Goal: Task Accomplishment & Management: Manage account settings

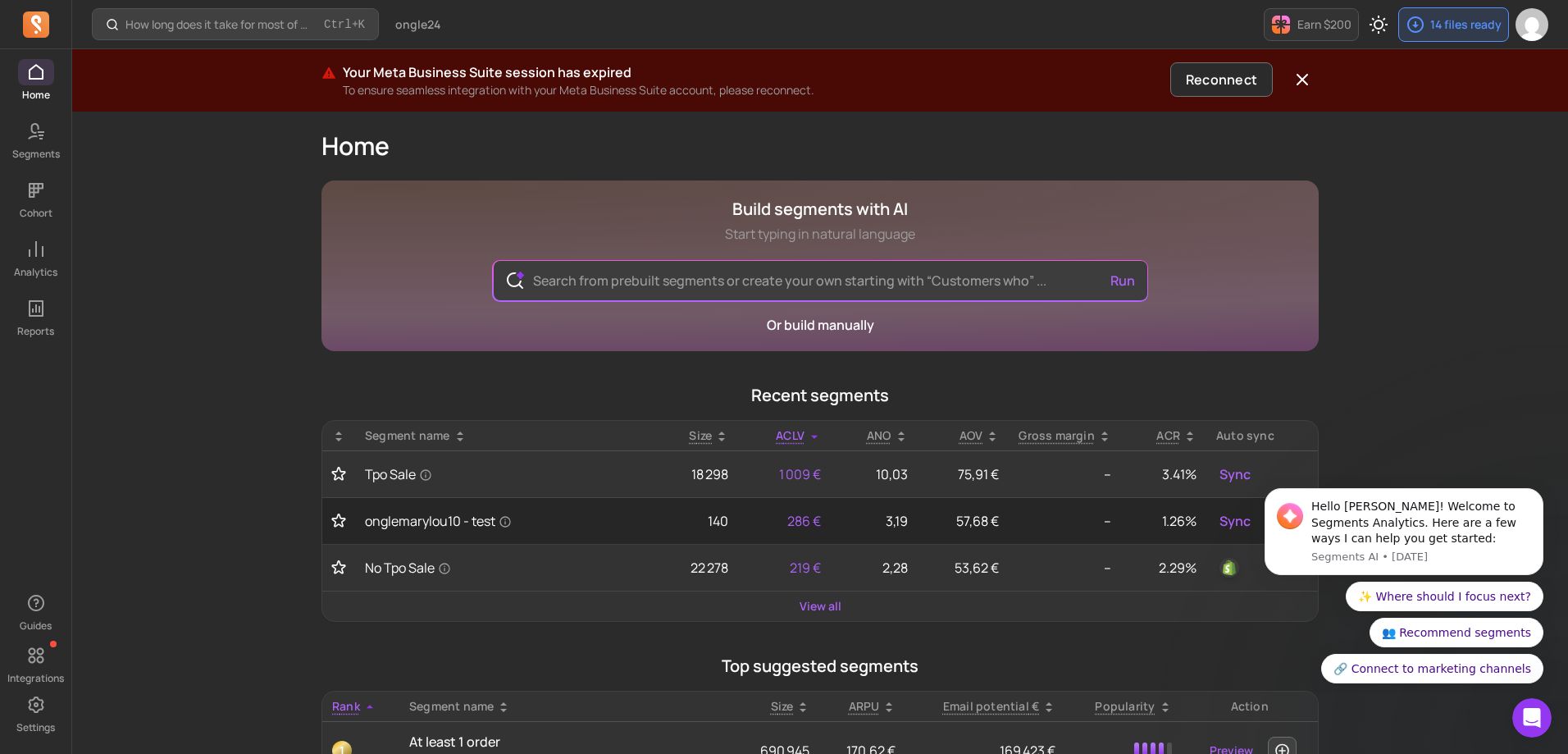
click at [1466, 358] on div "How long does it take for most of my customers to buy again? Ctrl + K ongle24 E…" at bounding box center [820, 766] width 1496 height 1532
click at [1436, 197] on div "How long does it take for most of my customers to buy again? Ctrl + K ongle24 E…" at bounding box center [820, 766] width 1496 height 1532
click at [605, 288] on input "text" at bounding box center [820, 281] width 601 height 40
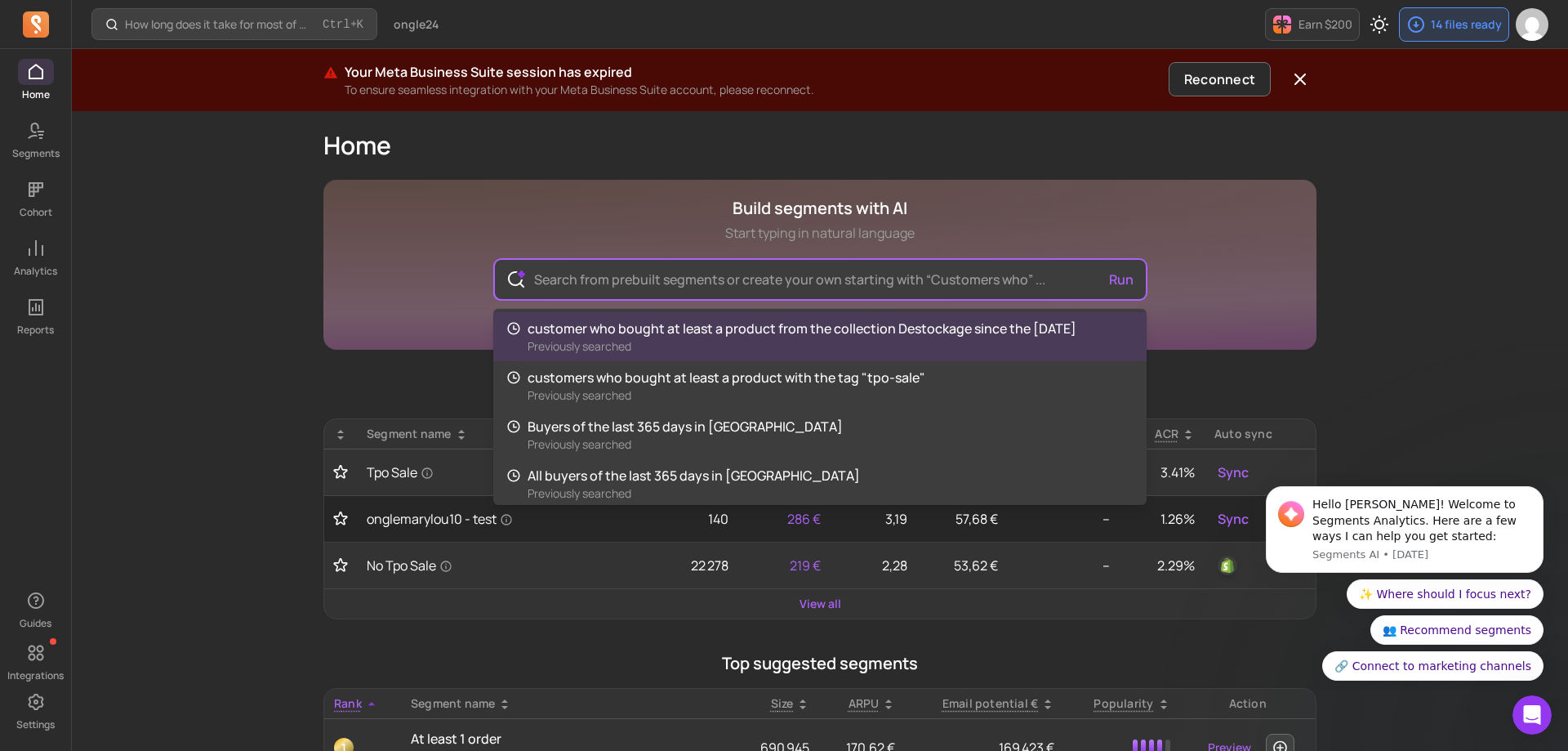
click at [1497, 243] on div "How long does it take for most of my customers to buy again? Ctrl + K ongle24 E…" at bounding box center [819, 763] width 1496 height 1526
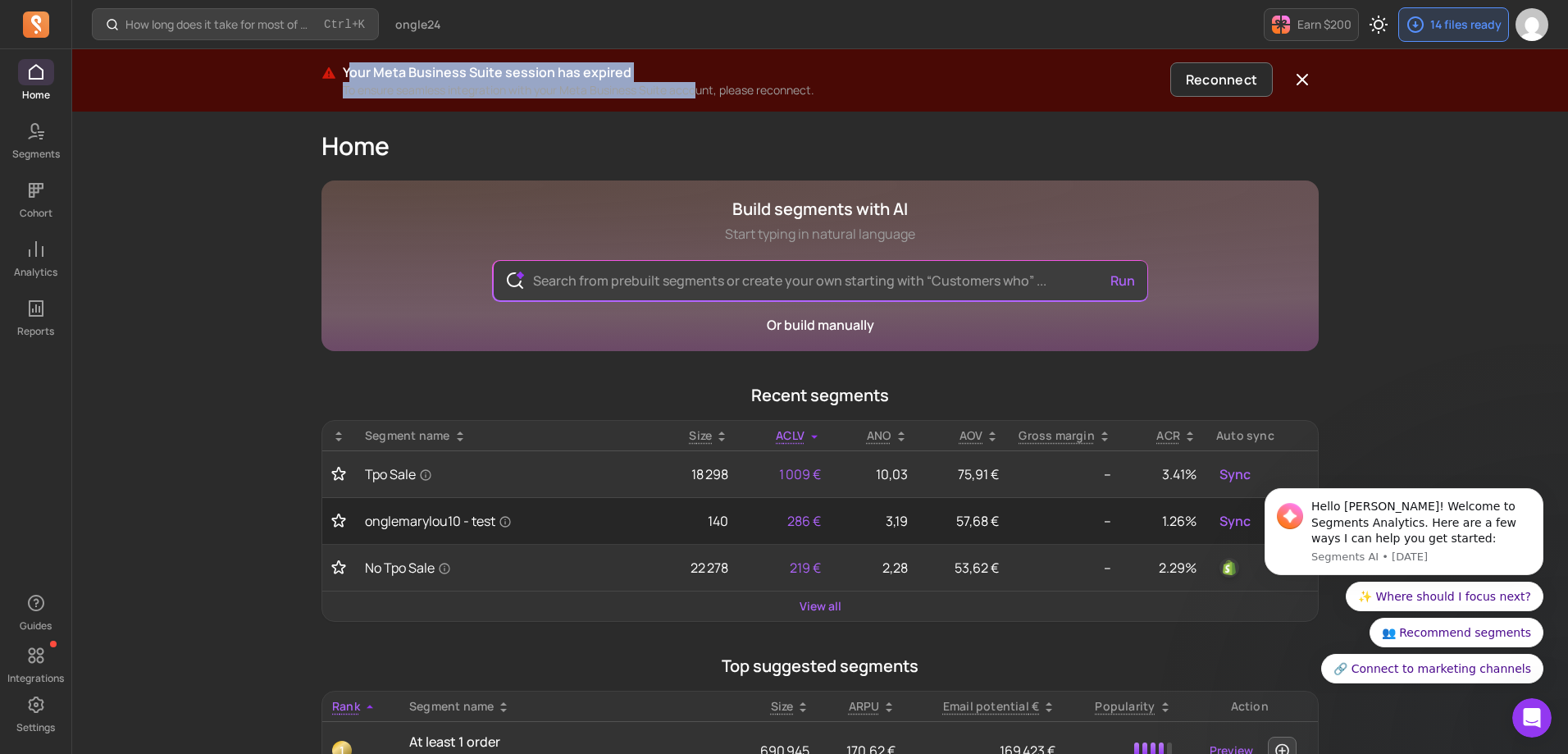
drag, startPoint x: 349, startPoint y: 67, endPoint x: 702, endPoint y: 88, distance: 353.6
click at [701, 86] on div "Your Meta Business Suite session has expired To ensure seamless integration wit…" at bounding box center [753, 80] width 821 height 36
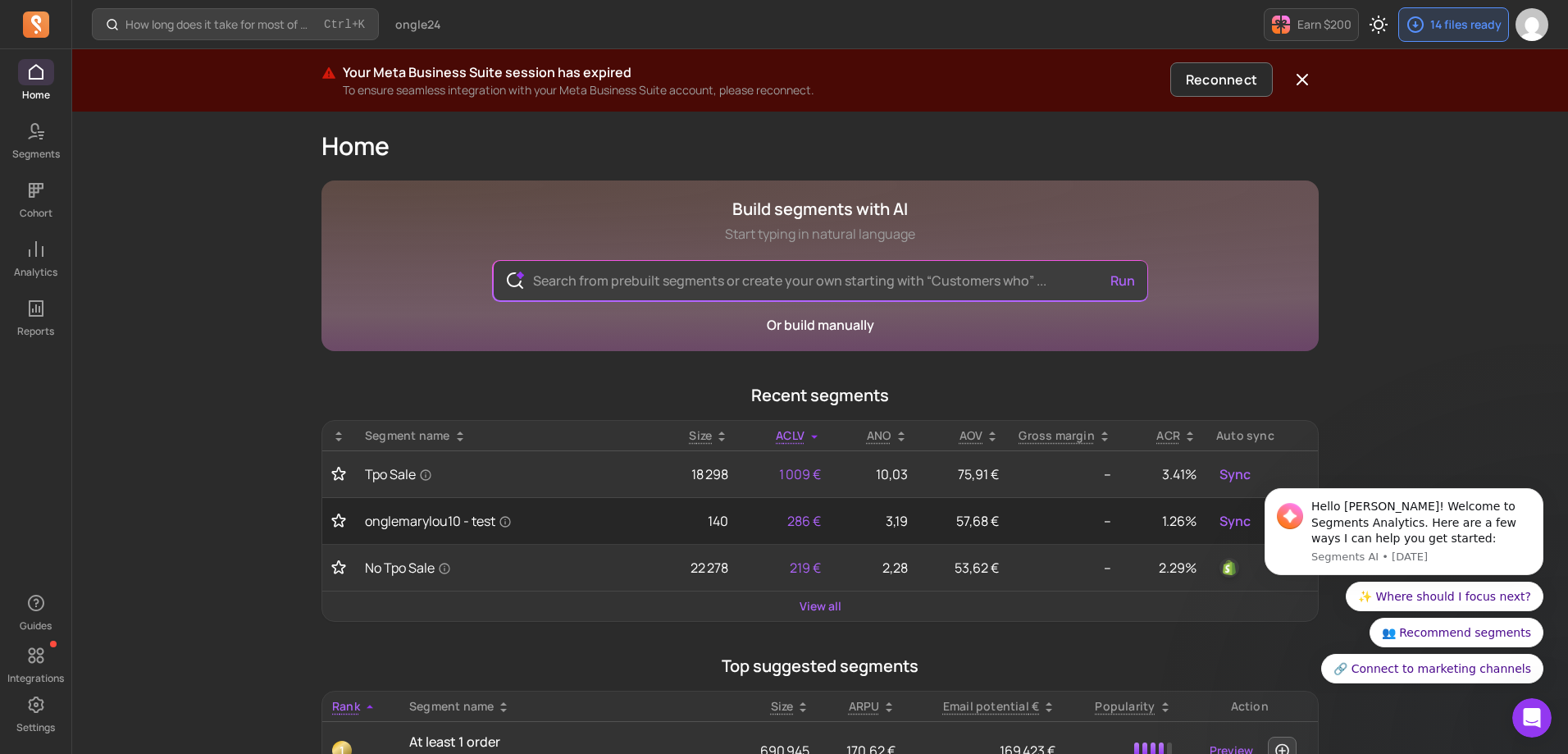
click at [779, 93] on p "To ensure seamless integration with your Meta Business Suite account, please re…" at bounding box center [753, 90] width 821 height 16
click at [1299, 69] on icon "button" at bounding box center [1302, 79] width 19 height 19
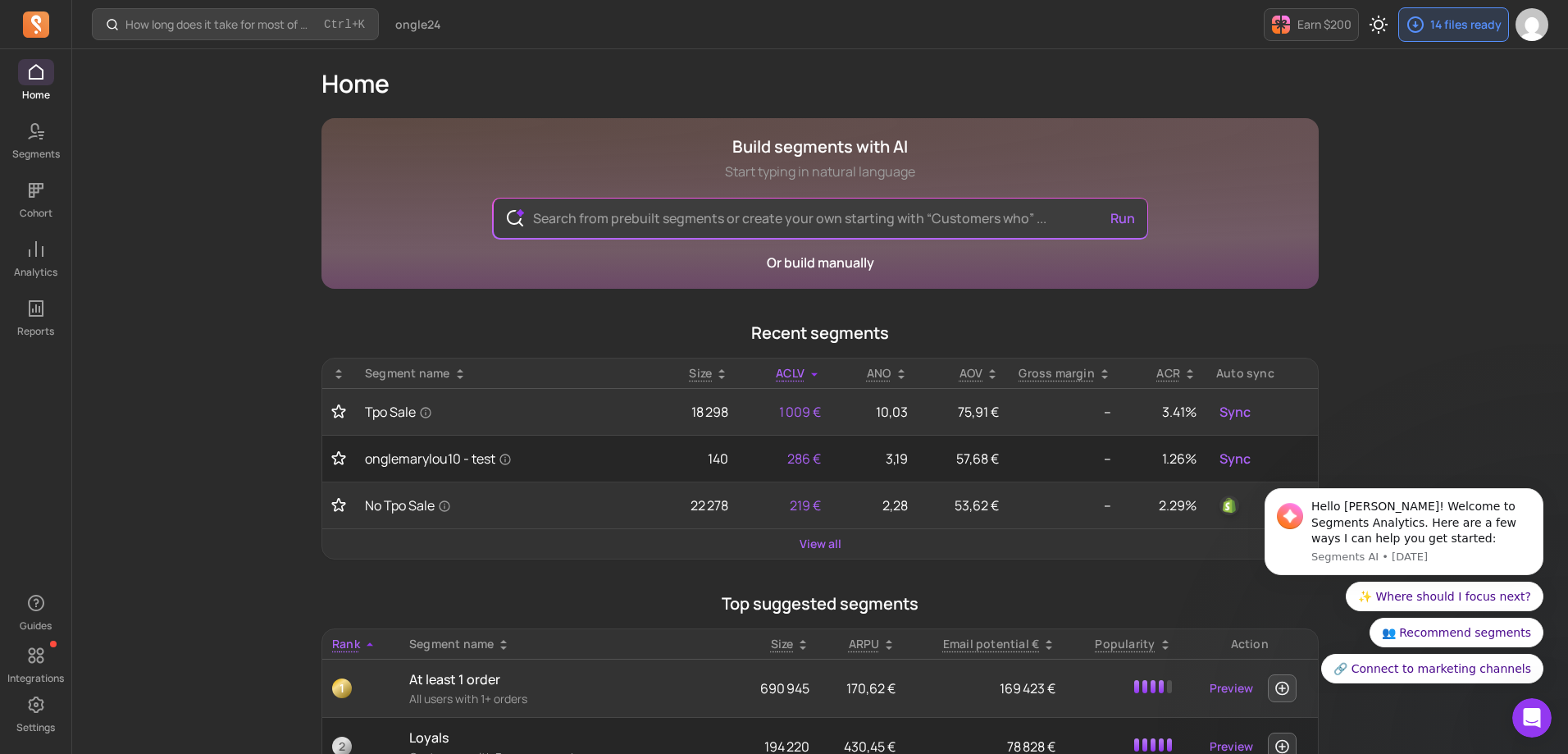
click at [1439, 228] on div "How long does it take for most of my customers to buy again? Ctrl + K ongle24 E…" at bounding box center [820, 735] width 1496 height 1470
click at [681, 216] on input "text" at bounding box center [820, 218] width 601 height 40
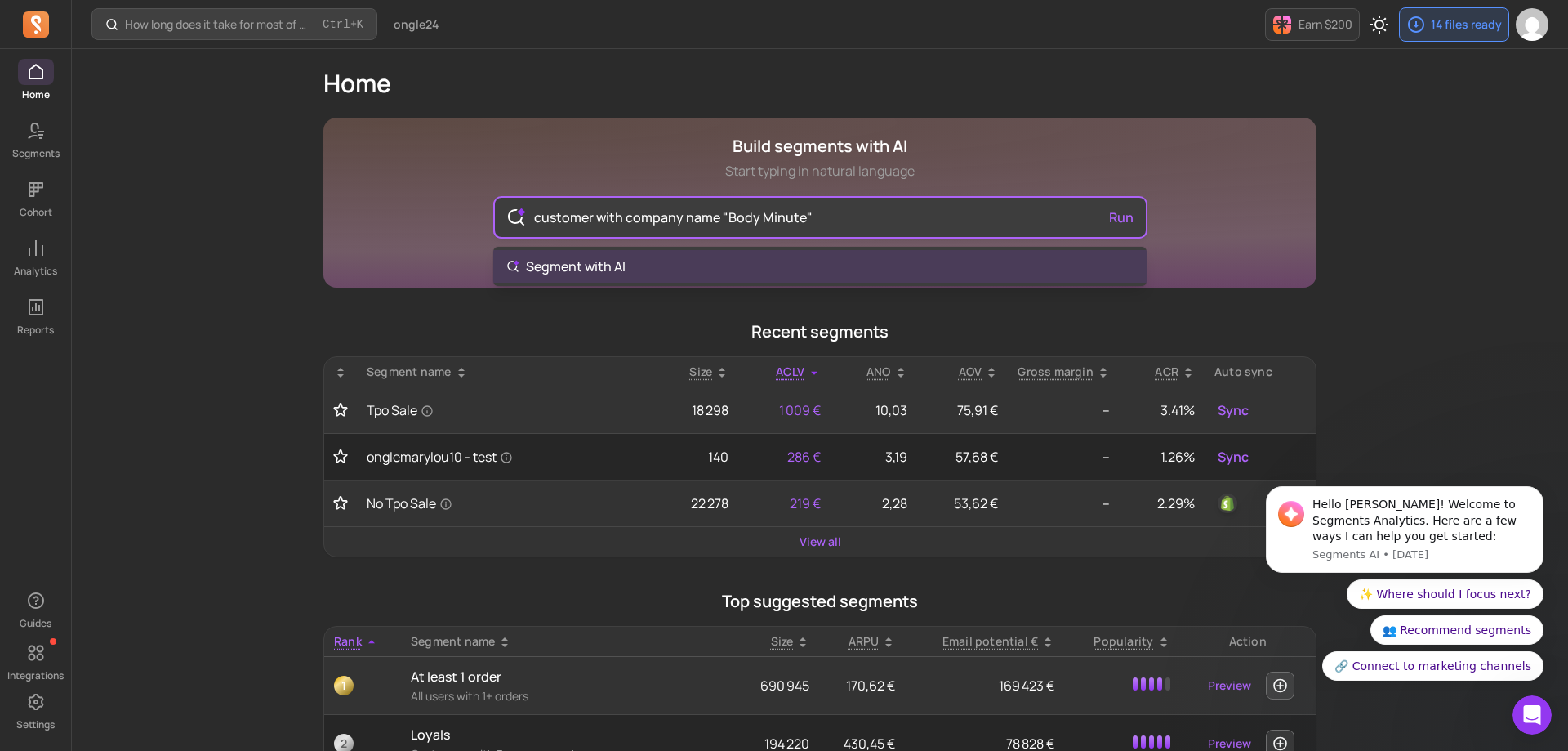
click at [589, 224] on input "customer with company name "Body Minute"" at bounding box center [820, 217] width 598 height 40
click at [856, 217] on input "customers with company name "Body Minute"" at bounding box center [820, 217] width 598 height 40
type input "customers with company name "Body Minute""
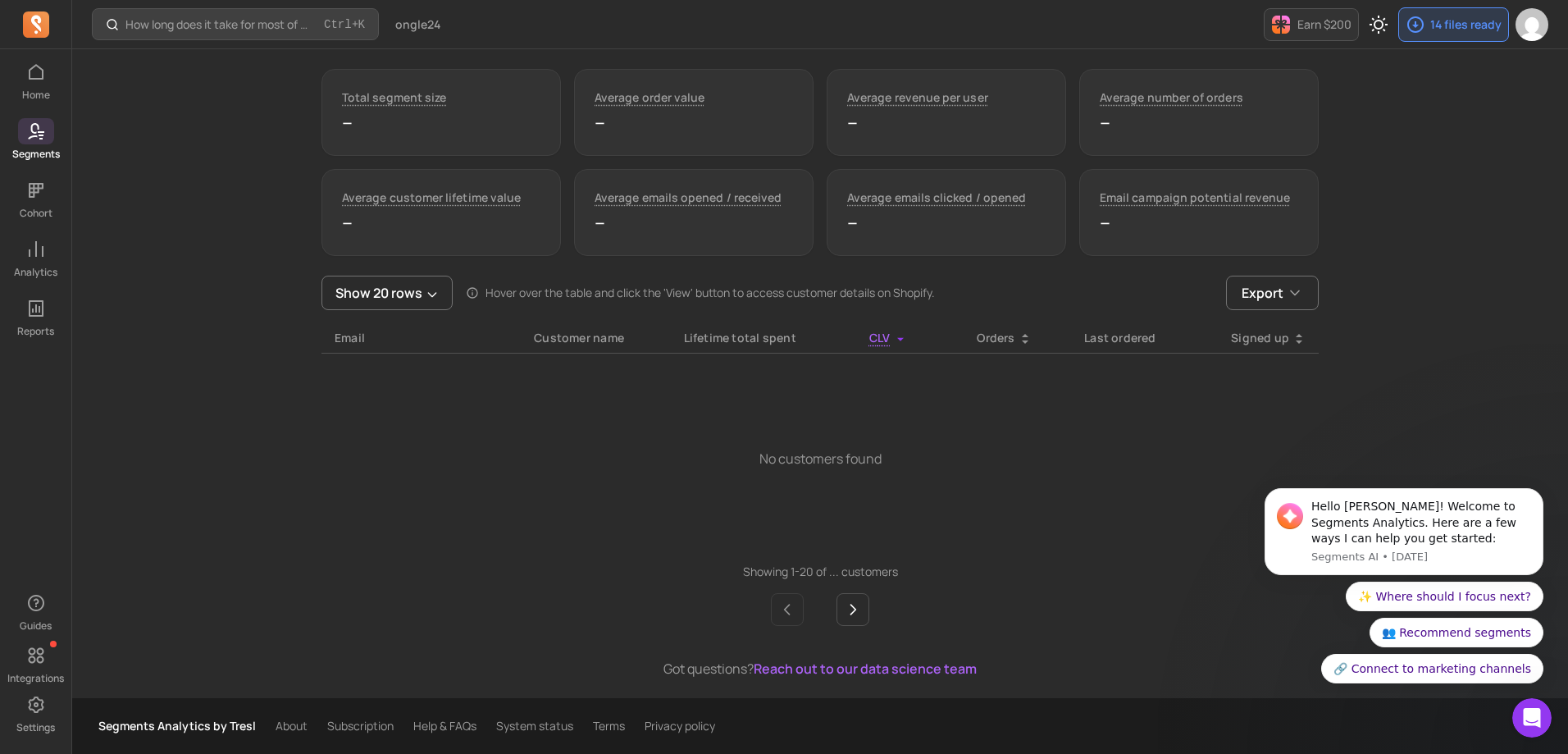
scroll to position [195, 0]
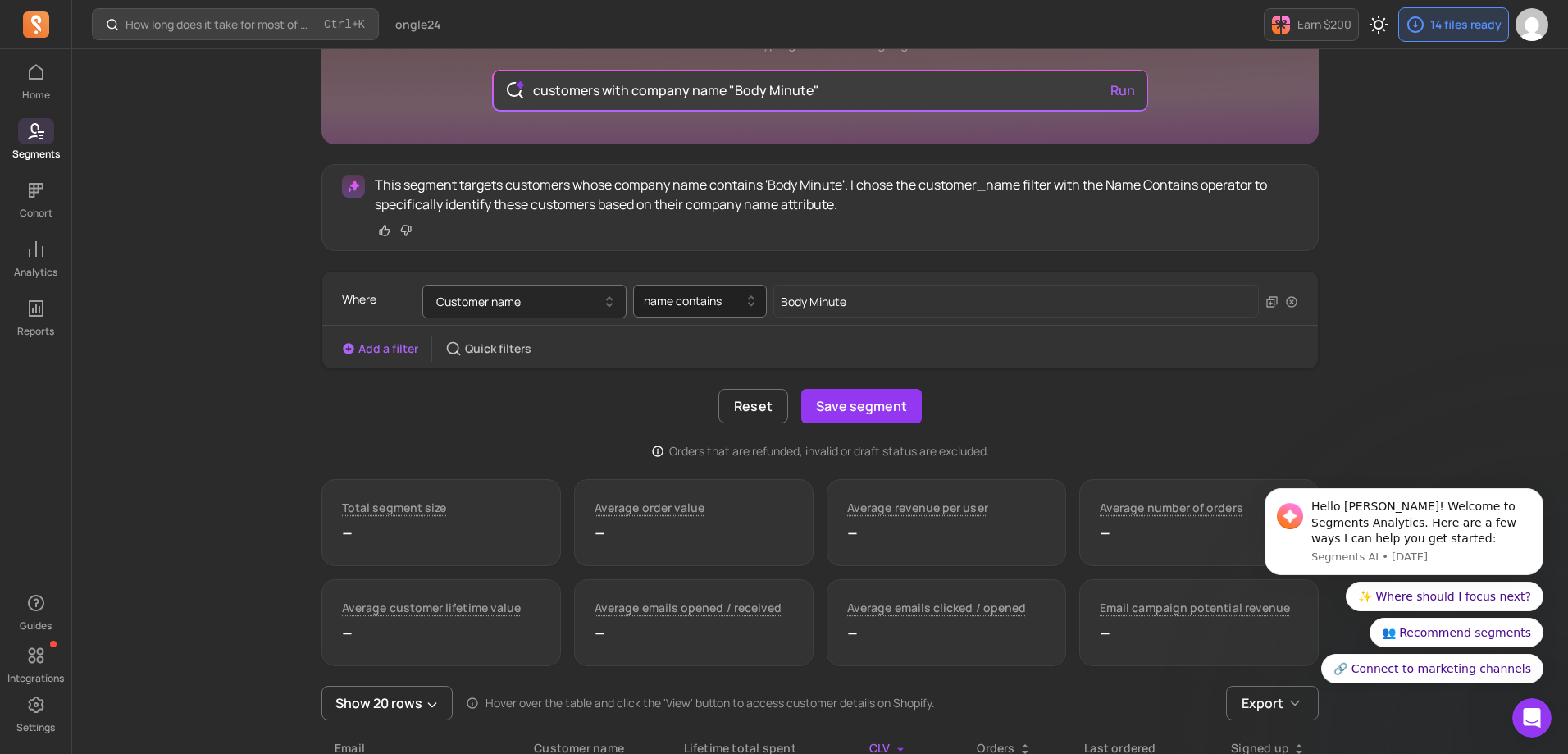
click at [584, 301] on button "Customer name" at bounding box center [525, 302] width 205 height 34
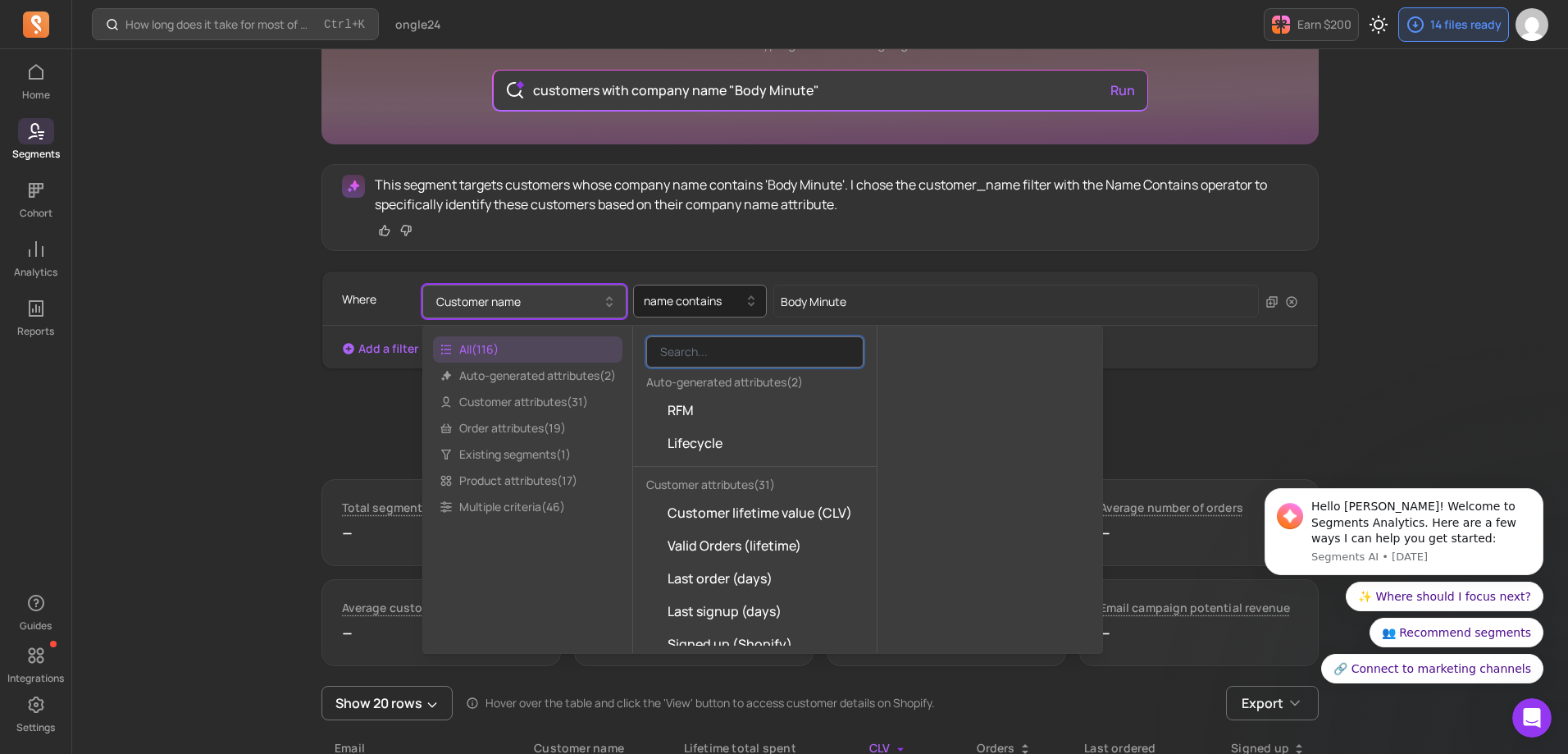
click at [747, 347] on input "search" at bounding box center [754, 352] width 217 height 31
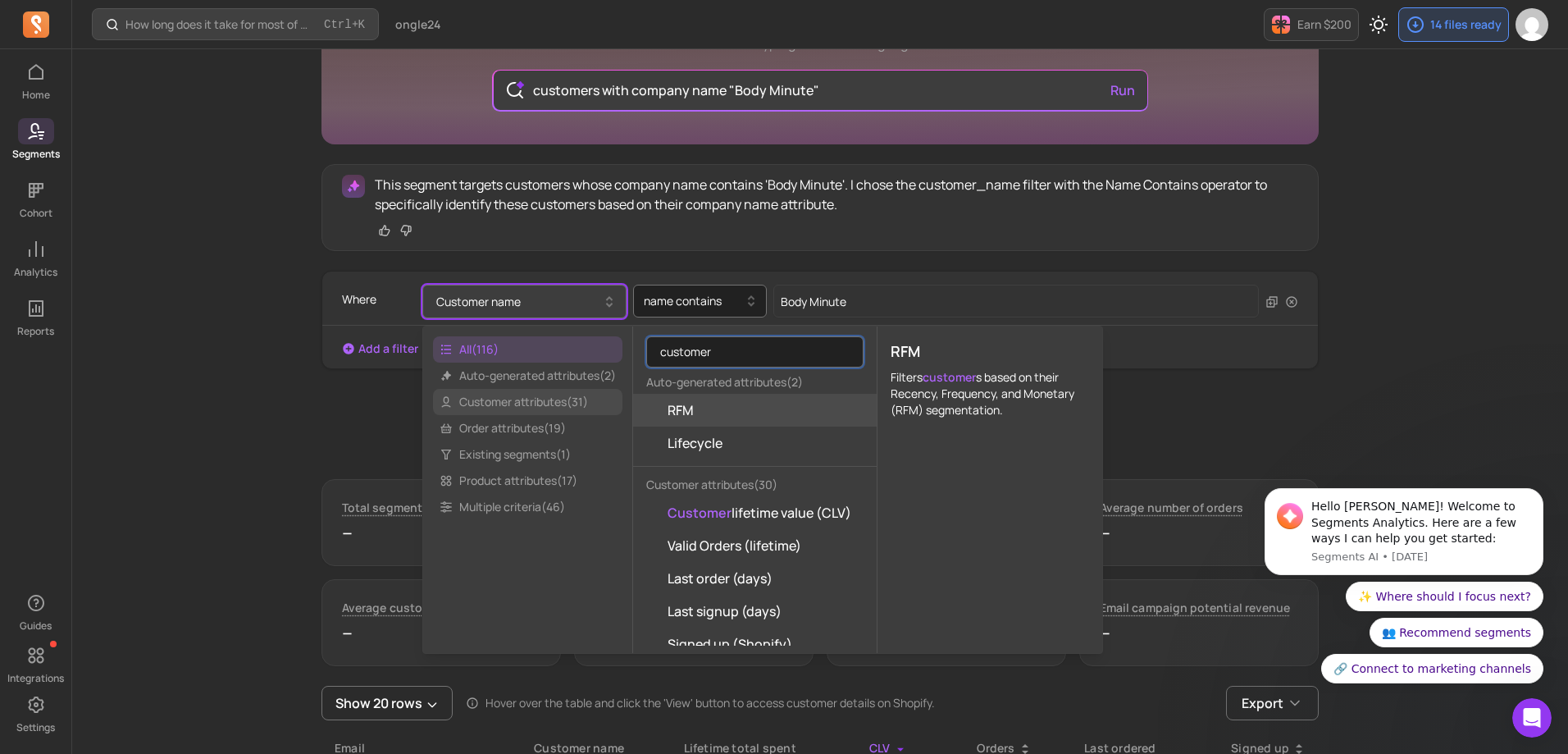
type input "customer"
click at [560, 403] on span "Customer attributes ( 31 )" at bounding box center [527, 402] width 189 height 26
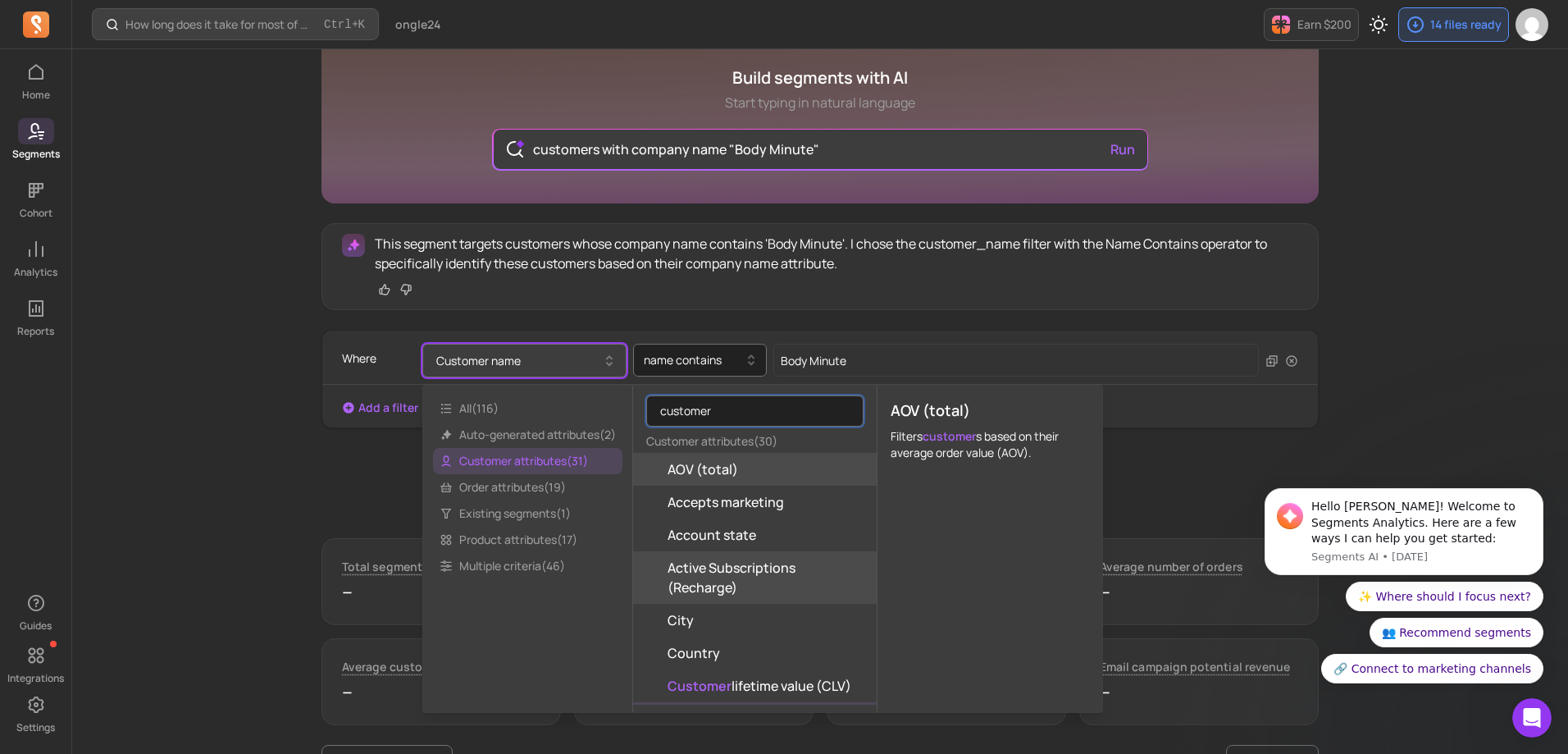
scroll to position [113, 0]
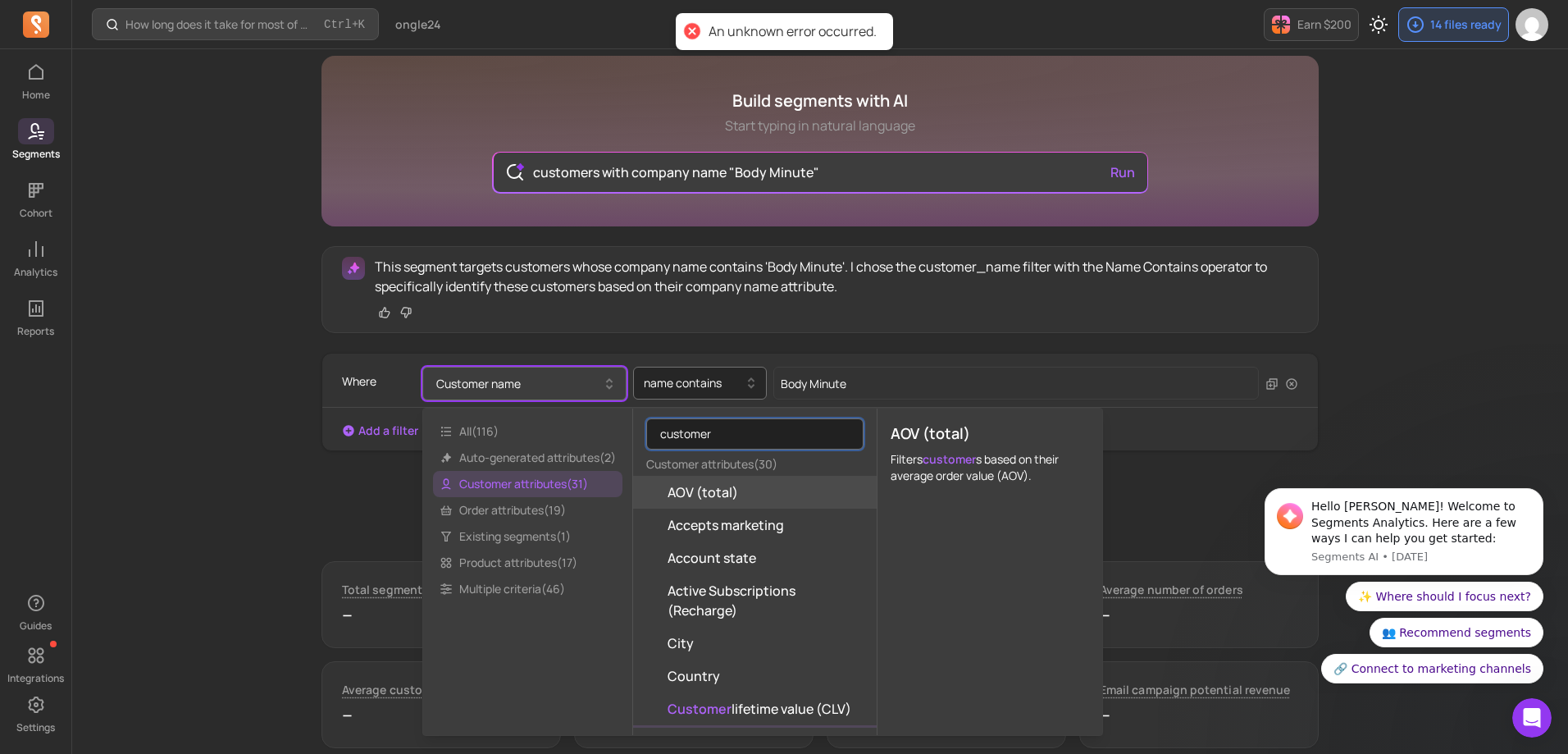
click at [705, 387] on div at bounding box center [693, 382] width 99 height 19
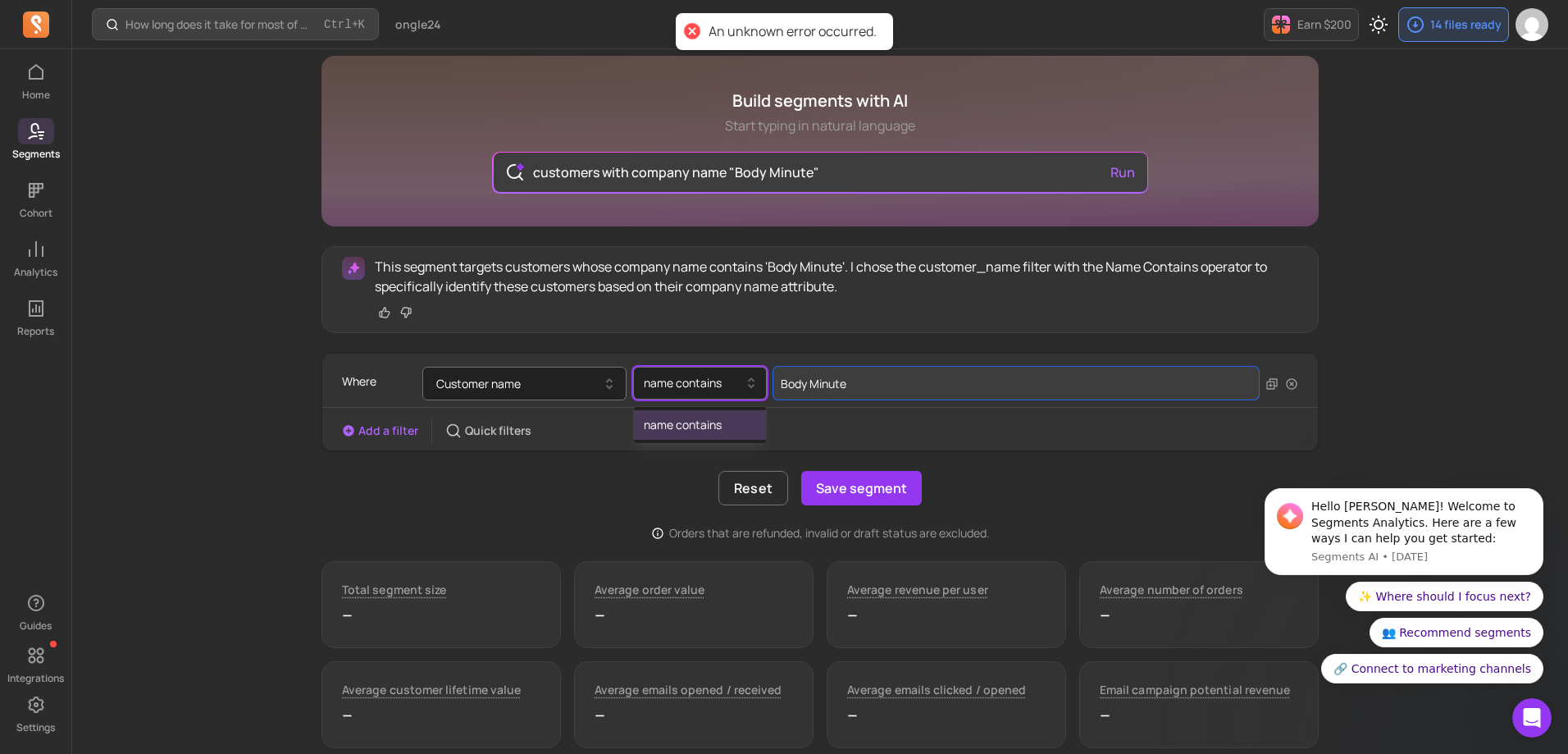
click at [911, 380] on input "Body Minute" at bounding box center [1016, 383] width 485 height 33
drag, startPoint x: 906, startPoint y: 384, endPoint x: 724, endPoint y: 371, distance: 182.5
click at [725, 371] on div "Customer name name contains Body Minute" at bounding box center [841, 384] width 837 height 34
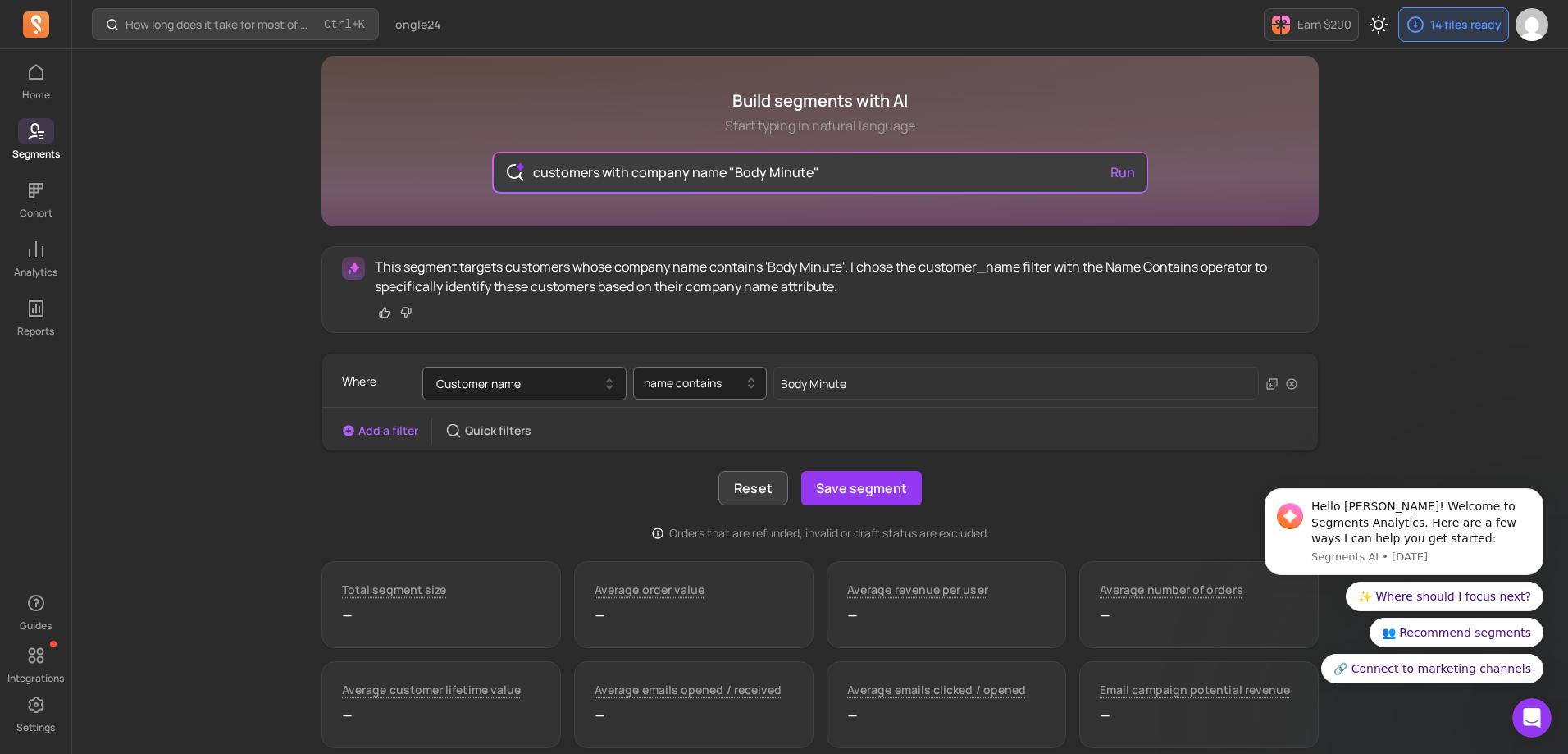
click at [762, 484] on button "Reset" at bounding box center [753, 488] width 69 height 35
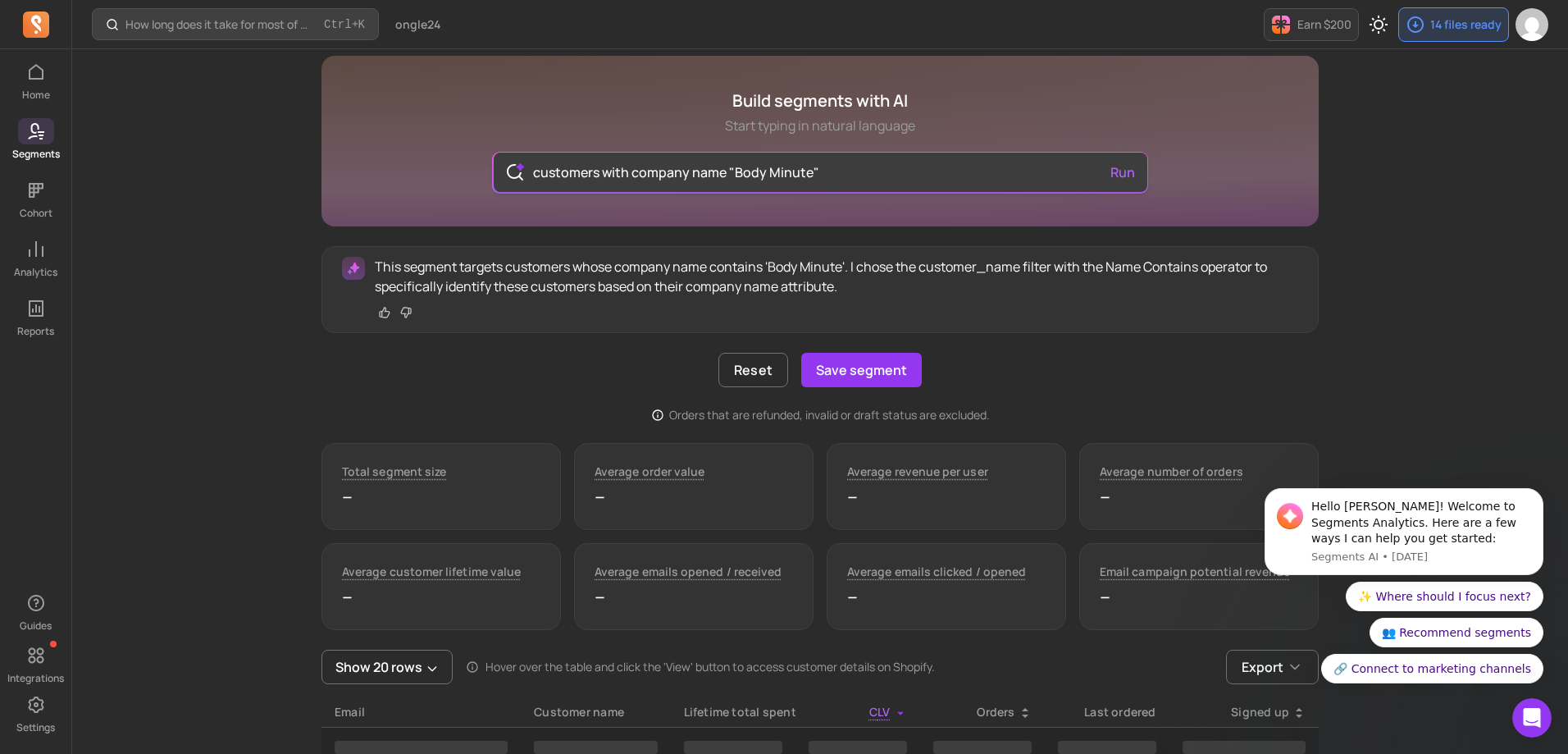
click at [870, 162] on input "customers with company name "Body Minute"" at bounding box center [820, 172] width 601 height 40
type input "customers with company name "Body Minute""
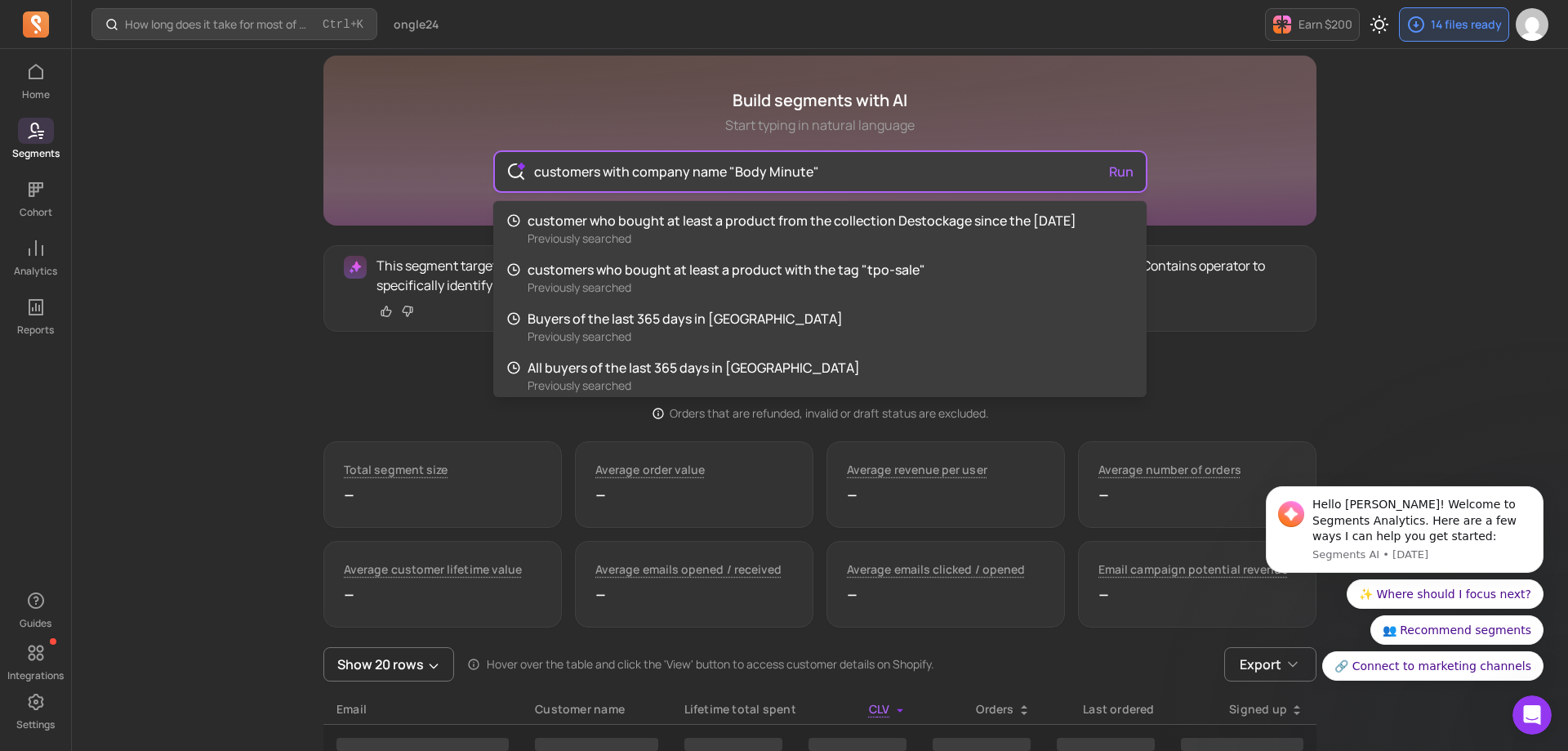
click at [1120, 163] on div "customers with company name "Body Minute" Run" at bounding box center [820, 171] width 651 height 40
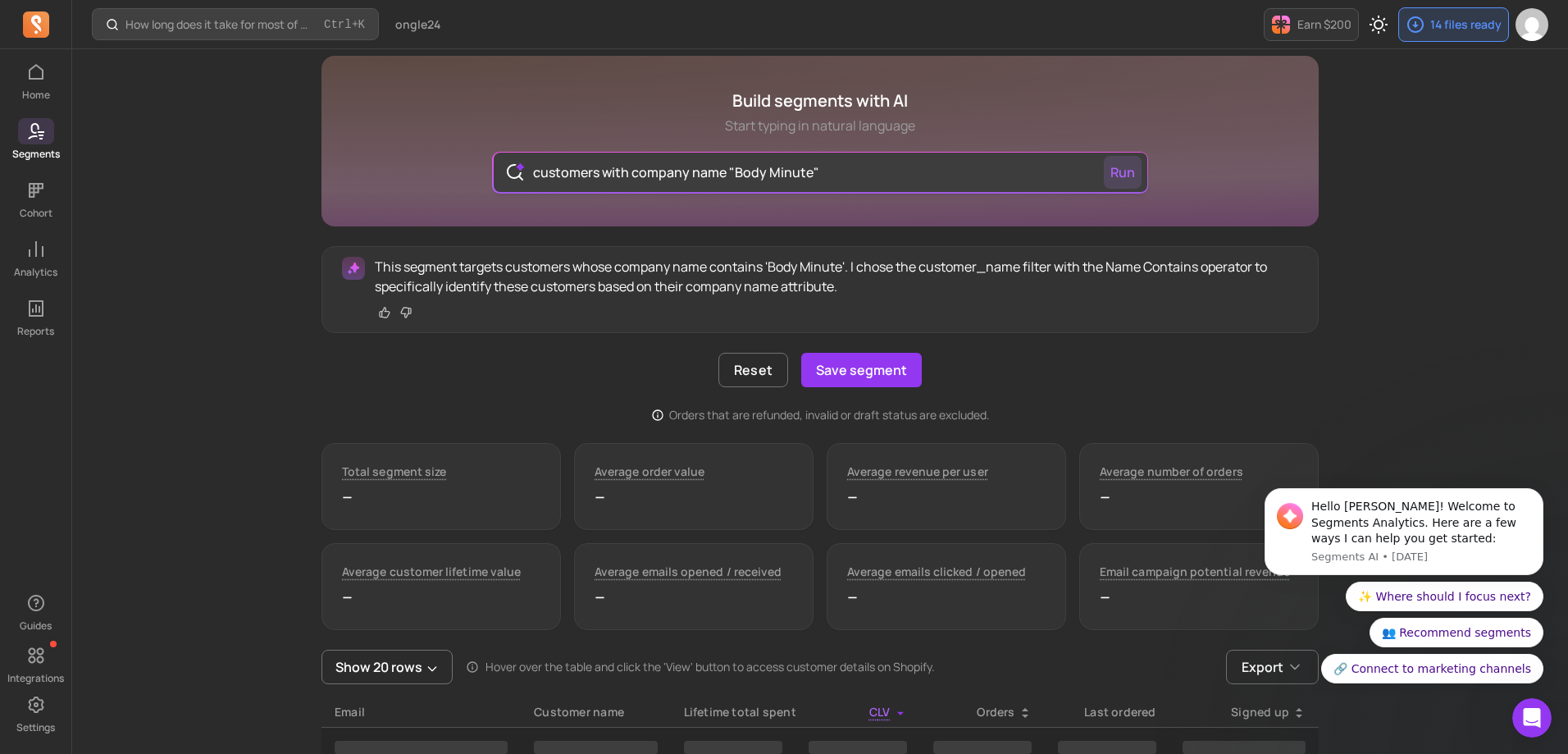
click at [1117, 172] on button "Run" at bounding box center [1123, 172] width 38 height 33
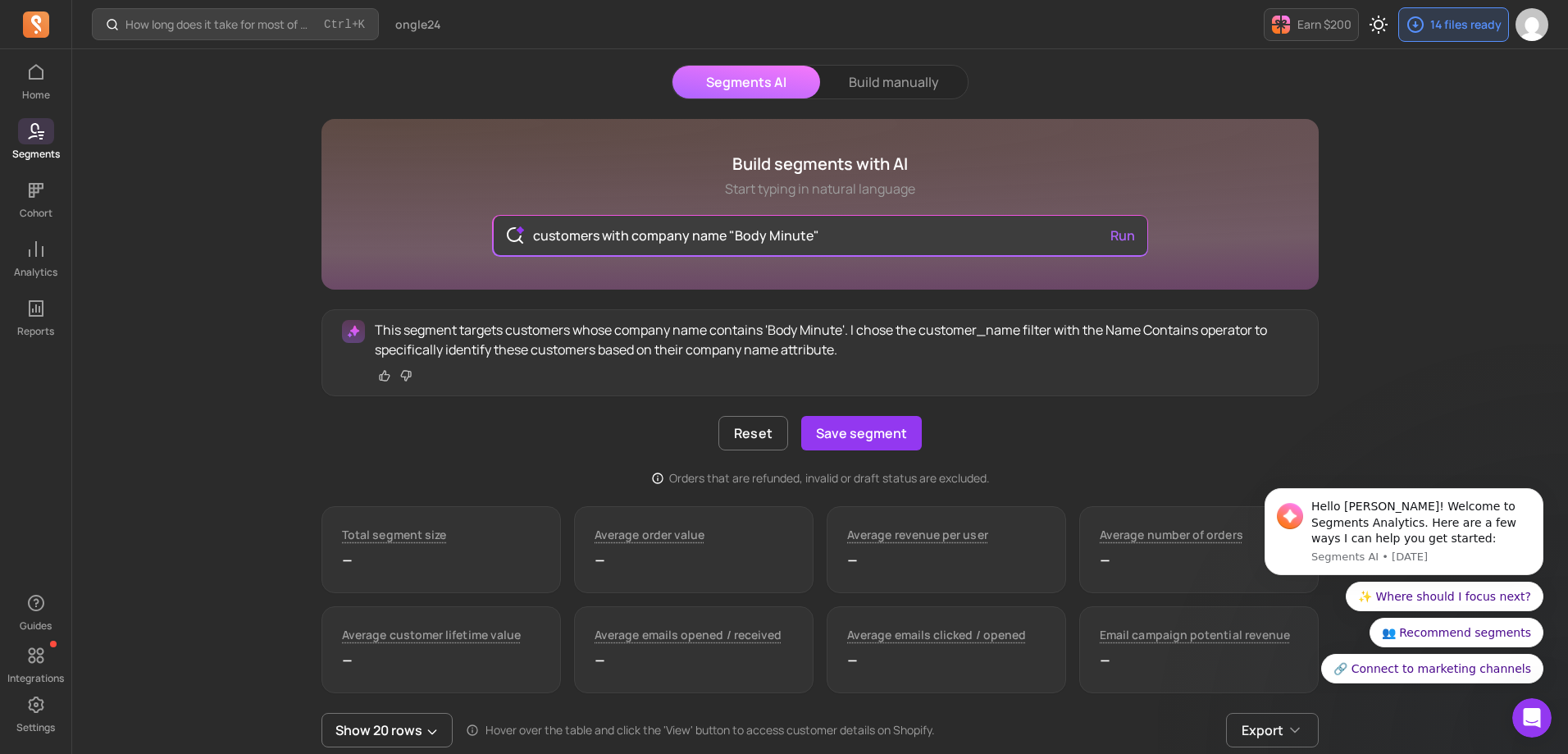
scroll to position [31, 0]
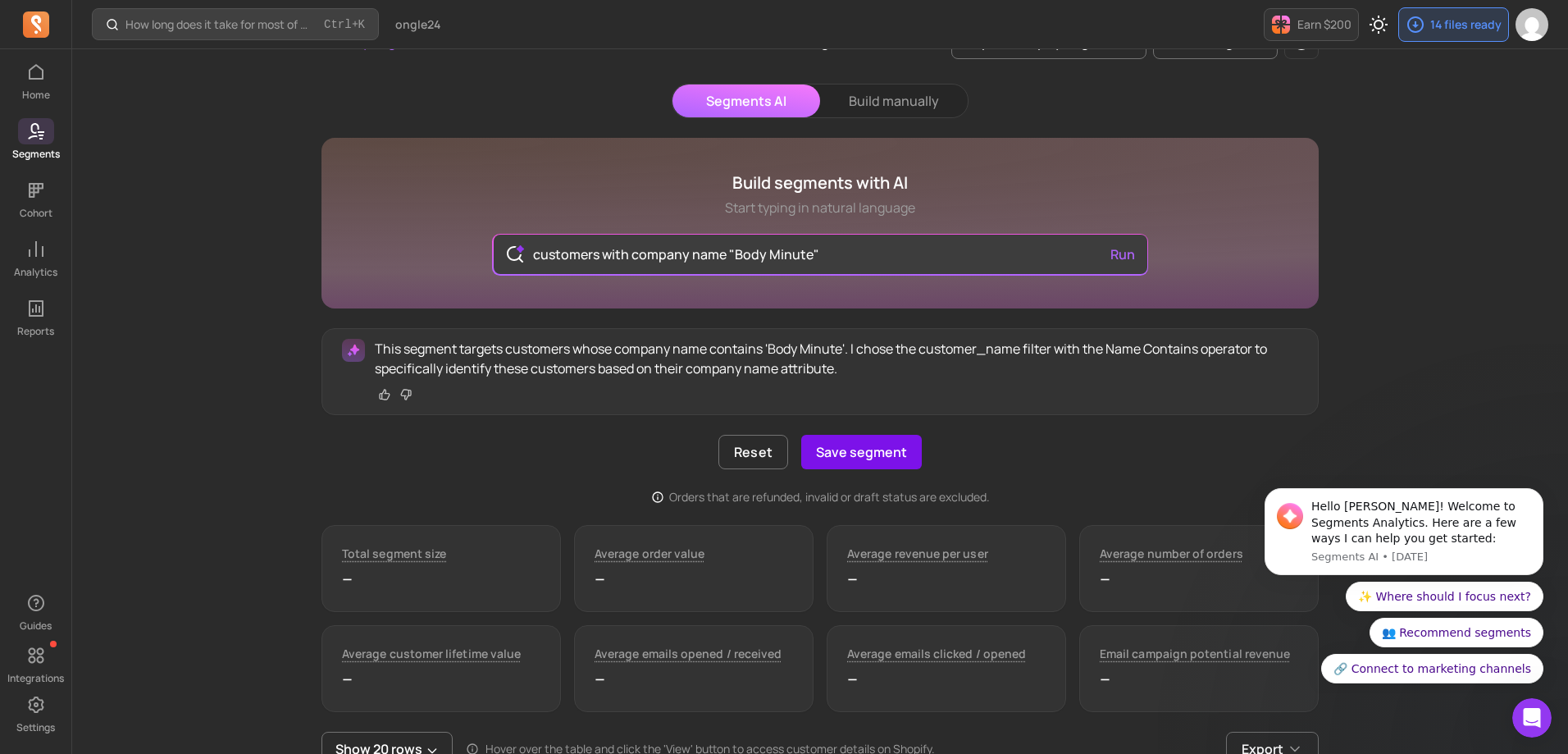
click at [874, 448] on button "Save segment" at bounding box center [861, 451] width 121 height 35
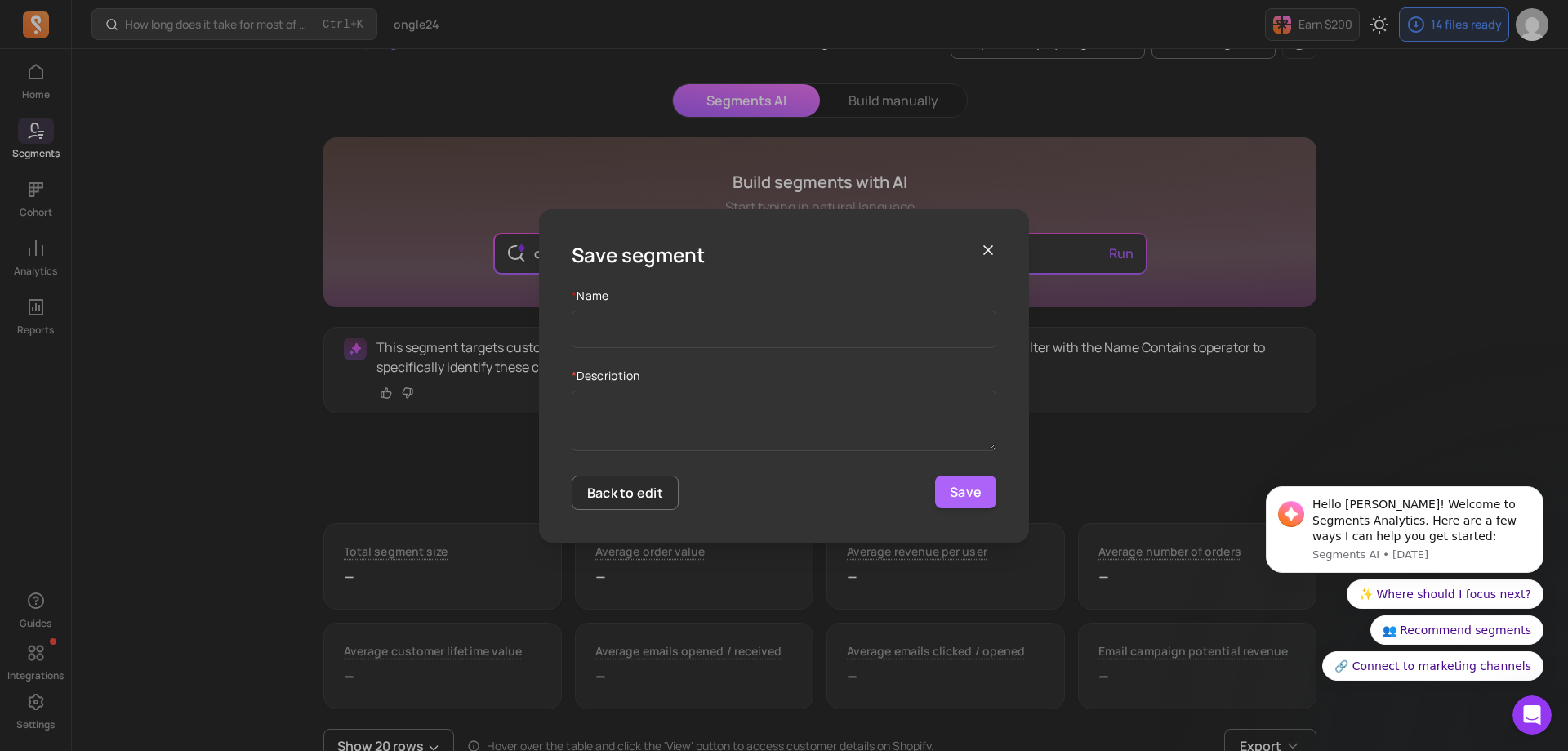
click at [987, 257] on icon "button" at bounding box center [987, 249] width 16 height 16
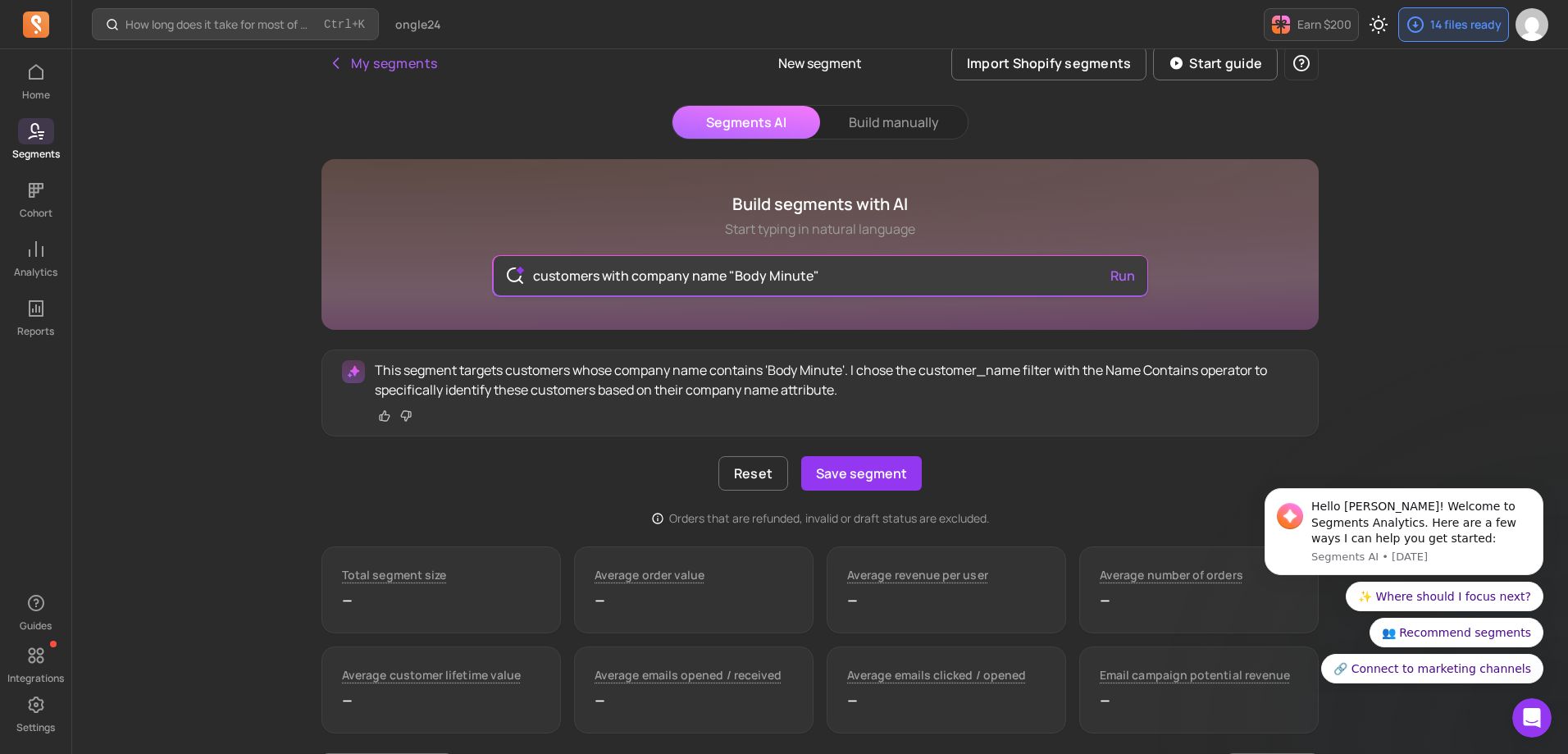
scroll to position [0, 0]
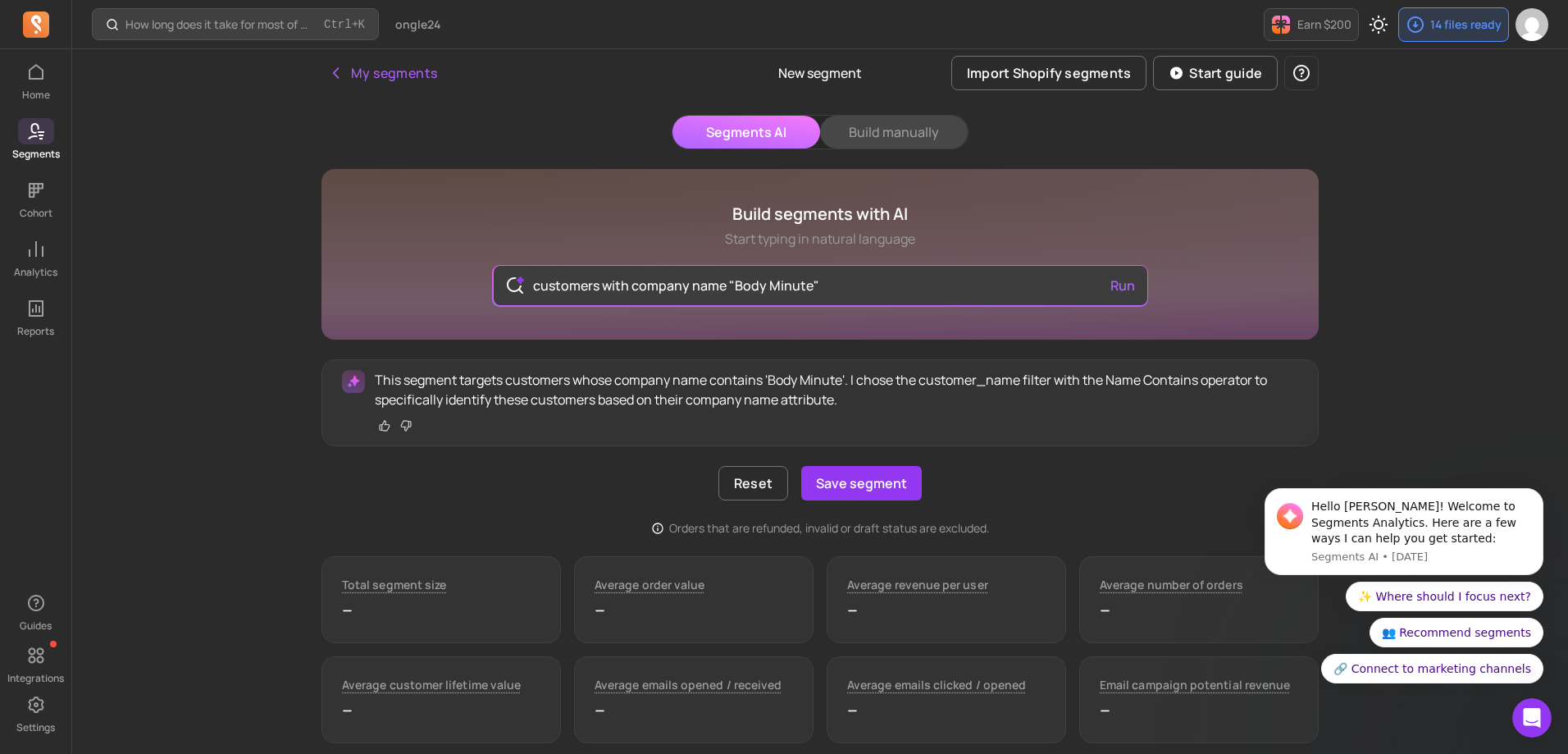
click at [868, 128] on button "Build manually" at bounding box center [893, 132] width 148 height 33
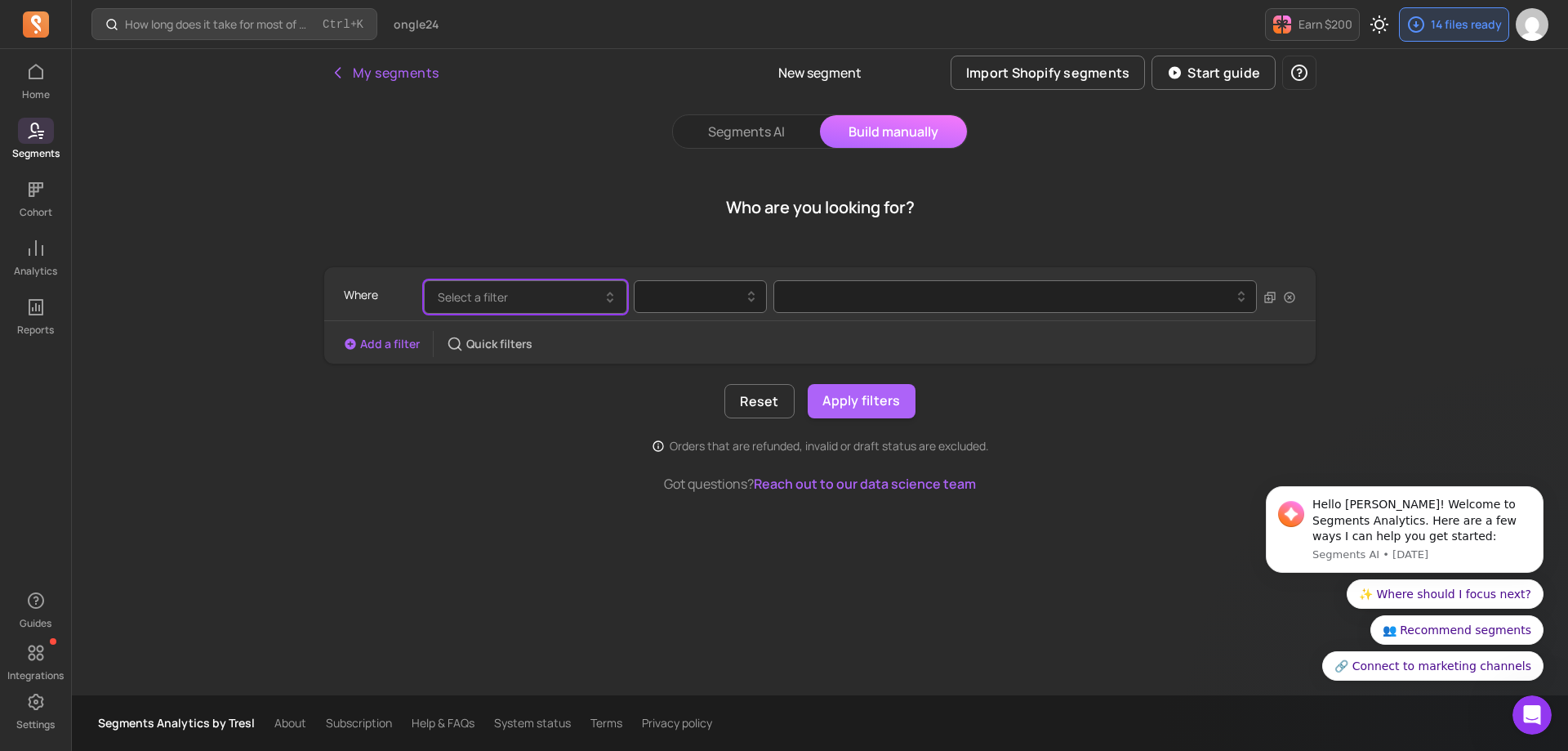
click at [552, 308] on button "Select a filter" at bounding box center [526, 297] width 204 height 34
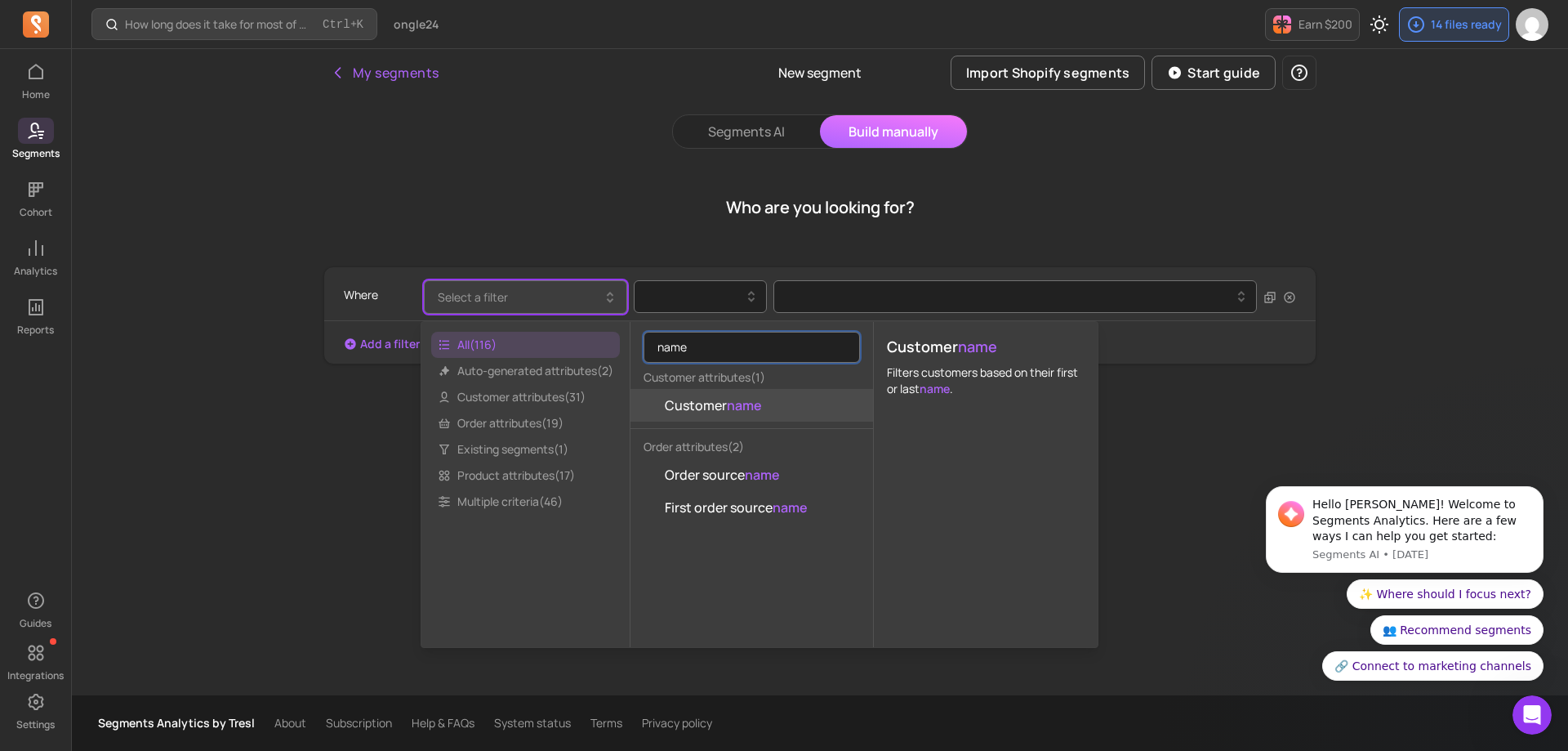
type input "name"
click at [752, 414] on span "Customer name" at bounding box center [713, 405] width 97 height 19
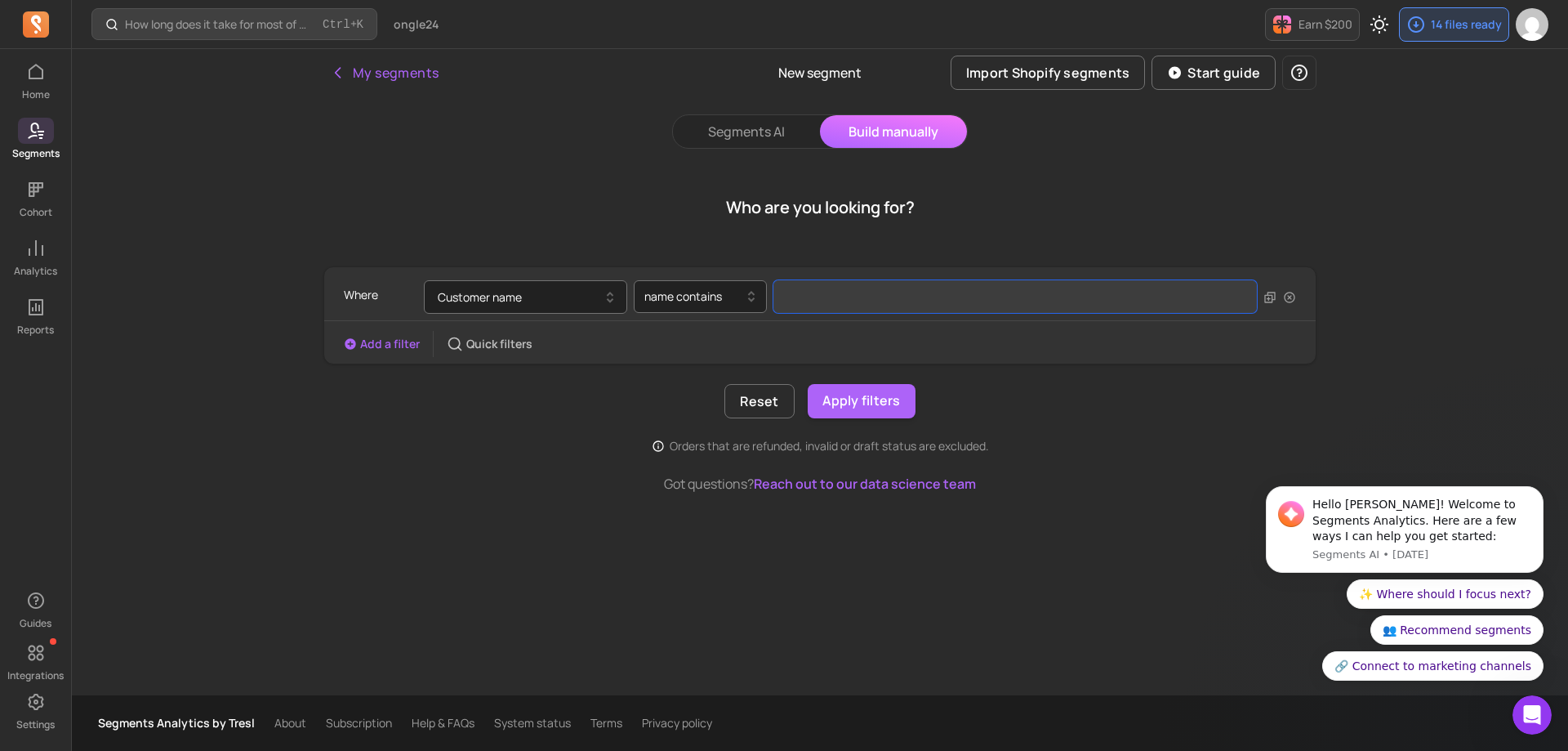
click at [807, 294] on input "filter-value" at bounding box center [1015, 296] width 483 height 33
paste input "Body Minute"
type input "Body Minute"
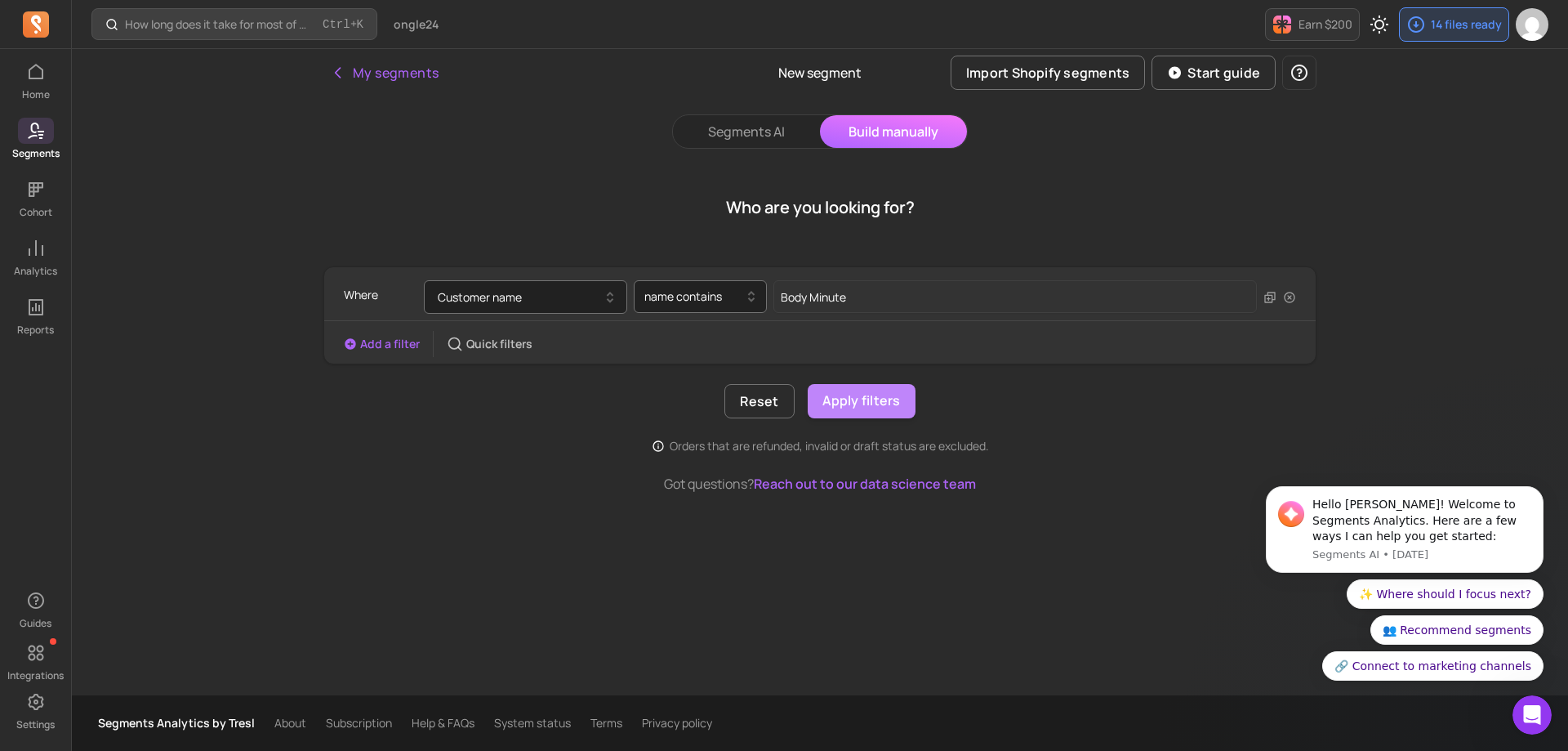
click at [853, 407] on button "Apply filters" at bounding box center [861, 401] width 108 height 35
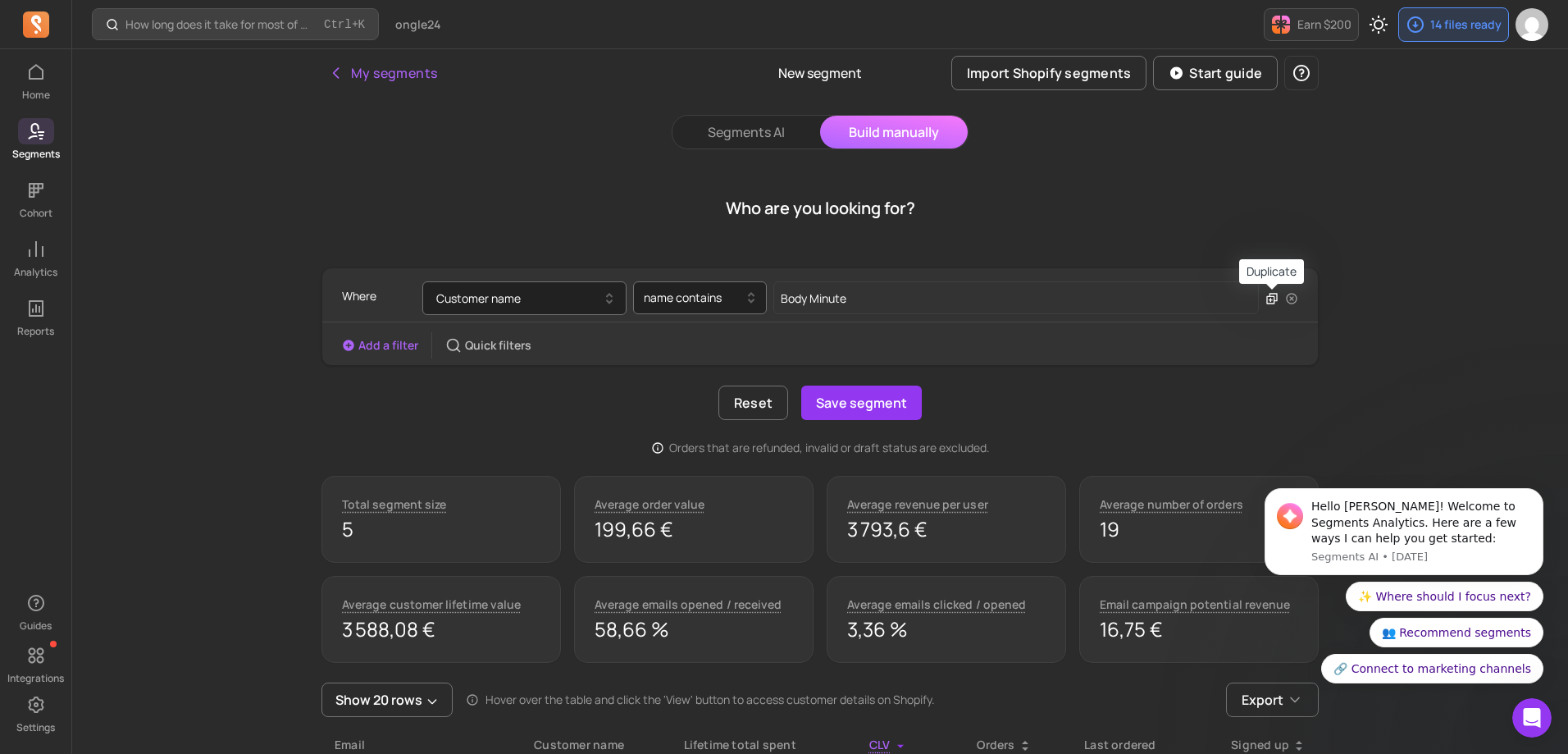
click at [1268, 298] on icon "button" at bounding box center [1272, 298] width 14 height 14
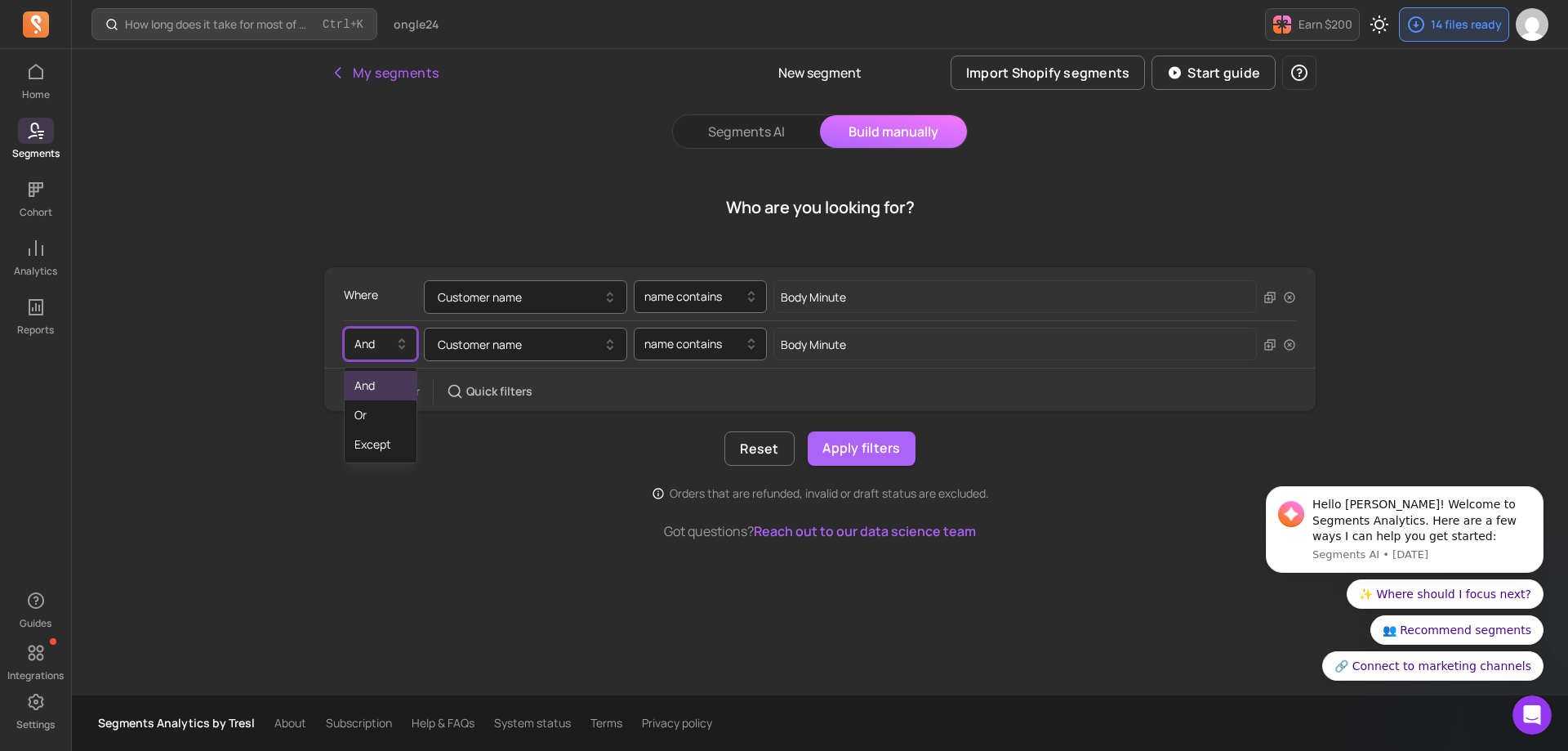
click at [357, 343] on div at bounding box center [374, 344] width 40 height 19
click at [365, 415] on div "Or" at bounding box center [380, 414] width 72 height 29
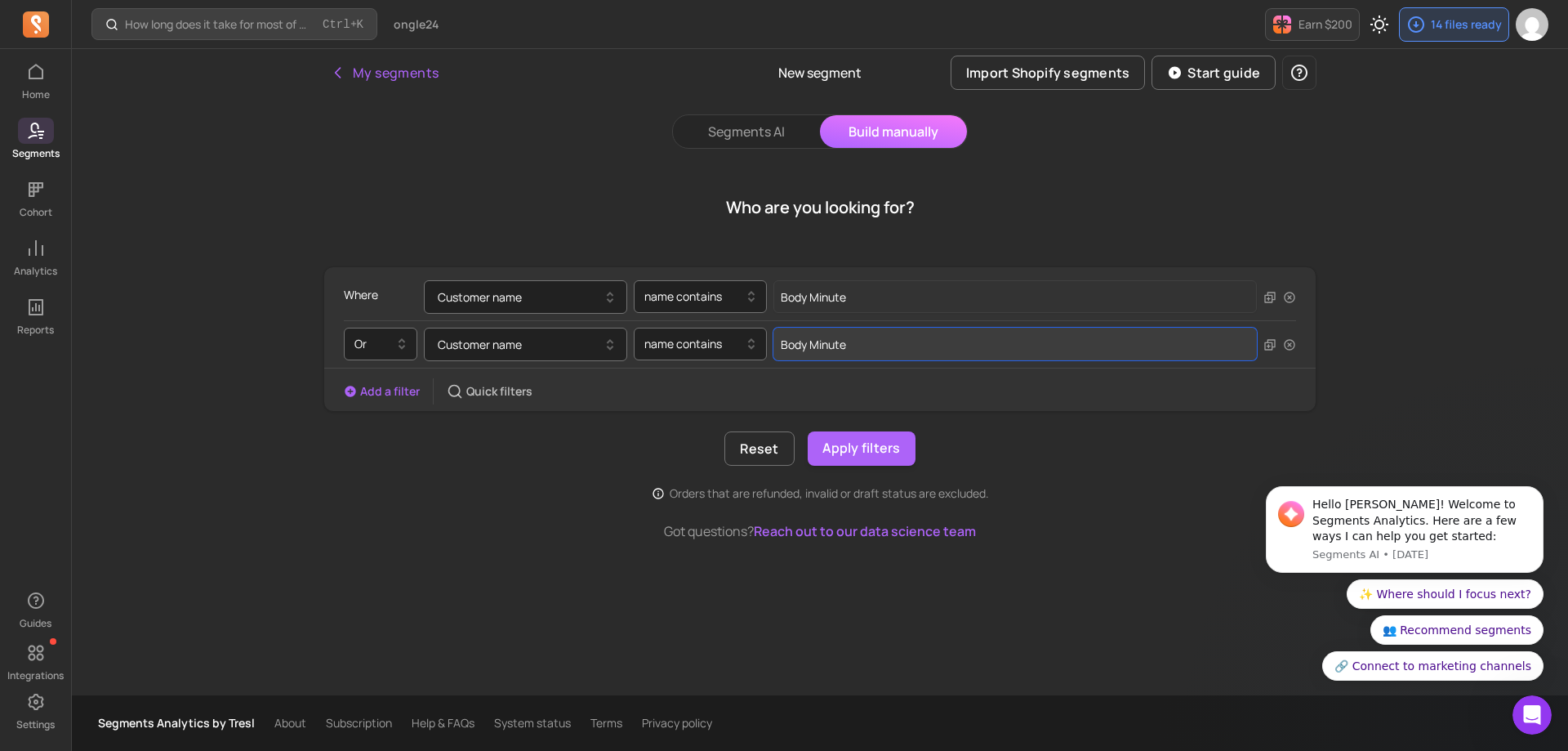
click at [776, 345] on input "Body Minute" at bounding box center [1015, 344] width 483 height 33
click at [809, 343] on input "body Minute" at bounding box center [1015, 344] width 483 height 33
type input "body minute"
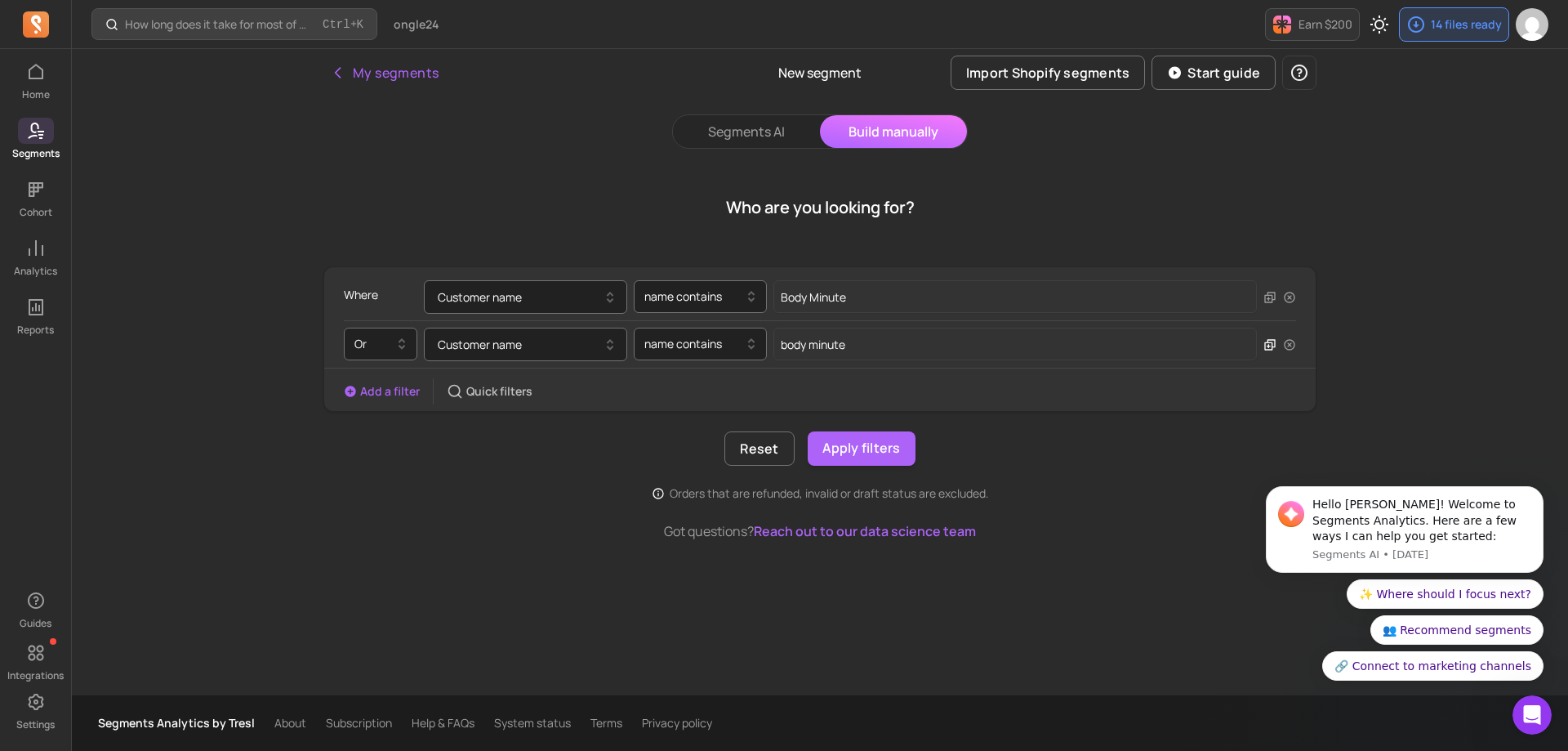
click at [1268, 344] on icon "button" at bounding box center [1270, 345] width 13 height 13
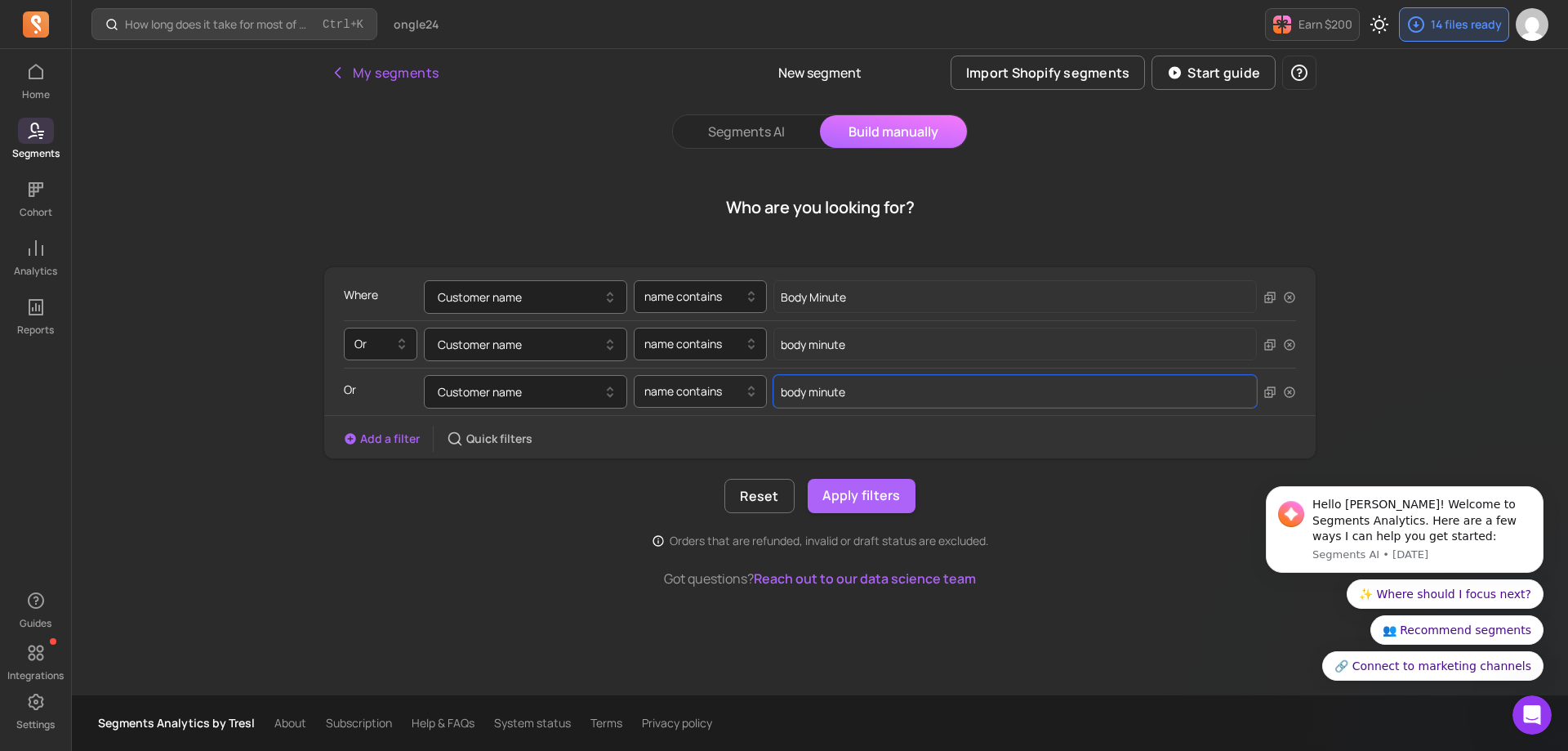
drag, startPoint x: 862, startPoint y: 383, endPoint x: 690, endPoint y: 381, distance: 172.0
click at [690, 381] on div "Customer name name contains body minute" at bounding box center [841, 391] width 833 height 34
type input "BODY MINUTE"
click at [894, 494] on button "Apply filters" at bounding box center [861, 496] width 108 height 35
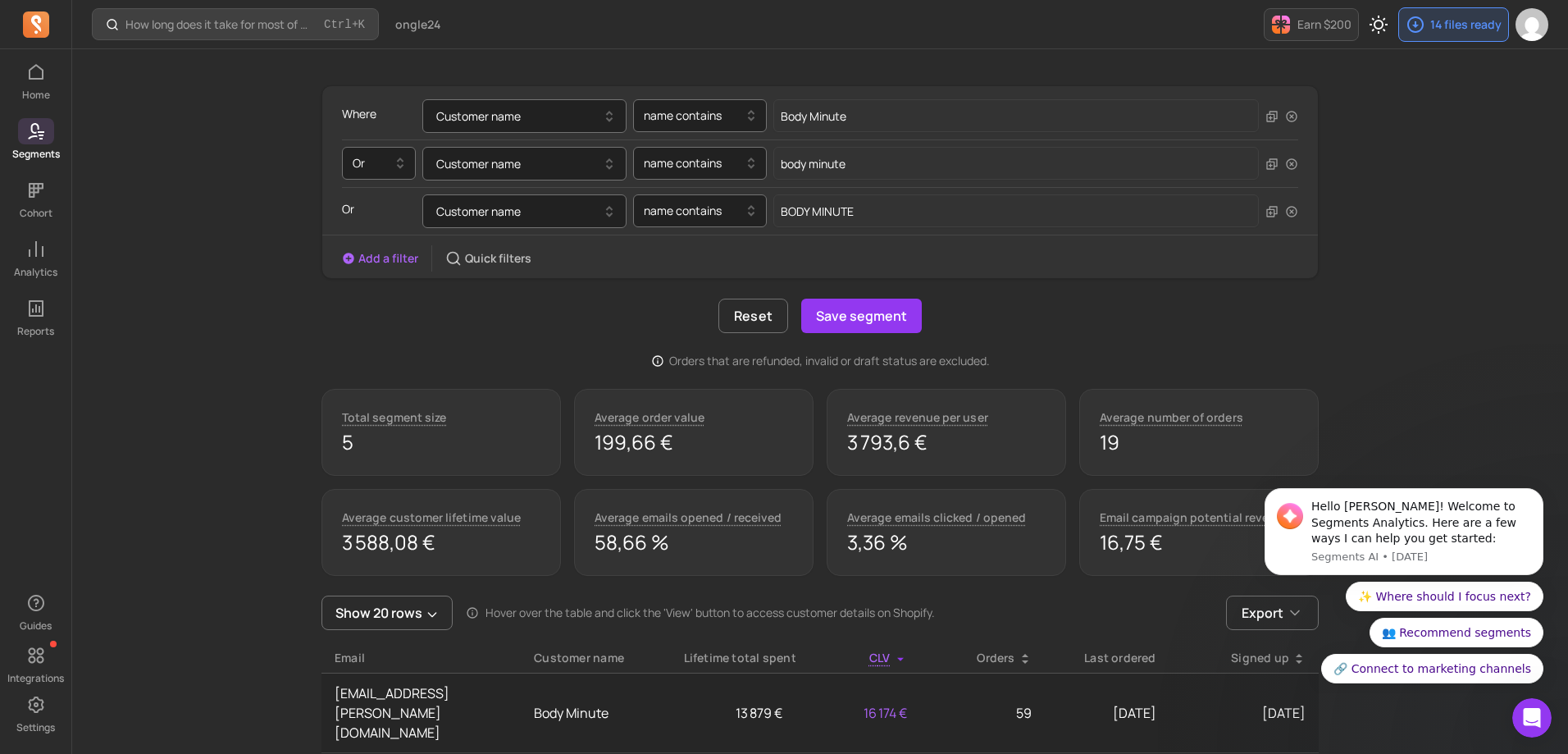
scroll to position [164, 0]
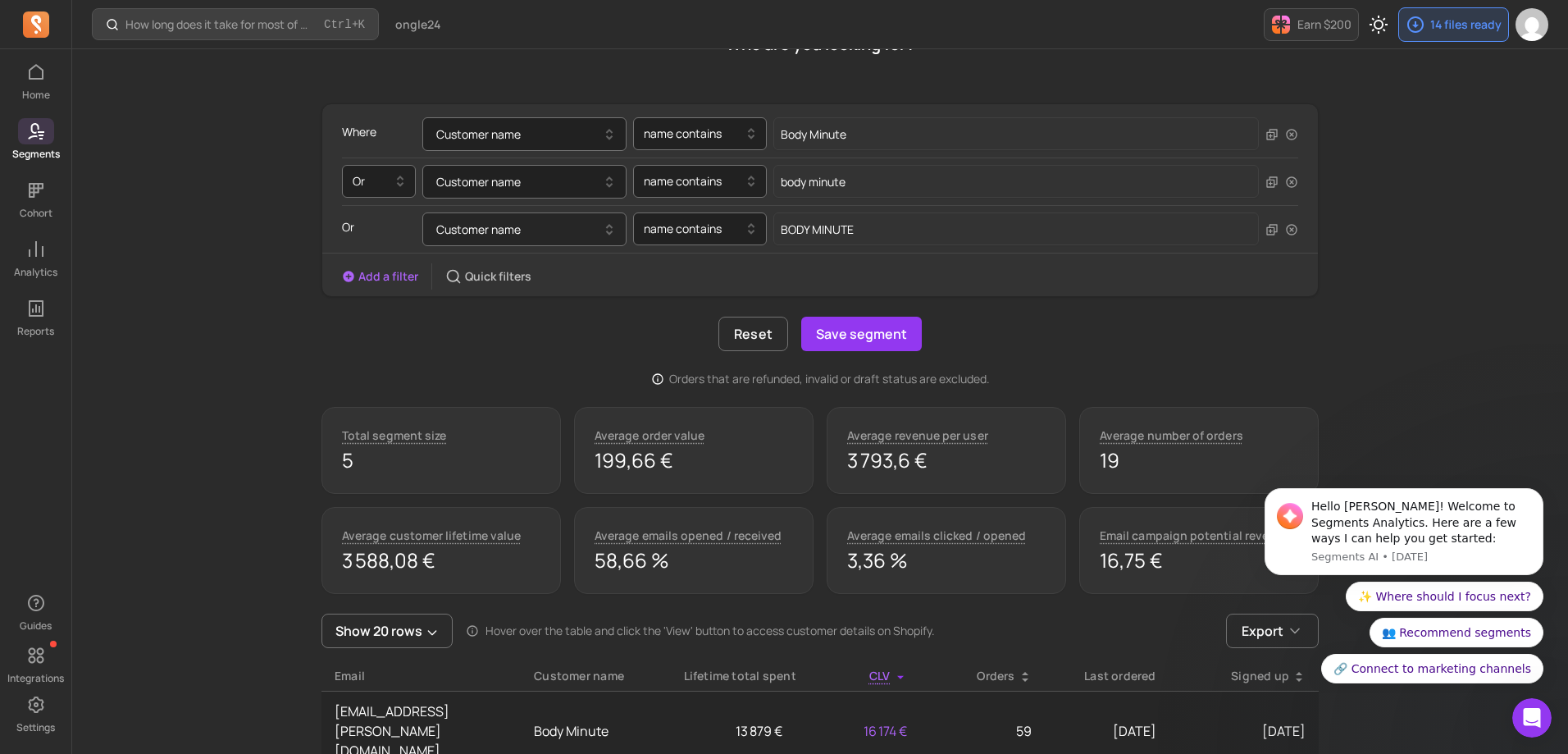
click at [533, 231] on button "Customer name" at bounding box center [525, 229] width 205 height 34
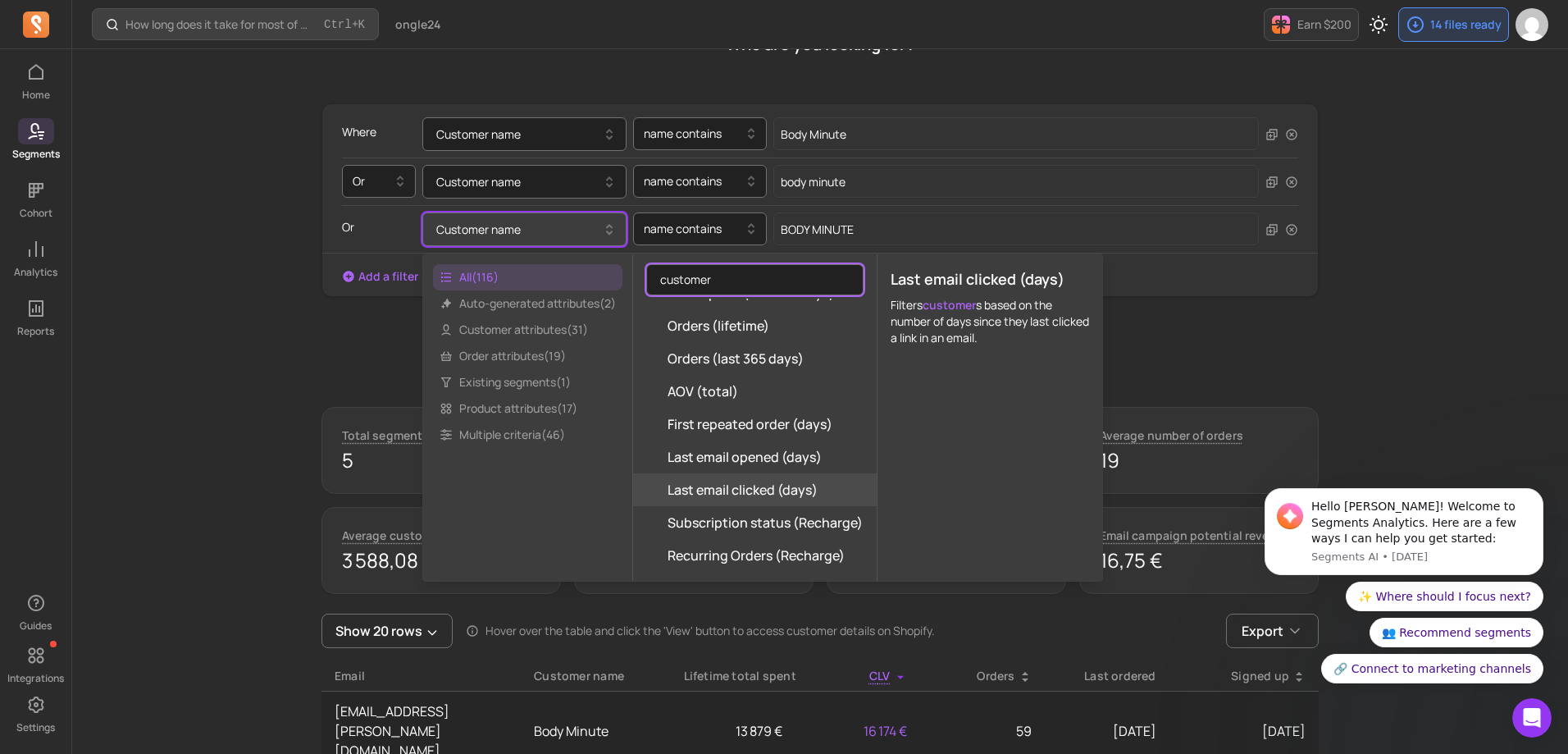
scroll to position [328, 0]
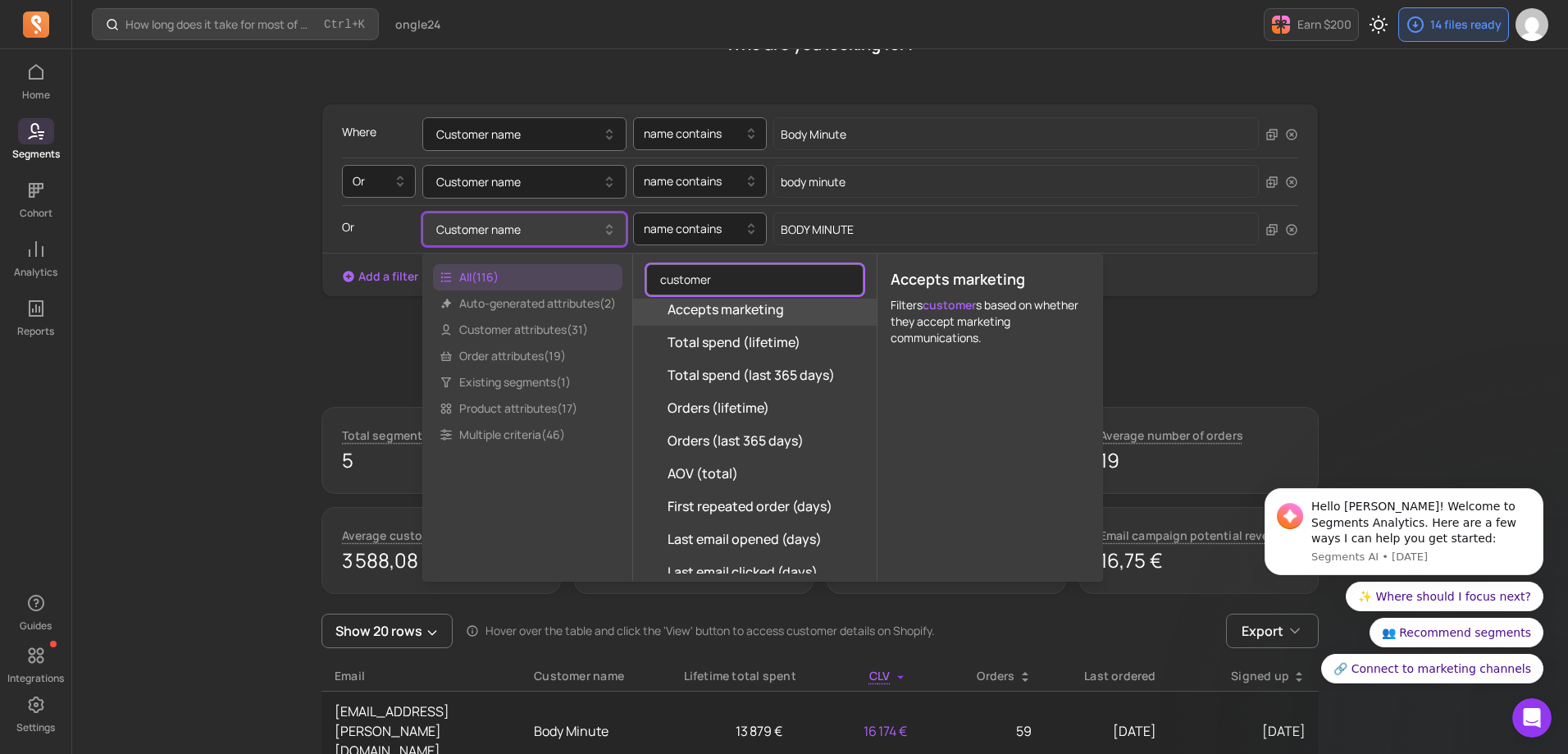
click at [726, 280] on input "customer" at bounding box center [754, 279] width 217 height 31
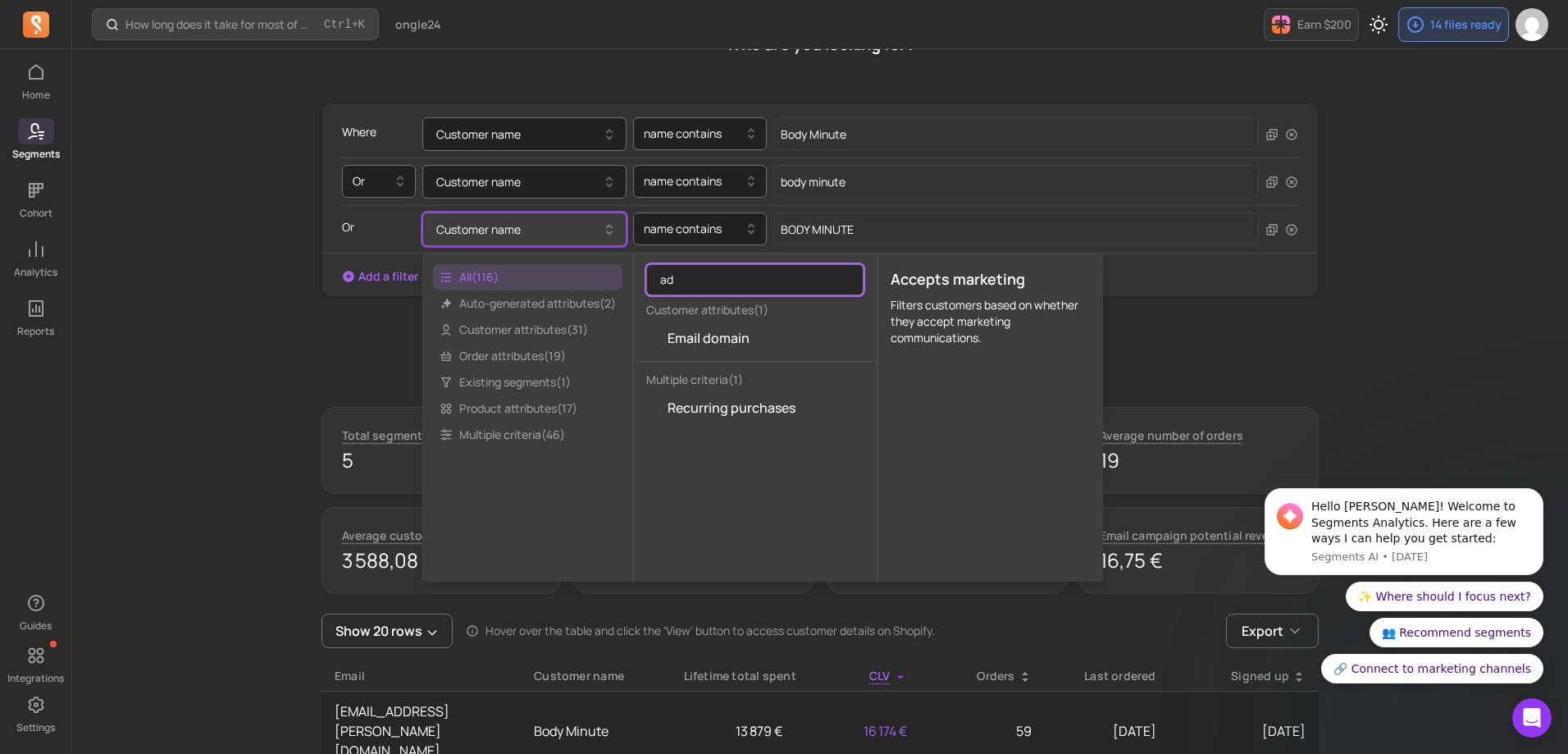
scroll to position [0, 0]
type input "add"
click at [720, 269] on input "add" at bounding box center [754, 279] width 217 height 31
click at [720, 270] on input "add" at bounding box center [754, 279] width 217 height 31
click at [723, 280] on input "add" at bounding box center [754, 279] width 217 height 31
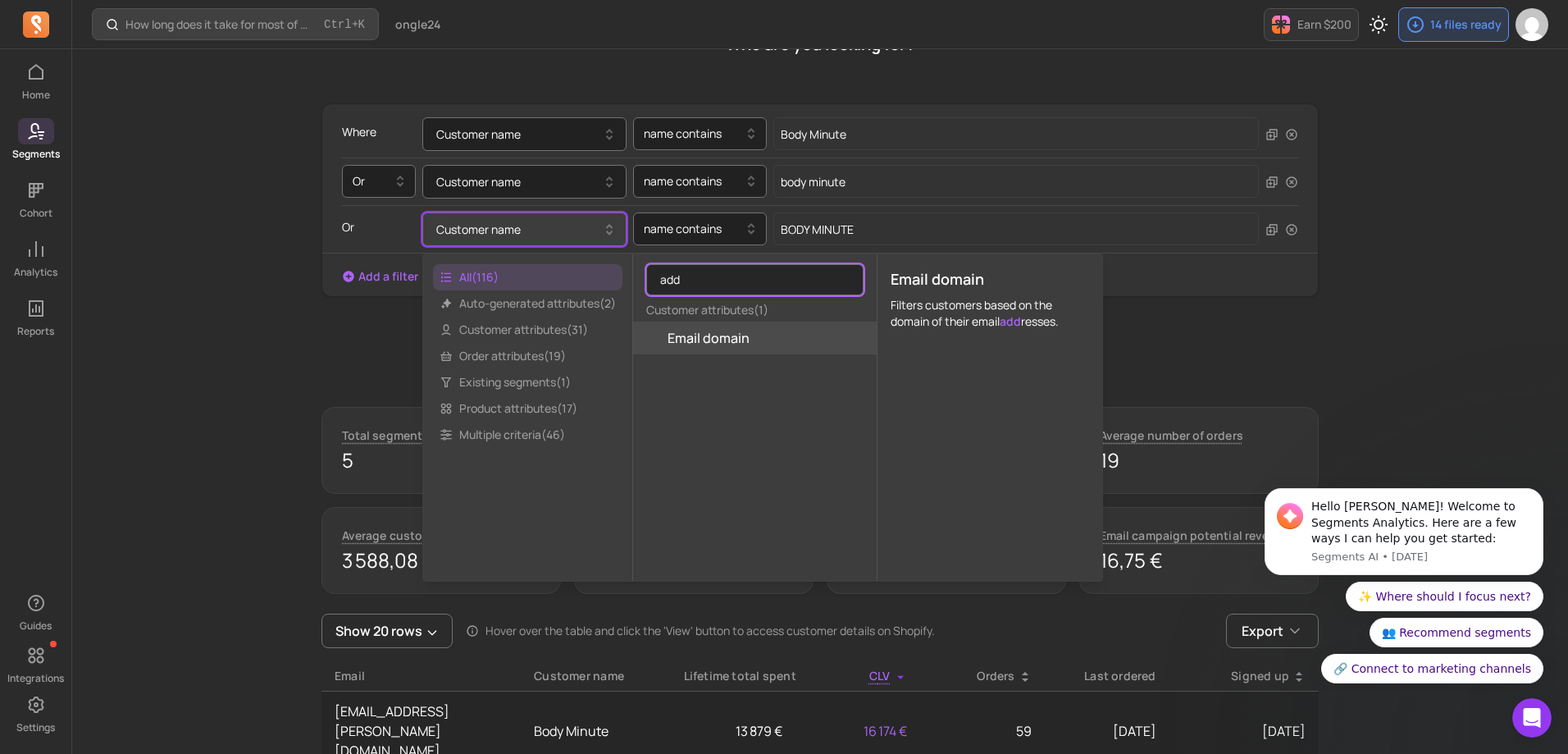
click at [724, 280] on input "add" at bounding box center [754, 279] width 217 height 31
click at [845, 276] on input "add" at bounding box center [754, 279] width 217 height 31
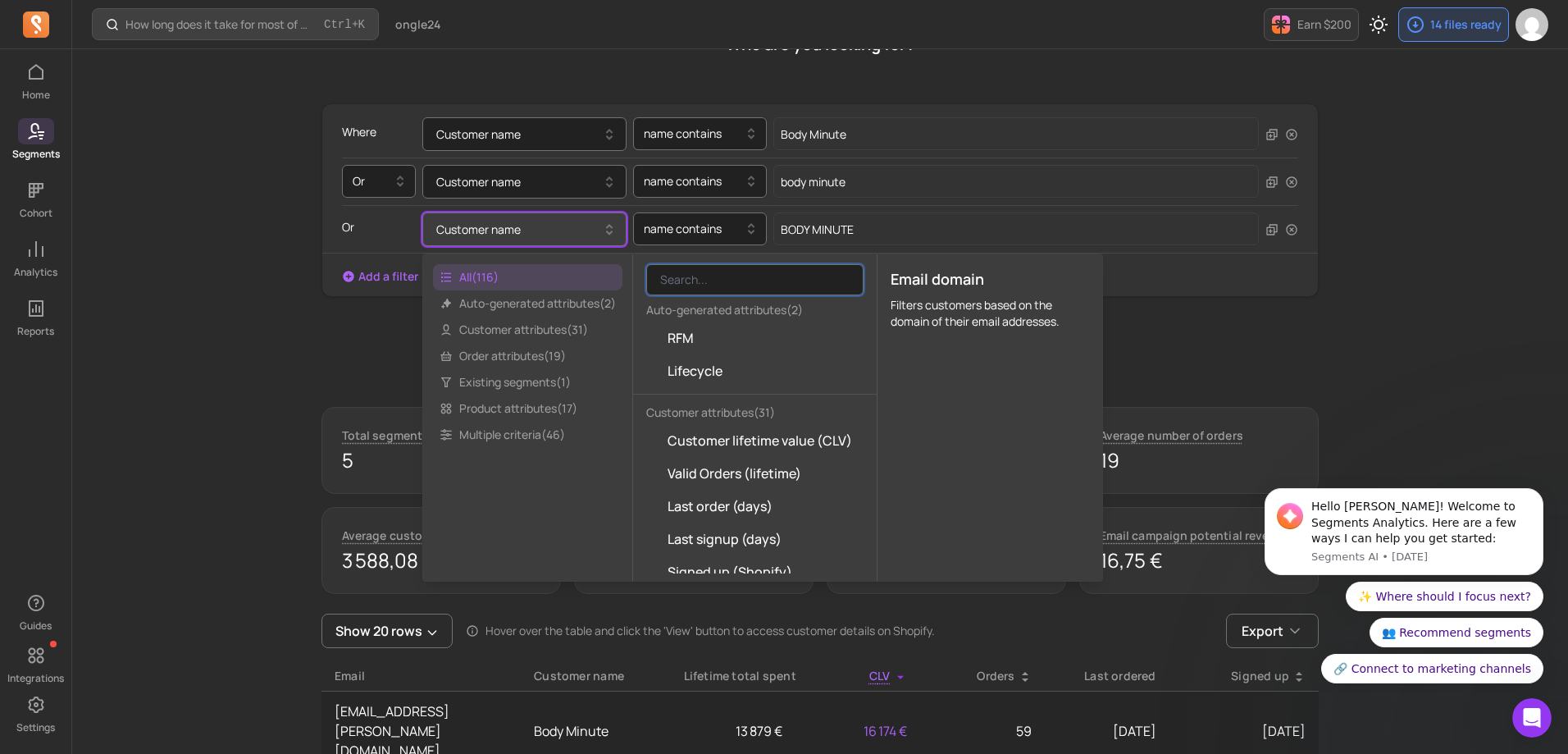
click at [1512, 206] on div "How long does it take for most of my customers to buy again? Ctrl + K ongle24 E…" at bounding box center [820, 527] width 1496 height 1384
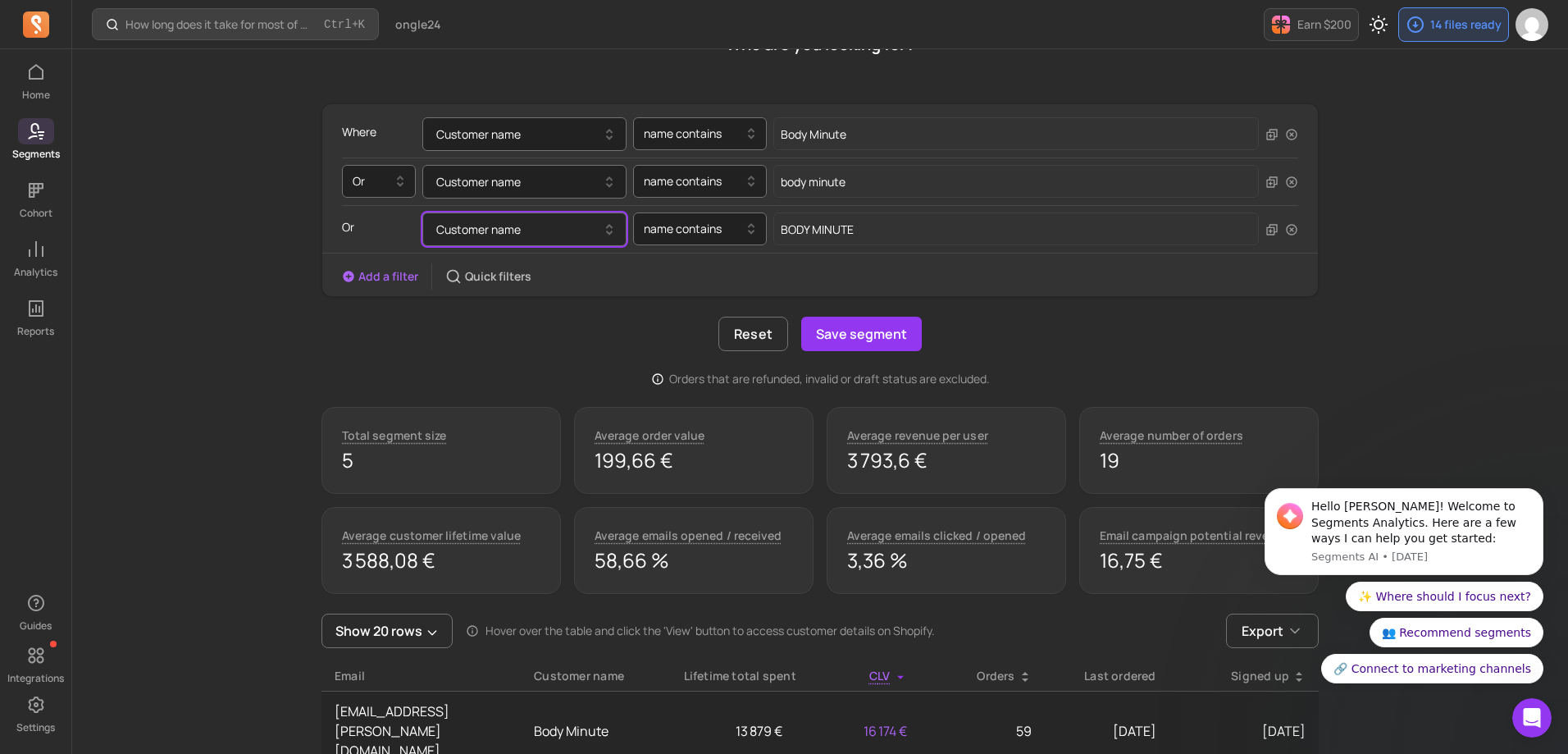
click at [525, 236] on button "Customer name" at bounding box center [525, 229] width 205 height 34
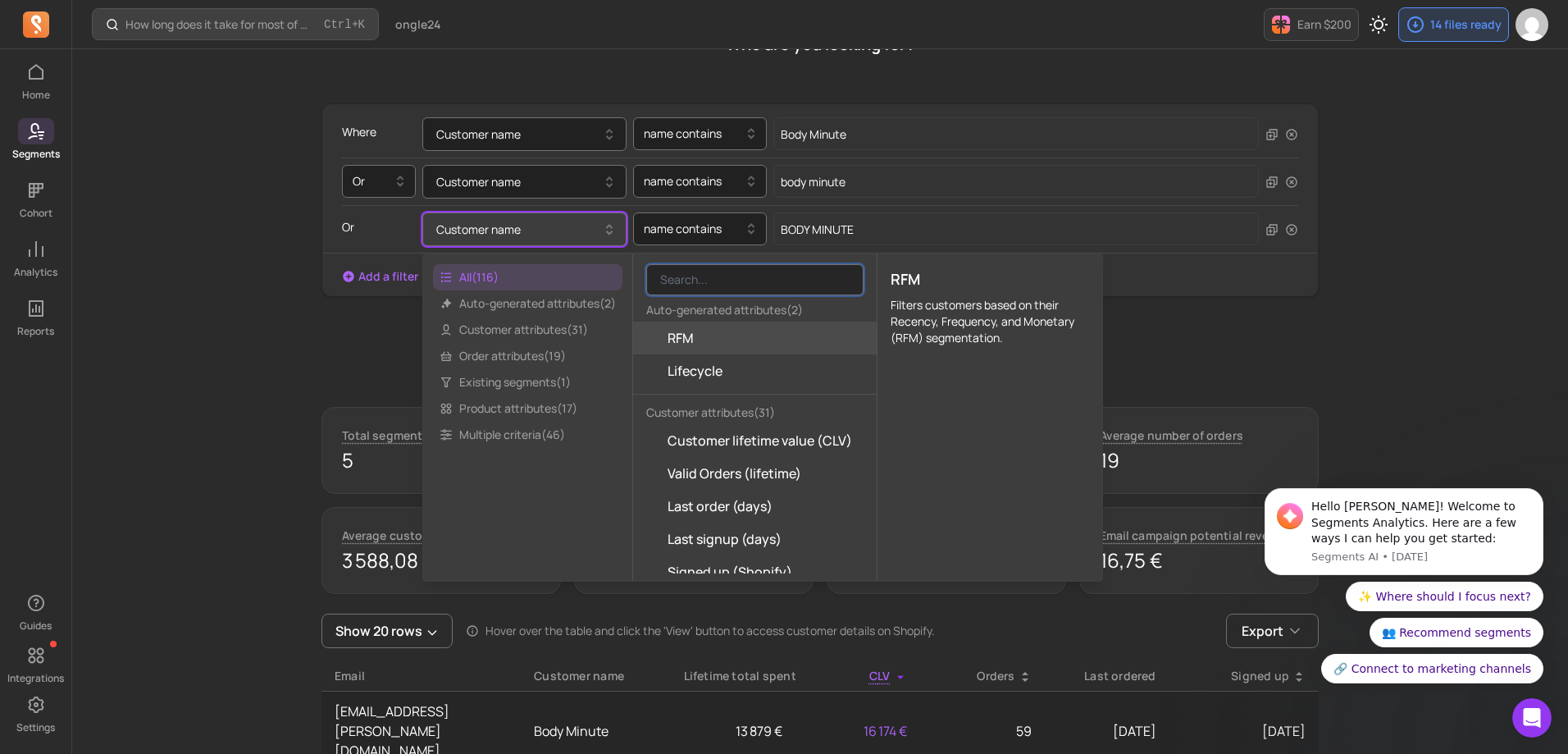
click at [740, 277] on input "search" at bounding box center [754, 279] width 217 height 31
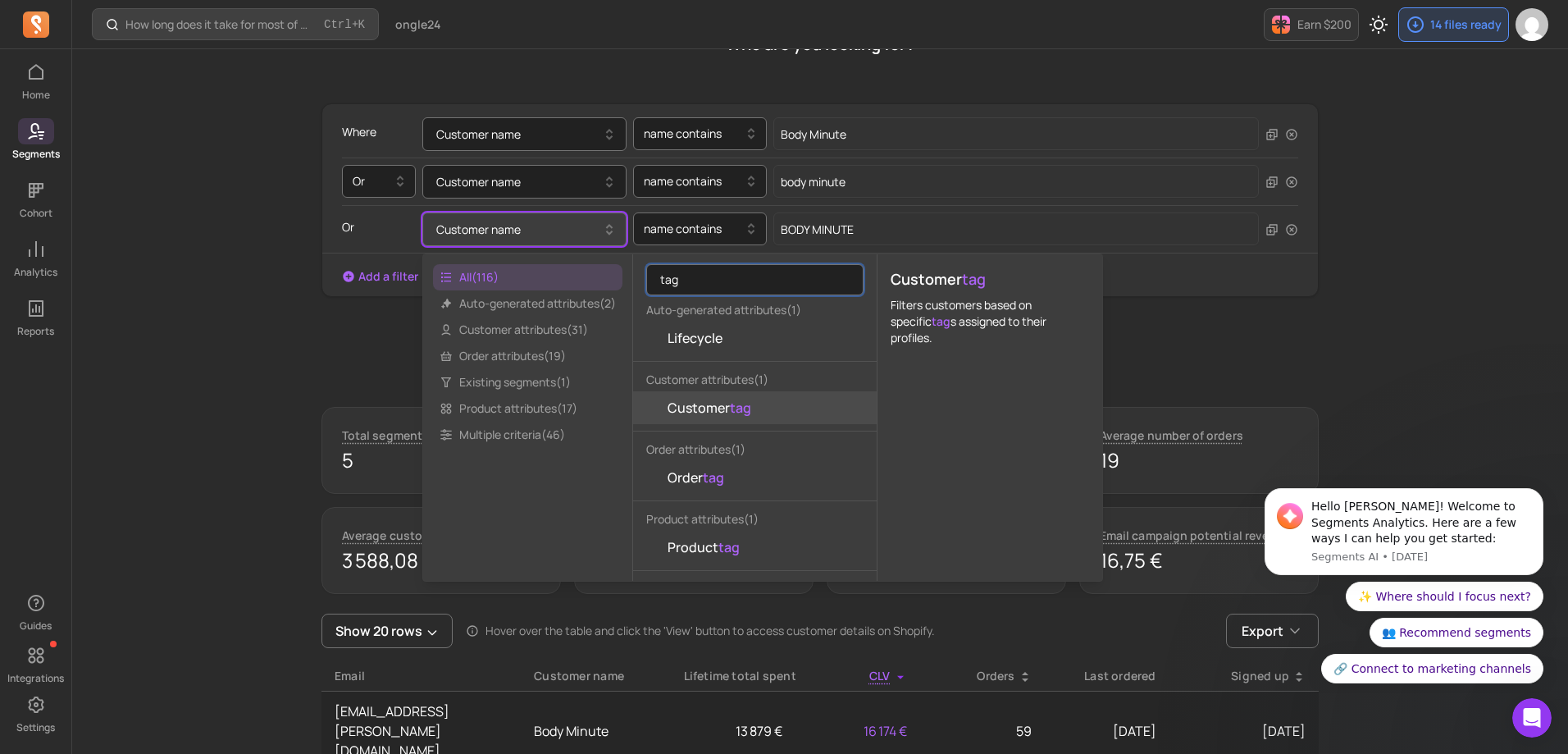
type input "tag"
click at [812, 408] on button "Customer tag" at bounding box center [755, 407] width 243 height 33
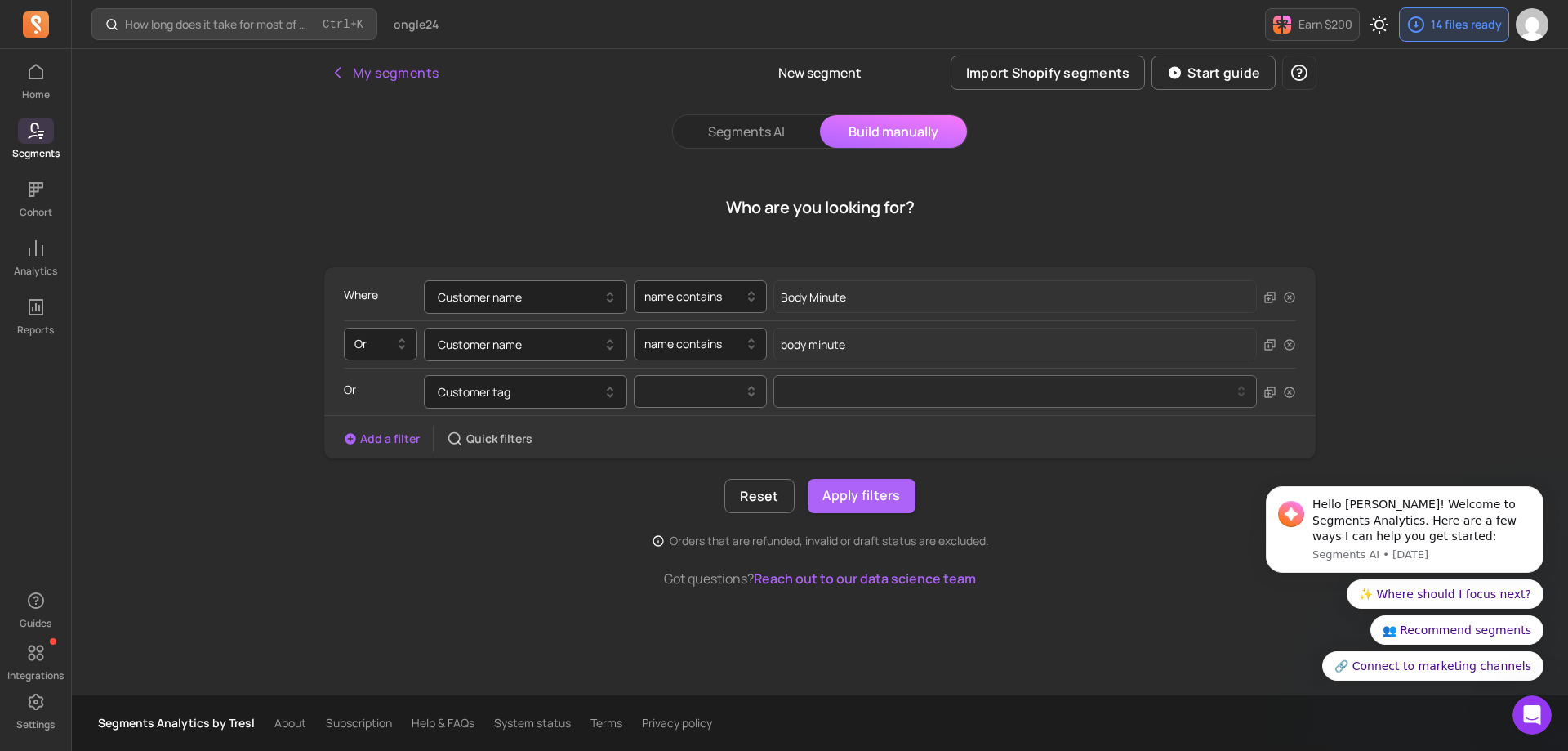
click at [702, 391] on div at bounding box center [693, 391] width 98 height 19
click at [695, 432] on div "contains" at bounding box center [700, 433] width 131 height 29
click at [878, 397] on button at bounding box center [1015, 391] width 483 height 33
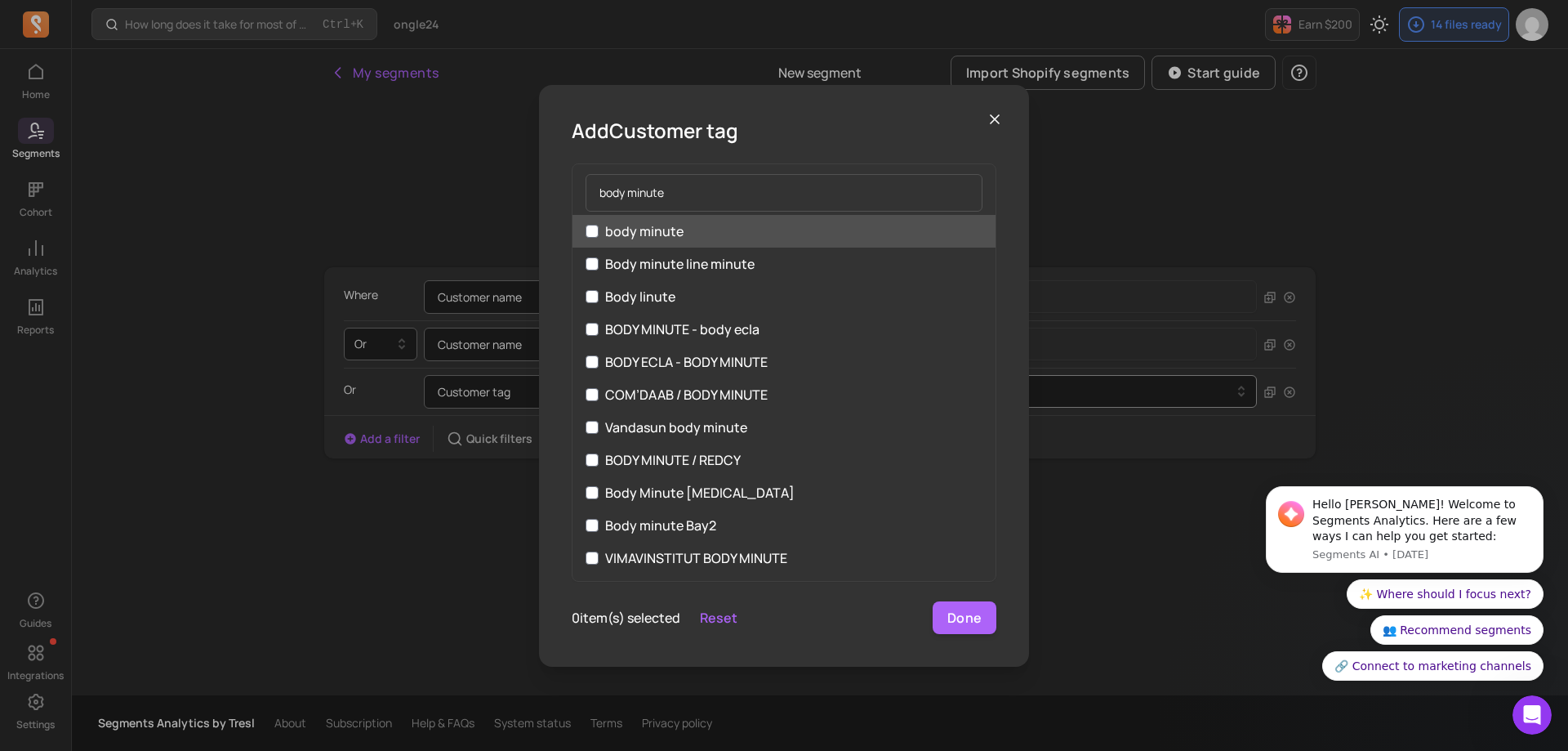
type input "body minute"
click at [590, 231] on input "body minute" at bounding box center [593, 232] width 13 height 13
checkbox input "true"
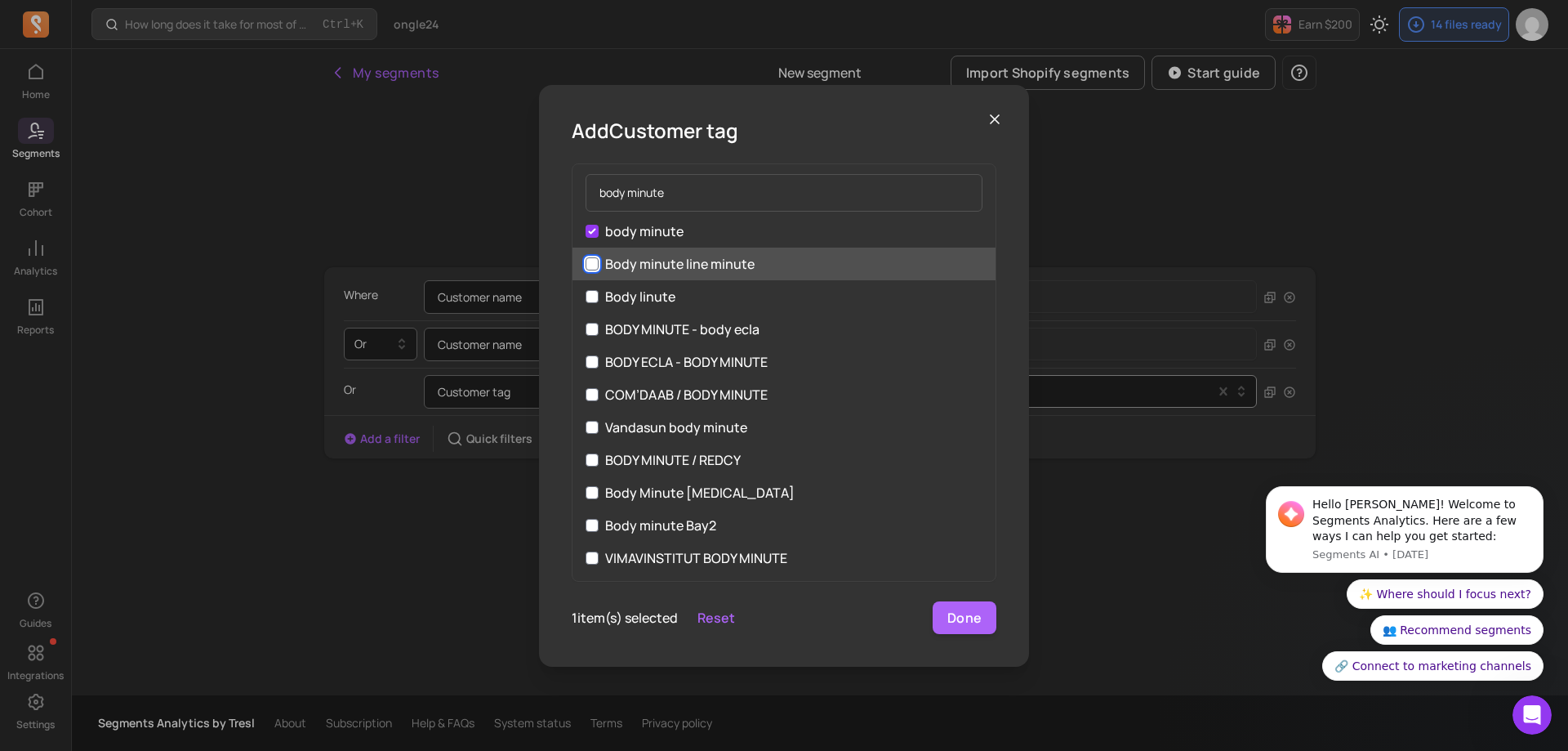
click at [590, 266] on input "Body minute line minute" at bounding box center [593, 264] width 13 height 13
checkbox input "true"
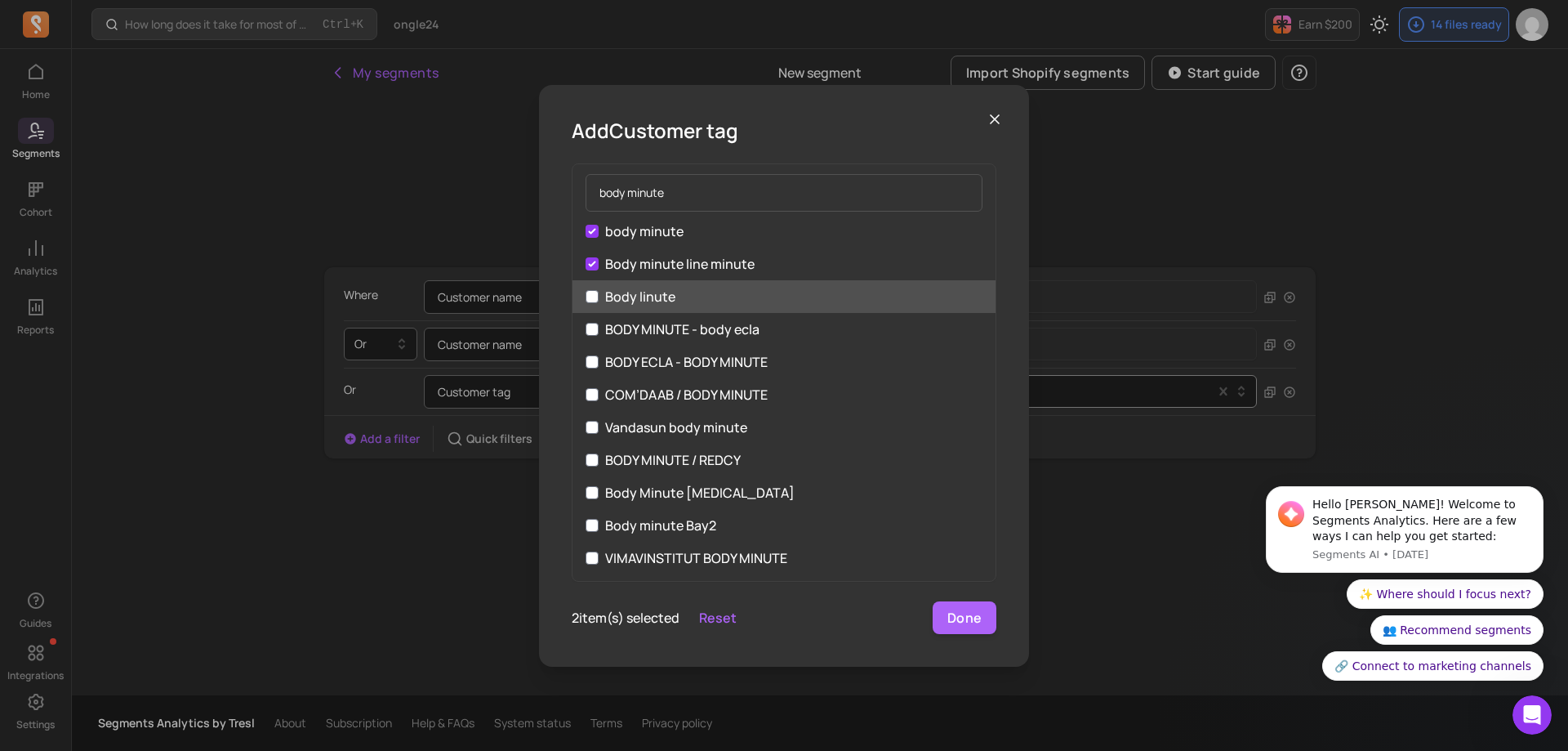
click at [600, 290] on label "Body linute" at bounding box center [784, 296] width 423 height 33
click at [598, 290] on input "Body linute" at bounding box center [593, 296] width 13 height 13
checkbox input "true"
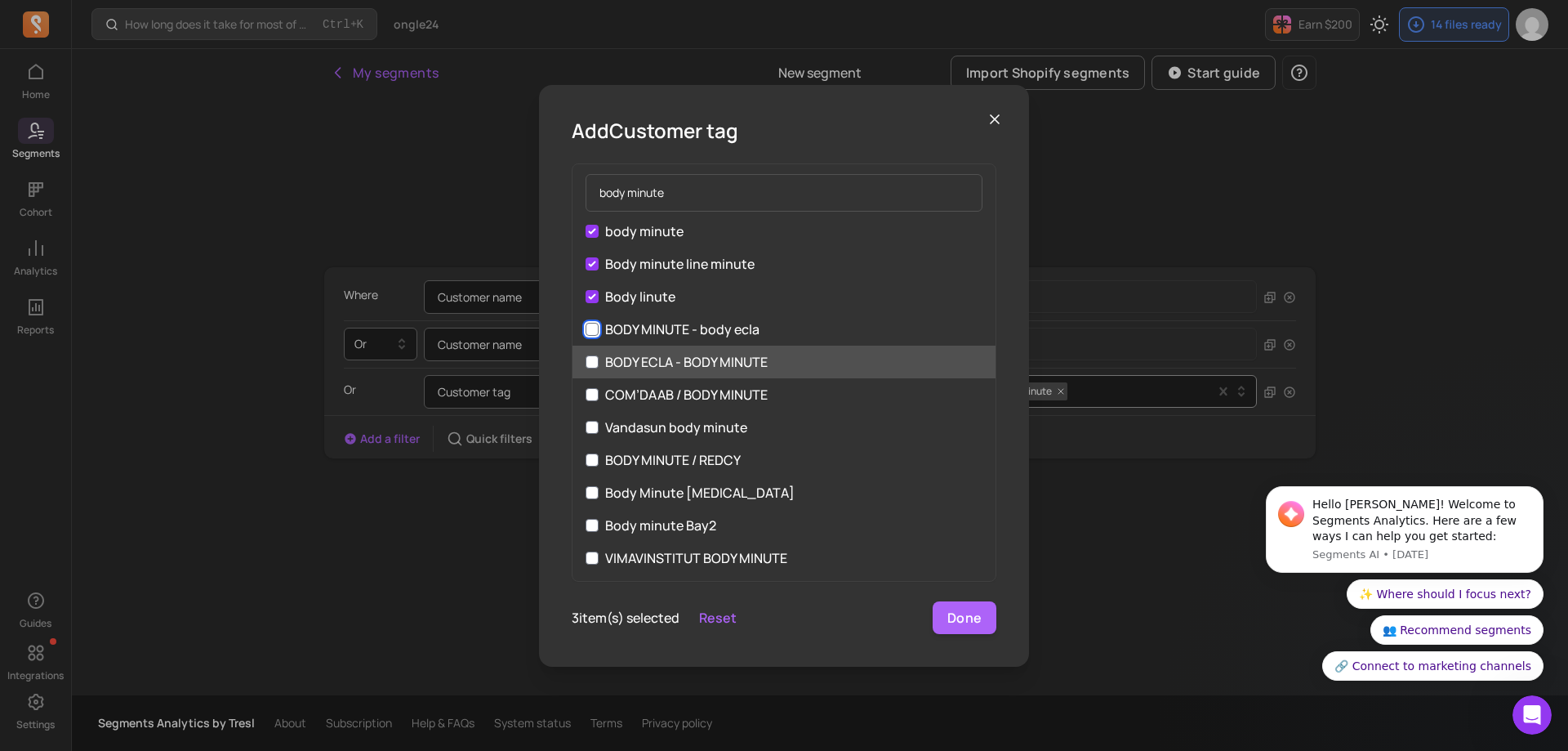
drag, startPoint x: 587, startPoint y: 328, endPoint x: 586, endPoint y: 345, distance: 17.0
click at [588, 328] on input "BODY MINUTE - body ecla" at bounding box center [593, 329] width 13 height 13
checkbox input "true"
click at [584, 359] on label "BODY ECLA - BODY MINUTE" at bounding box center [784, 361] width 423 height 33
click at [586, 359] on input "BODY ECLA - BODY MINUTE" at bounding box center [593, 362] width 13 height 13
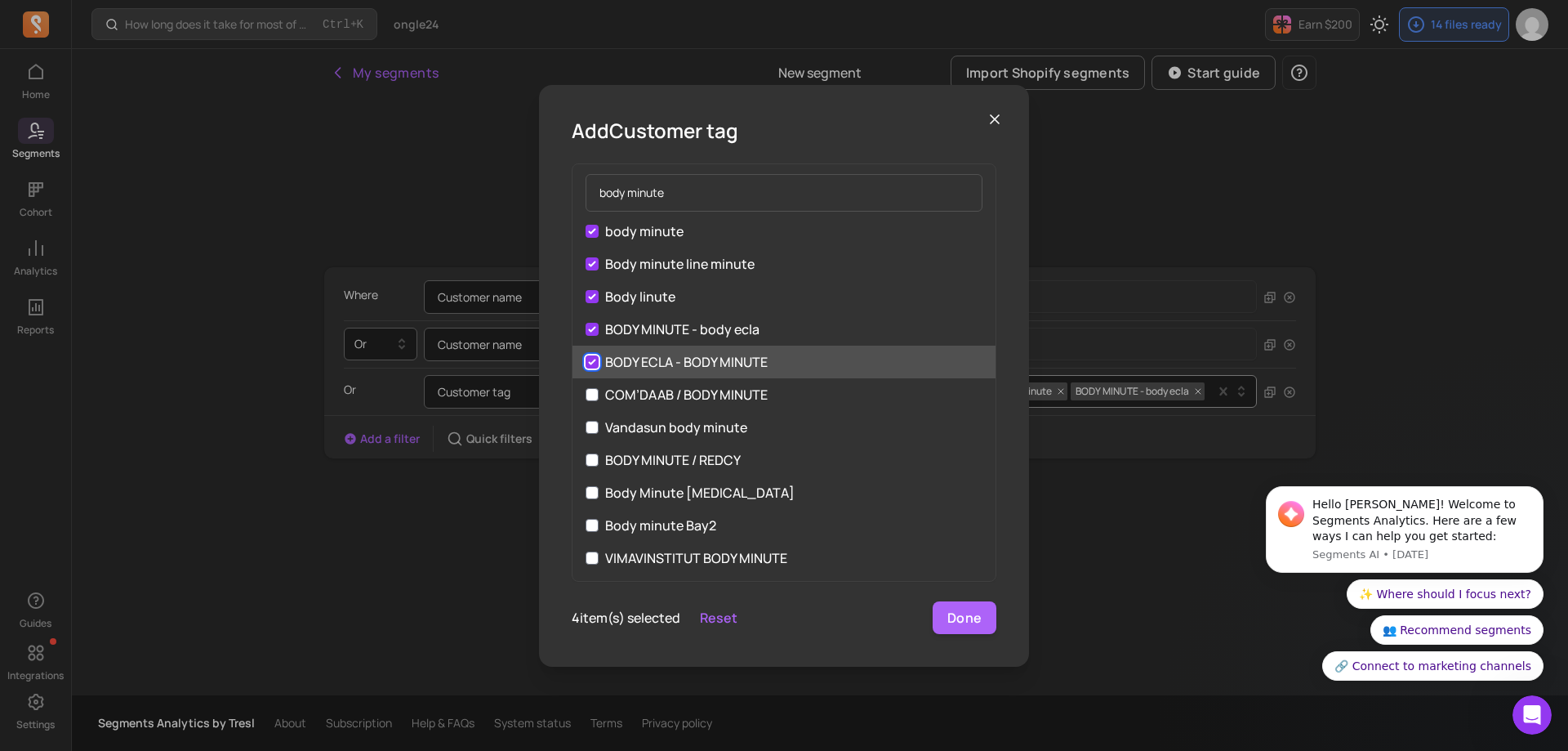
checkbox input "true"
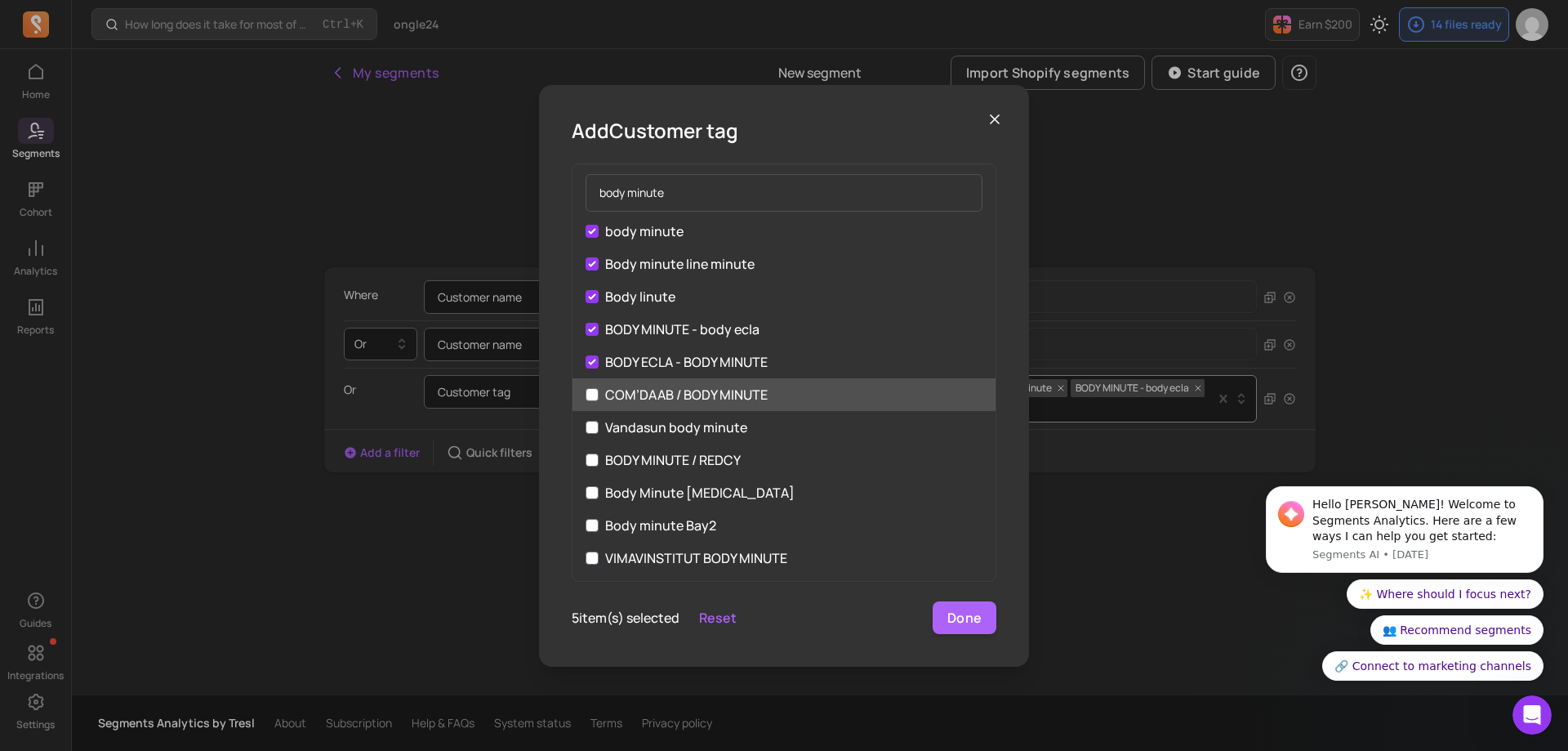
click at [584, 396] on label "COM’DAAB / BODY MINUTE" at bounding box center [784, 394] width 423 height 33
click at [586, 396] on input "COM’DAAB / BODY MINUTE" at bounding box center [593, 395] width 13 height 13
checkbox input "true"
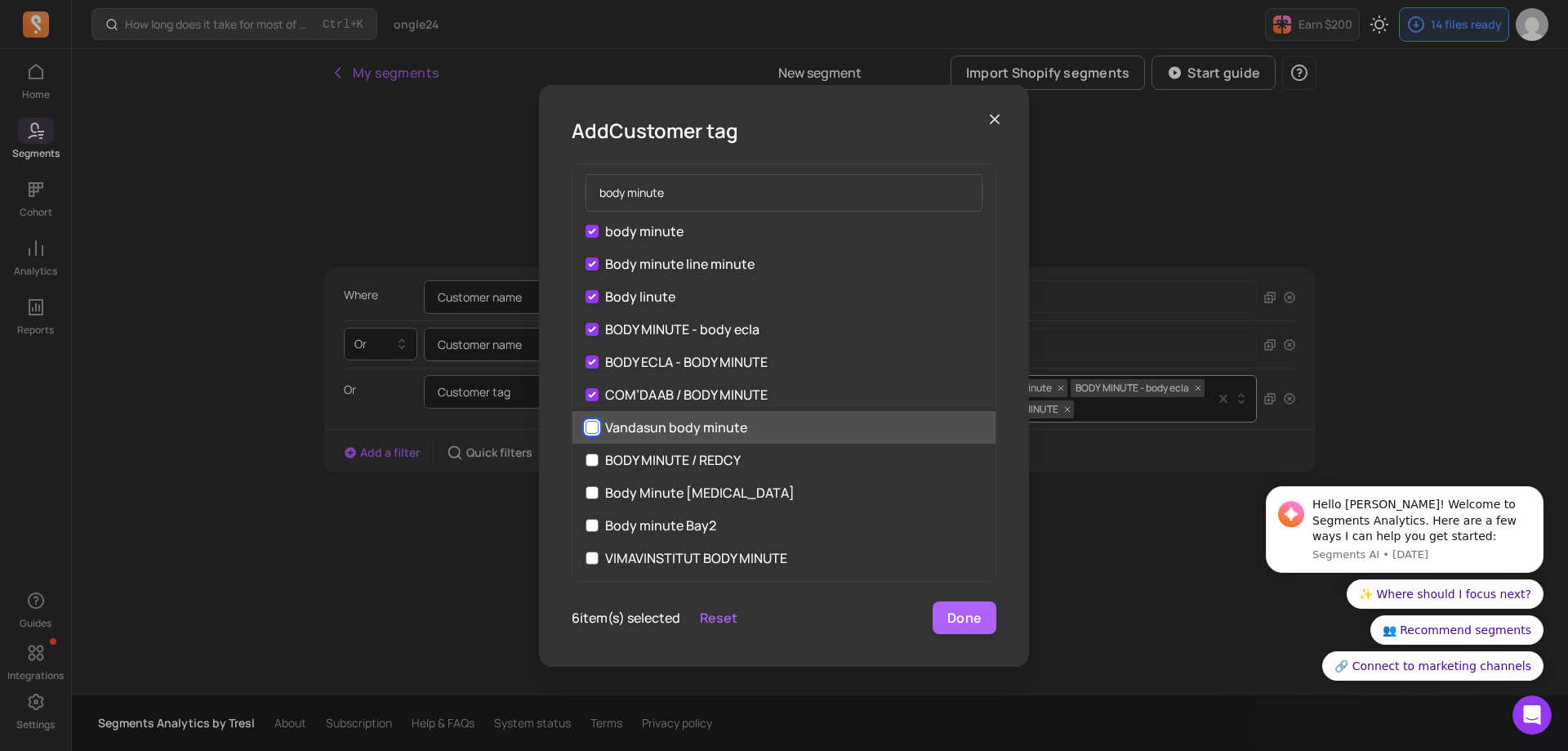
click at [588, 430] on input "Vandasun body minute" at bounding box center [593, 428] width 13 height 13
checkbox input "true"
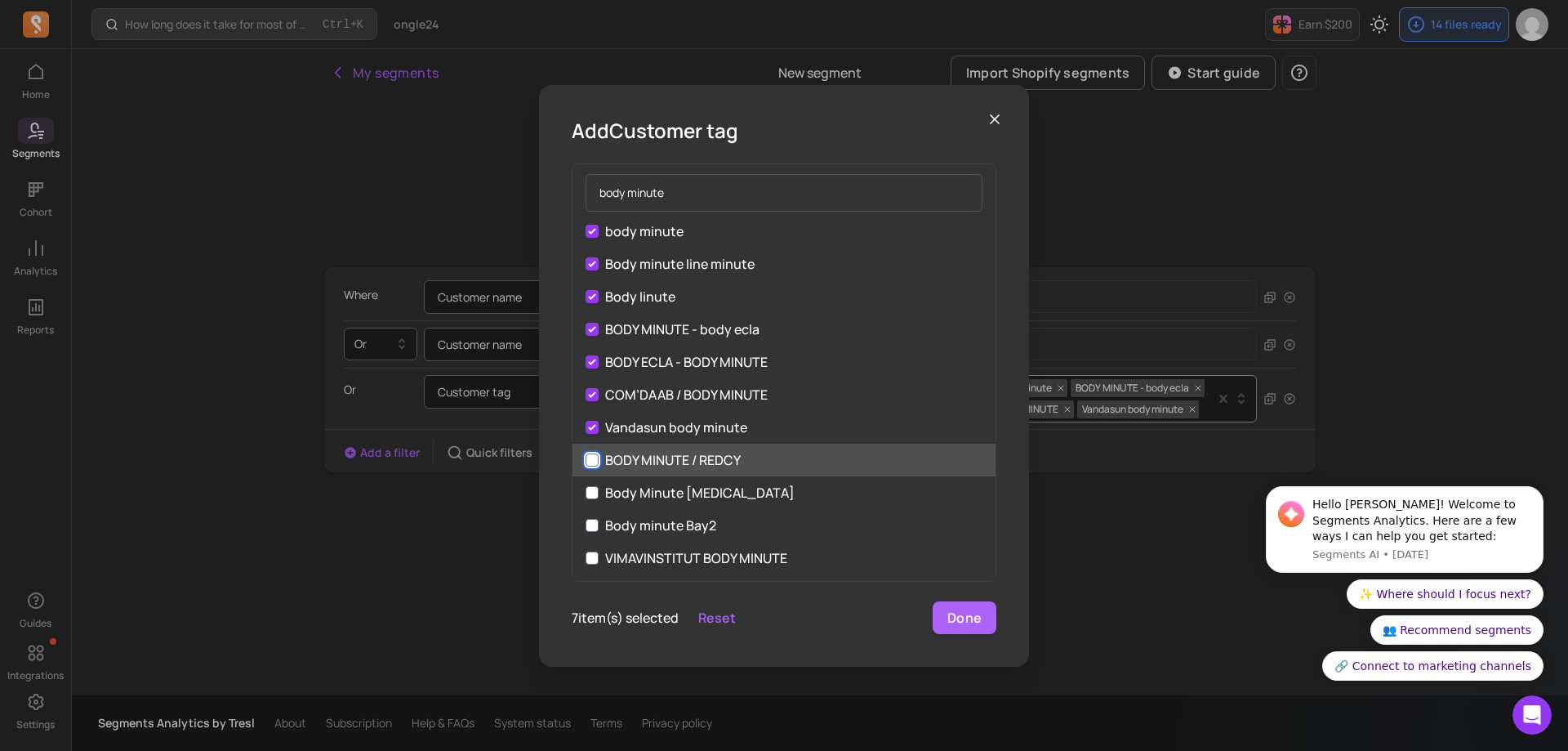
click at [595, 461] on input "BODY MINUTE / REDCY" at bounding box center [593, 460] width 13 height 13
checkbox input "true"
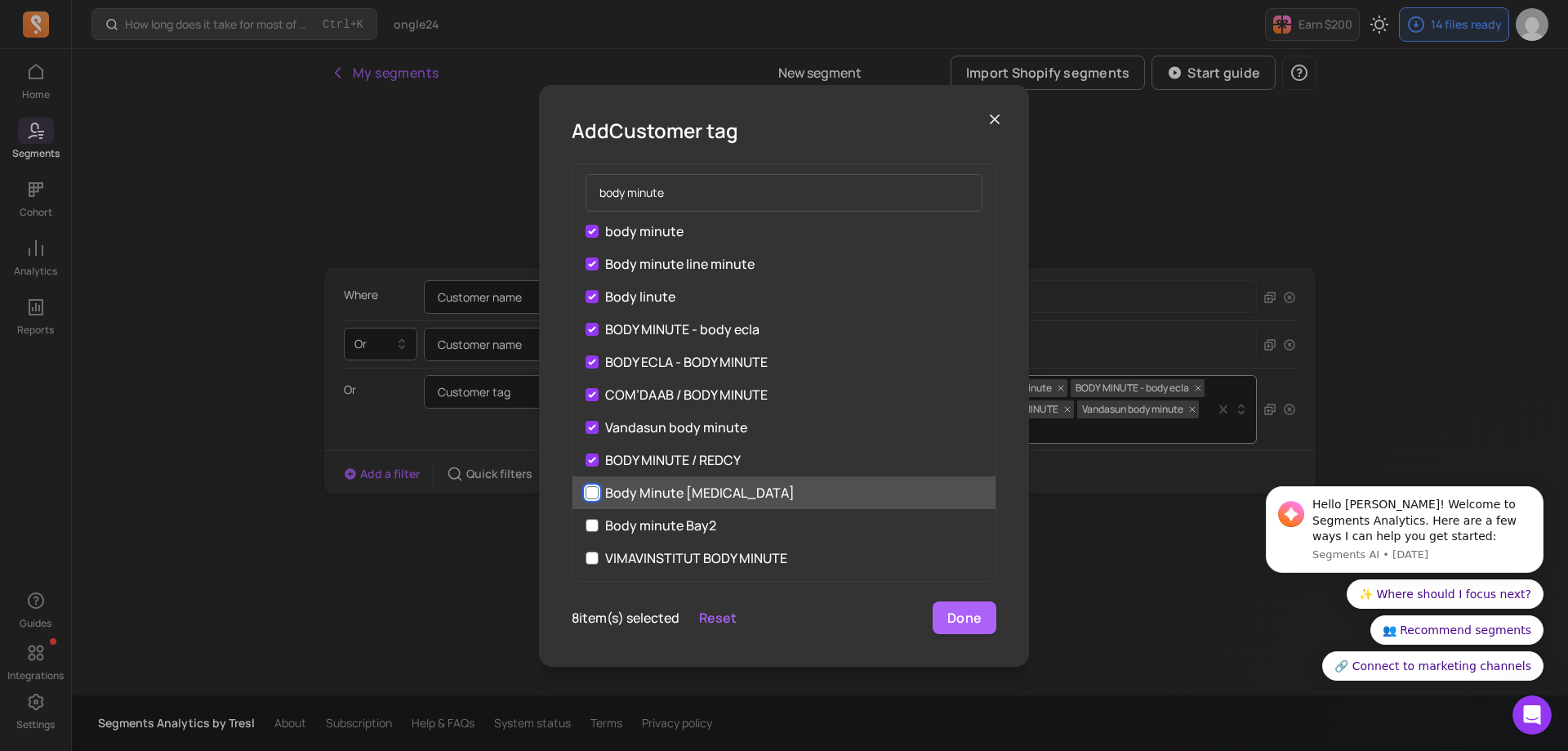
click at [590, 488] on input "Body Minute [MEDICAL_DATA]" at bounding box center [593, 493] width 13 height 13
checkbox input "true"
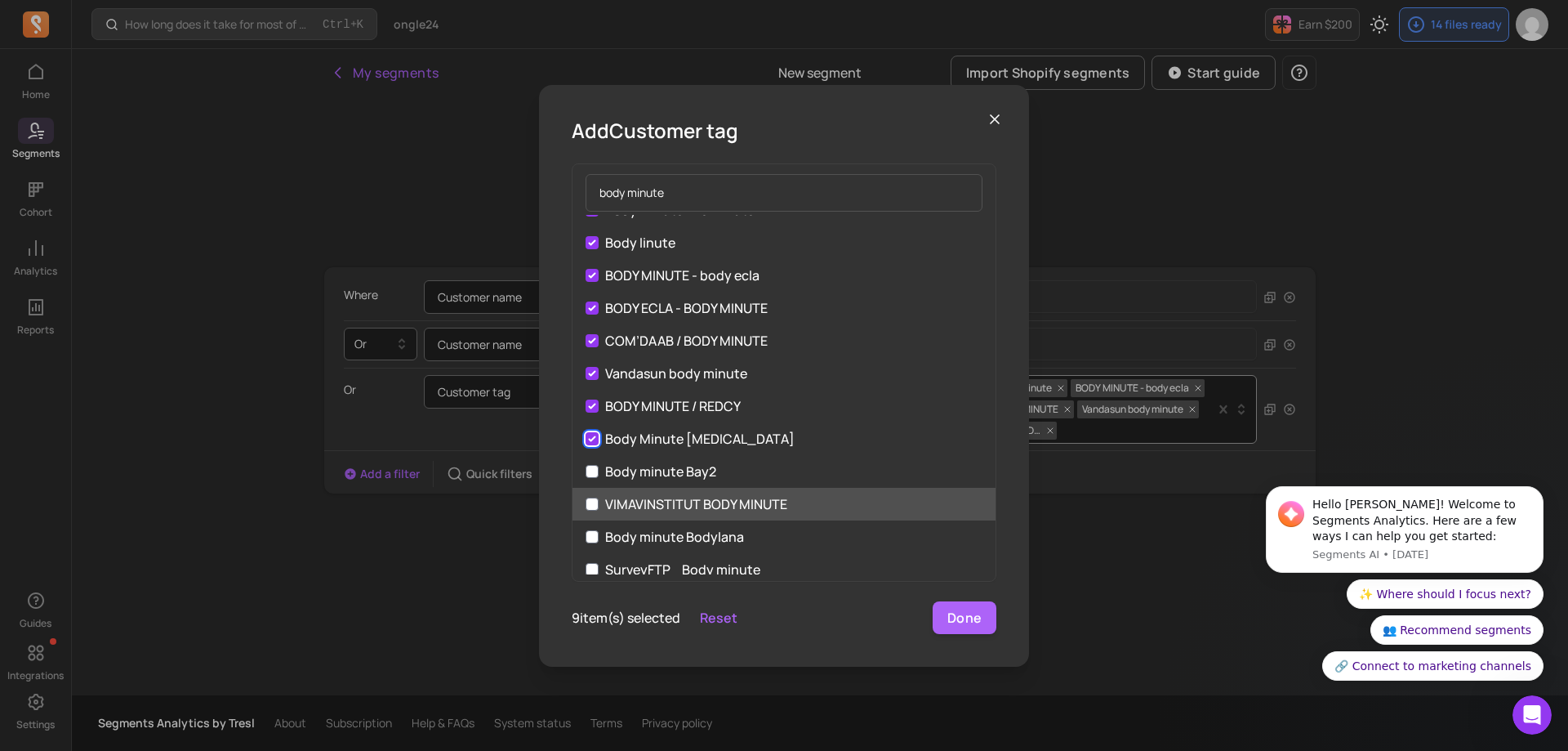
scroll to position [82, 0]
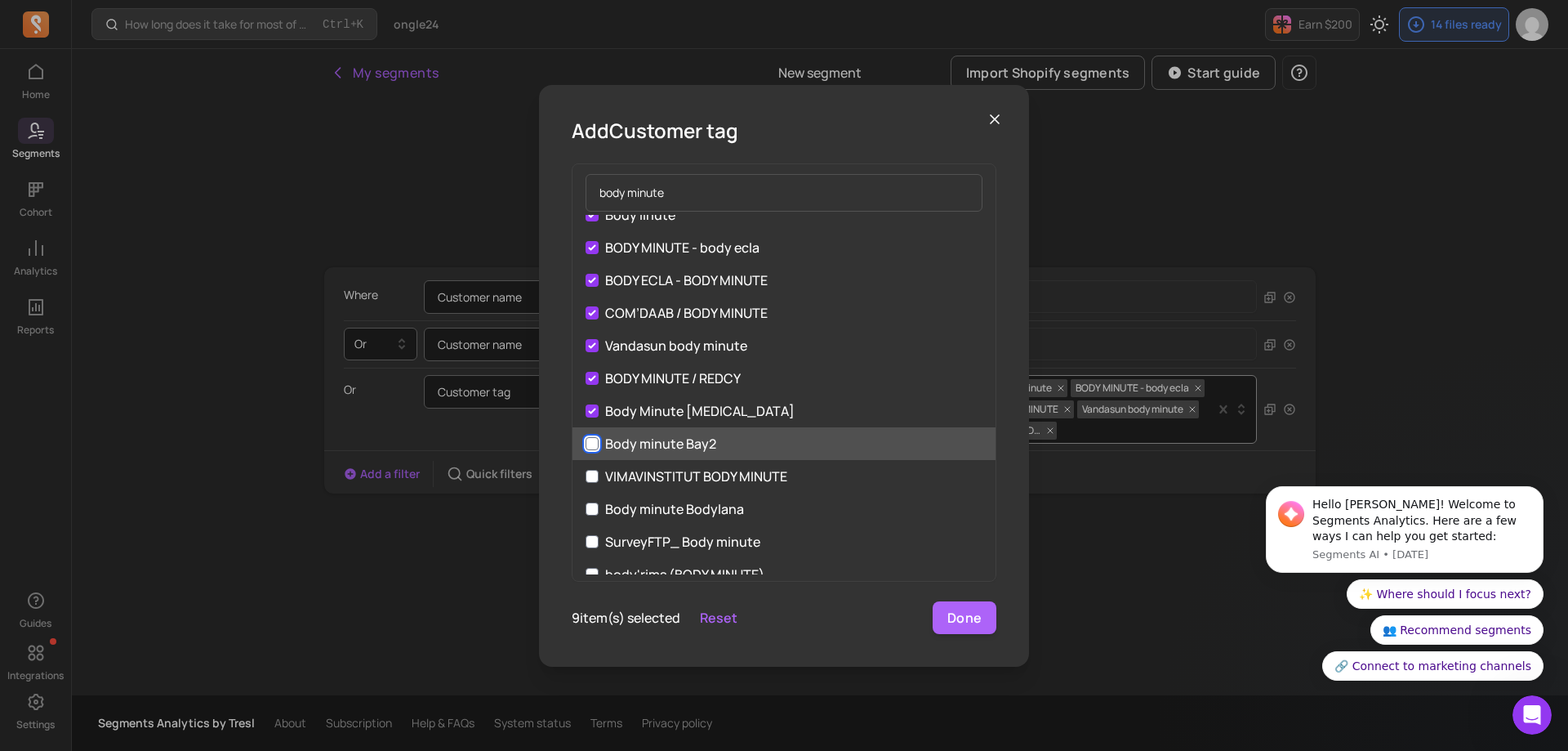
click at [596, 444] on input "Body minute Bay2" at bounding box center [593, 444] width 13 height 13
checkbox input "true"
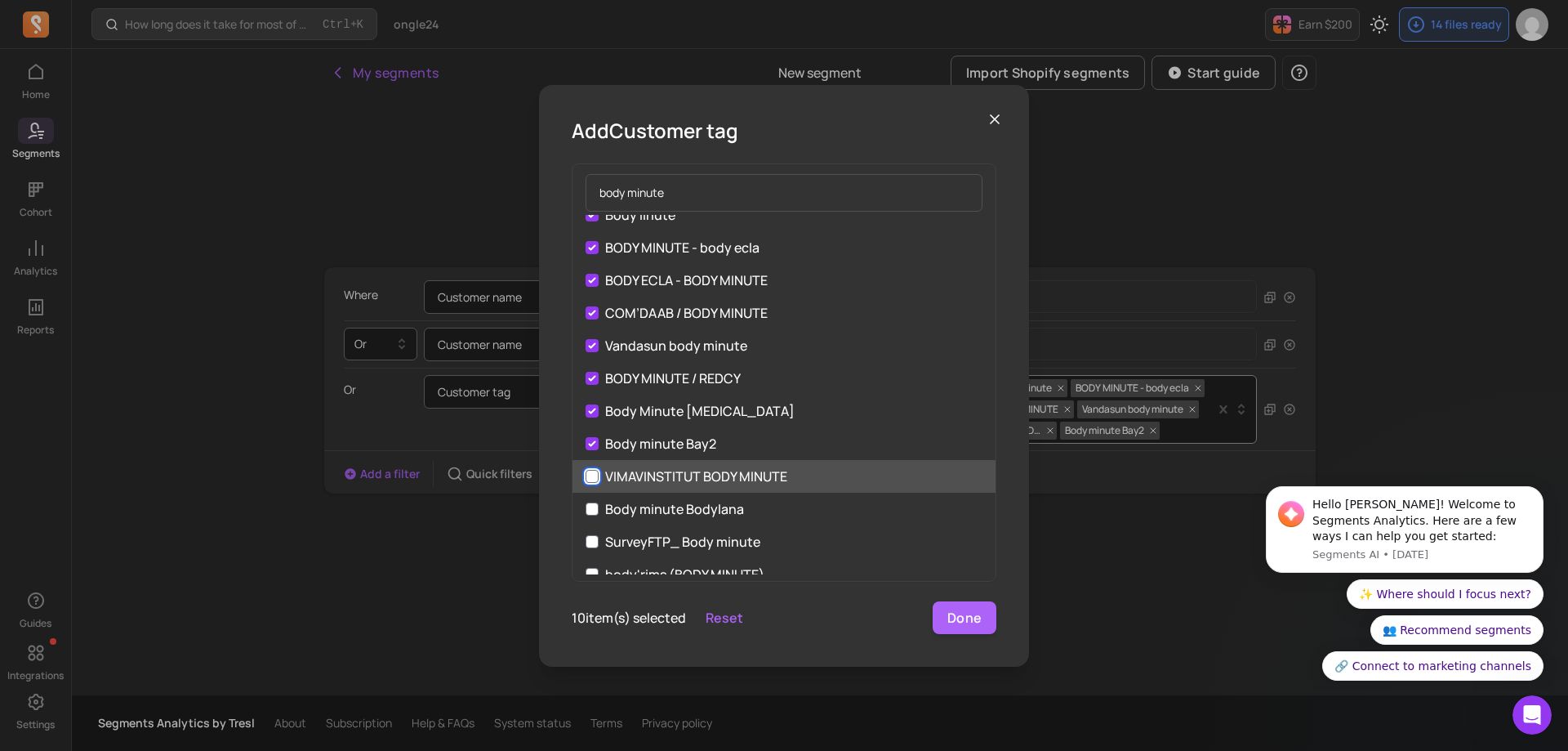
click at [590, 477] on input "VIMAVINSTITUT BODY MINUTE" at bounding box center [593, 477] width 13 height 13
checkbox input "true"
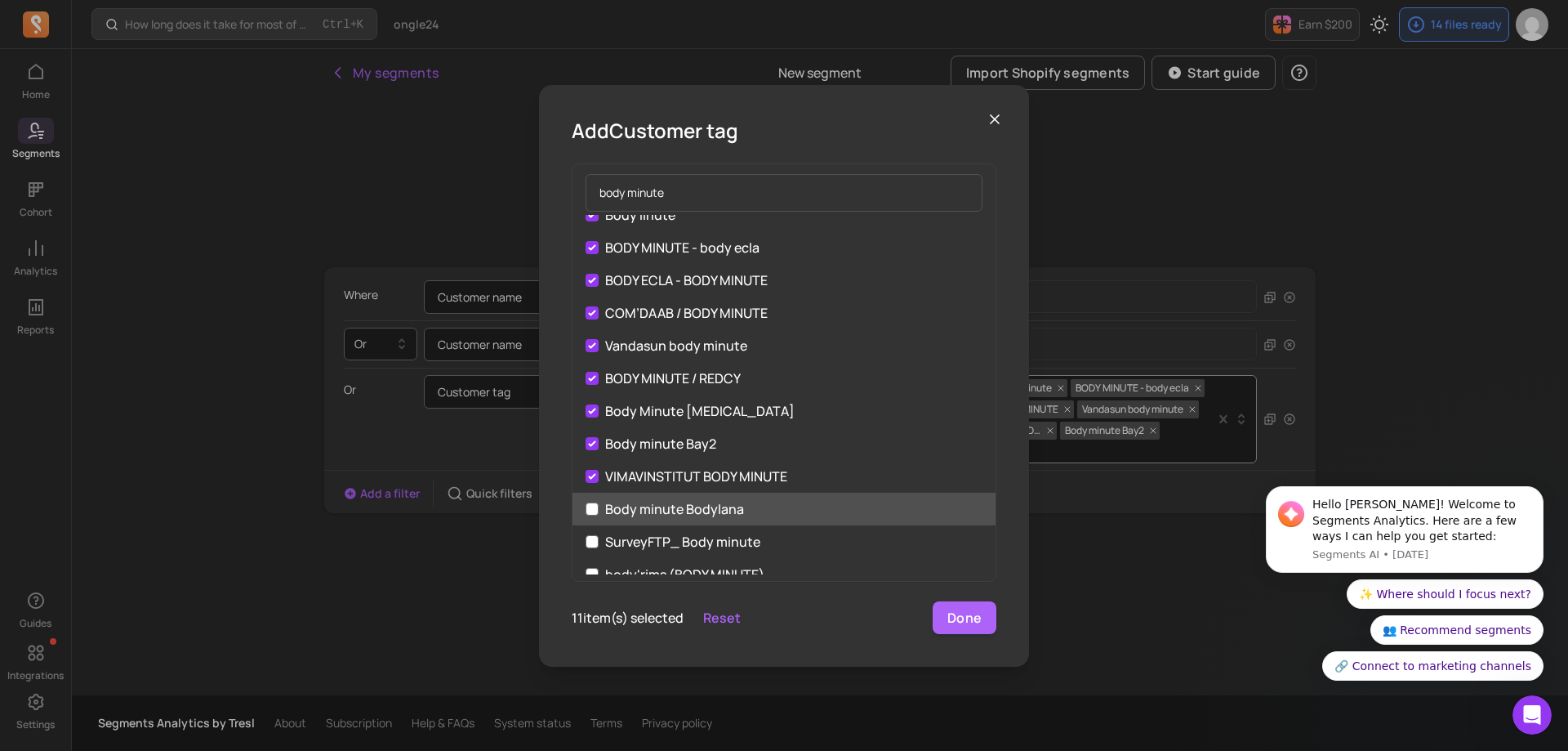
click at [586, 511] on label "Body minute Bodylana" at bounding box center [784, 509] width 423 height 33
click at [586, 511] on input "Body minute Bodylana" at bounding box center [593, 509] width 13 height 13
checkbox input "true"
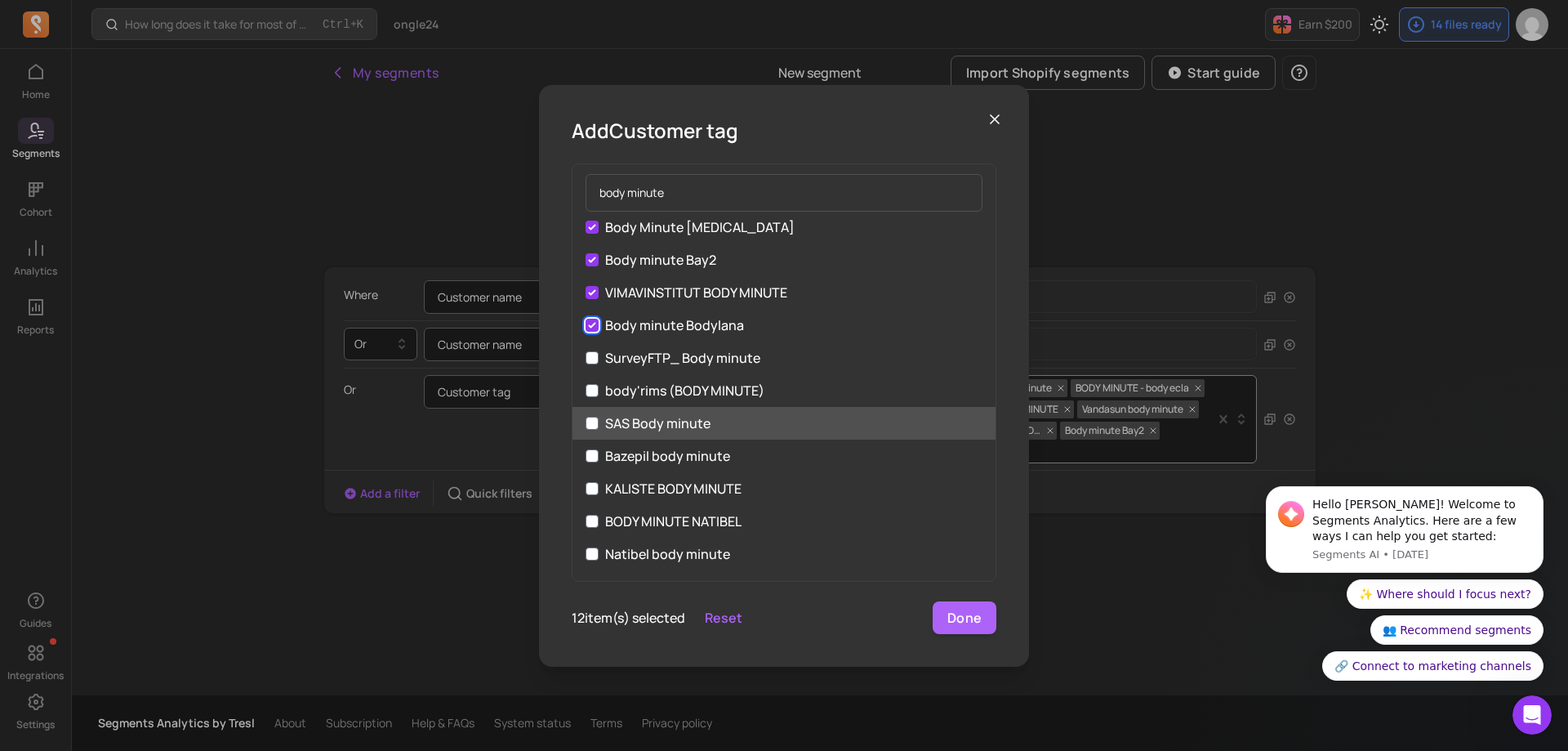
scroll to position [327, 0]
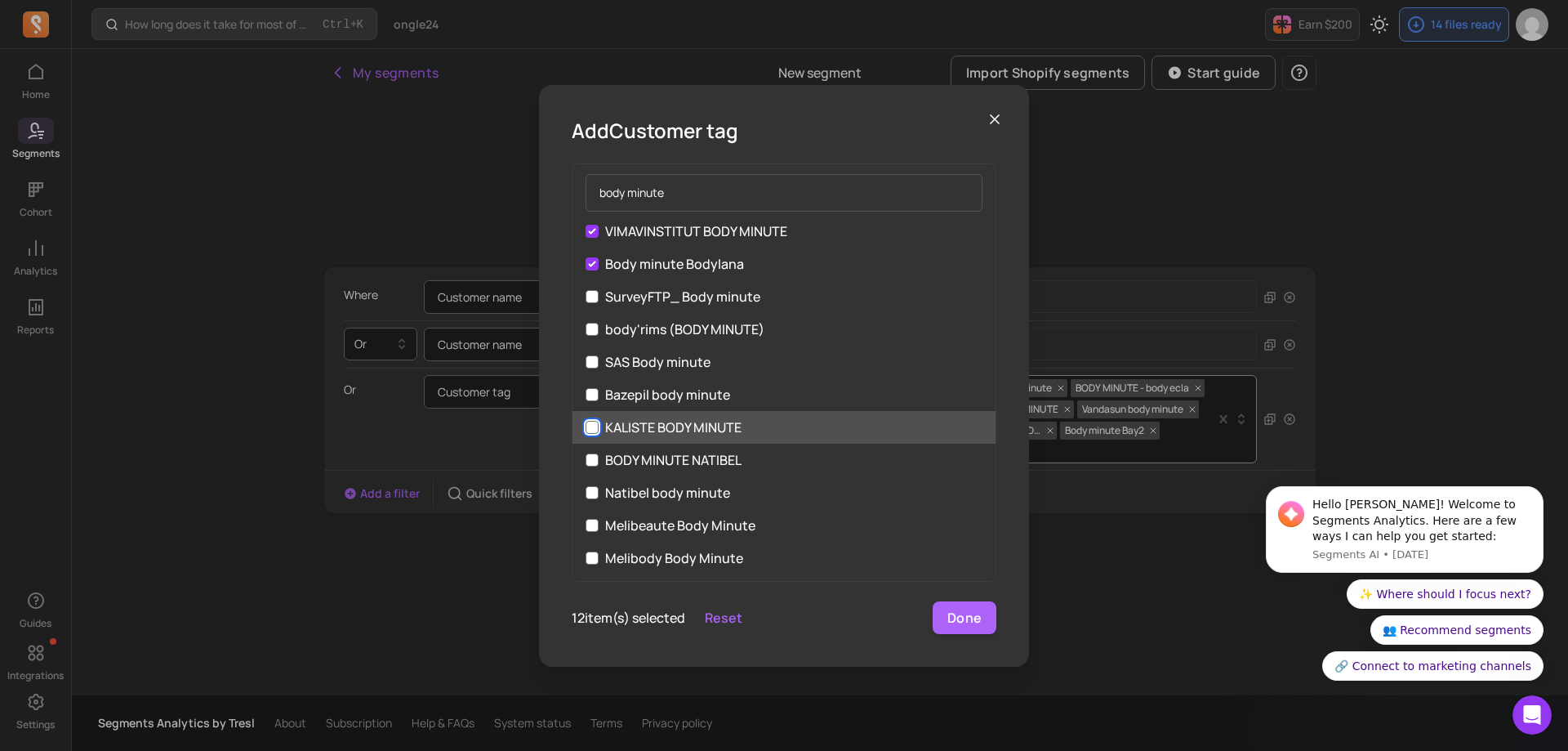
click at [588, 424] on input "KALISTE BODY MINUTE" at bounding box center [593, 428] width 13 height 13
checkbox input "true"
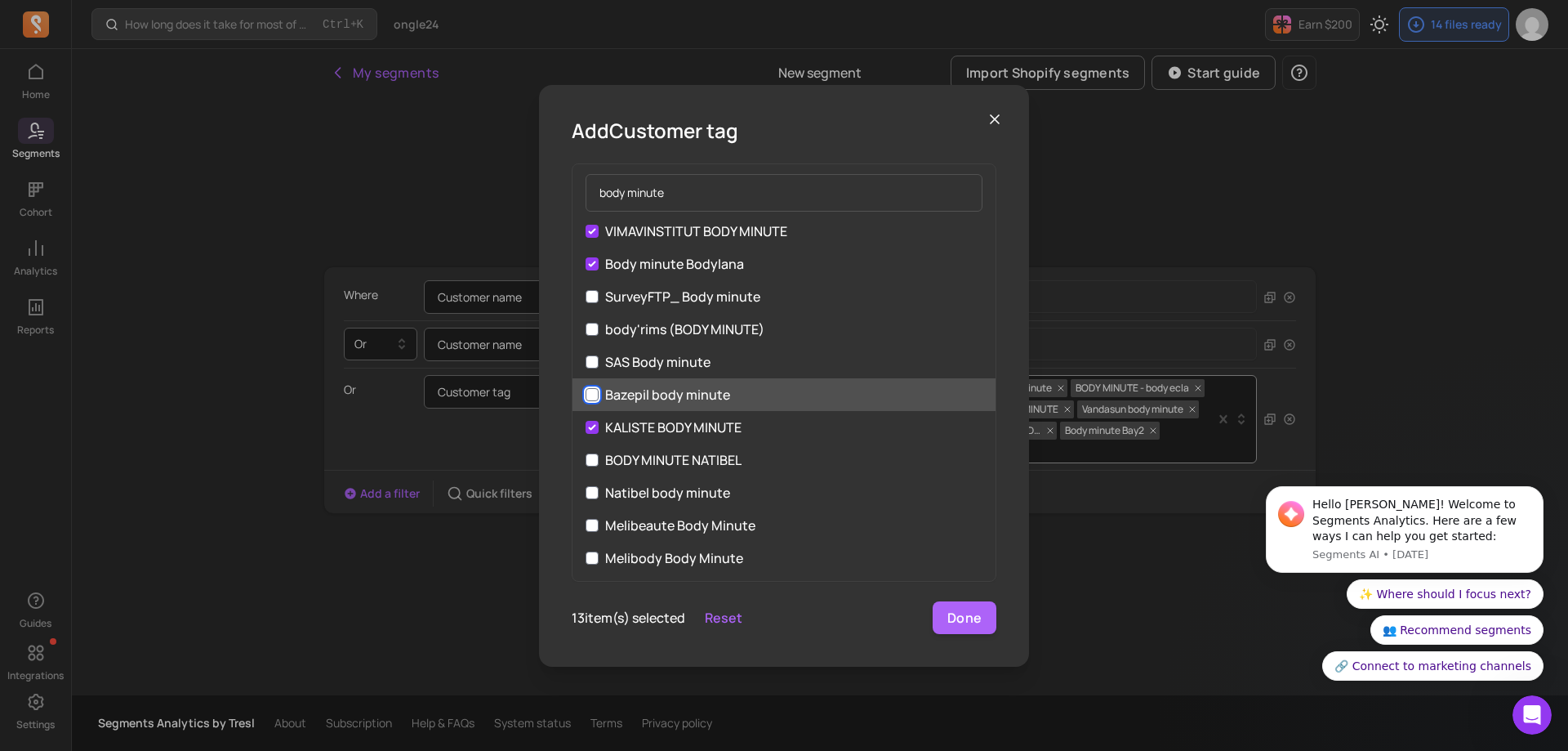
click at [589, 394] on input "Bazepil body minute" at bounding box center [593, 395] width 13 height 13
checkbox input "true"
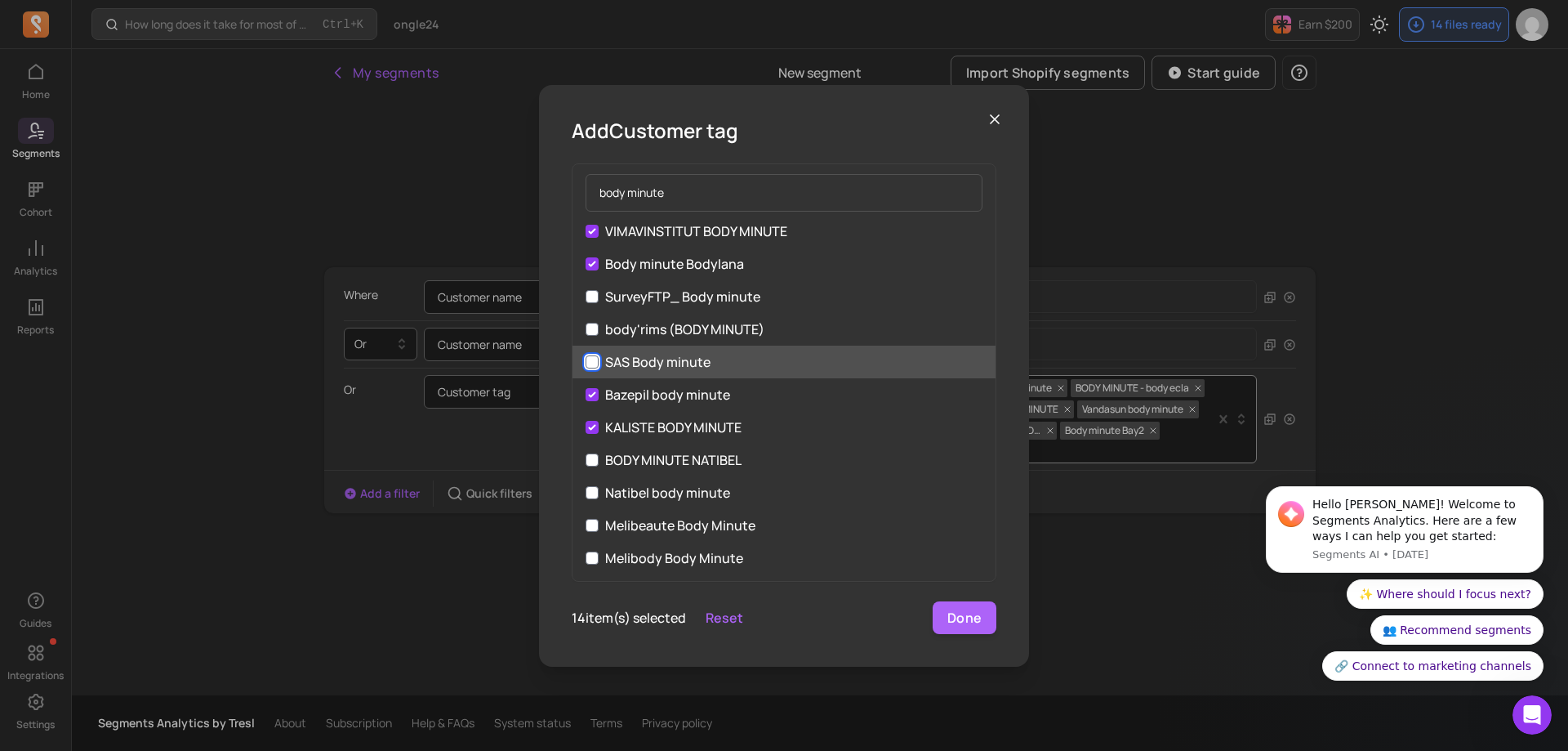
click at [595, 361] on input "SAS Body minute" at bounding box center [593, 362] width 13 height 13
checkbox input "true"
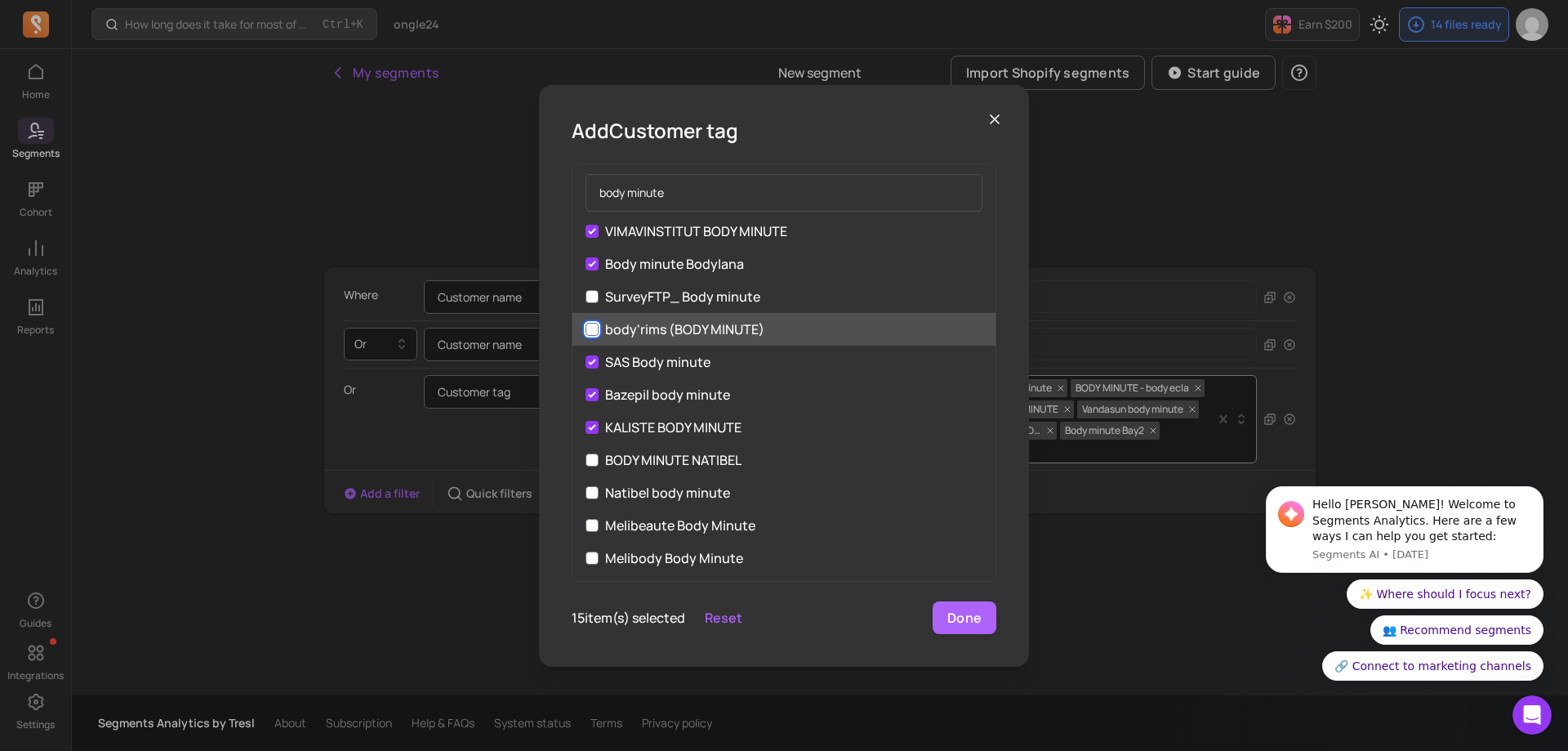
click at [590, 328] on input "body'rims (BODY MINUTE)" at bounding box center [593, 329] width 13 height 13
checkbox input "true"
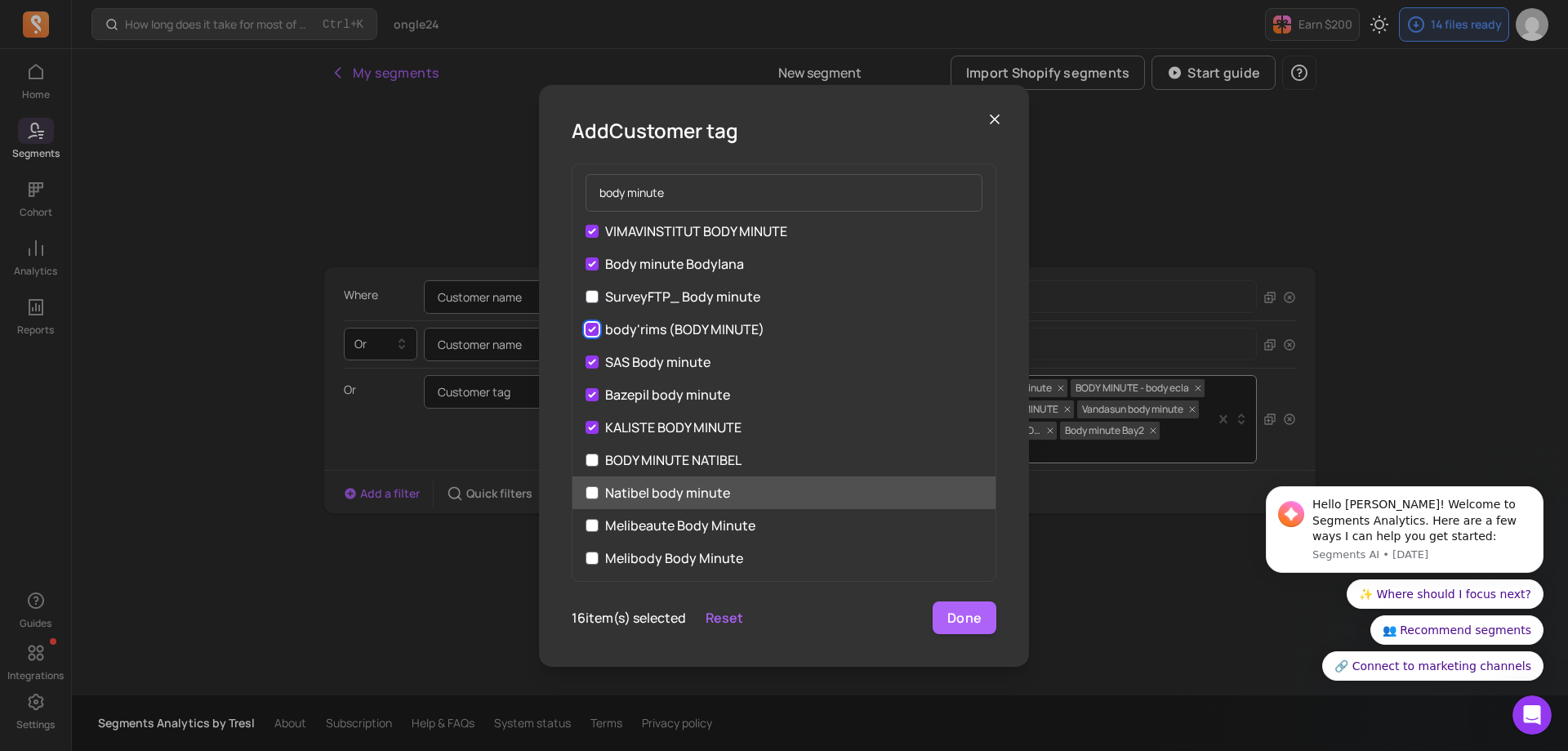
scroll to position [408, 0]
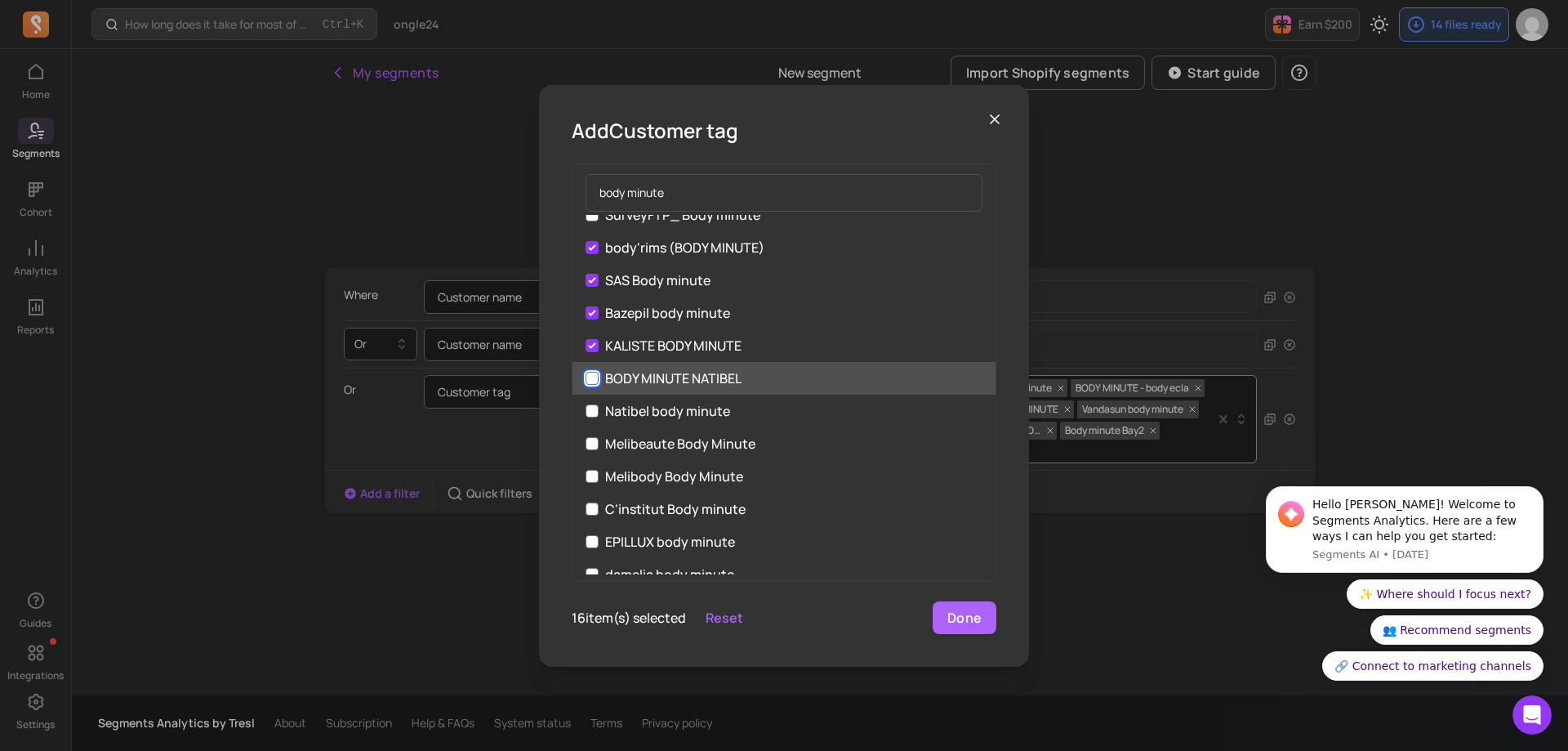
click at [590, 376] on input "BODY MINUTE NATIBEL" at bounding box center [593, 378] width 13 height 13
checkbox input "true"
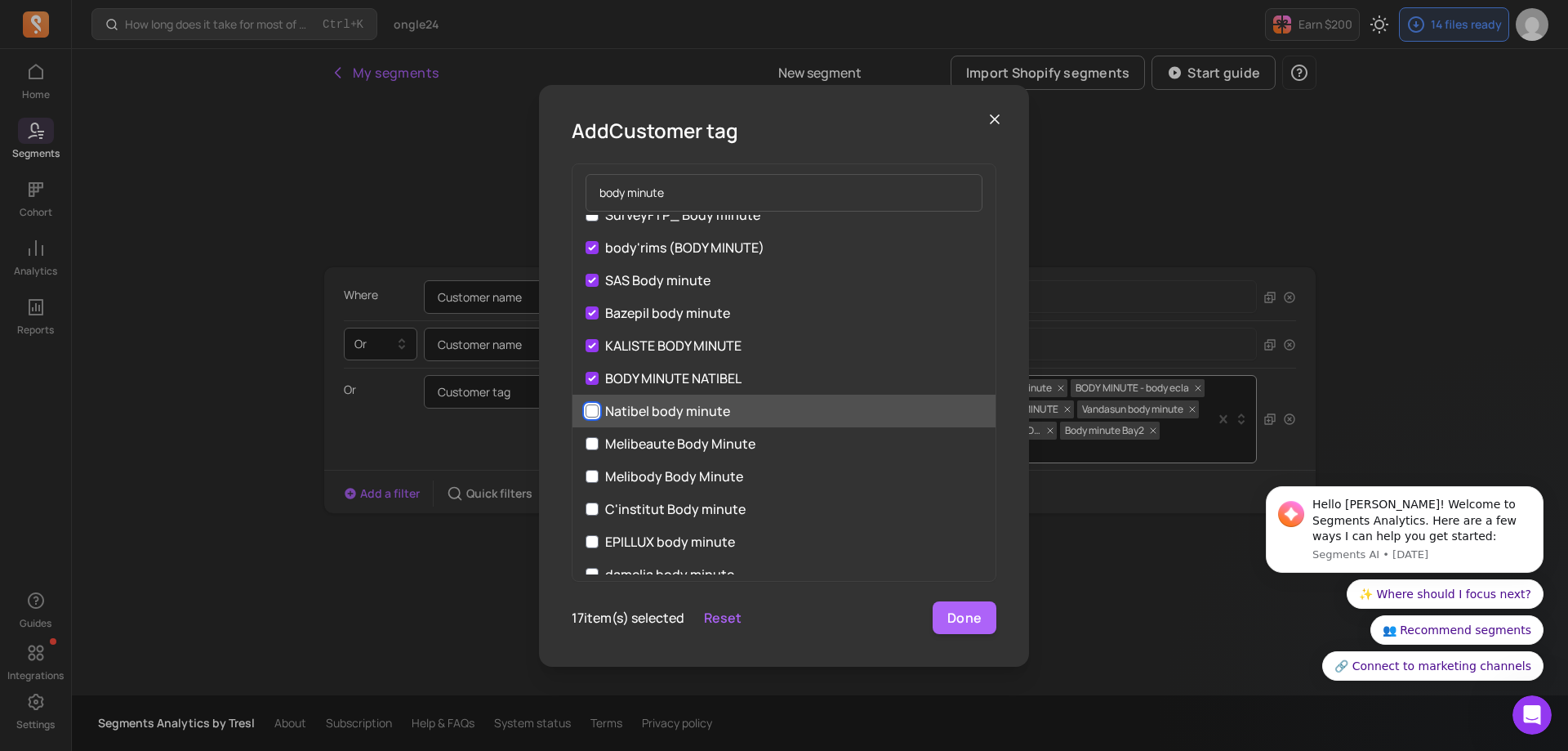
click at [595, 405] on input "Natibel body minute" at bounding box center [593, 411] width 13 height 13
checkbox input "true"
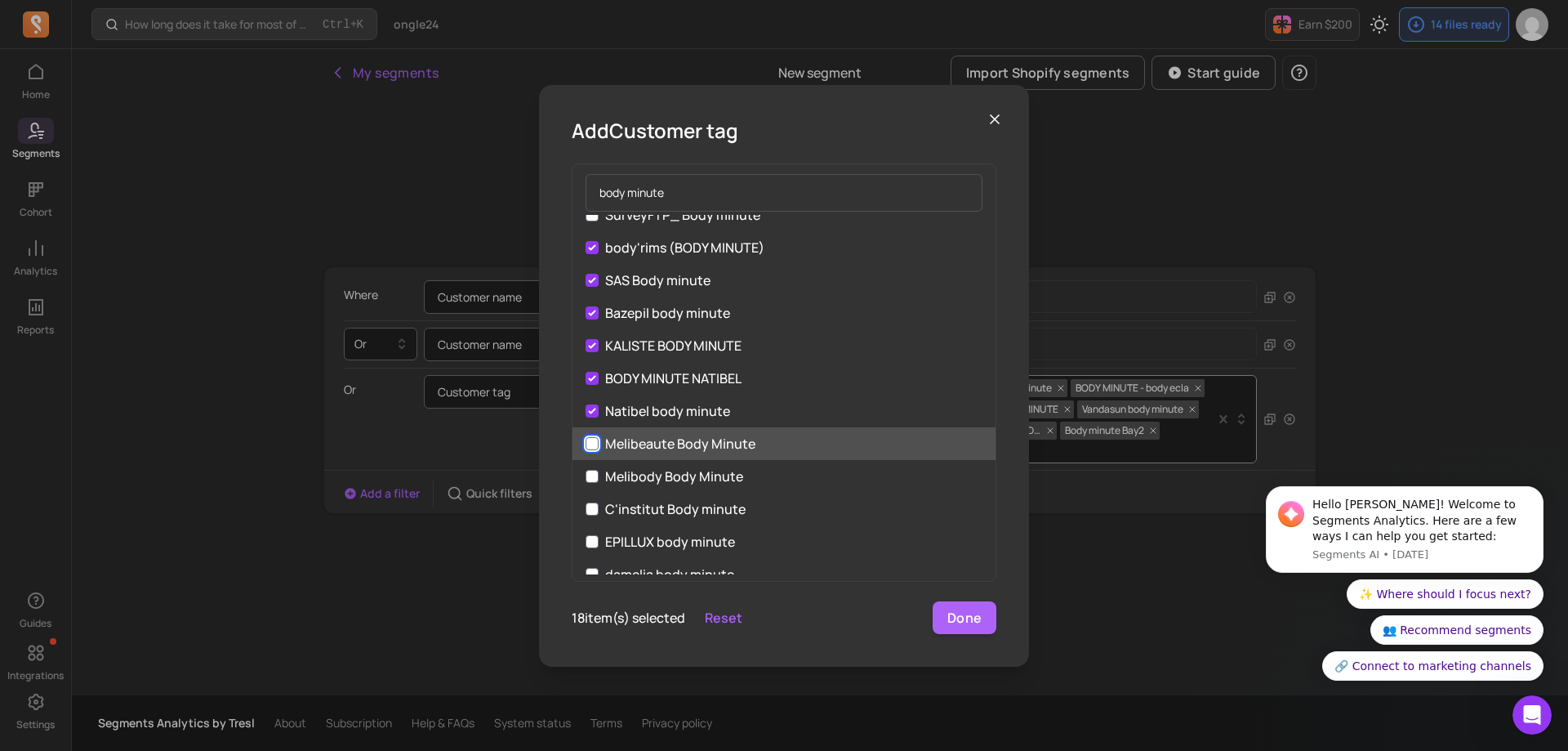
click at [591, 443] on input "Melibeaute Body Minute" at bounding box center [593, 444] width 13 height 13
checkbox input "true"
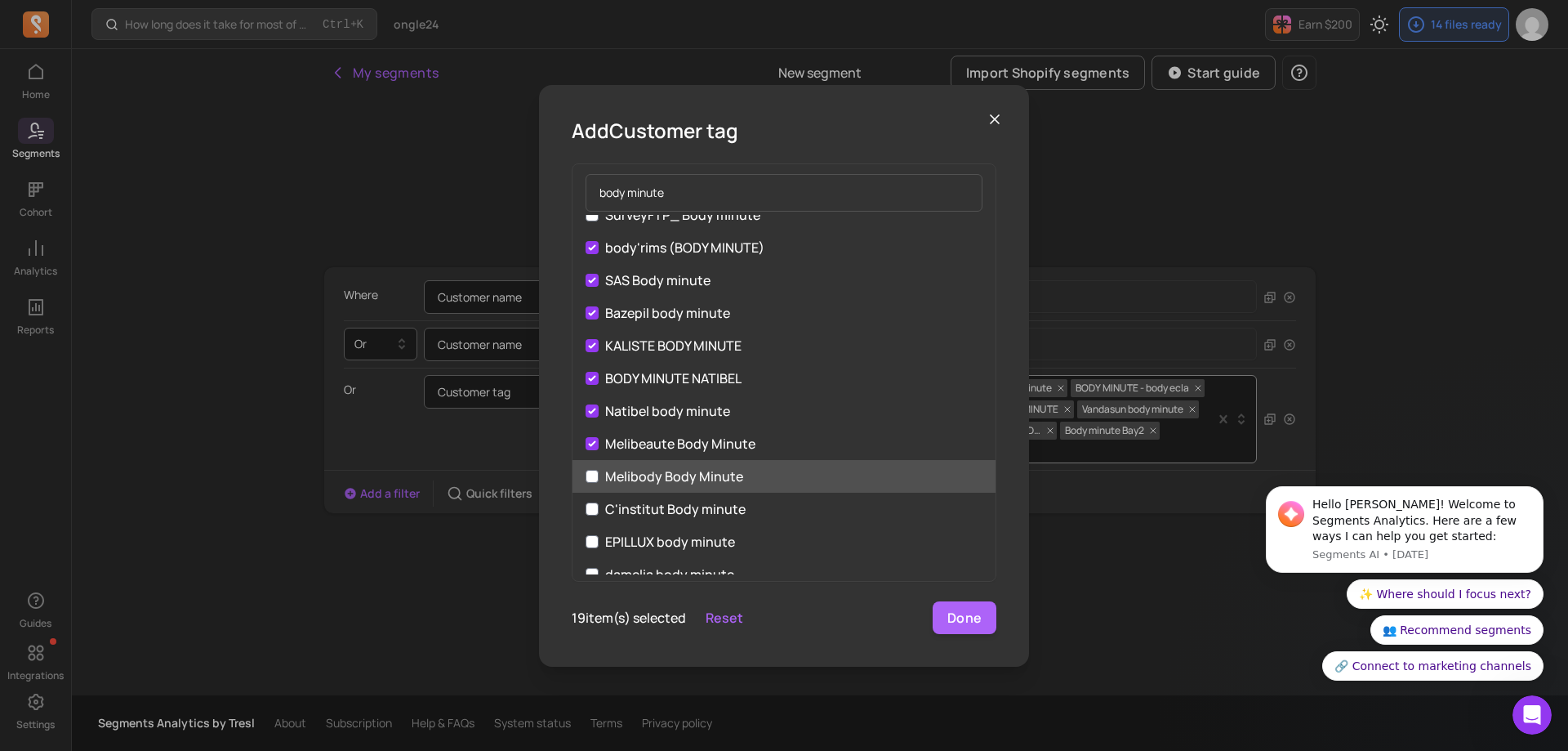
click at [584, 487] on label "Melibody Body Minute" at bounding box center [784, 476] width 423 height 33
click at [586, 482] on input "Melibody Body Minute" at bounding box center [593, 477] width 13 height 13
checkbox input "true"
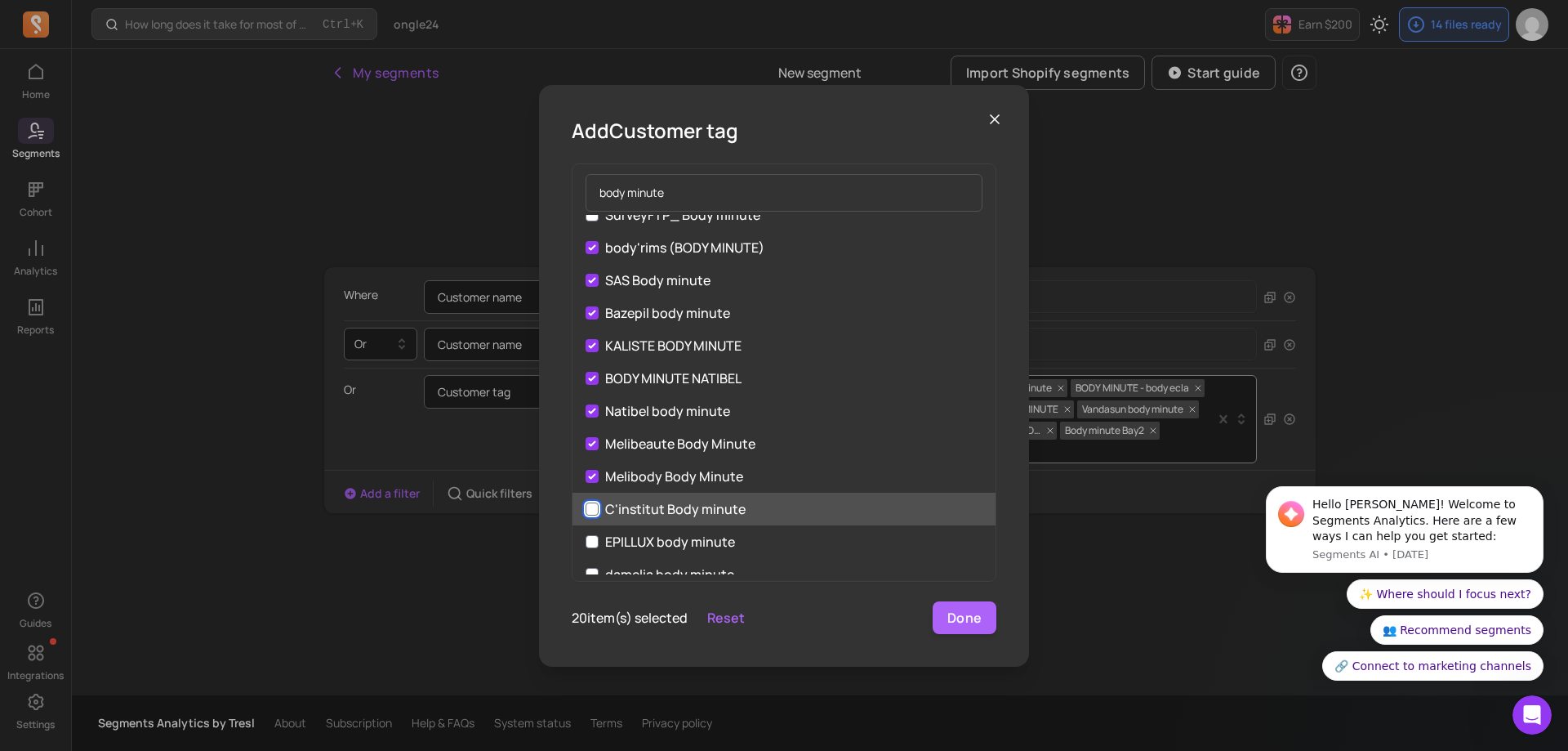
click at [586, 509] on input "C'institut Body minute" at bounding box center [593, 509] width 13 height 13
checkbox input "true"
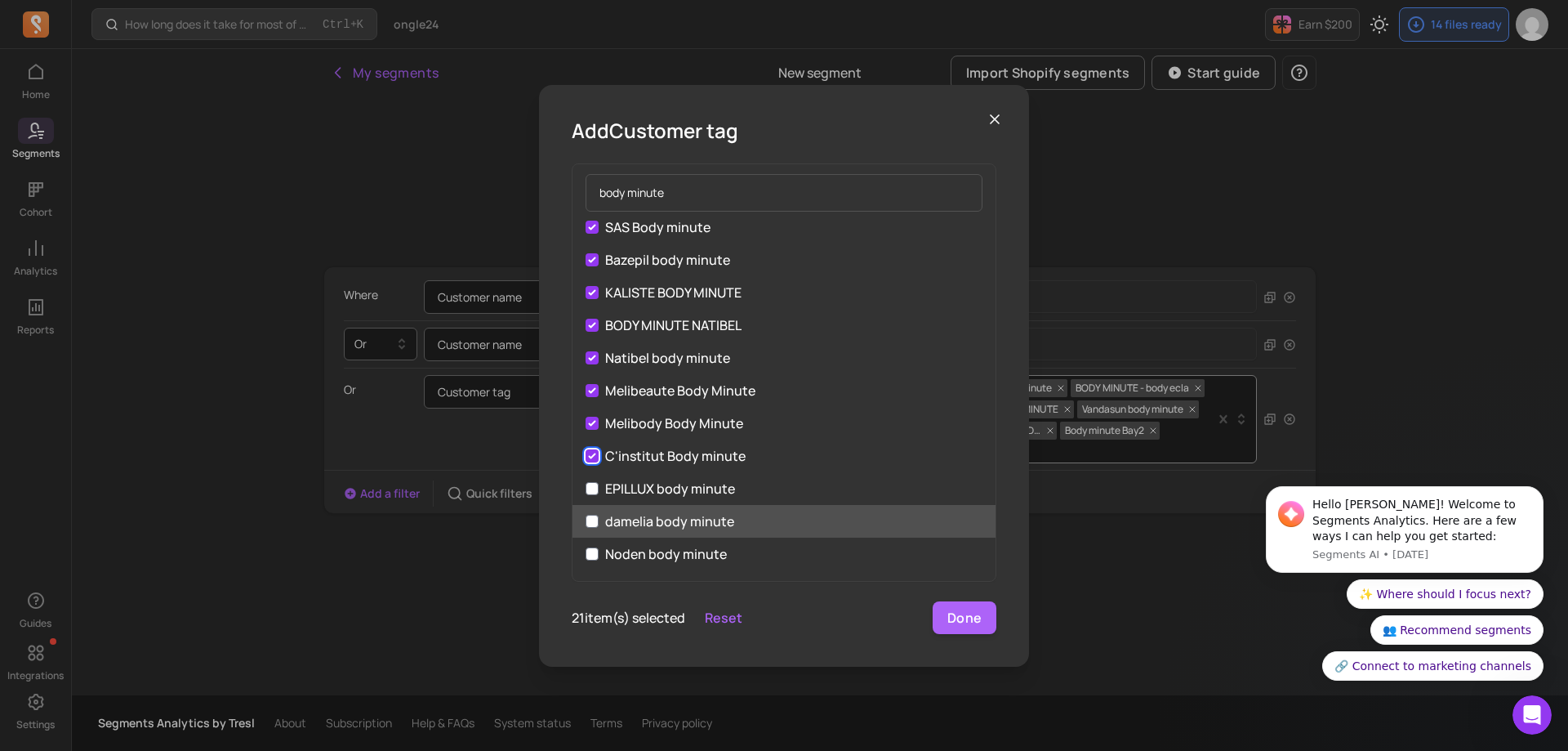
scroll to position [490, 0]
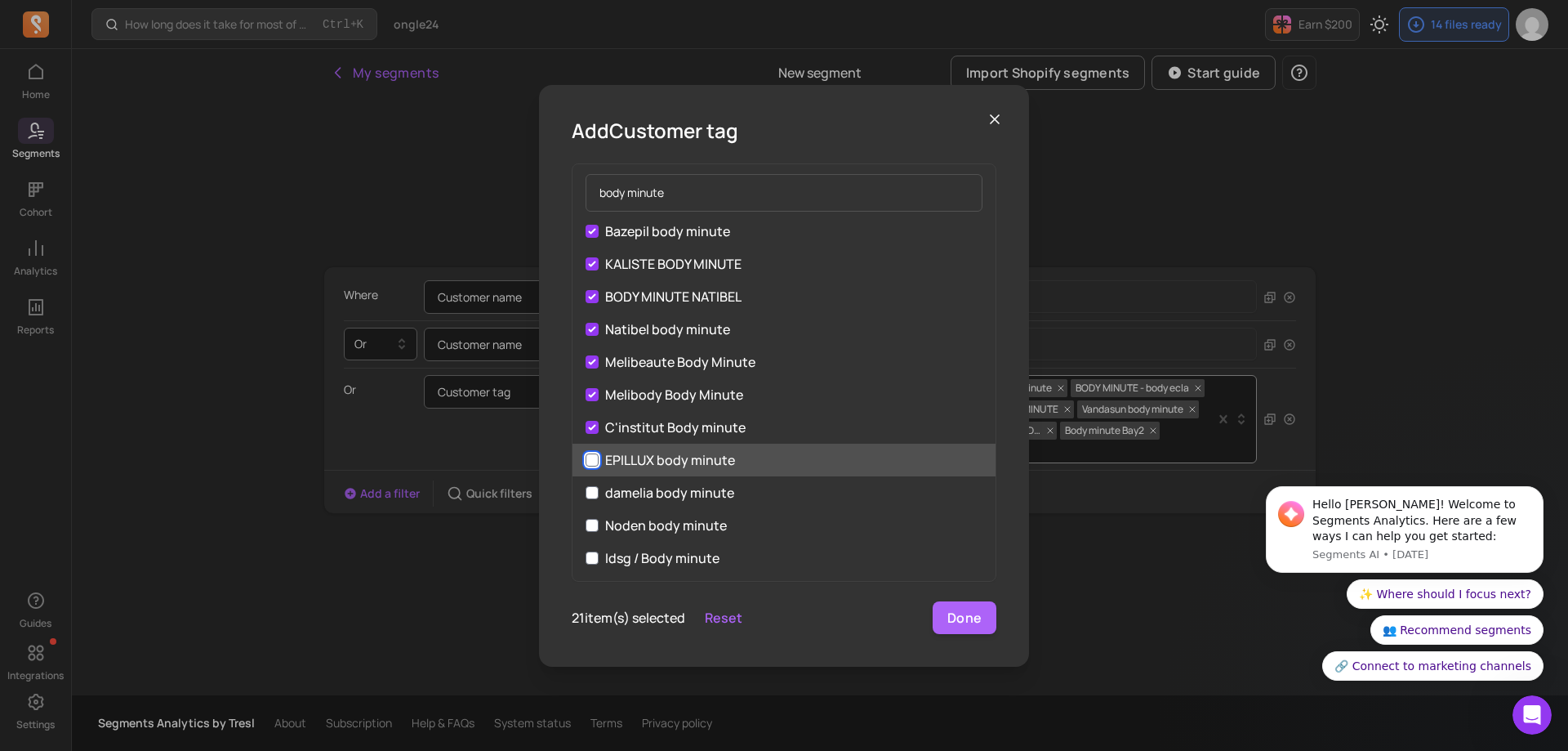
click at [595, 457] on input "EPILLUX body minute" at bounding box center [593, 460] width 13 height 13
checkbox input "true"
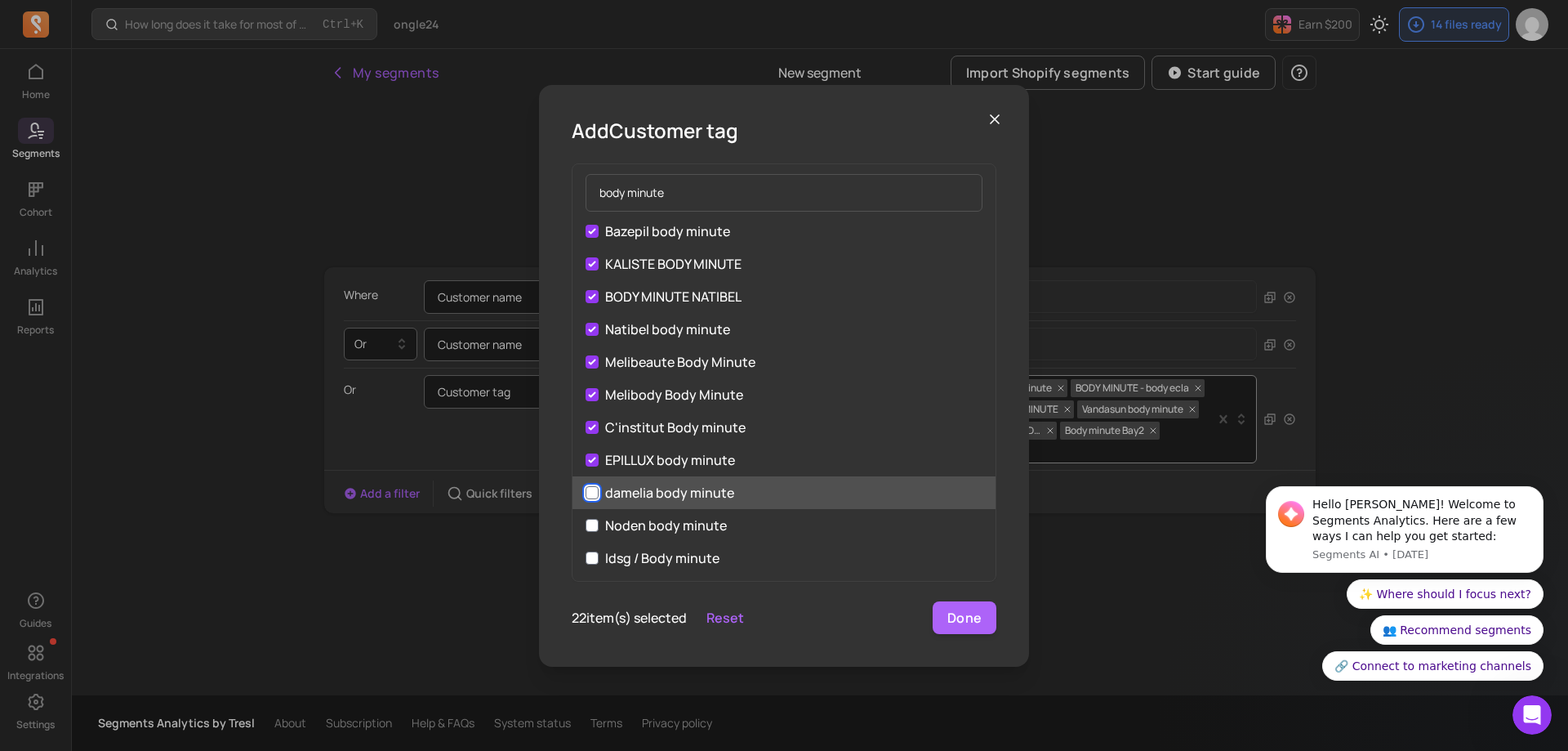
click at [595, 489] on input "damelia body minute" at bounding box center [593, 493] width 13 height 13
checkbox input "true"
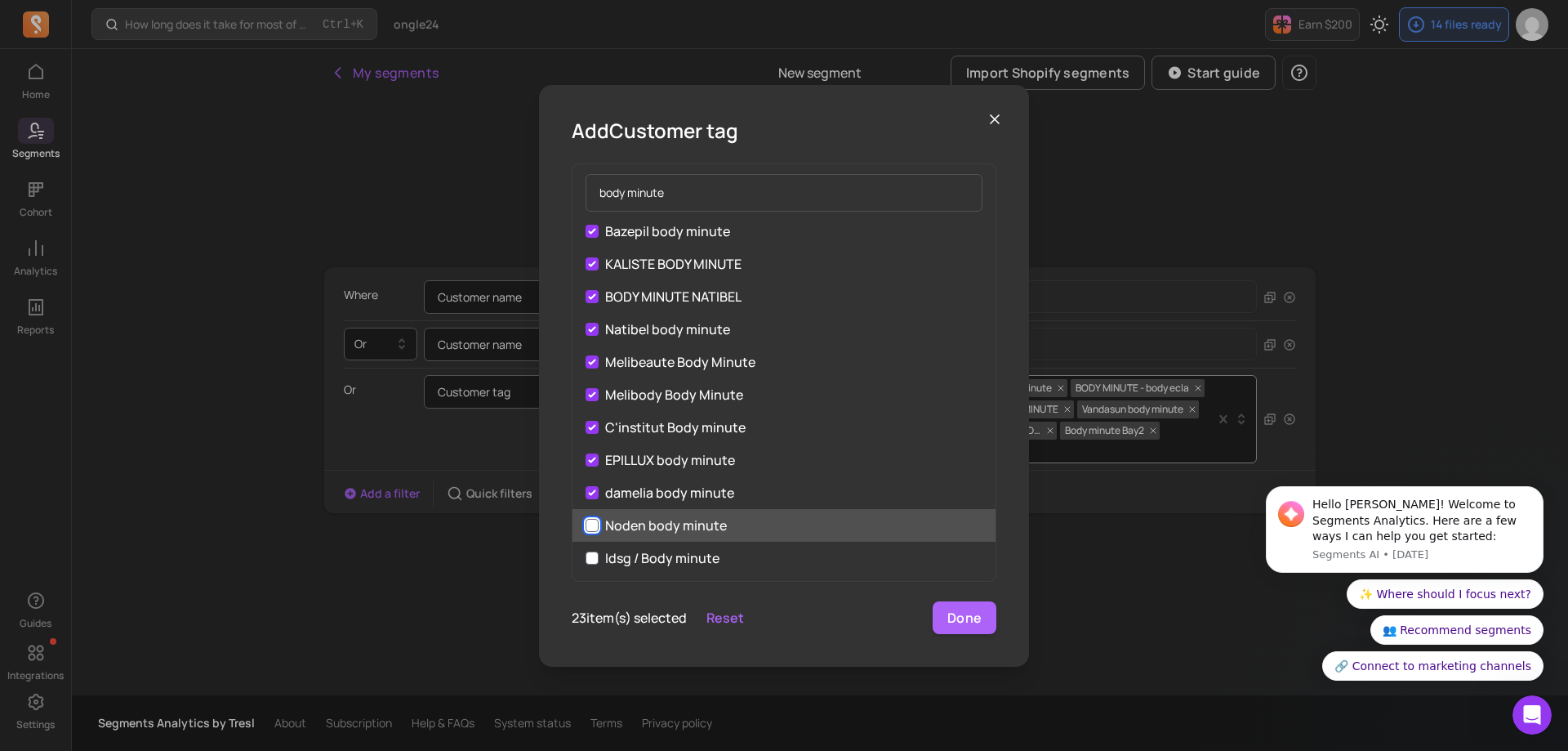
click at [592, 521] on input "Noden body minute" at bounding box center [593, 525] width 13 height 13
checkbox input "true"
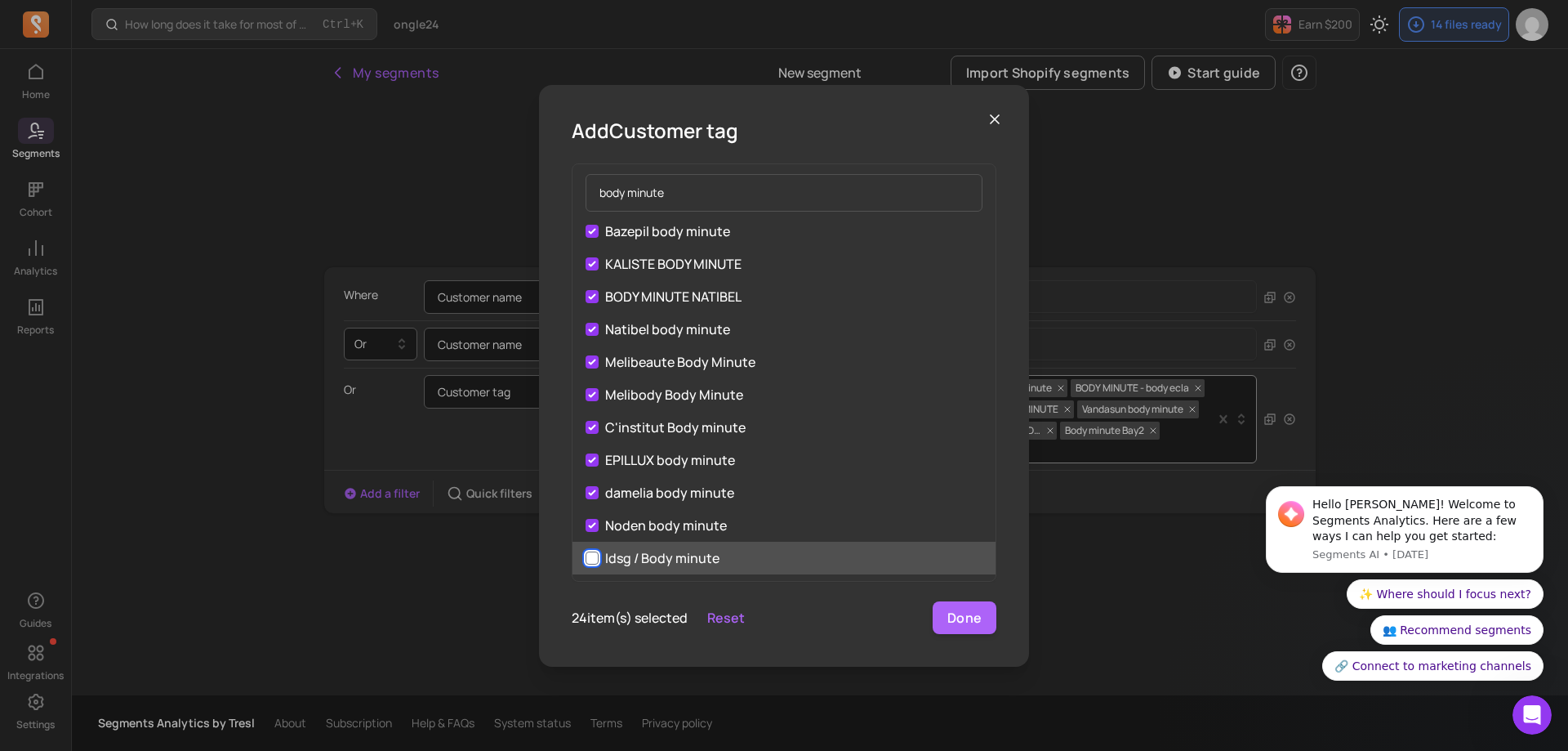
click at [589, 554] on input "Idsg / Body minute" at bounding box center [593, 558] width 13 height 13
checkbox input "true"
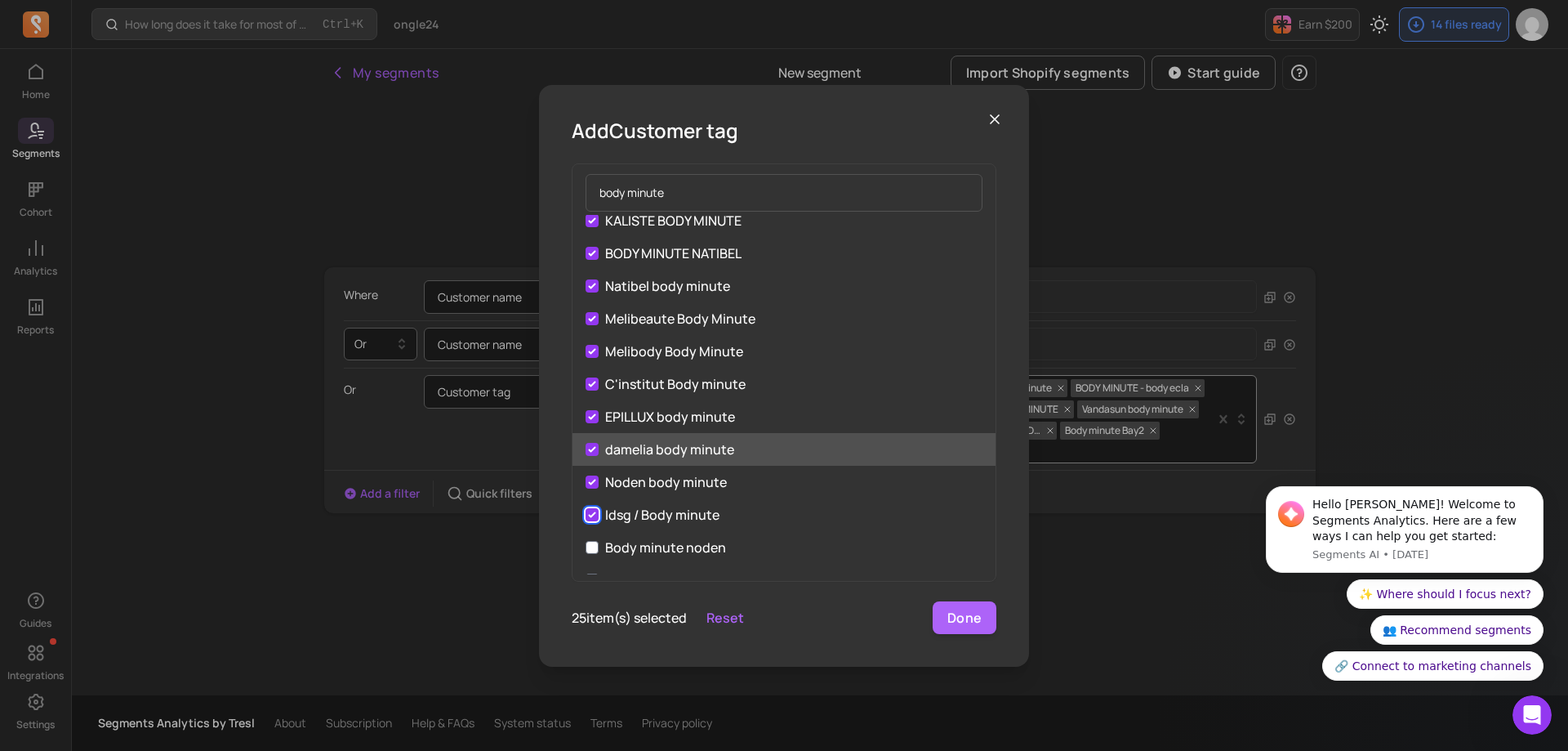
scroll to position [572, 0]
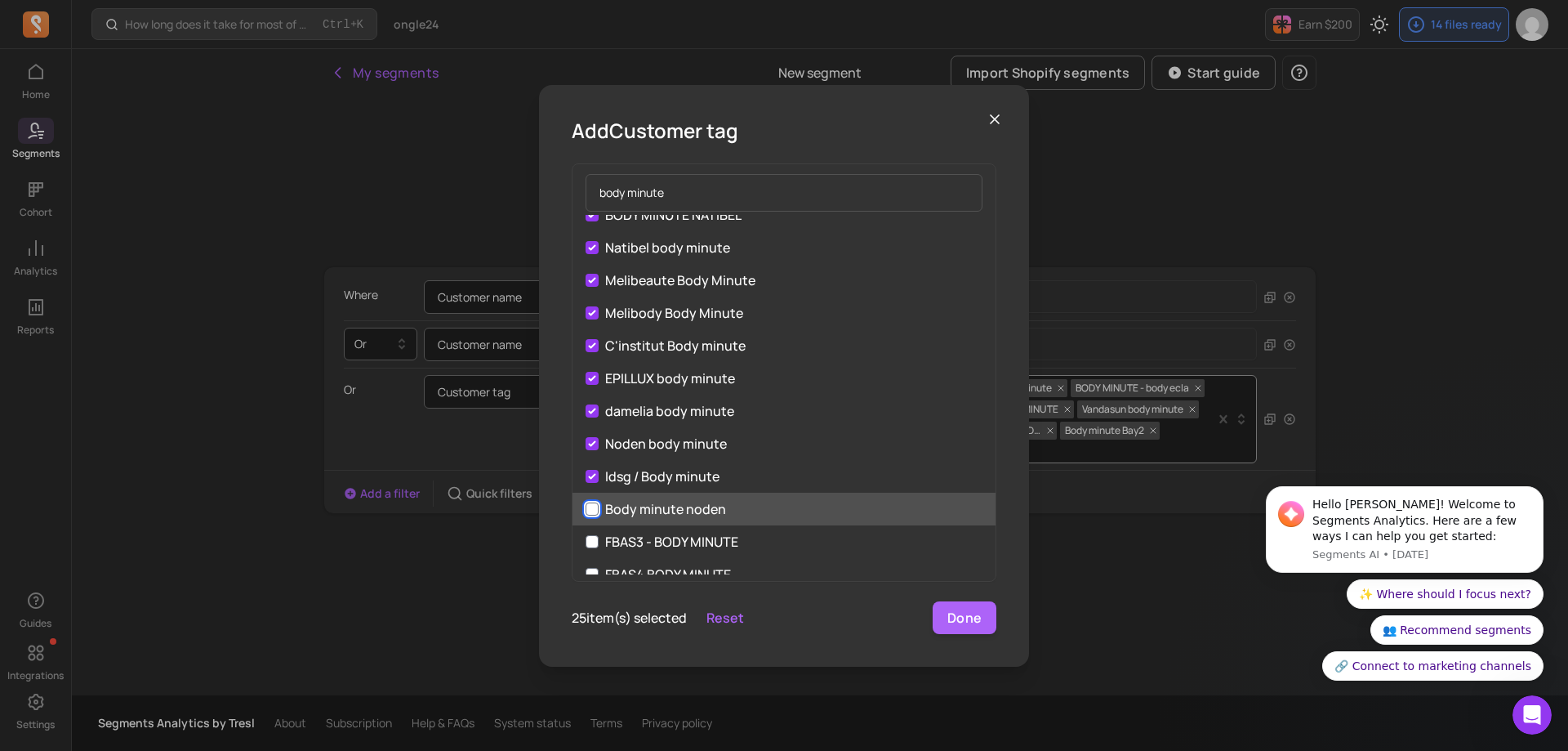
click at [591, 507] on input "Body minute noden" at bounding box center [593, 509] width 13 height 13
checkbox input "true"
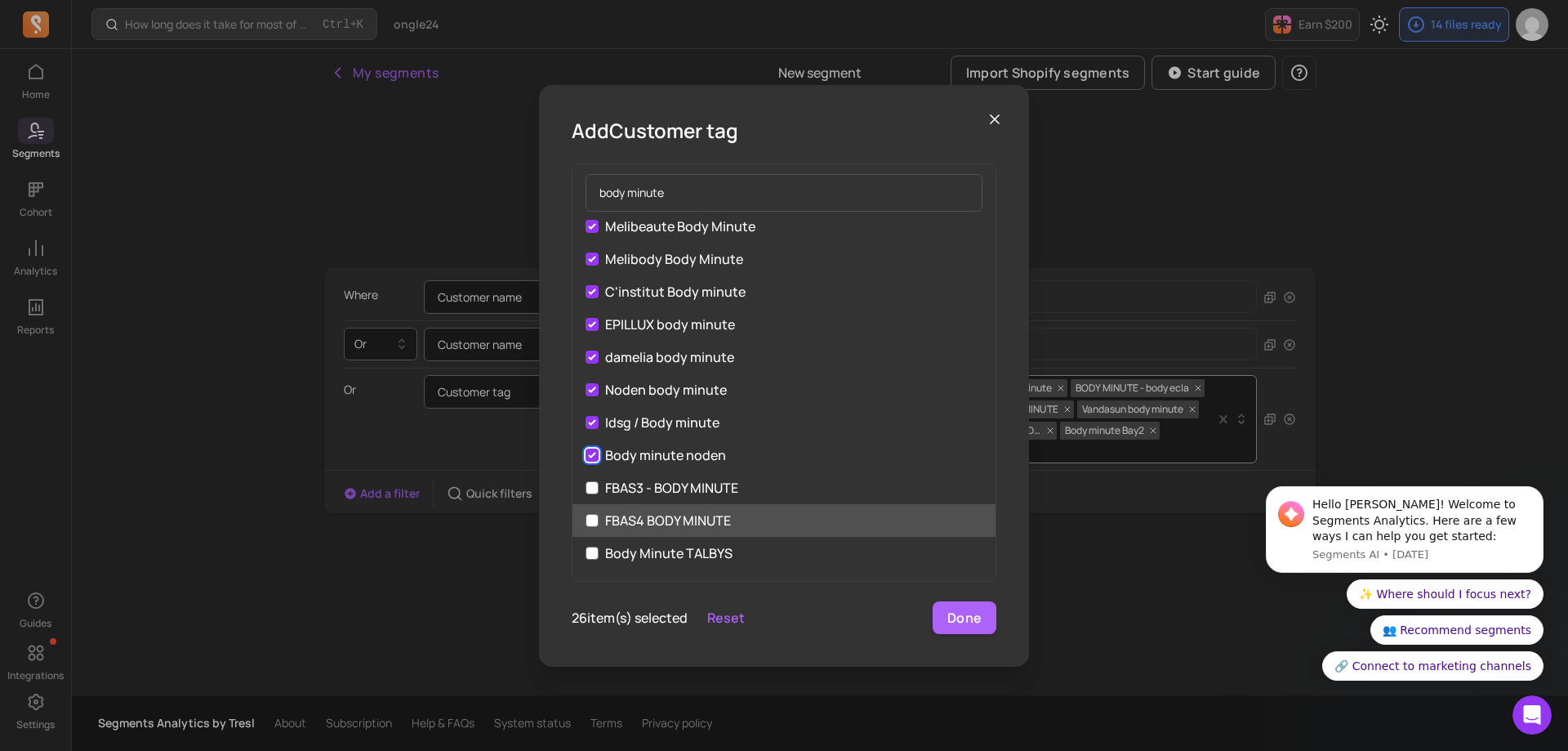
scroll to position [653, 0]
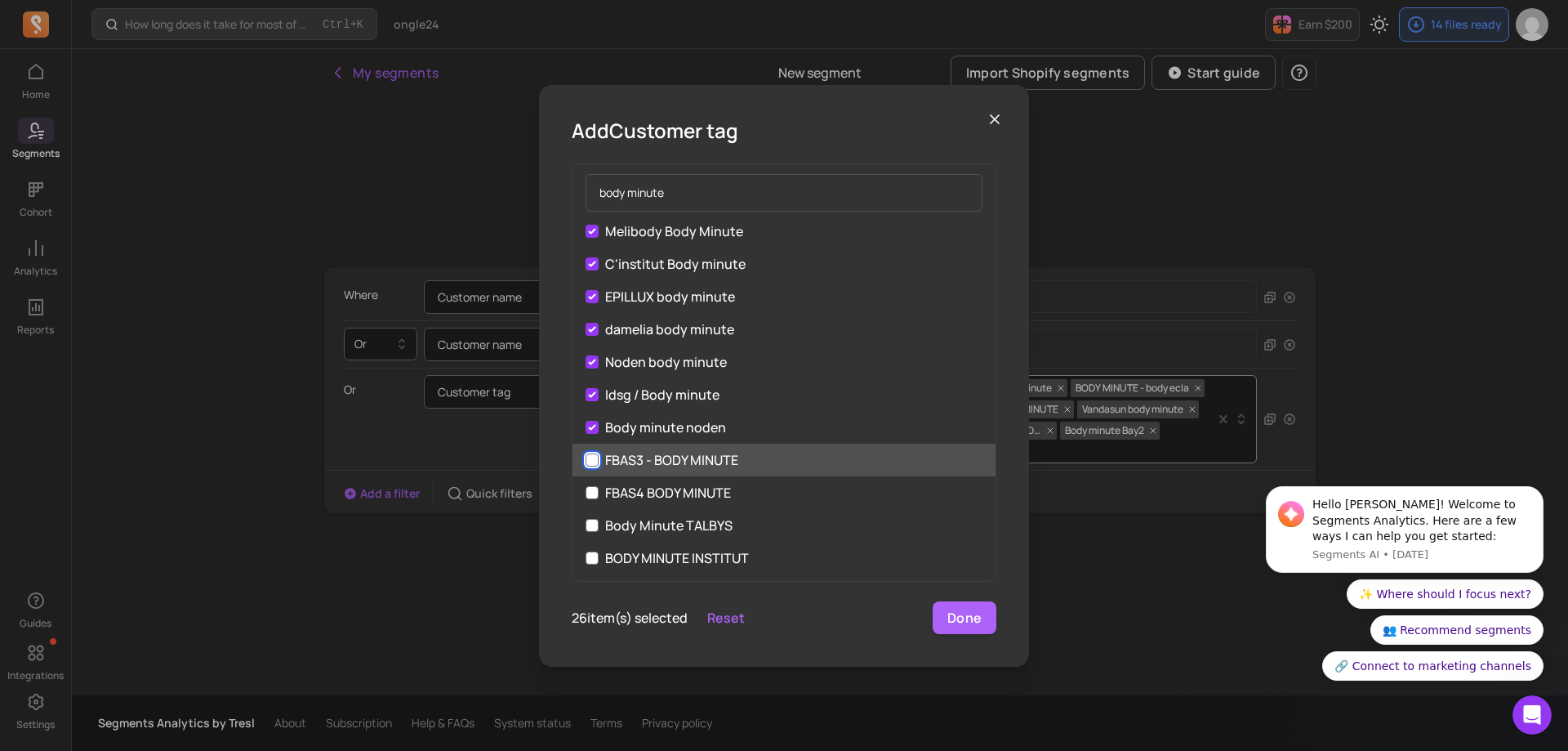
click at [589, 459] on input "FBAS3 - BODY MINUTE" at bounding box center [593, 460] width 13 height 13
checkbox input "true"
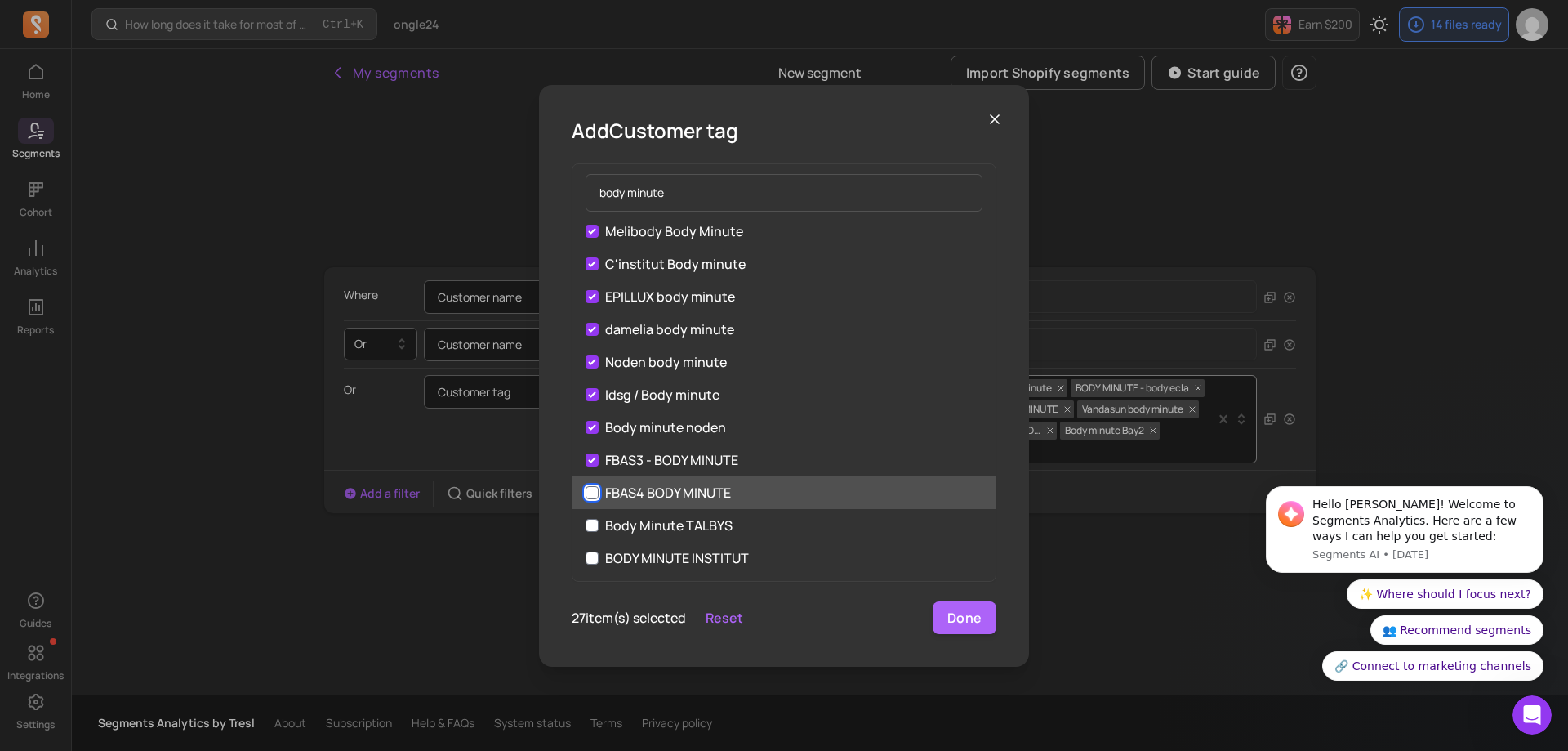
click at [588, 490] on input "FBAS4 BODY MINUTE" at bounding box center [593, 493] width 13 height 13
checkbox input "true"
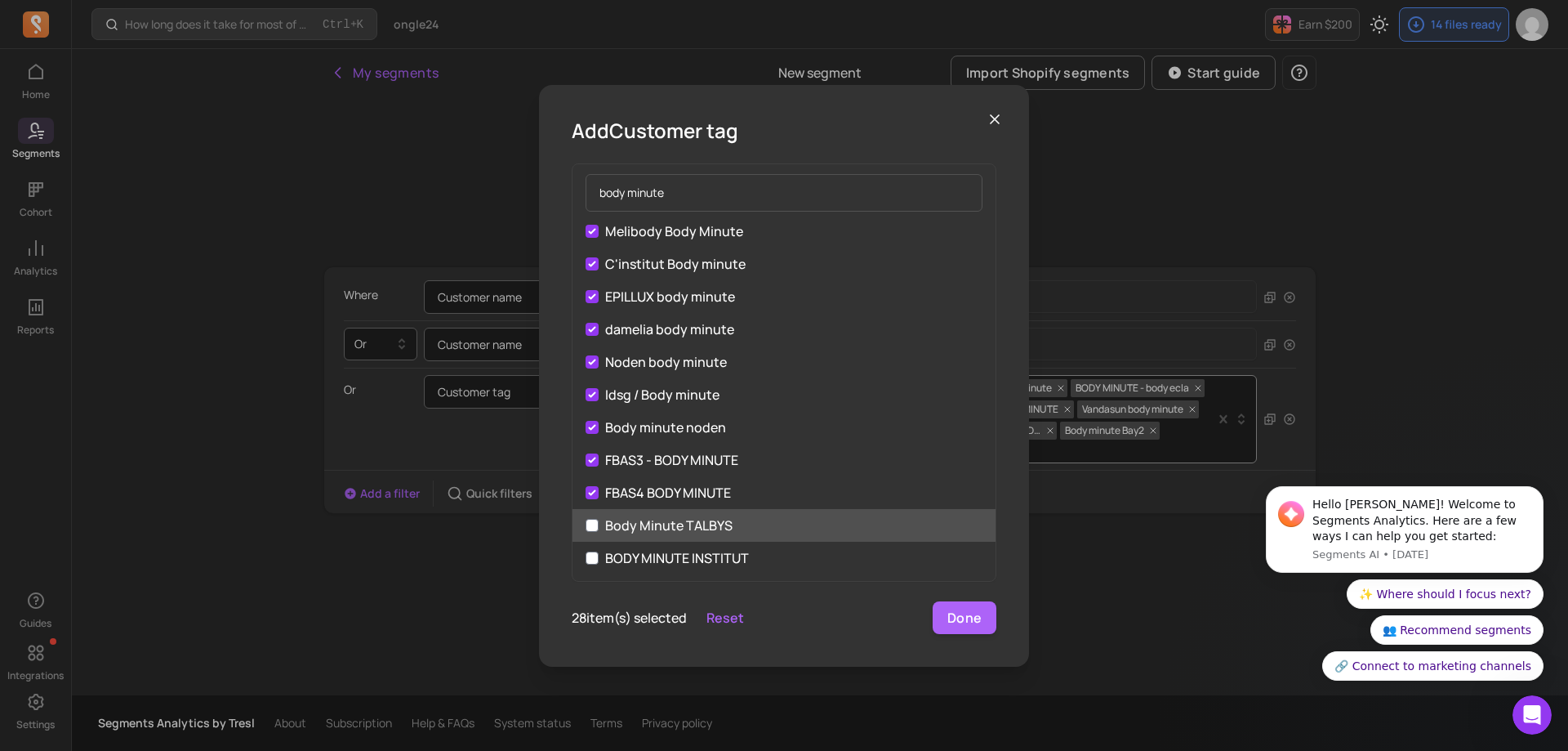
click at [590, 516] on label "Body Minute TALBYS" at bounding box center [784, 525] width 423 height 33
click at [590, 519] on input "Body Minute TALBYS" at bounding box center [593, 525] width 13 height 13
checkbox input "true"
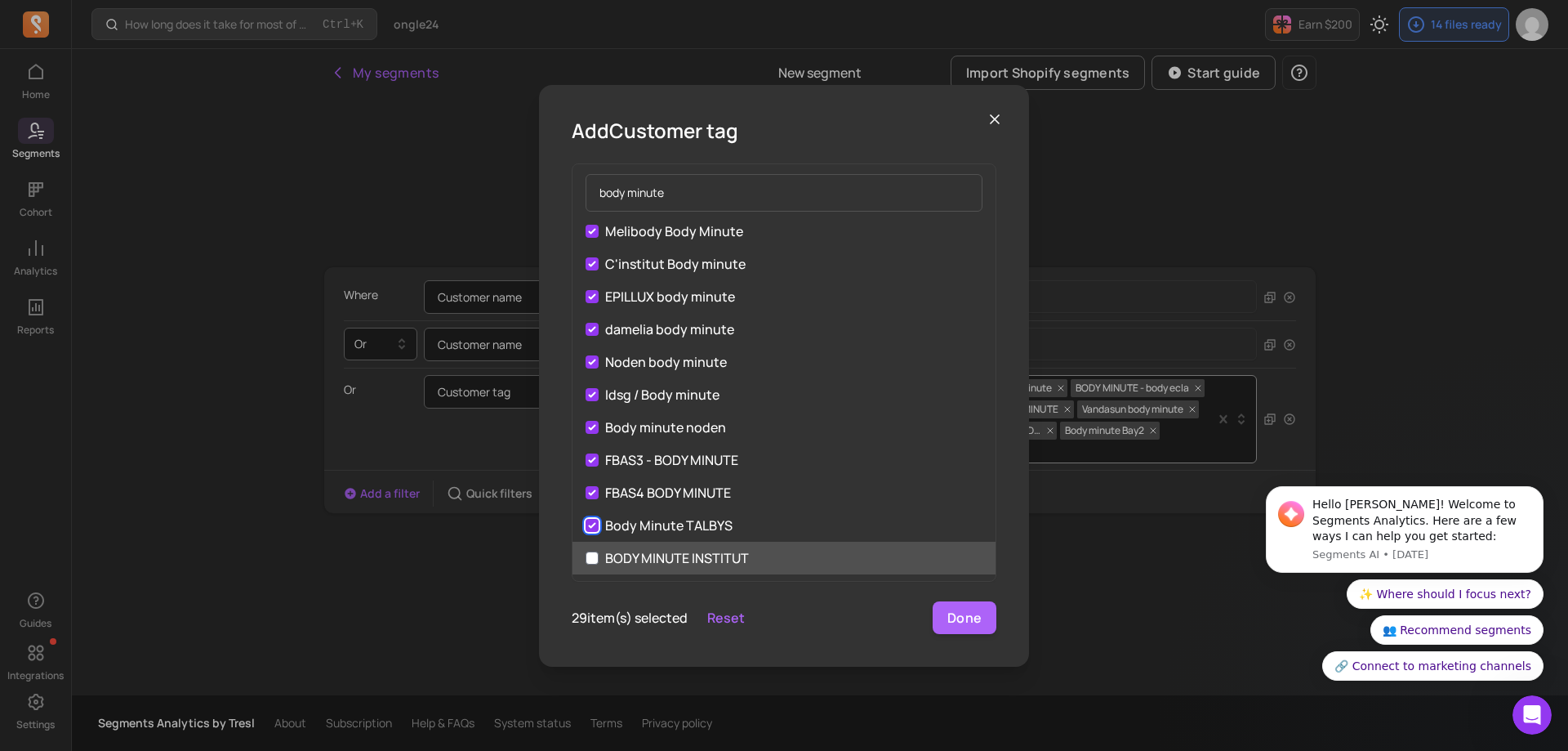
scroll to position [735, 0]
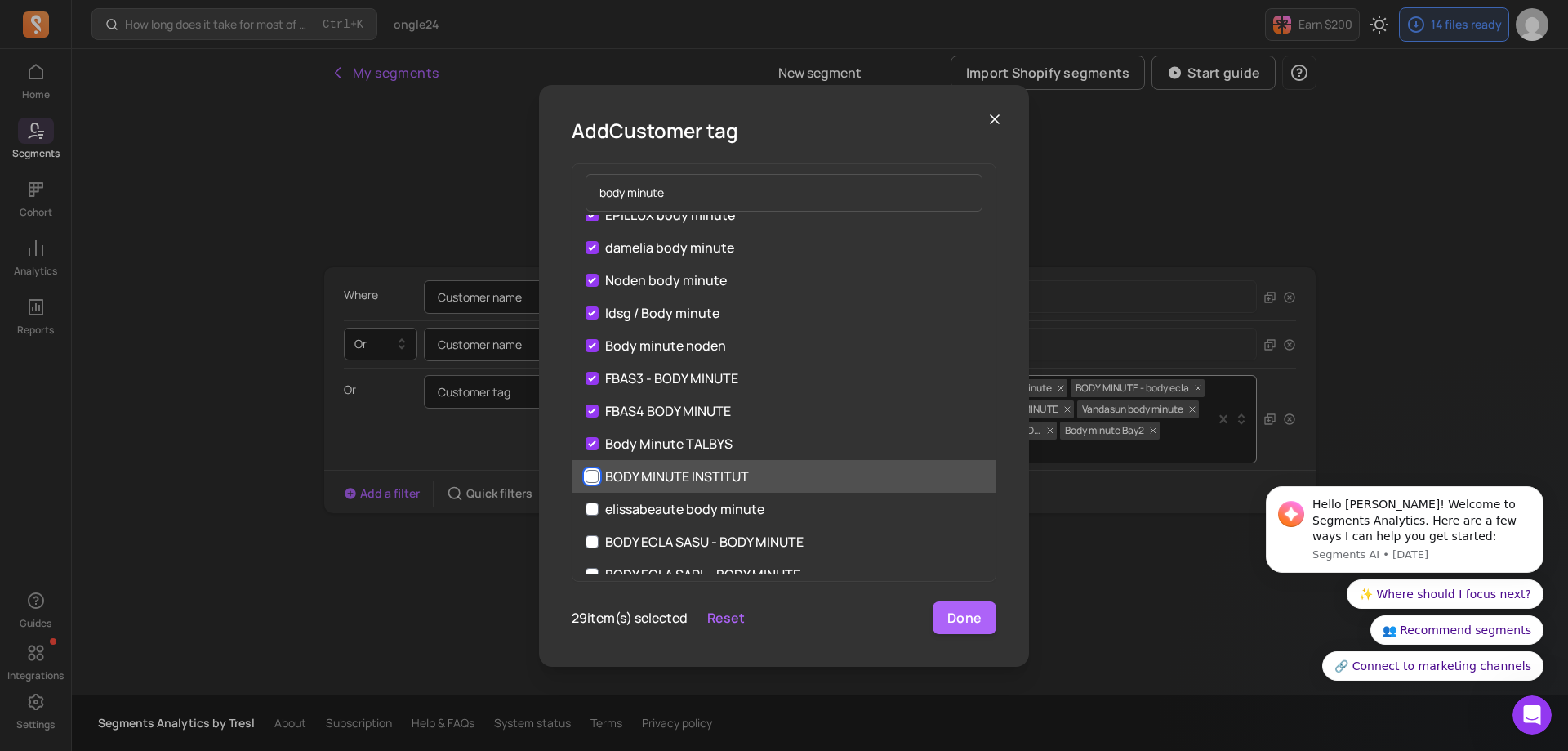
drag, startPoint x: 594, startPoint y: 471, endPoint x: 598, endPoint y: 487, distance: 16.5
click at [594, 472] on input "BODY MINUTE INSTITUT" at bounding box center [593, 477] width 13 height 13
checkbox input "true"
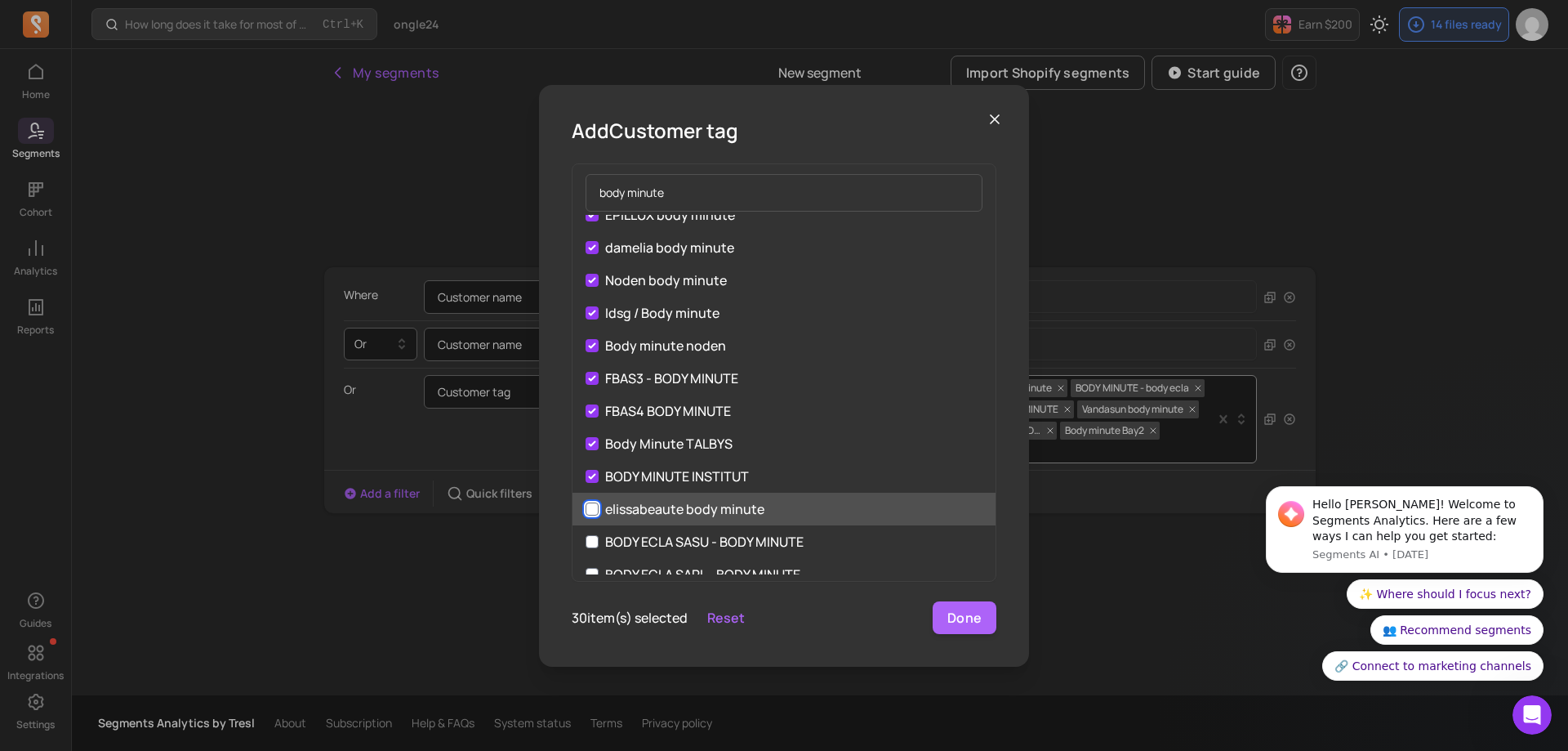
click at [595, 508] on input "elissabeaute body minute" at bounding box center [593, 509] width 13 height 13
checkbox input "true"
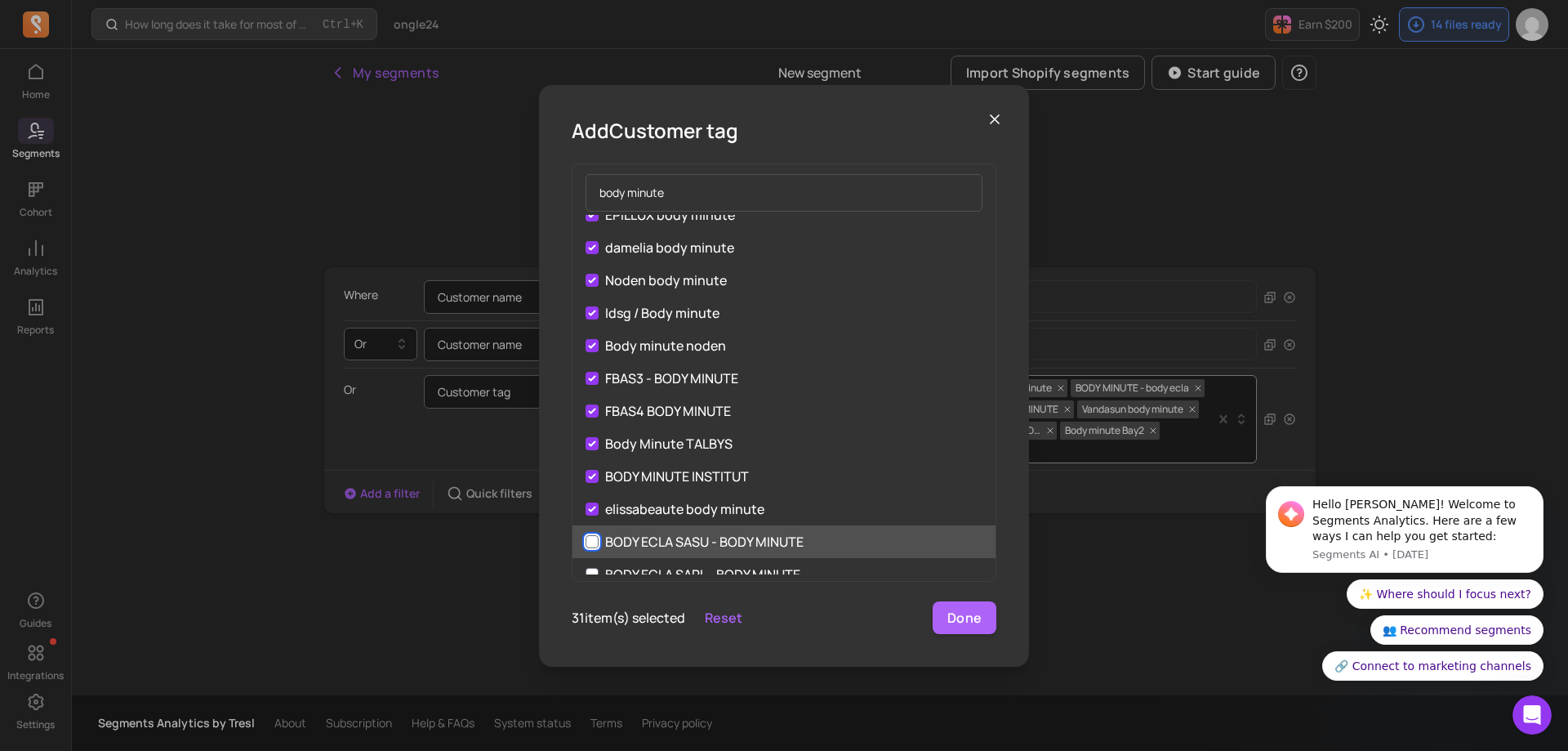
click at [596, 535] on input "BODY ECLA SASU - BODY MINUTE" at bounding box center [593, 541] width 13 height 13
checkbox input "true"
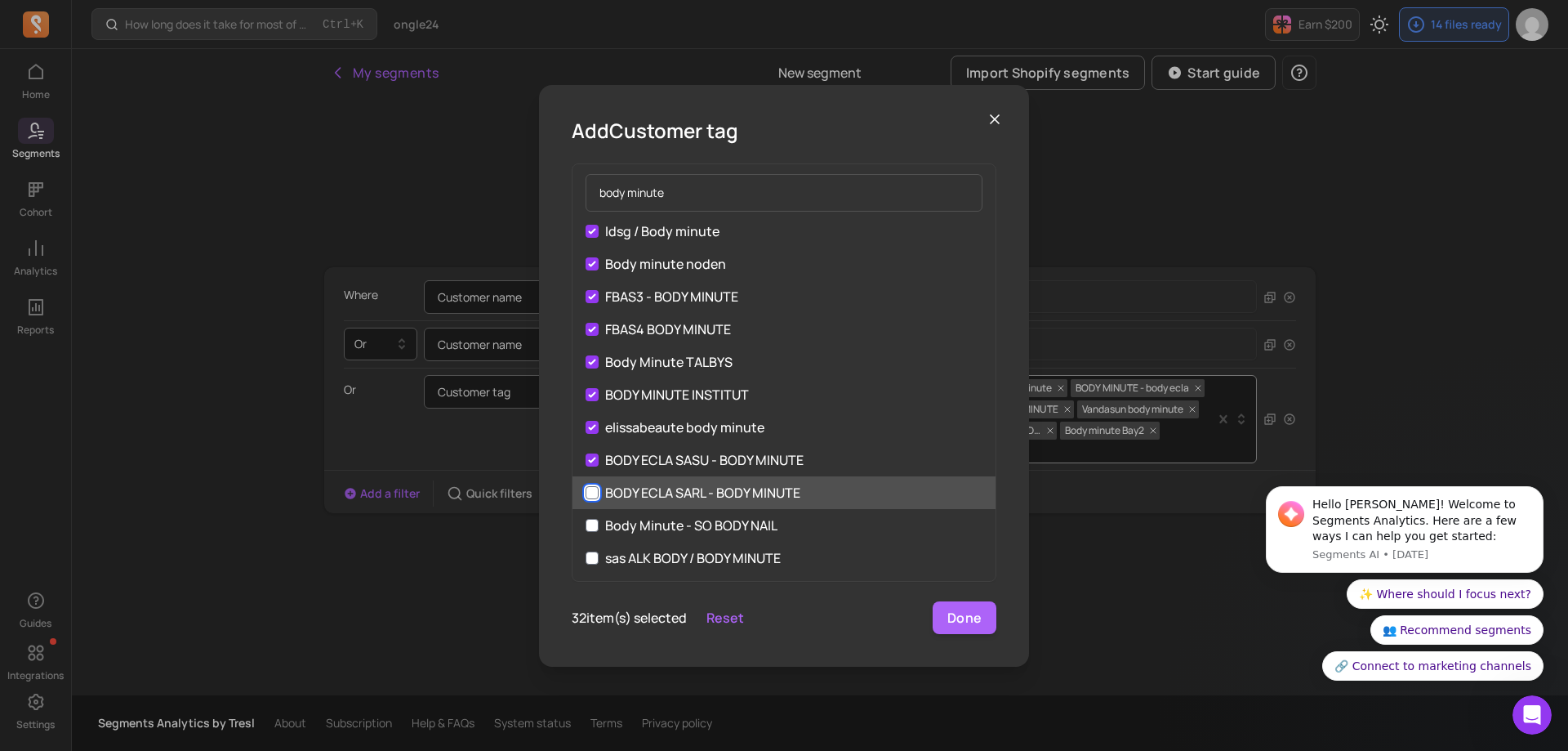
click at [596, 490] on input "BODY ECLA SARL - BODY MINUTE" at bounding box center [593, 493] width 13 height 13
checkbox input "true"
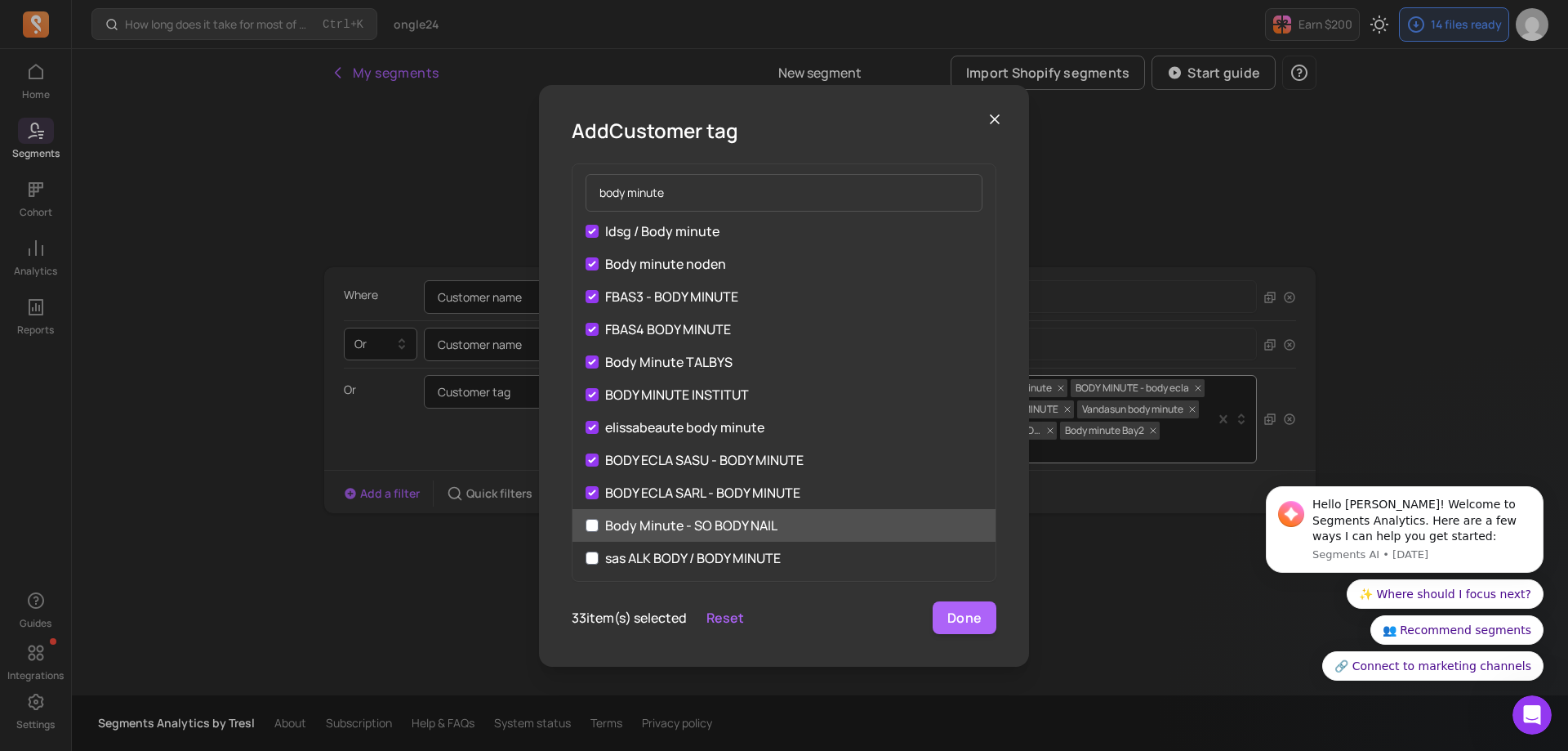
click at [604, 525] on label "Body Minute - SO BODY NAIL" at bounding box center [784, 525] width 423 height 33
click at [598, 525] on input "Body Minute - SO BODY NAIL" at bounding box center [593, 525] width 13 height 13
checkbox input "true"
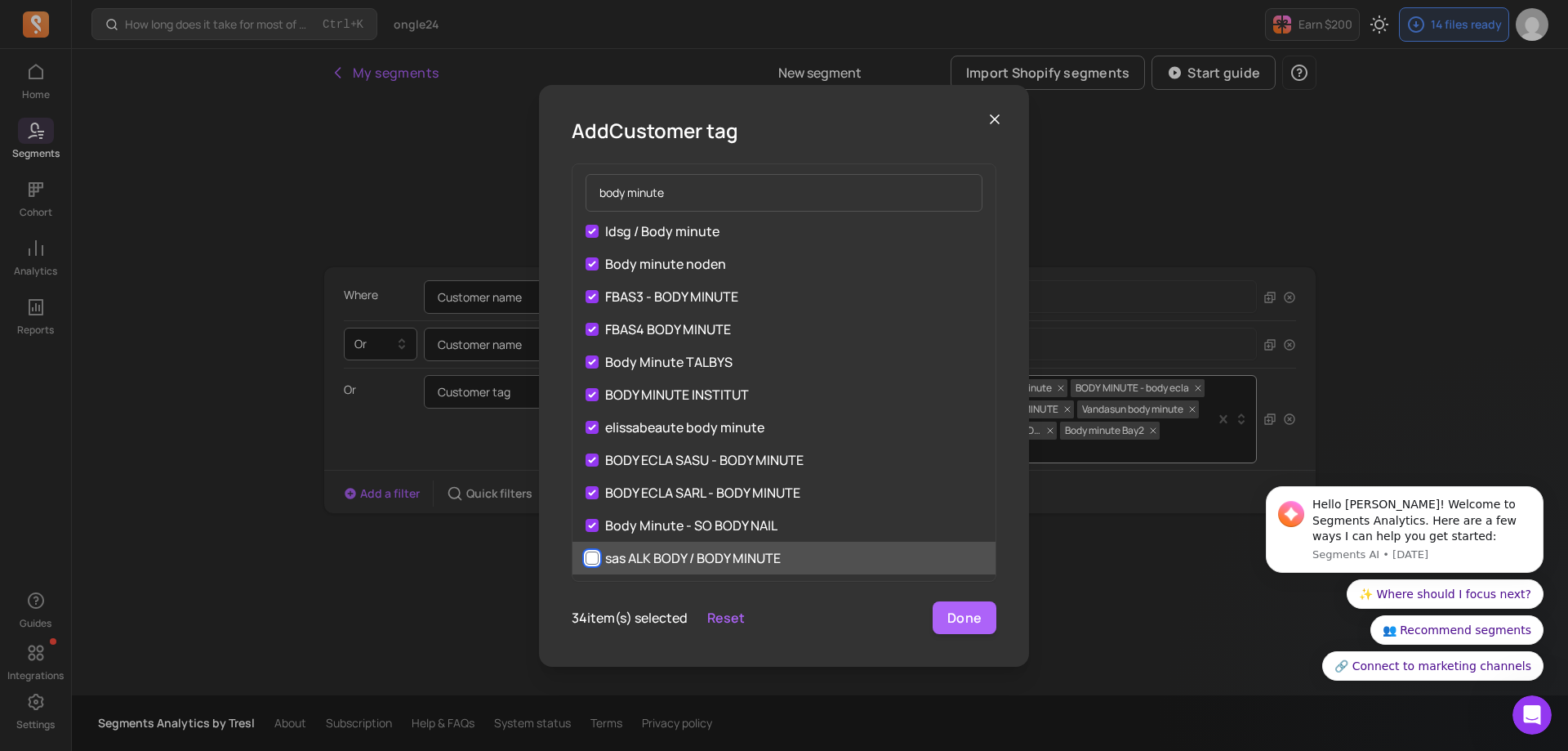
click at [595, 553] on input "sas ALK BODY / BODY MINUTE" at bounding box center [593, 558] width 13 height 13
checkbox input "true"
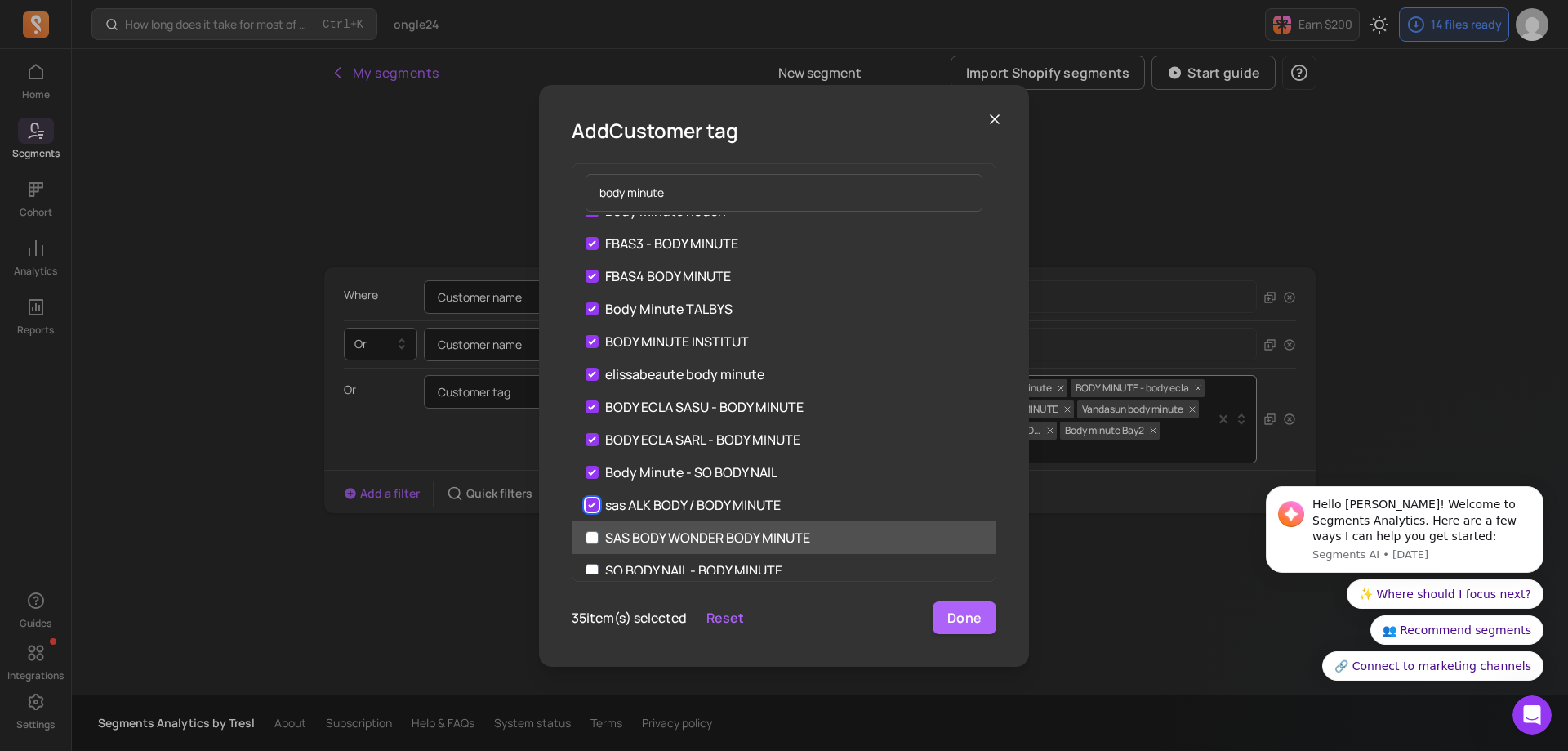
scroll to position [898, 0]
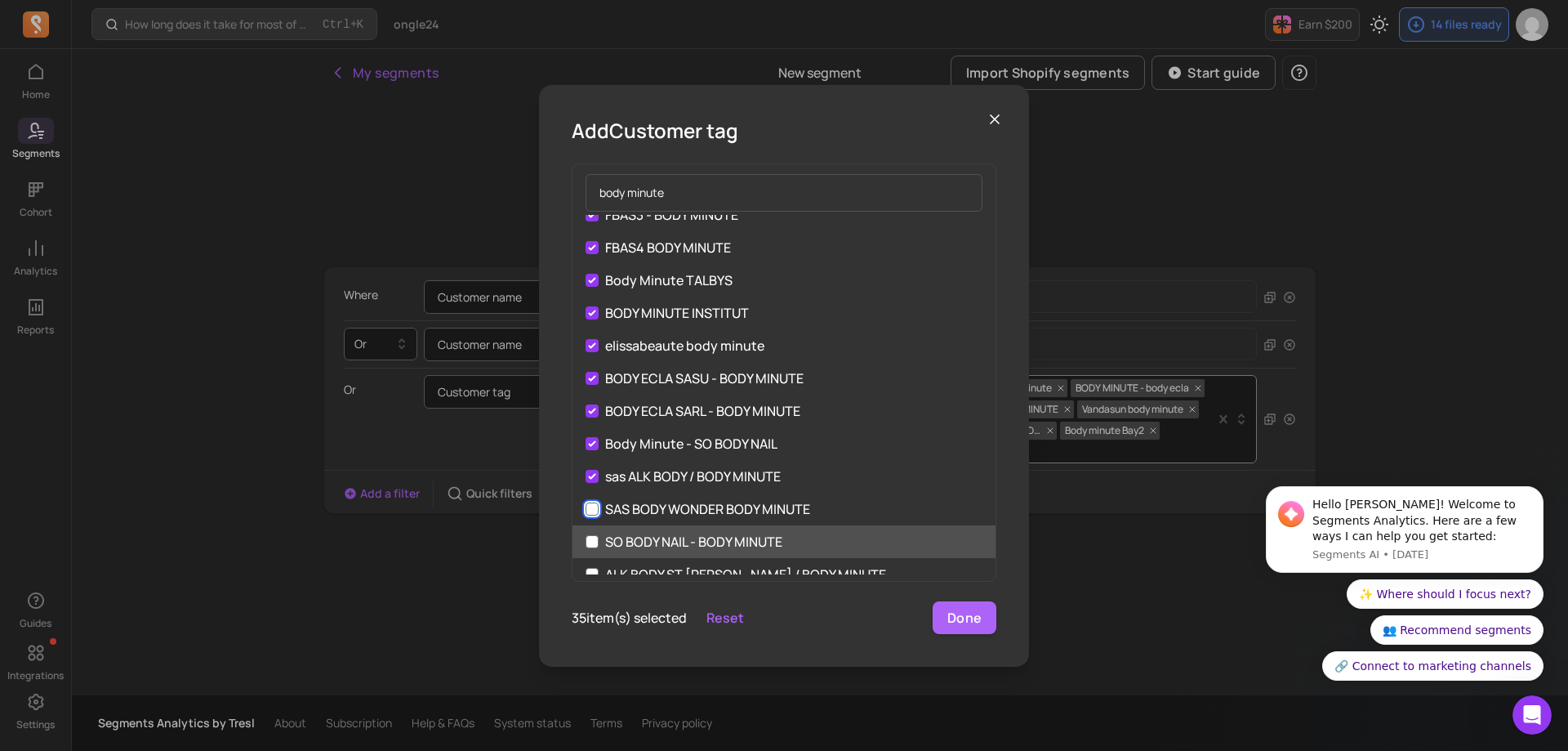
drag, startPoint x: 590, startPoint y: 509, endPoint x: 596, endPoint y: 530, distance: 21.8
click at [590, 510] on input "SAS BODY WONDER BODY MINUTE" at bounding box center [593, 509] width 13 height 13
checkbox input "true"
click at [596, 535] on input "SO BODY NAIL - BODY MINUTE" at bounding box center [593, 541] width 13 height 13
checkbox input "true"
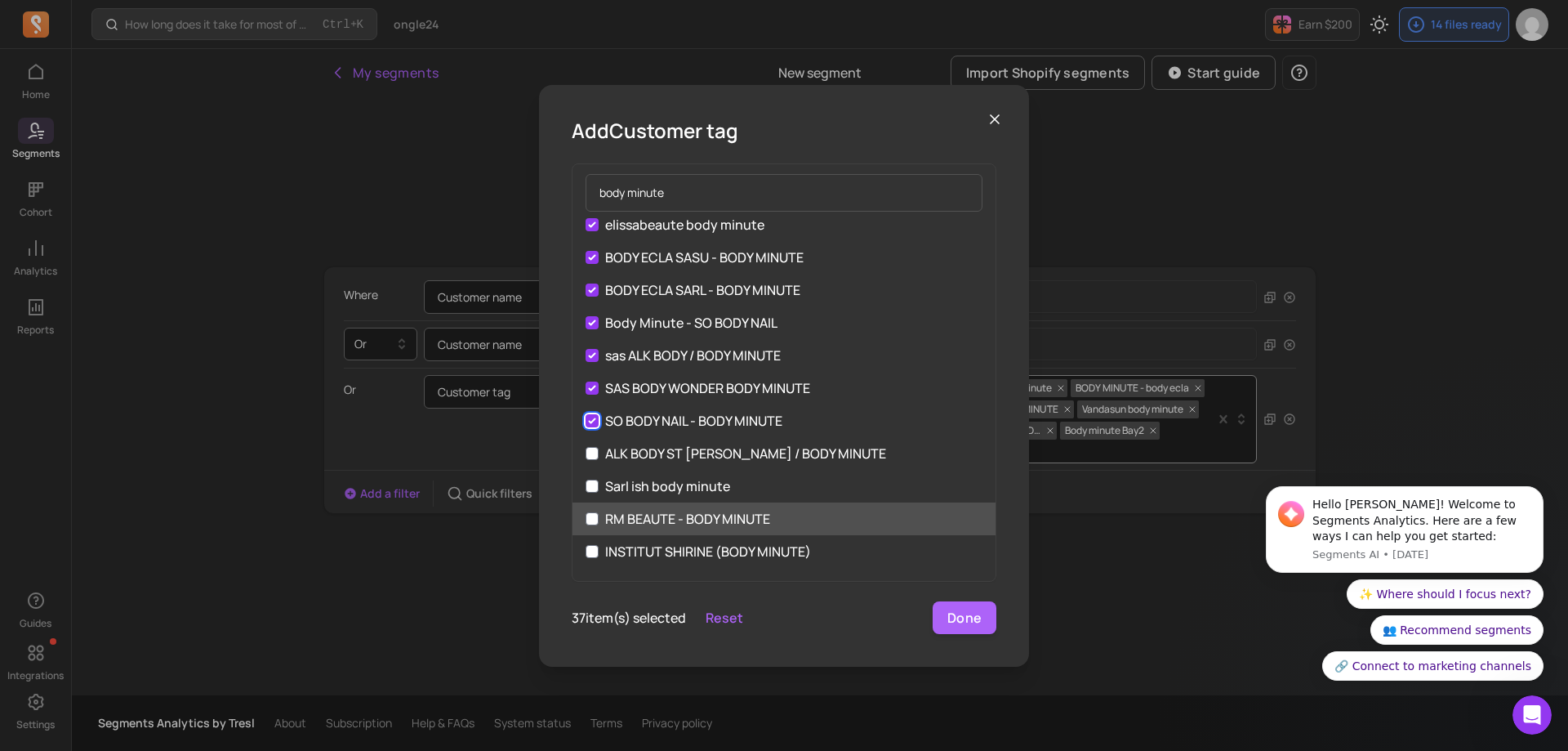
scroll to position [1062, 0]
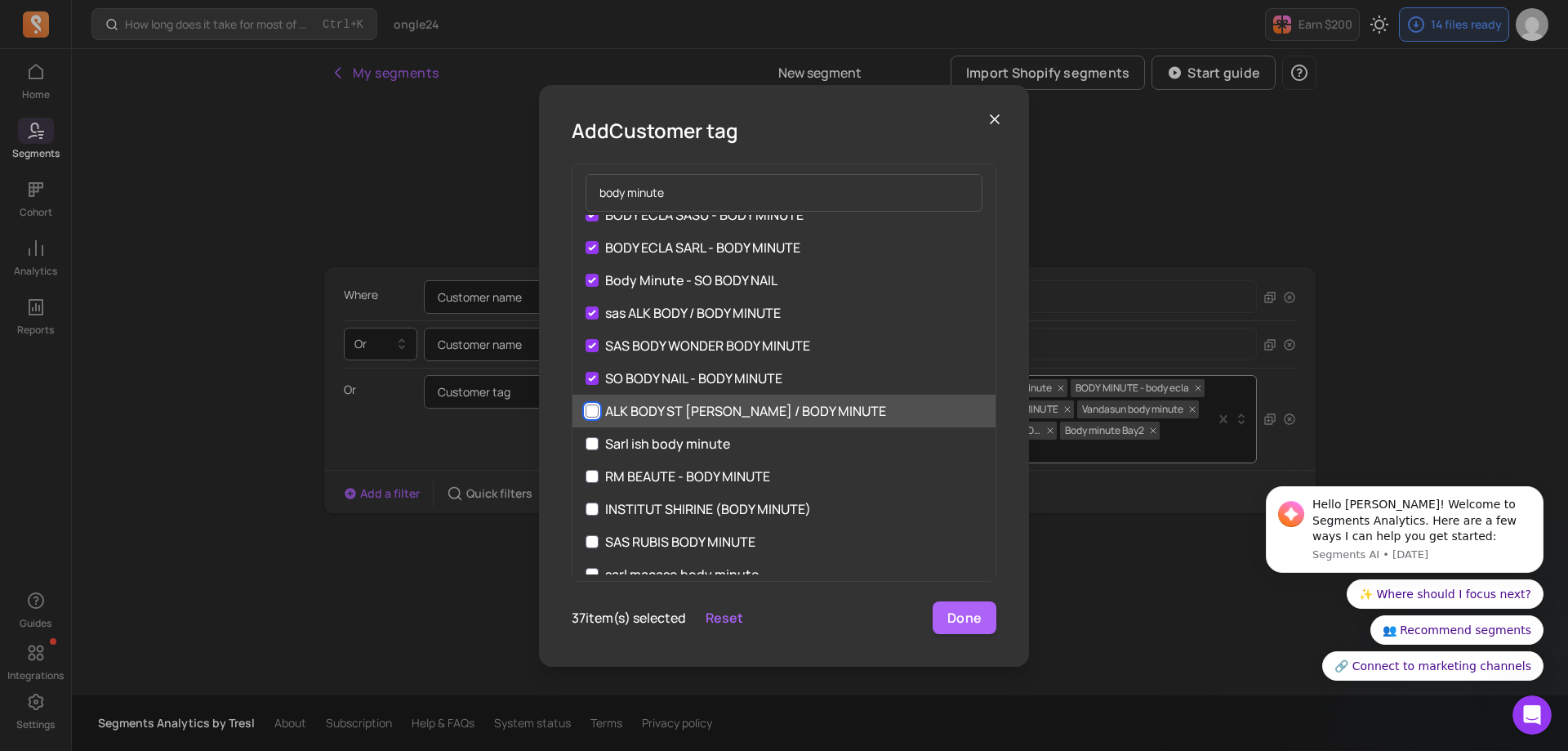
click at [593, 413] on input "ALK BODY ST [PERSON_NAME] / BODY MINUTE" at bounding box center [593, 411] width 13 height 13
checkbox input "true"
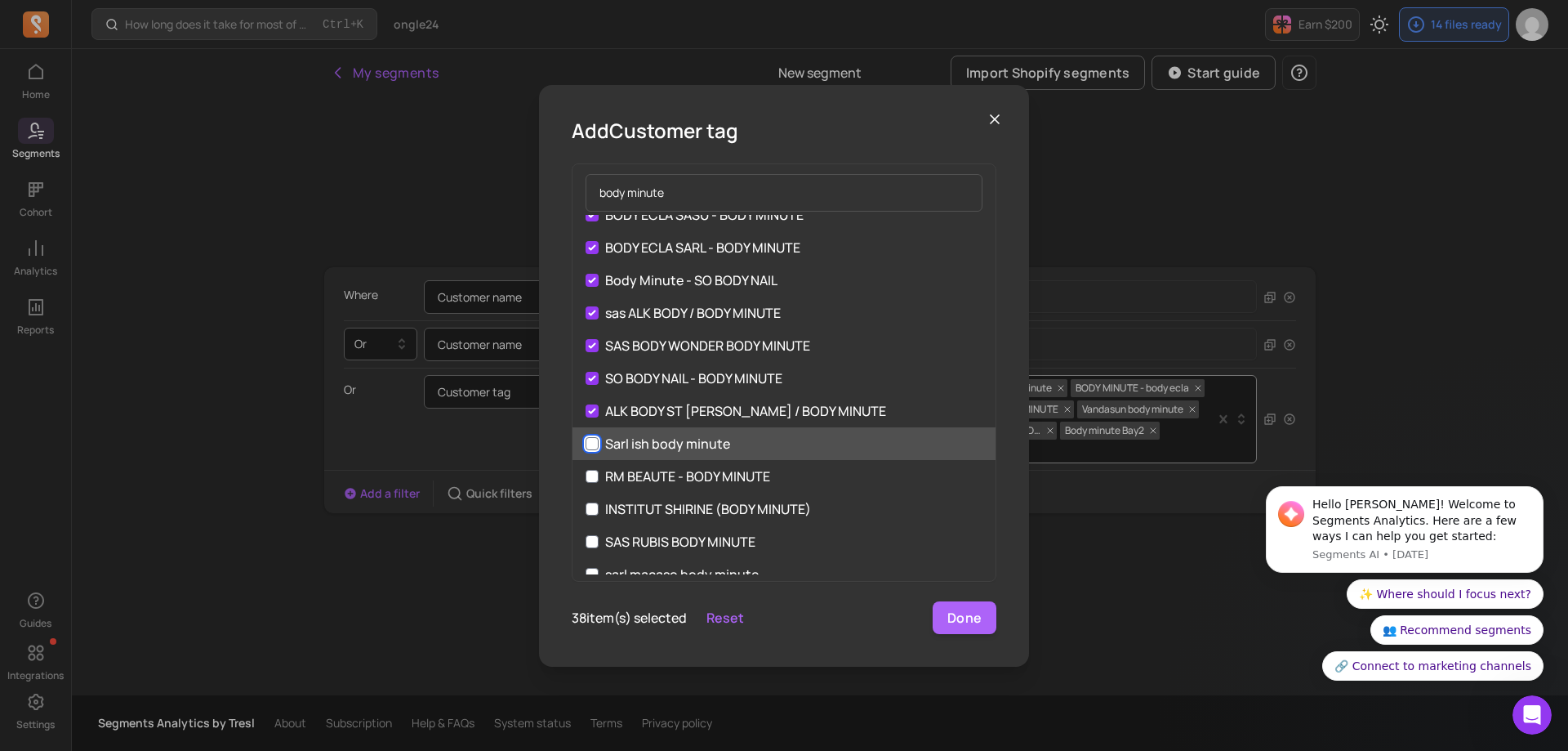
drag, startPoint x: 593, startPoint y: 441, endPoint x: 591, endPoint y: 456, distance: 15.1
click at [593, 443] on input "Sarl ish body minute" at bounding box center [593, 444] width 13 height 13
click at [592, 448] on input "Sarl ish body minute" at bounding box center [593, 444] width 13 height 13
click at [595, 450] on label "Sarl ish body minute" at bounding box center [784, 443] width 423 height 33
click at [595, 450] on input "Sarl ish body minute" at bounding box center [593, 444] width 13 height 13
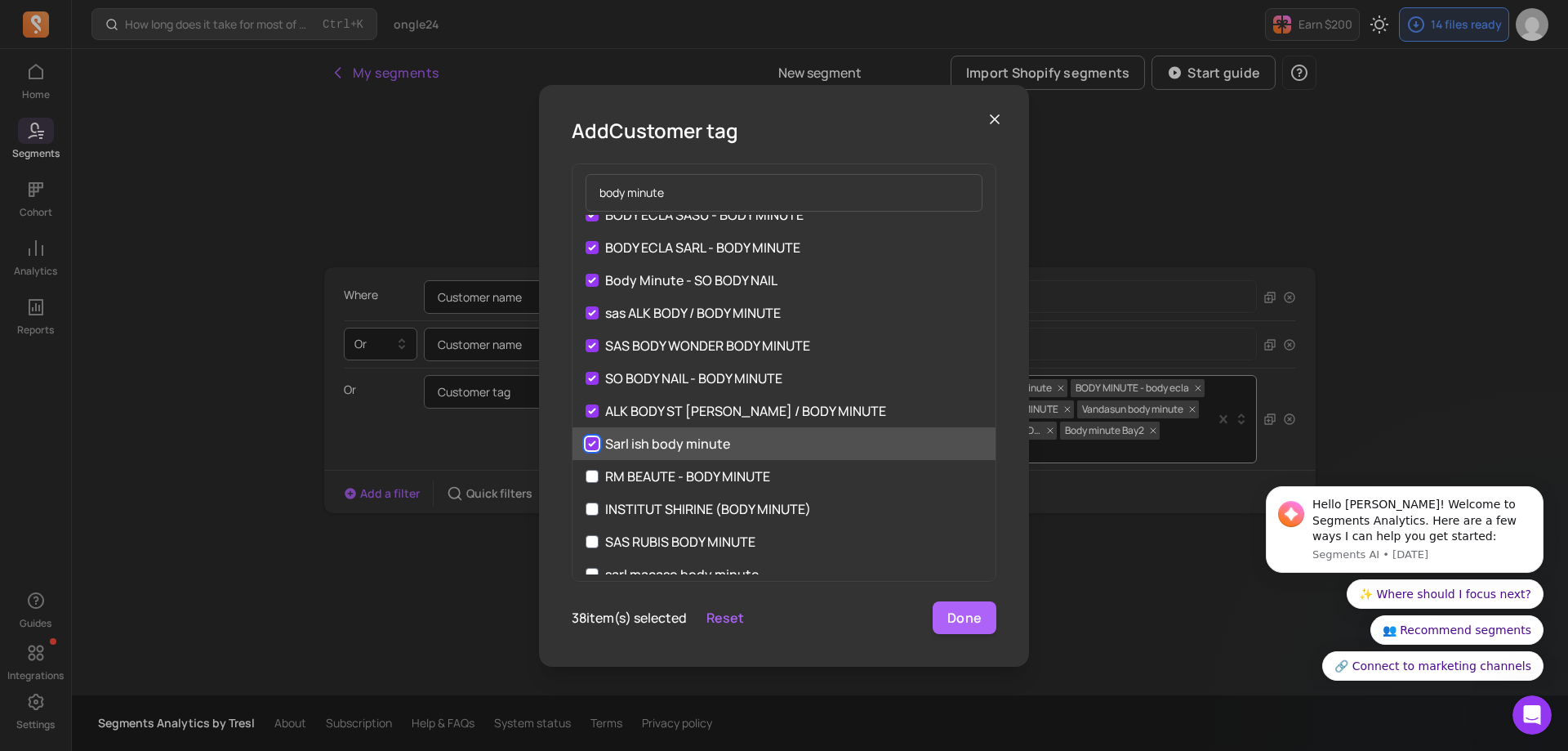
checkbox input "true"
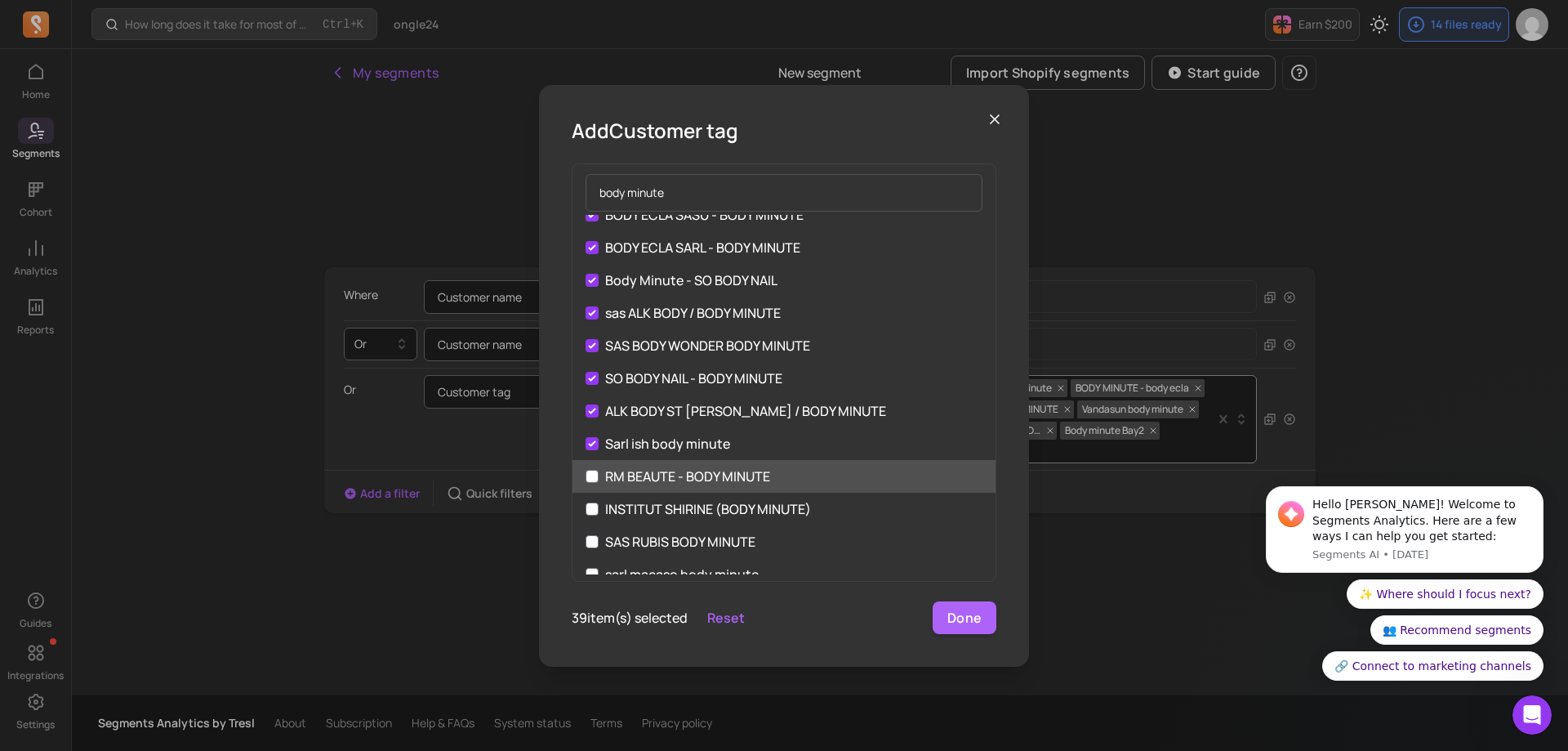
click at [588, 486] on label "RM BEAUTE - BODY MINUTE" at bounding box center [784, 476] width 423 height 33
click at [588, 482] on input "RM BEAUTE - BODY MINUTE" at bounding box center [593, 477] width 13 height 13
checkbox input "true"
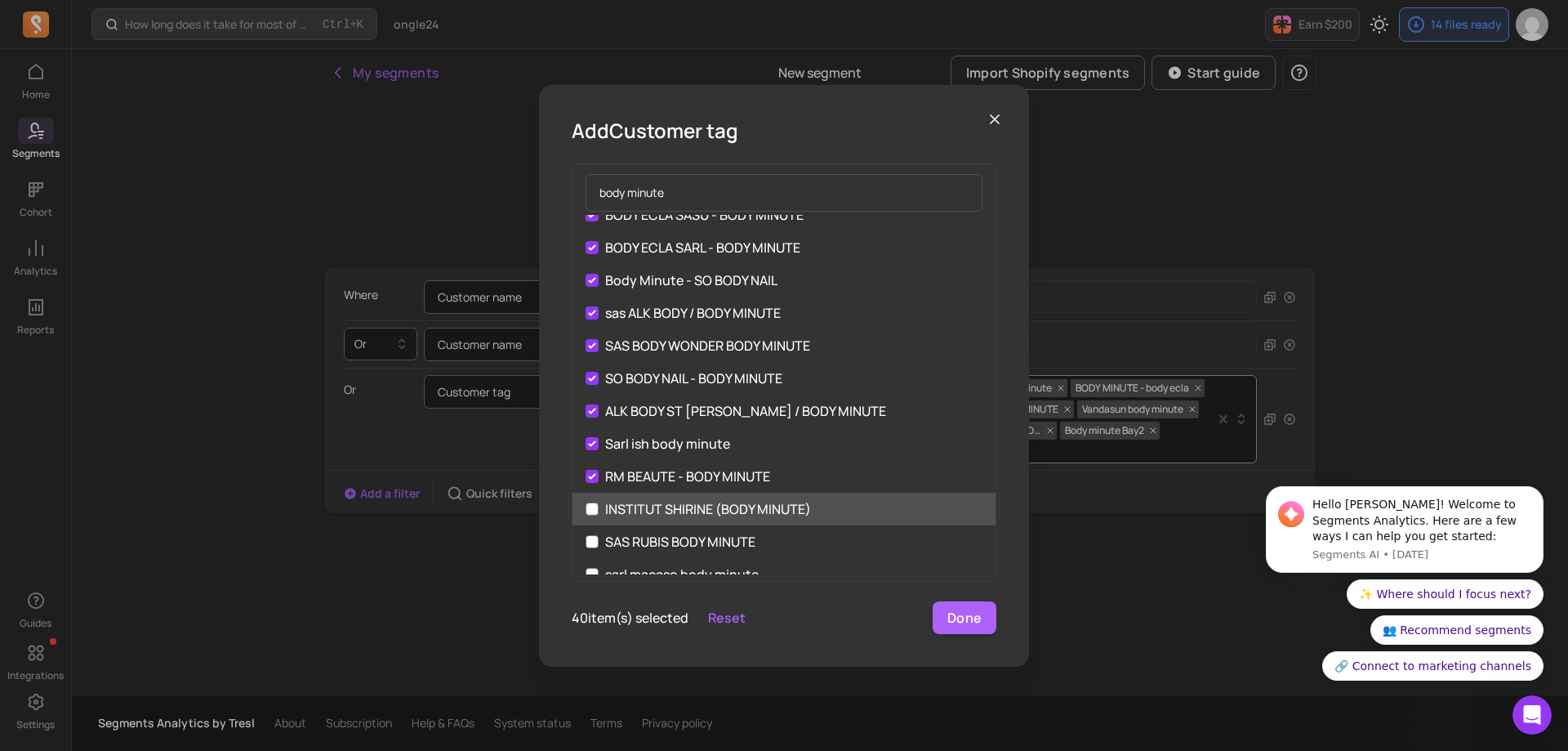
click at [587, 524] on label "INSTITUT SHIRINE (BODY MINUTE)" at bounding box center [784, 509] width 423 height 33
click at [587, 515] on input "INSTITUT SHIRINE (BODY MINUTE)" at bounding box center [593, 509] width 13 height 13
checkbox input "true"
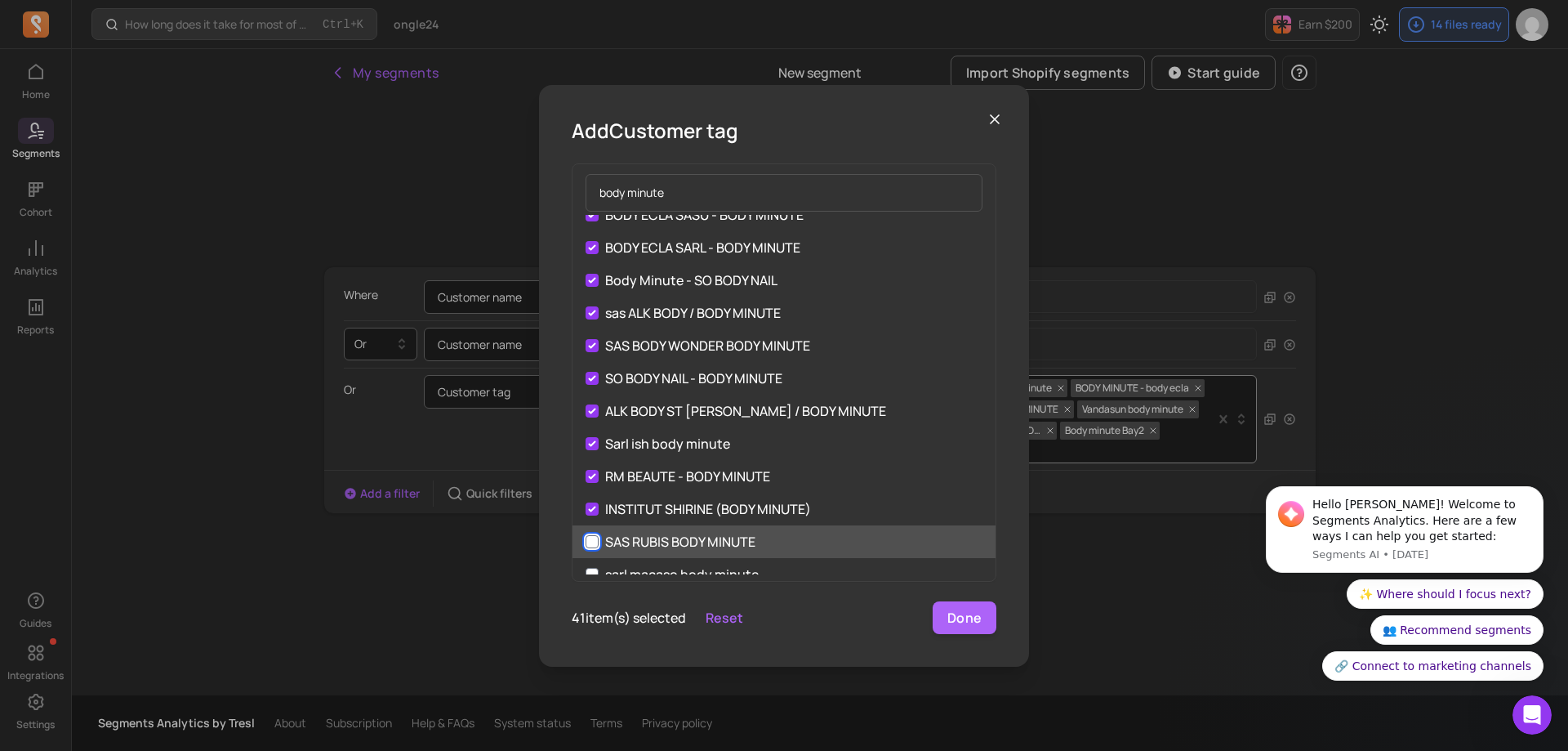
click at [588, 546] on input "SAS RUBIS BODY MINUTE" at bounding box center [593, 541] width 13 height 13
checkbox input "true"
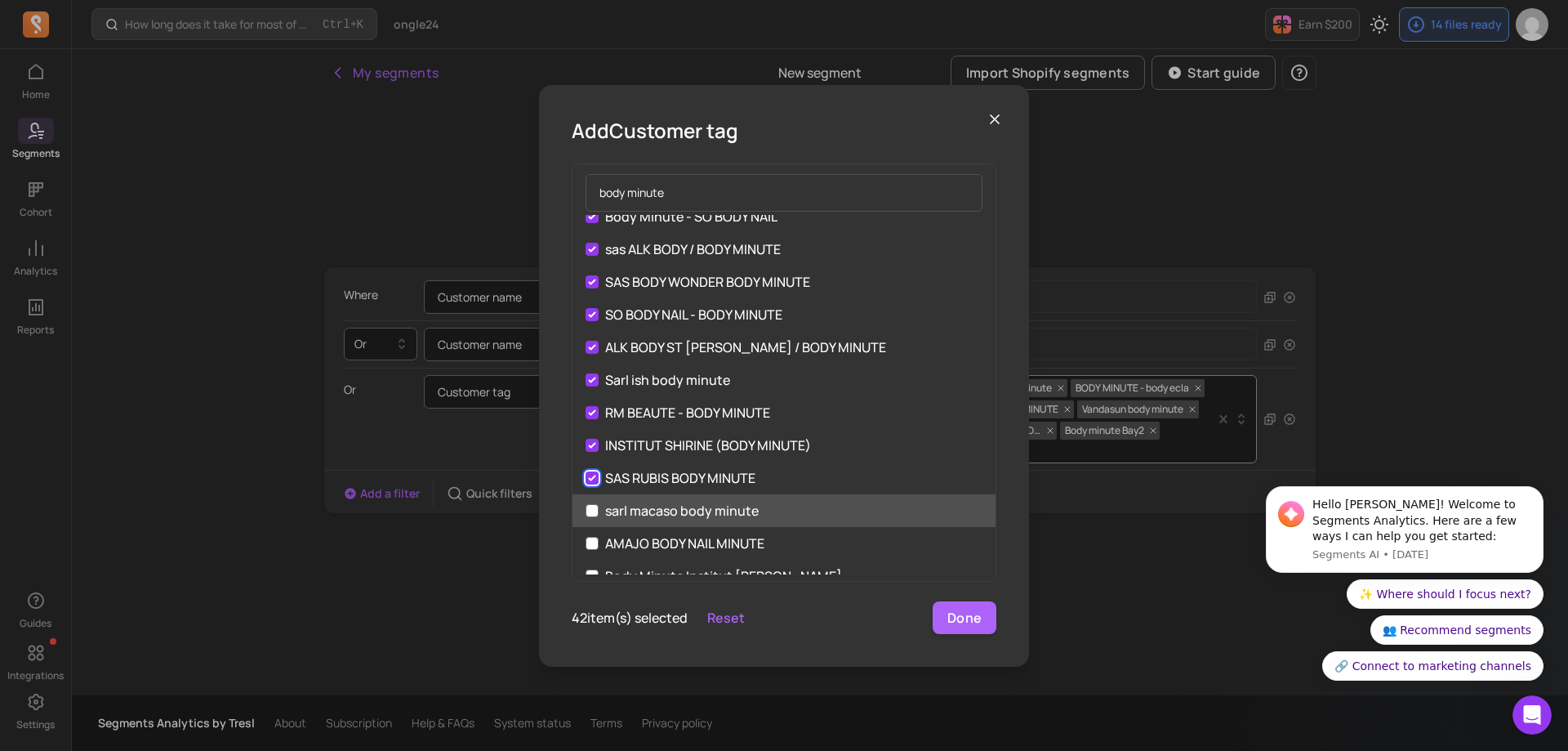
scroll to position [1143, 0]
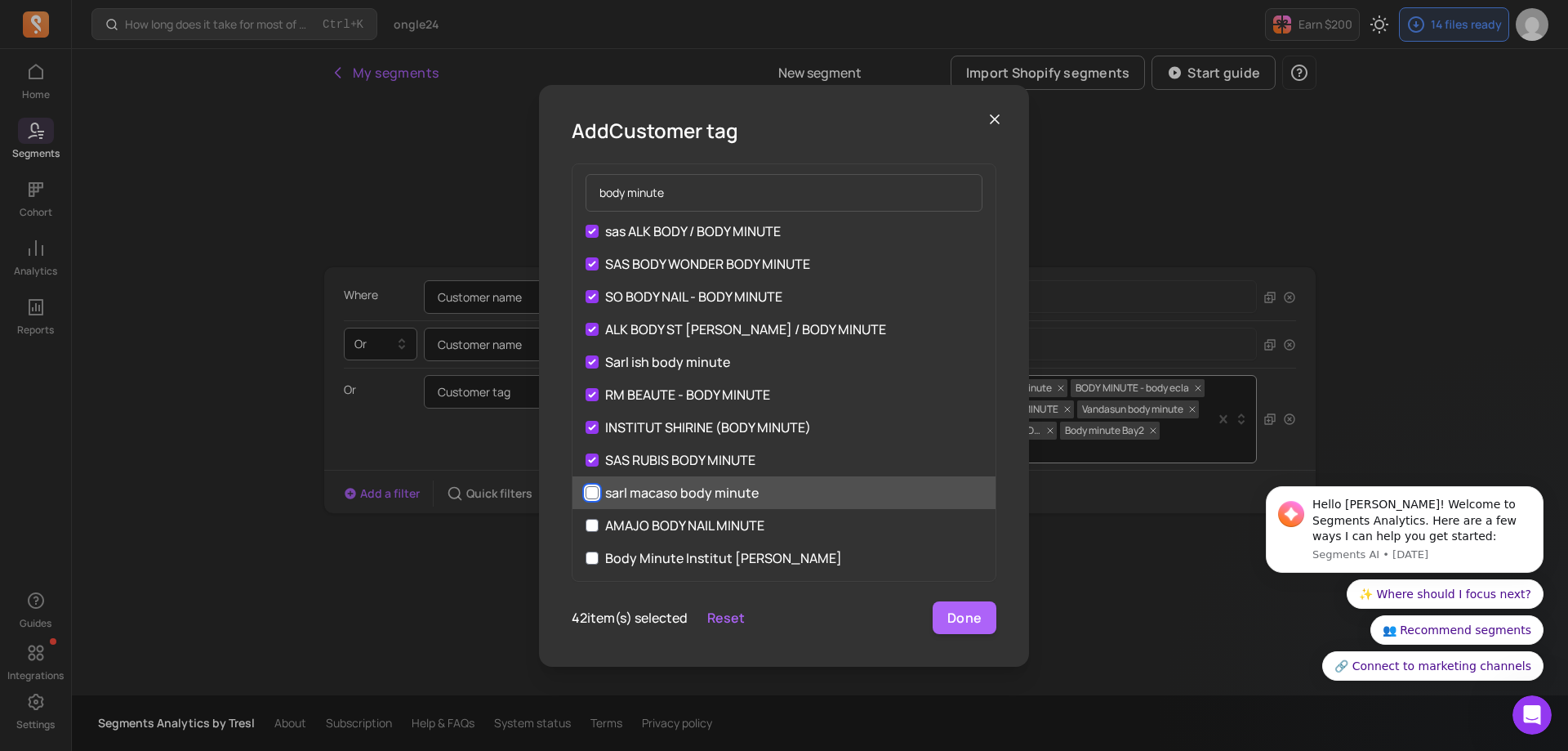
click at [590, 493] on input "sarl macaso body minute" at bounding box center [593, 493] width 13 height 13
checkbox input "true"
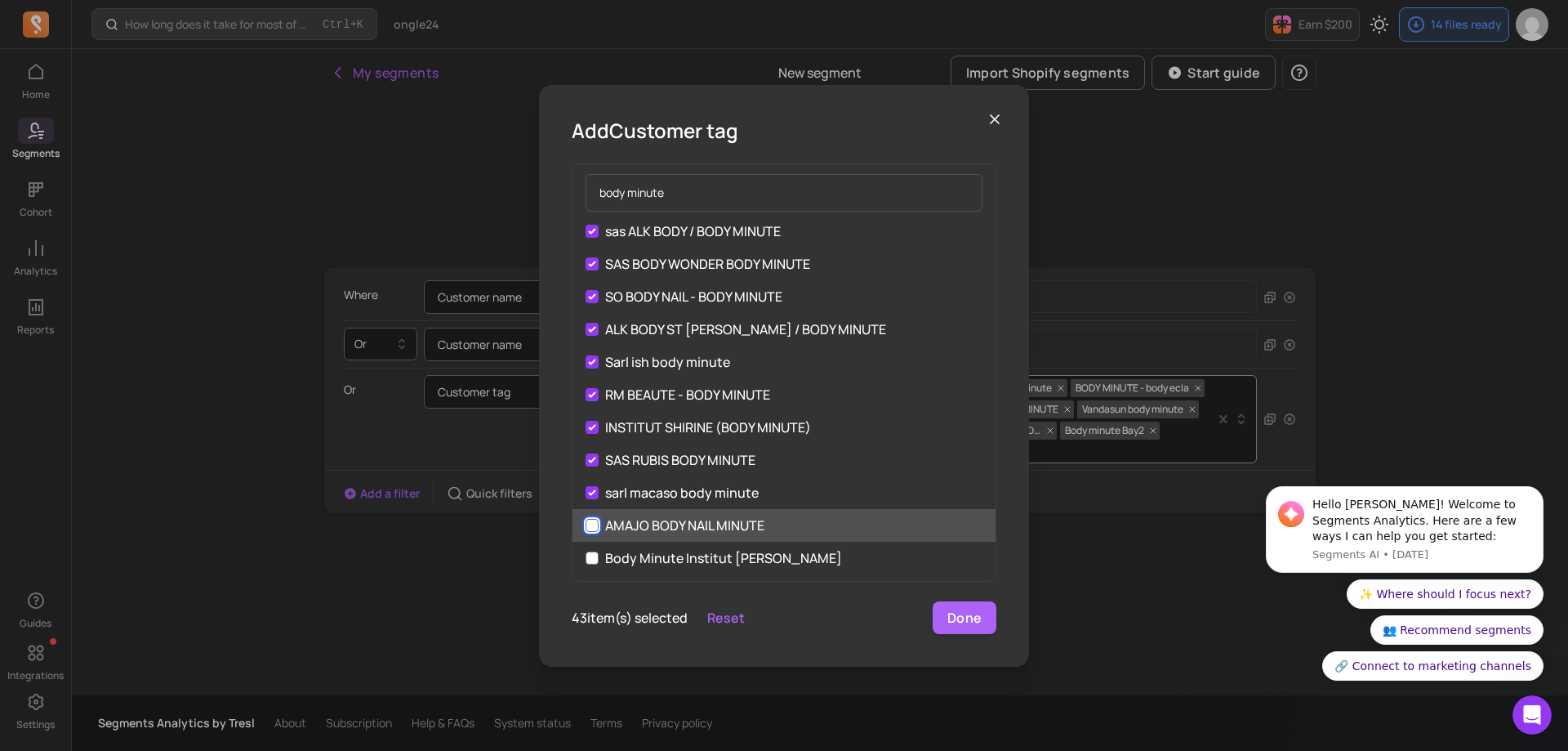
click at [598, 525] on input "AMAJO BODY NAIL MINUTE" at bounding box center [593, 525] width 13 height 13
checkbox input "true"
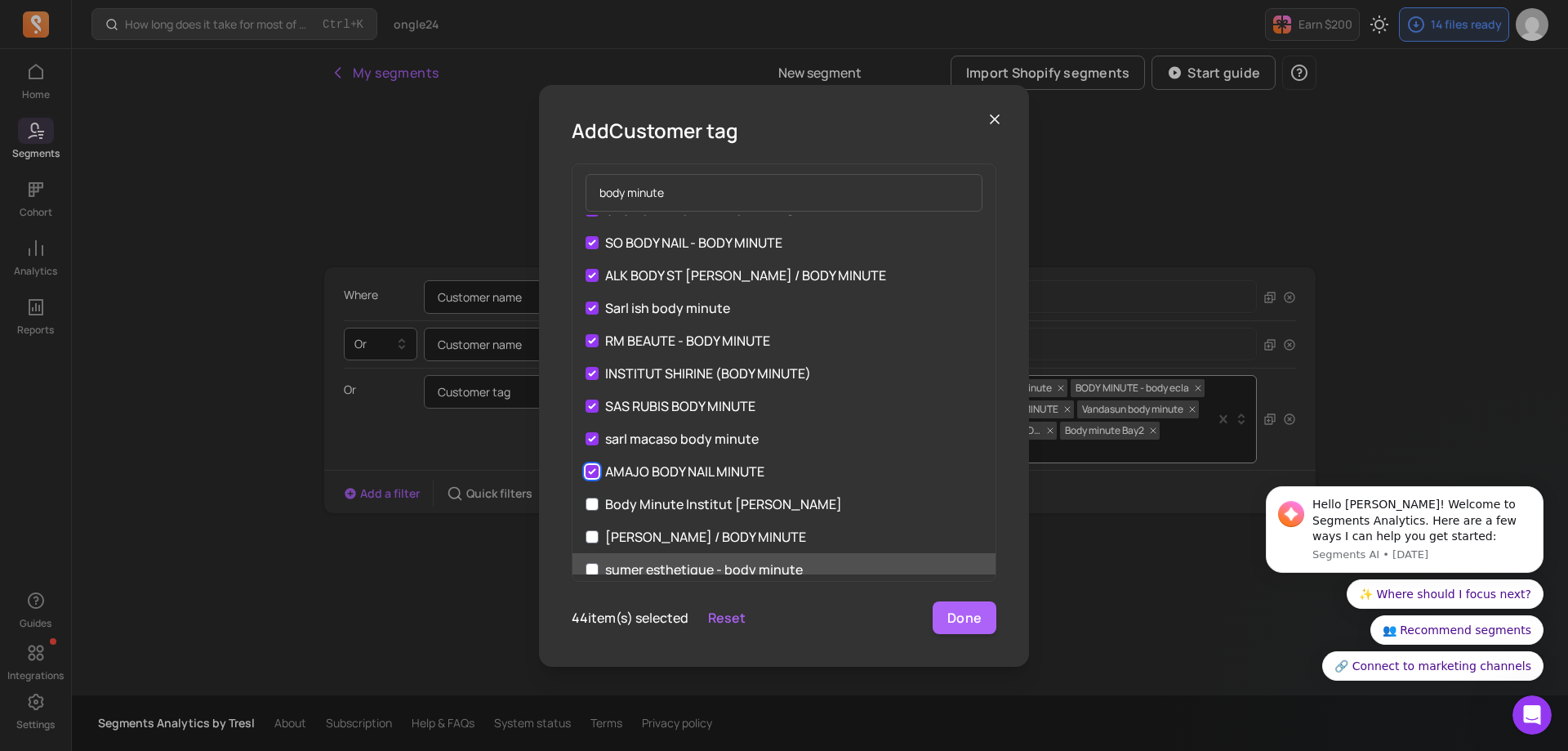
scroll to position [1225, 0]
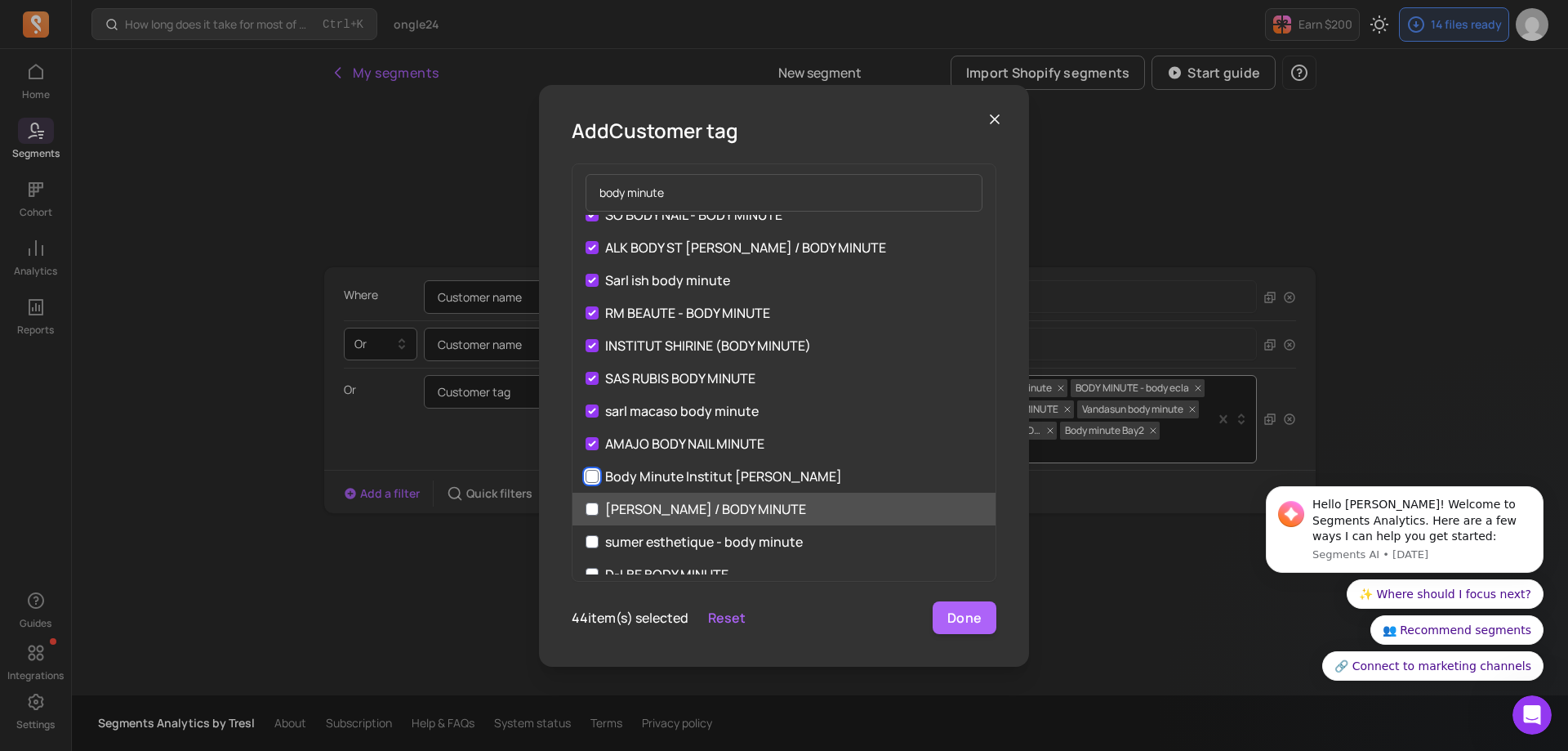
drag, startPoint x: 593, startPoint y: 480, endPoint x: 609, endPoint y: 501, distance: 26.4
click at [594, 482] on input "Body Minute Institut [PERSON_NAME]" at bounding box center [593, 477] width 13 height 13
checkbox input "true"
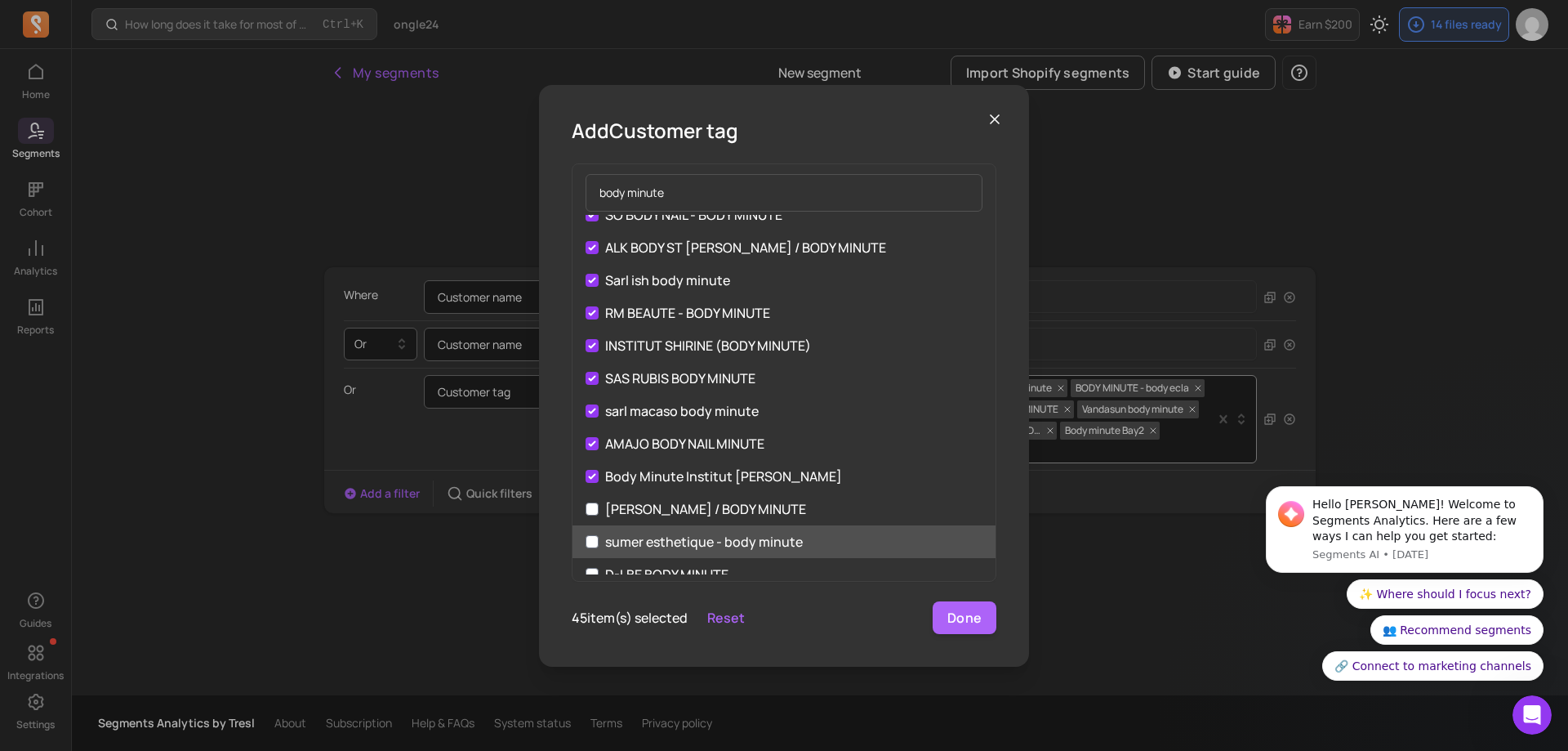
drag, startPoint x: 611, startPoint y: 514, endPoint x: 609, endPoint y: 526, distance: 12.2
click at [611, 516] on p "[PERSON_NAME] / BODY MINUTE" at bounding box center [705, 509] width 201 height 19
click at [598, 515] on input "[PERSON_NAME] / BODY MINUTE" at bounding box center [593, 509] width 13 height 13
checkbox input "true"
click at [599, 537] on label "sumer esthetique - body minute" at bounding box center [784, 541] width 423 height 33
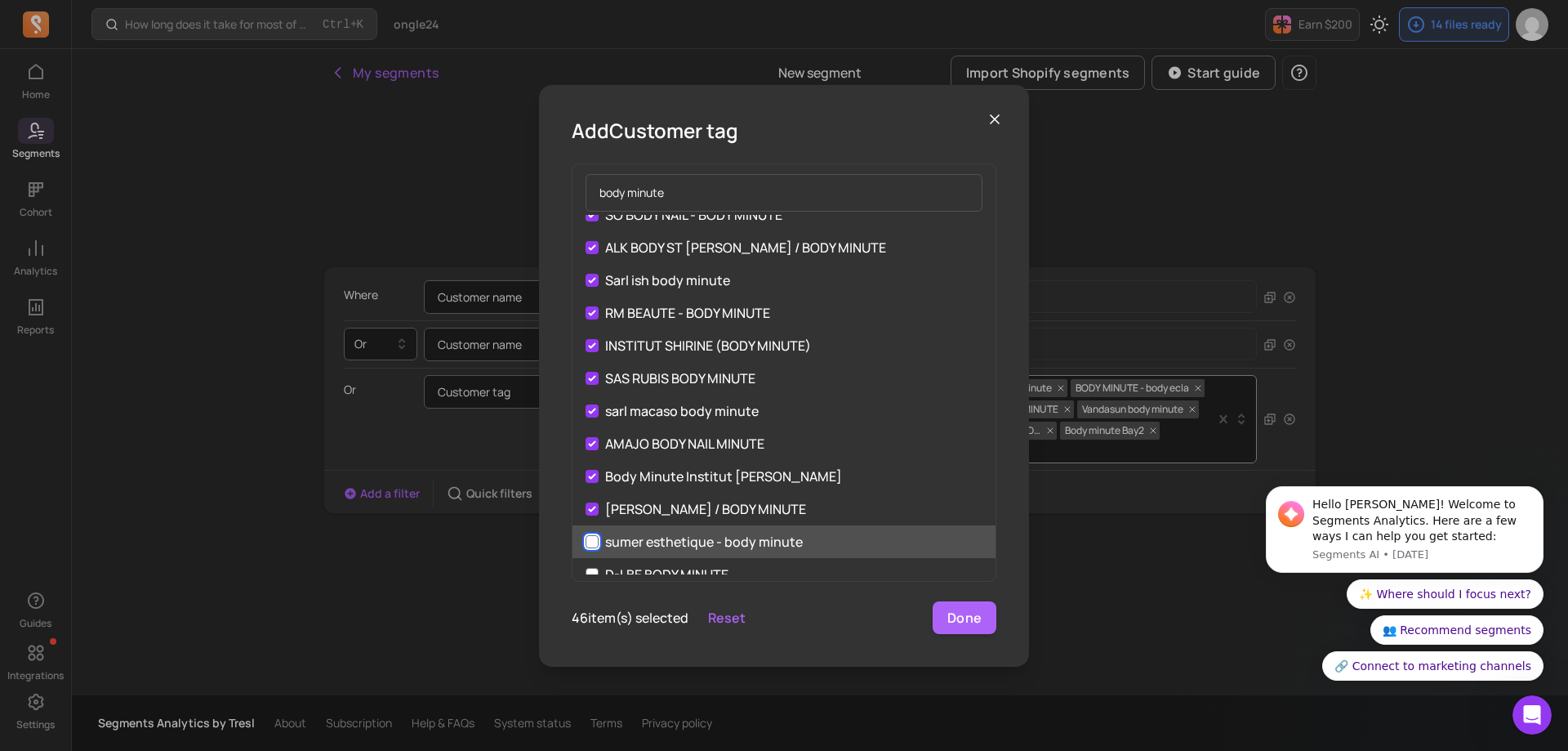
click at [598, 537] on input "sumer esthetique - body minute" at bounding box center [593, 541] width 13 height 13
checkbox input "true"
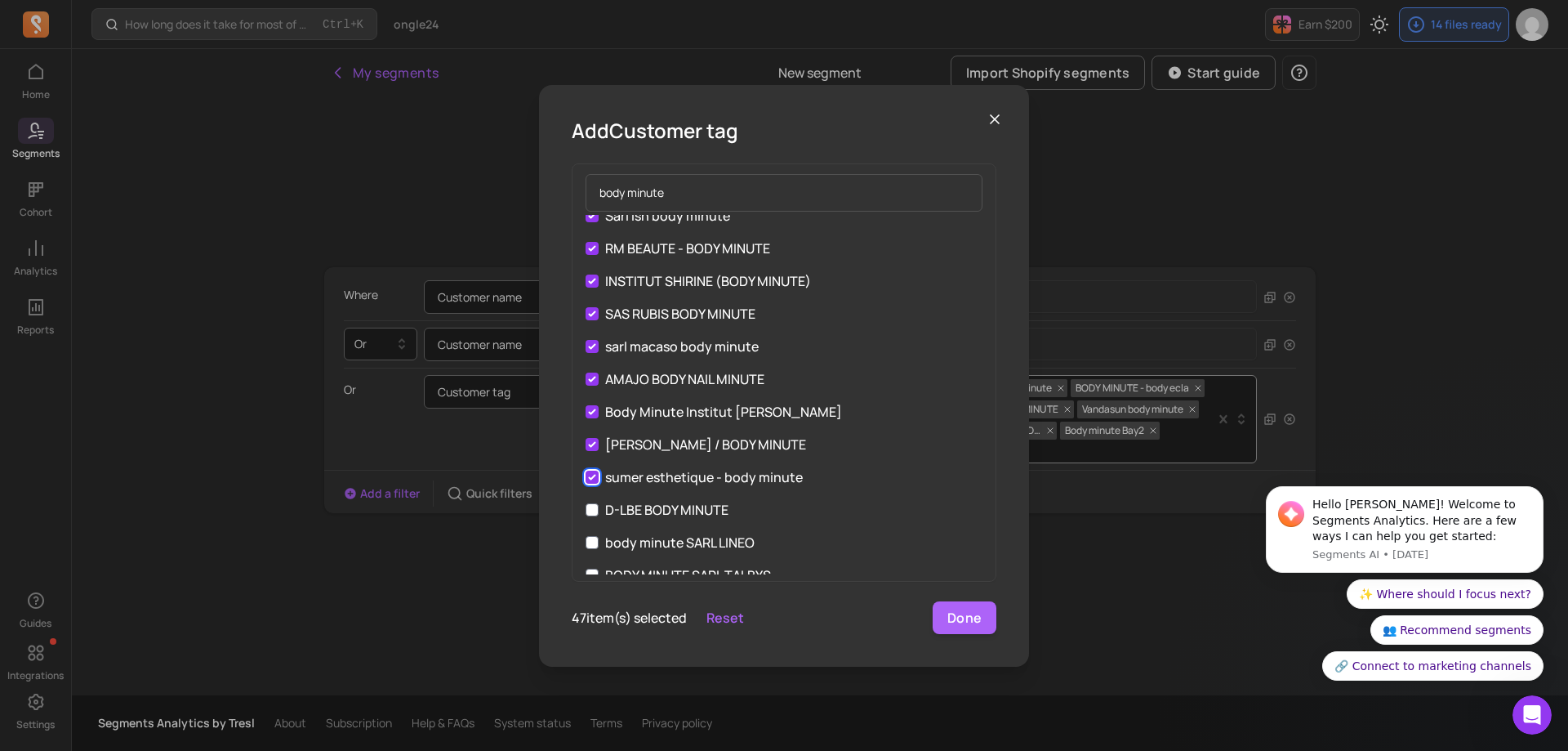
scroll to position [1388, 0]
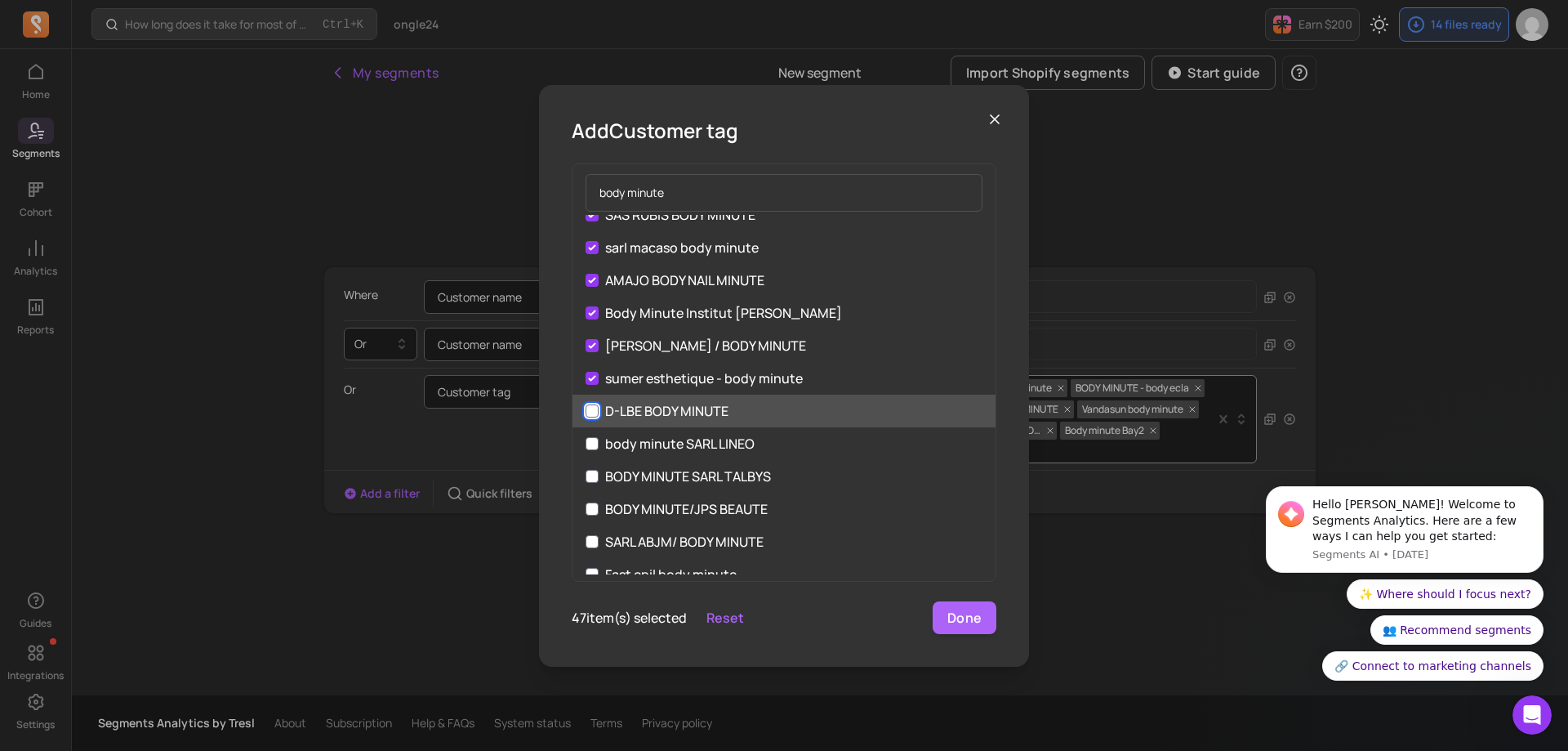
click at [590, 415] on input "D-LBE BODY MINUTE" at bounding box center [593, 411] width 13 height 13
checkbox input "true"
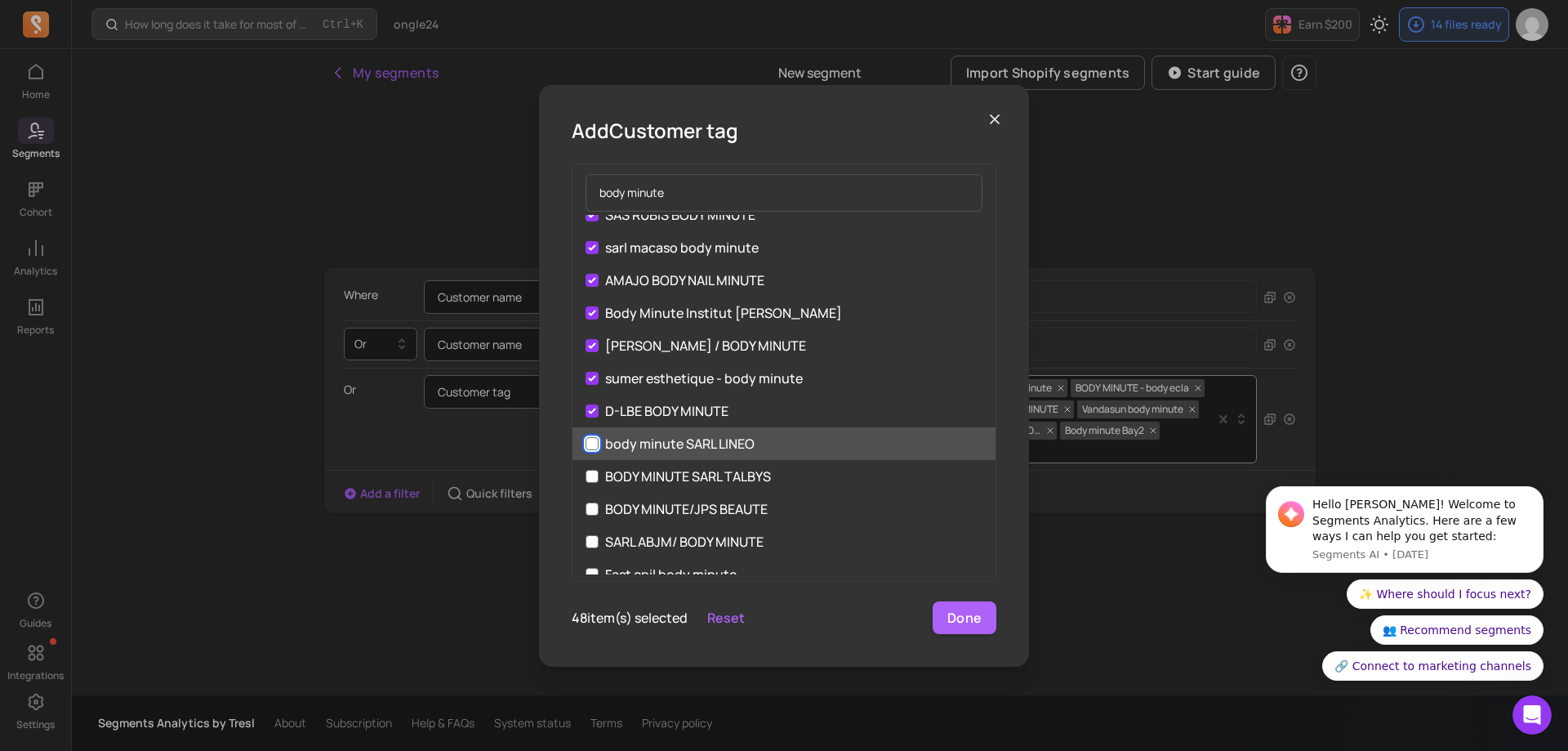
drag, startPoint x: 591, startPoint y: 439, endPoint x: 593, endPoint y: 453, distance: 14.1
click at [591, 441] on input "body minute SARL LINEO" at bounding box center [593, 444] width 13 height 13
checkbox input "true"
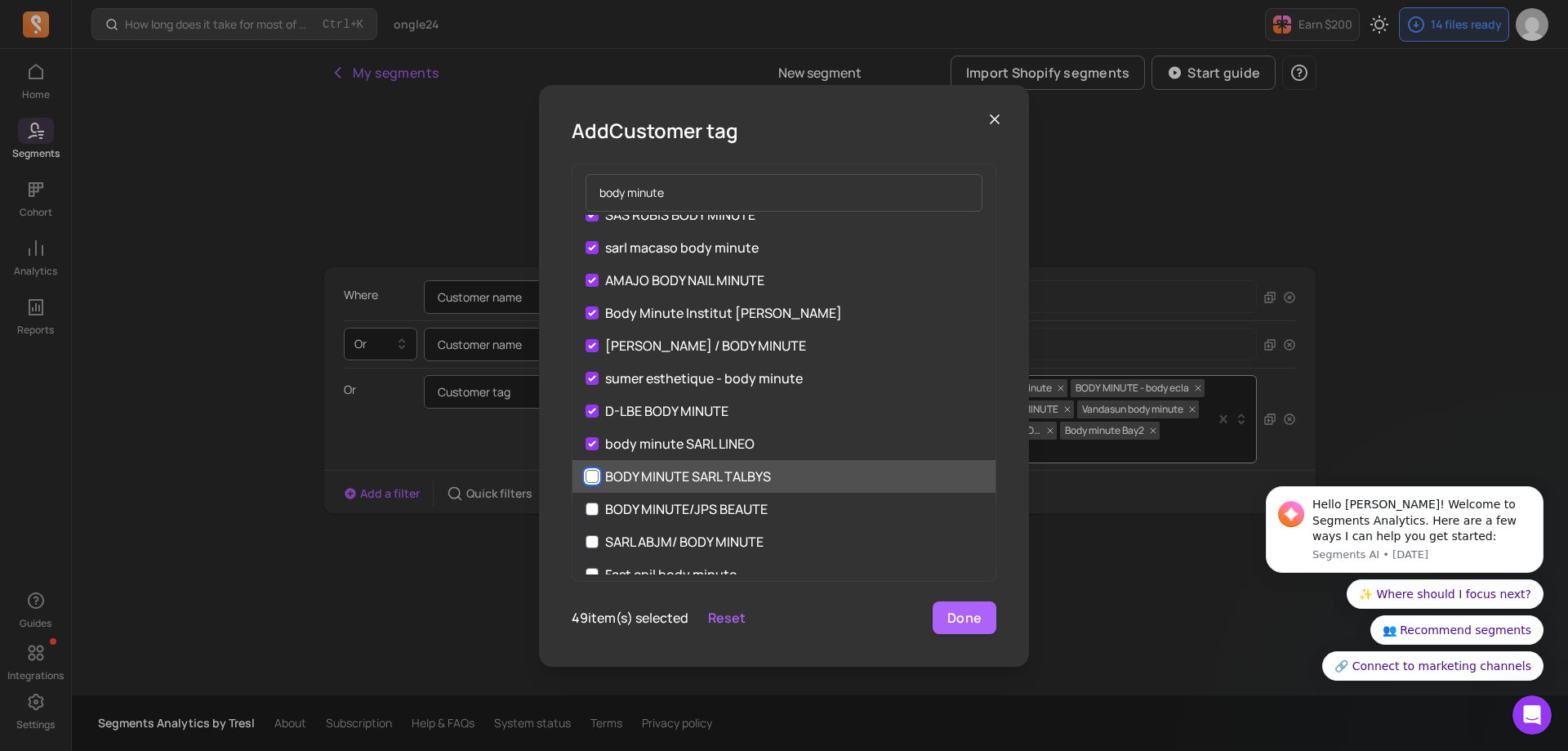
click at [590, 479] on input "BODY MINUTE SARL TALBYS" at bounding box center [593, 477] width 13 height 13
checkbox input "true"
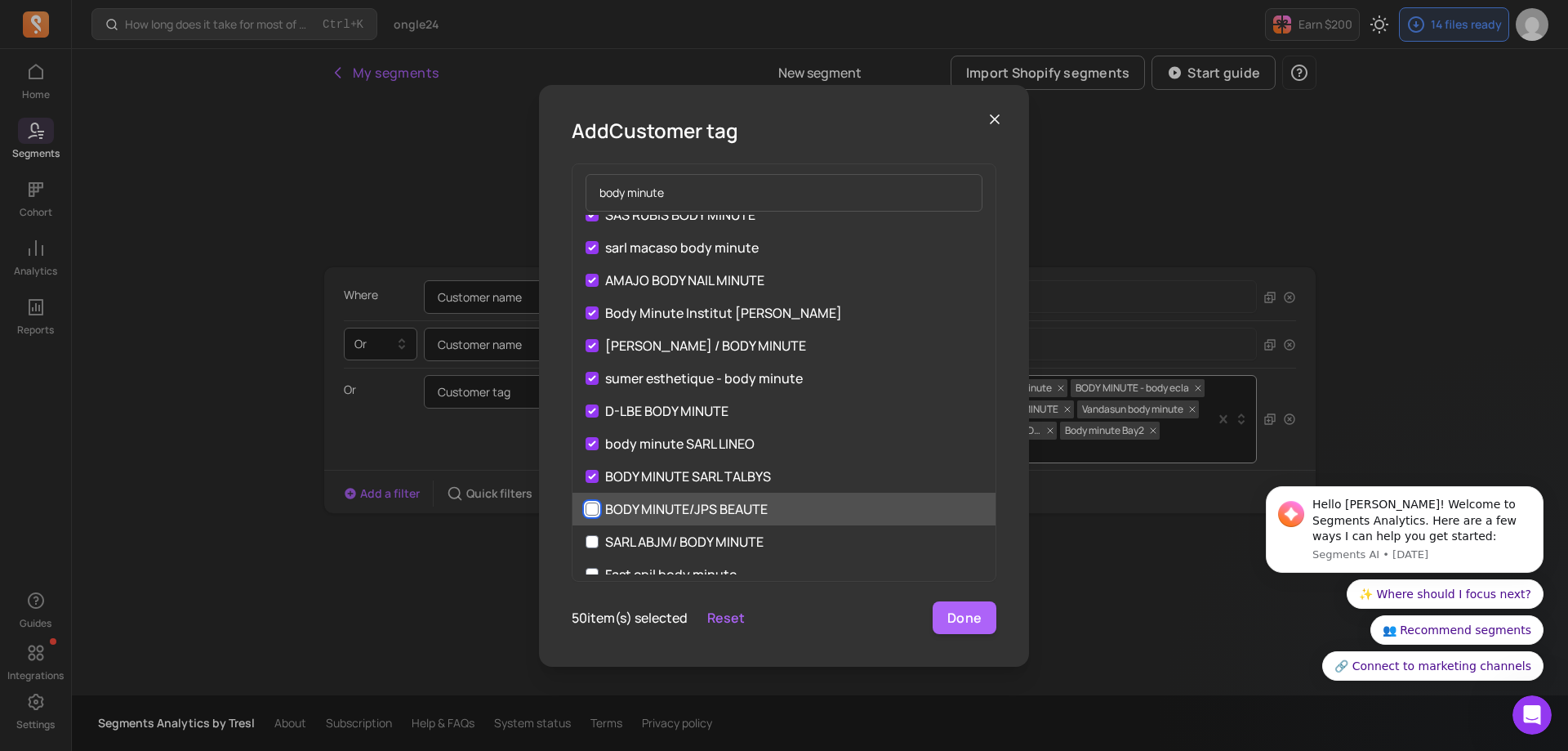
click at [590, 510] on input "BODY MINUTE/JPS BEAUTE" at bounding box center [593, 509] width 13 height 13
checkbox input "true"
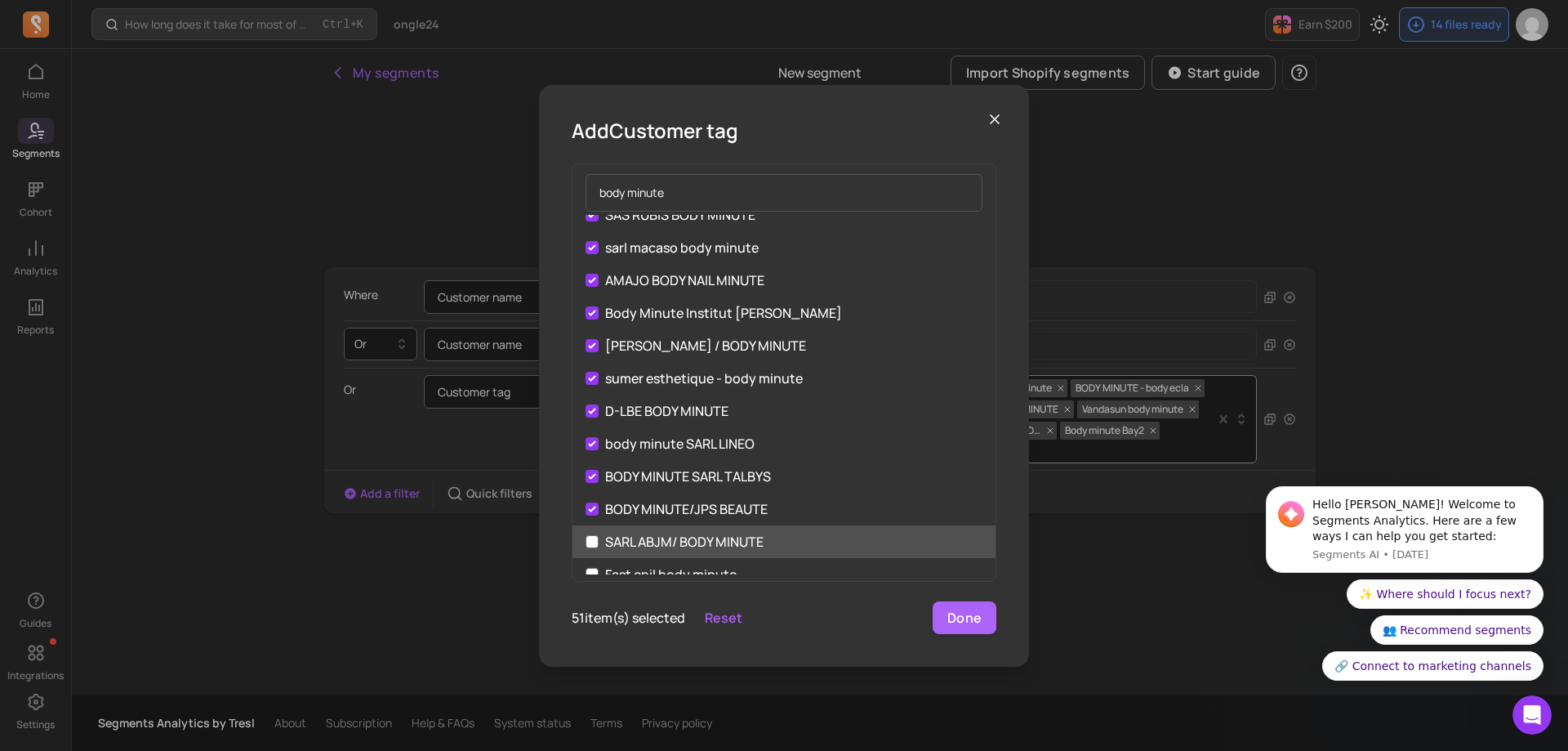
click at [580, 550] on label "SARL ABJM/ BODY MINUTE" at bounding box center [784, 541] width 423 height 33
click at [586, 548] on input "SARL ABJM/ BODY MINUTE" at bounding box center [593, 541] width 13 height 13
checkbox input "true"
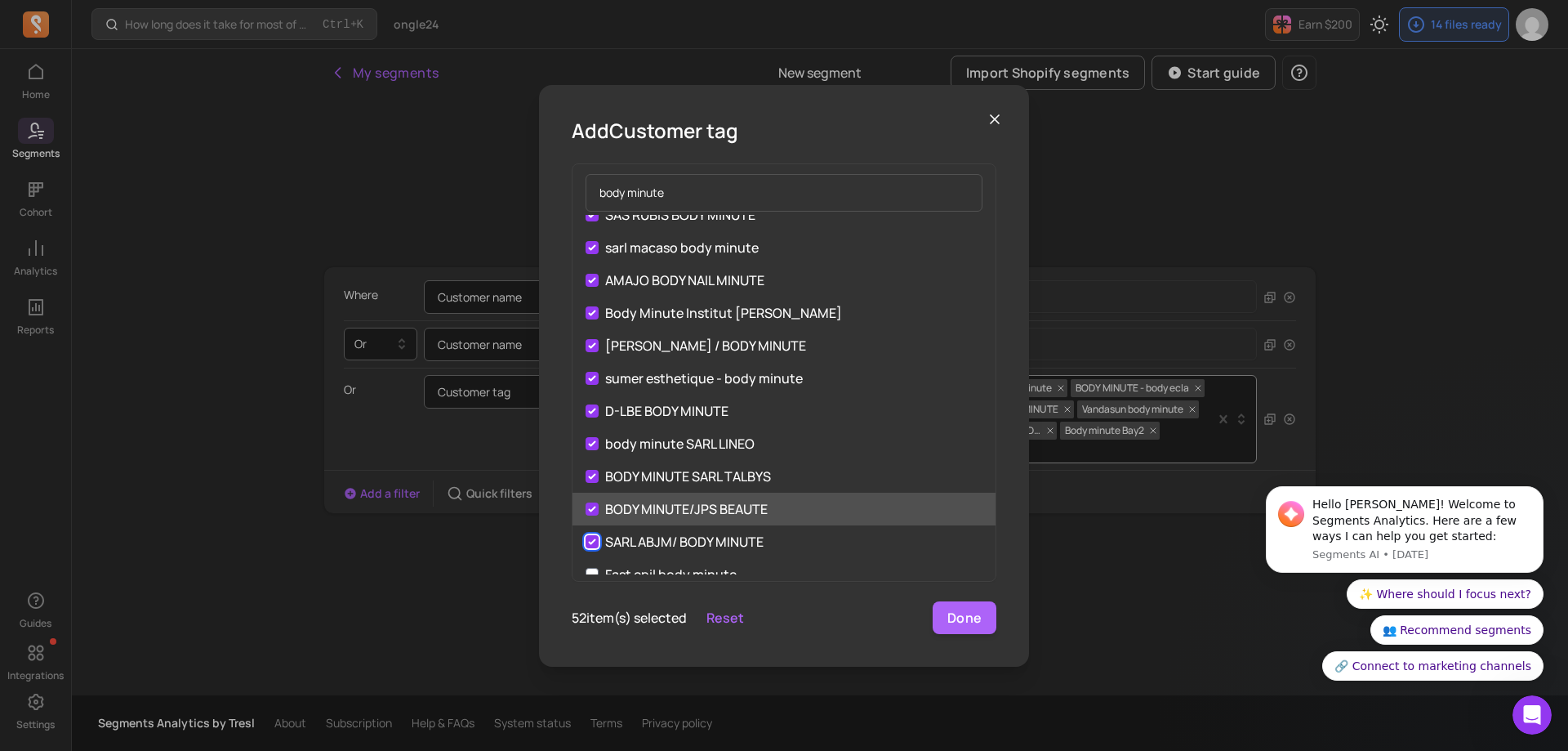
scroll to position [1470, 0]
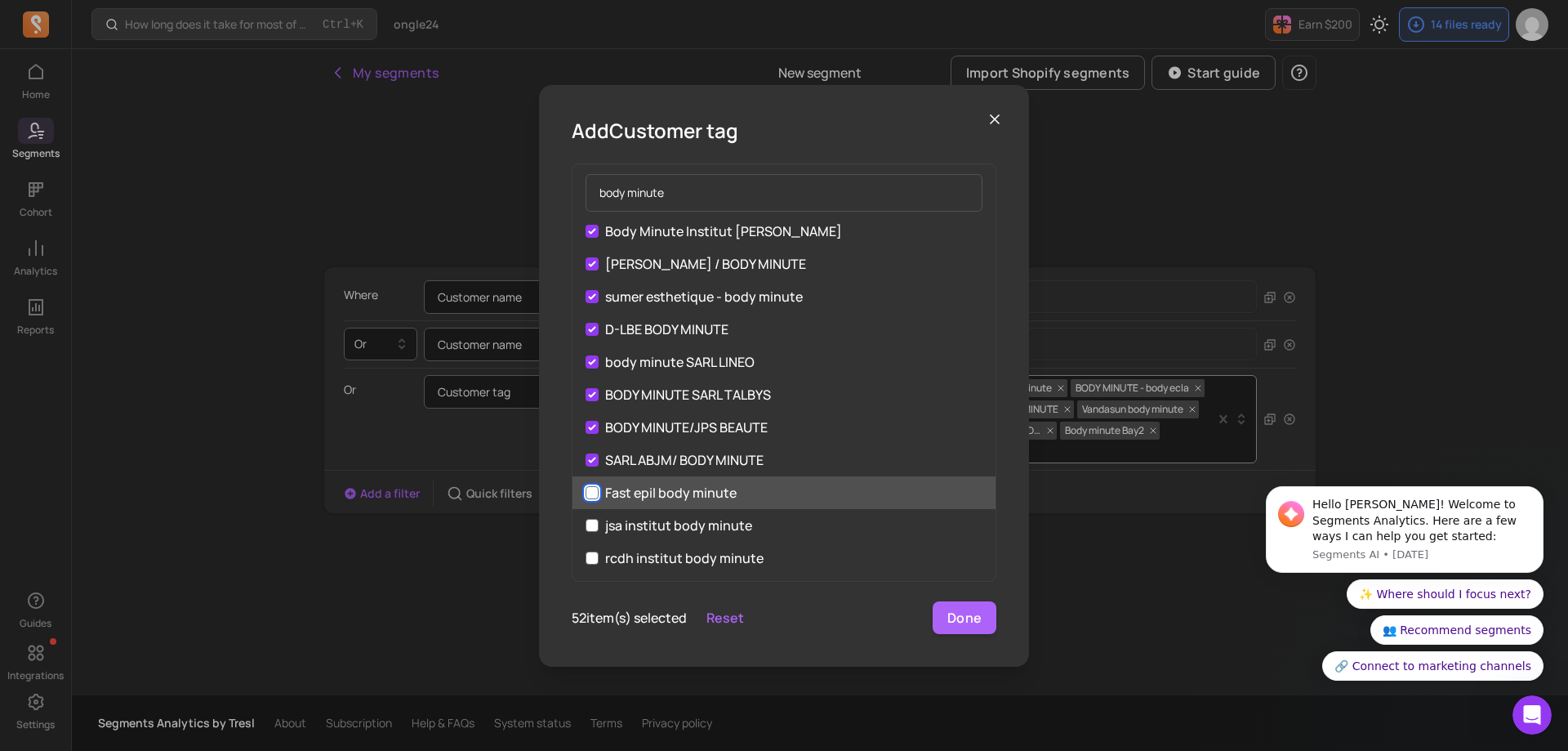
click at [588, 495] on input "Fast epil body minute" at bounding box center [593, 493] width 13 height 13
checkbox input "true"
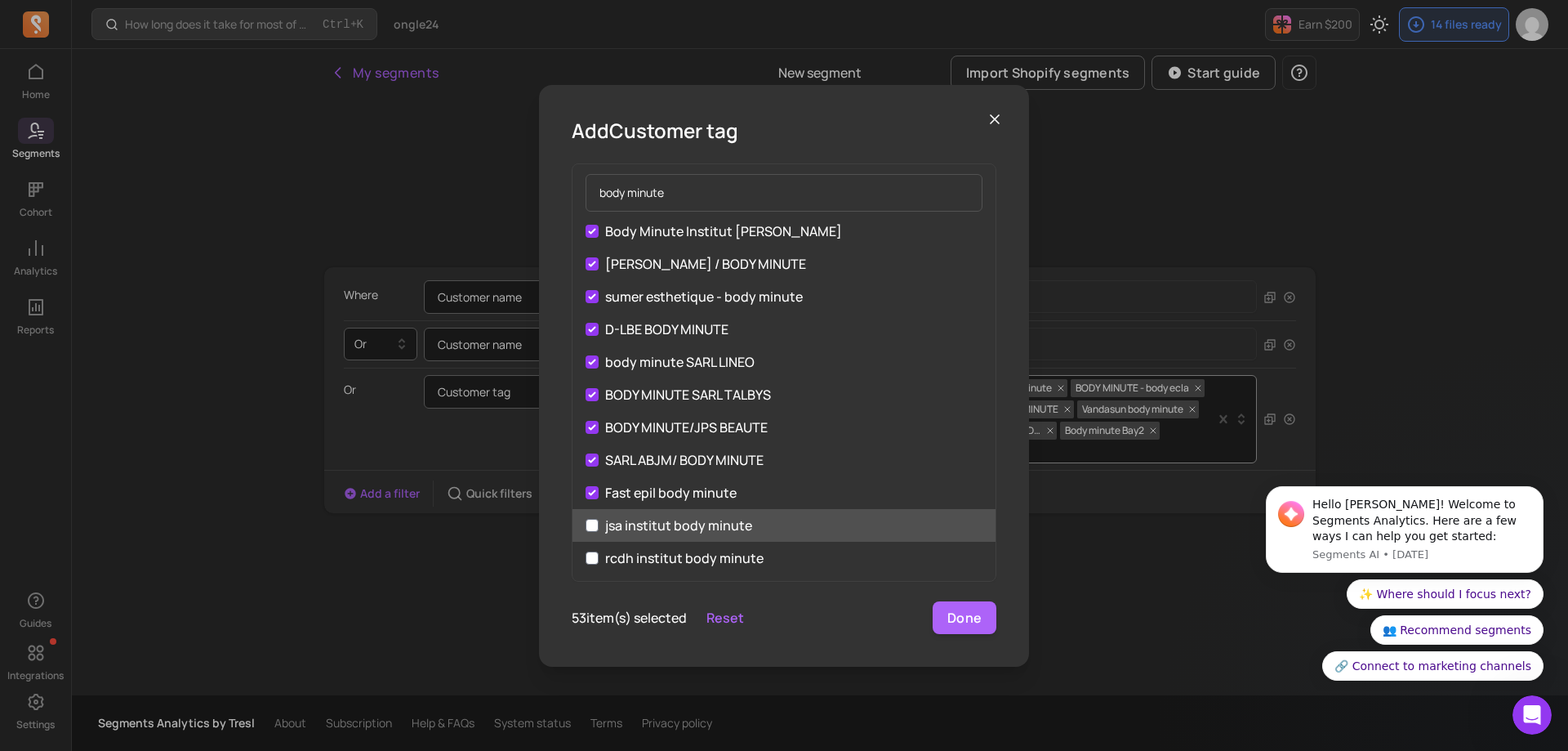
click at [598, 533] on label "jsa institut body minute" at bounding box center [784, 525] width 423 height 33
click at [598, 532] on input "jsa institut body minute" at bounding box center [593, 525] width 13 height 13
checkbox input "true"
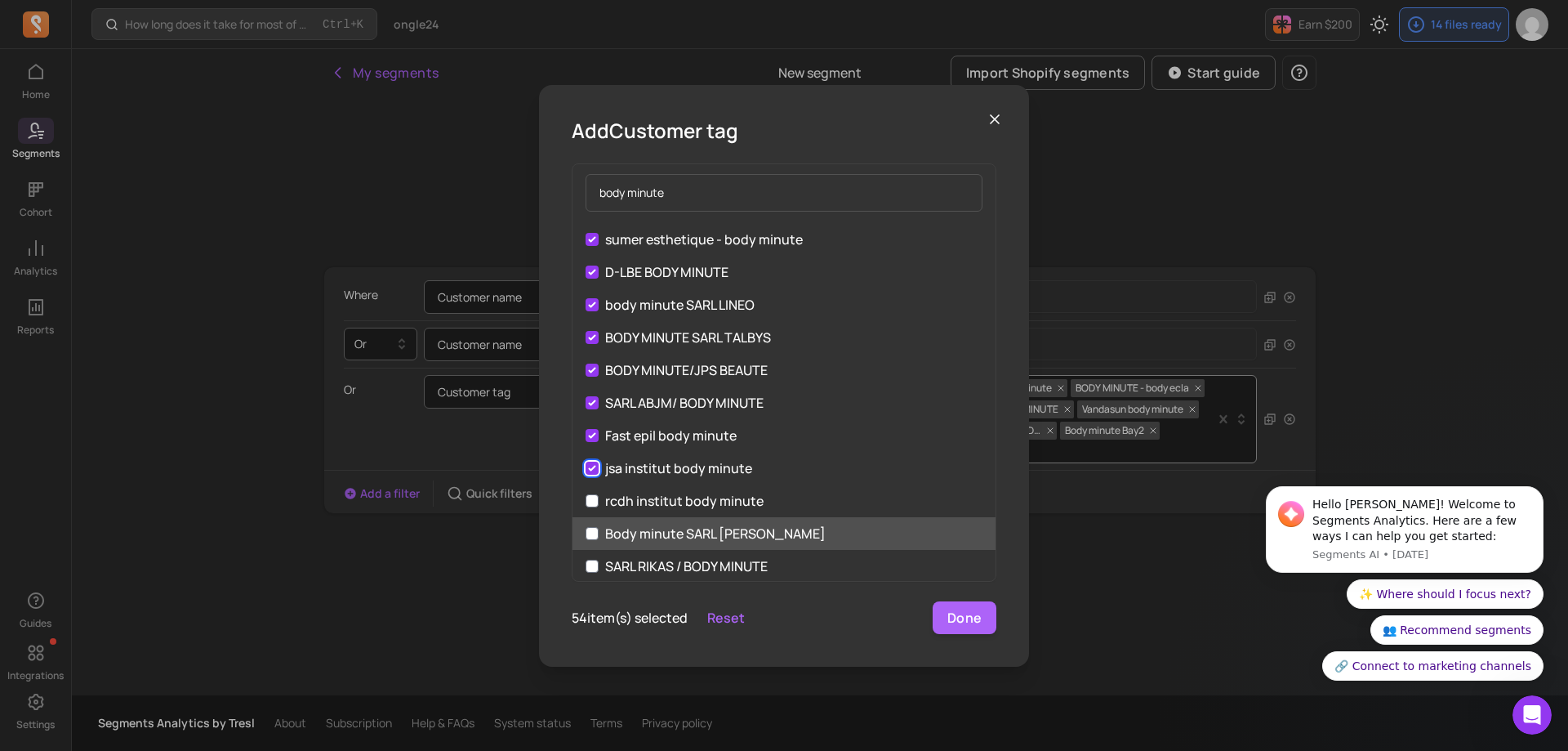
scroll to position [1552, 0]
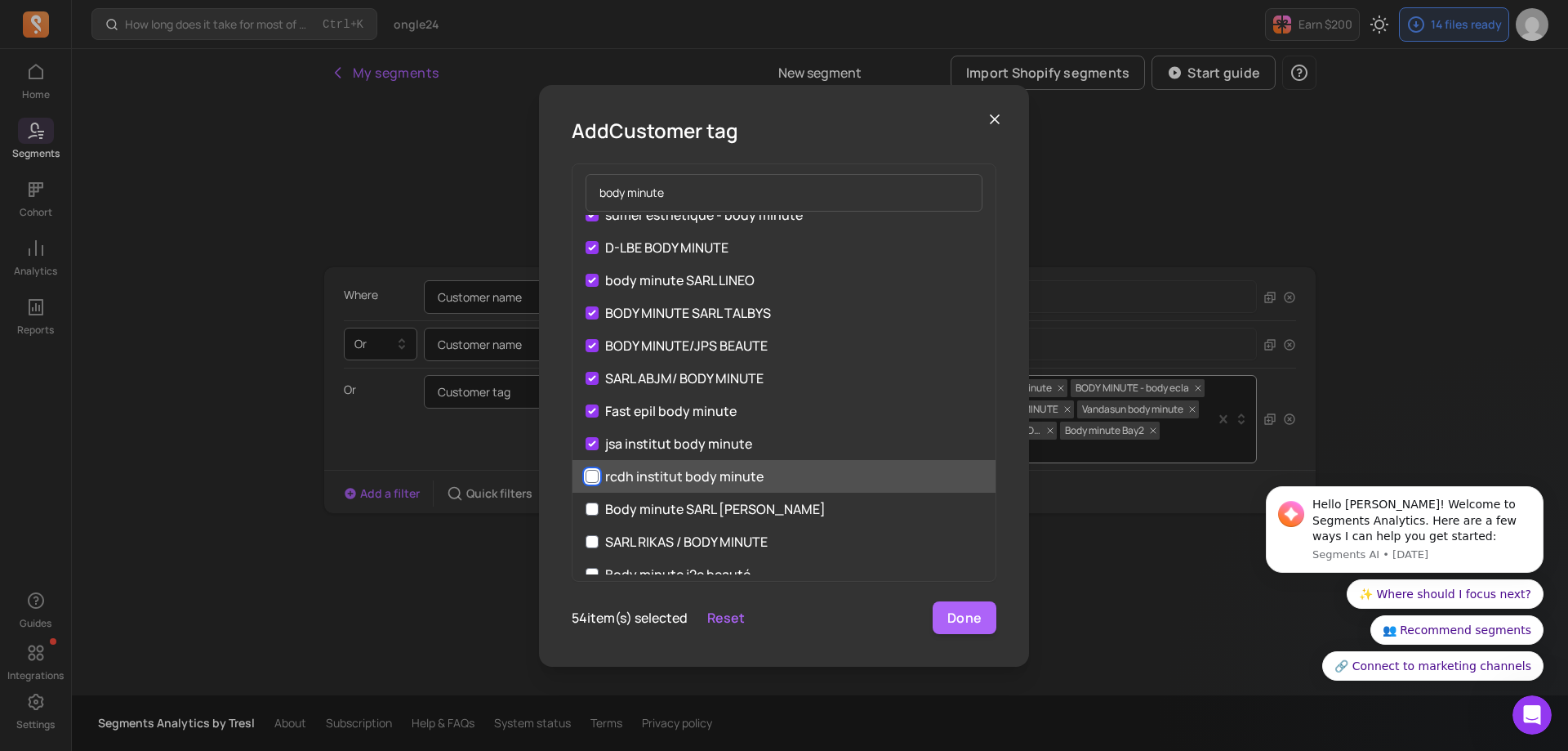
click at [593, 480] on input "rcdh institut body minute" at bounding box center [593, 477] width 13 height 13
checkbox input "true"
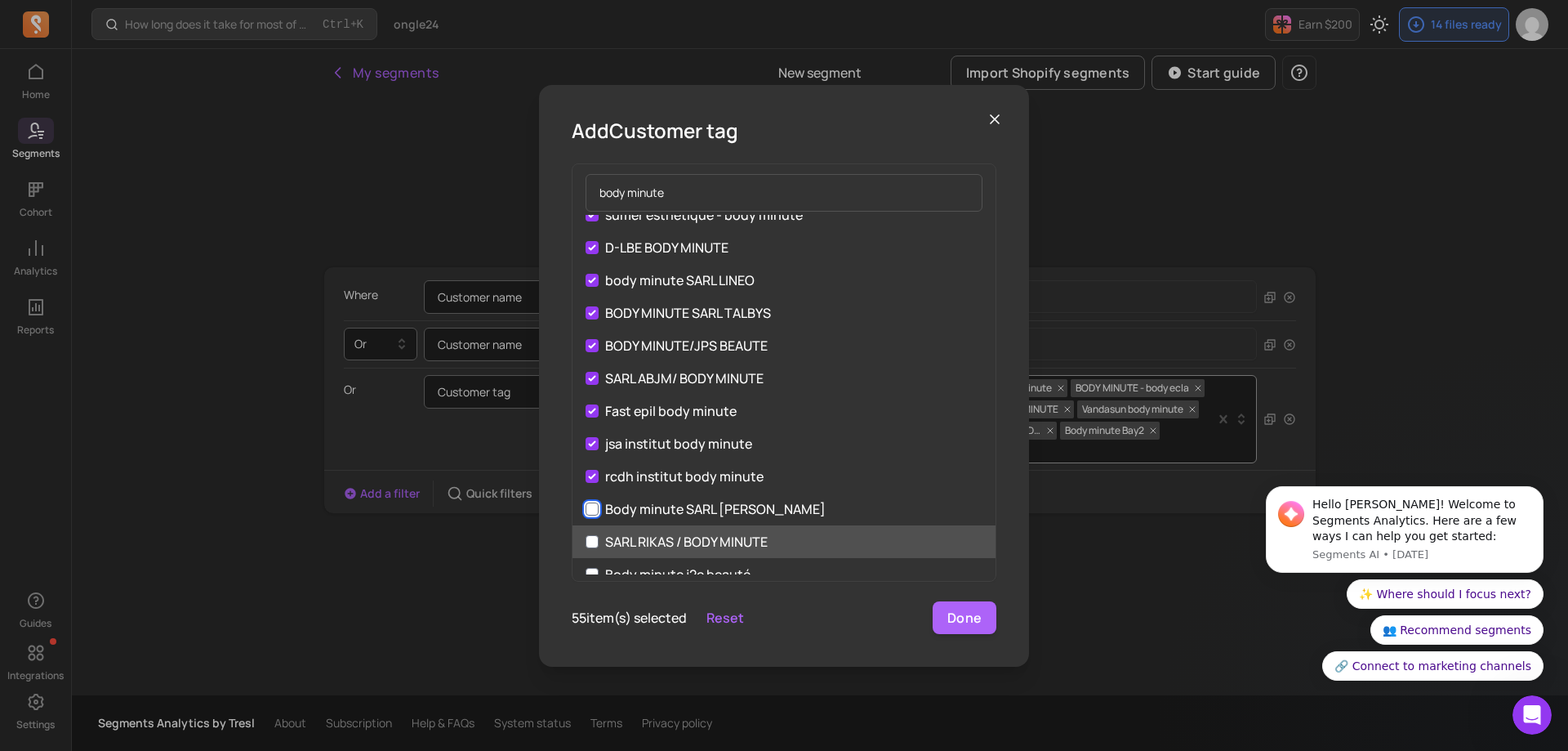
drag, startPoint x: 596, startPoint y: 510, endPoint x: 596, endPoint y: 527, distance: 17.0
click at [596, 512] on input "Body minute SARL [PERSON_NAME]" at bounding box center [593, 509] width 13 height 13
checkbox input "true"
drag, startPoint x: 596, startPoint y: 533, endPoint x: 622, endPoint y: 541, distance: 27.2
click at [596, 534] on label "SARL RIKAS / BODY MINUTE" at bounding box center [784, 541] width 423 height 33
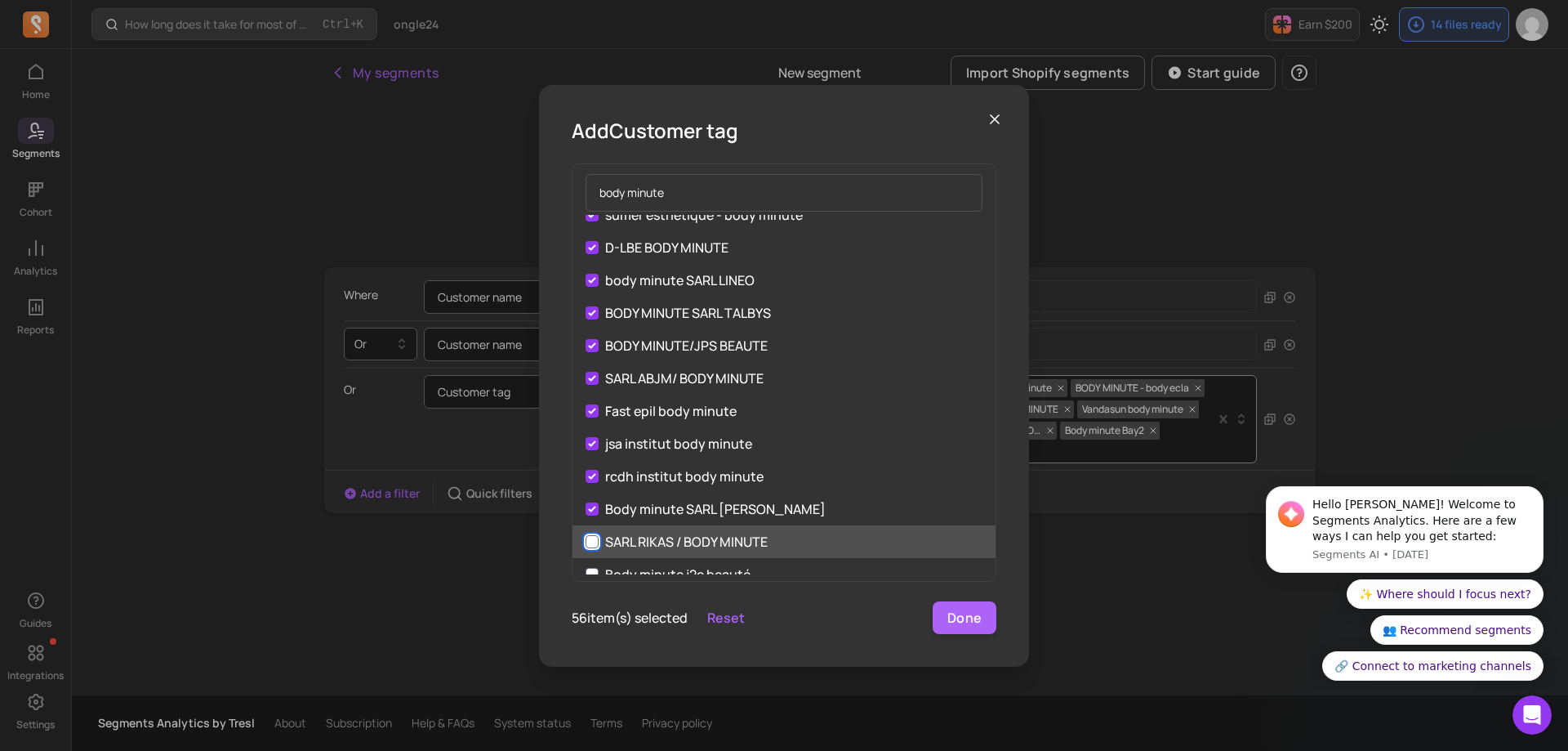
click at [596, 535] on input "SARL RIKAS / BODY MINUTE" at bounding box center [593, 541] width 13 height 13
checkbox input "true"
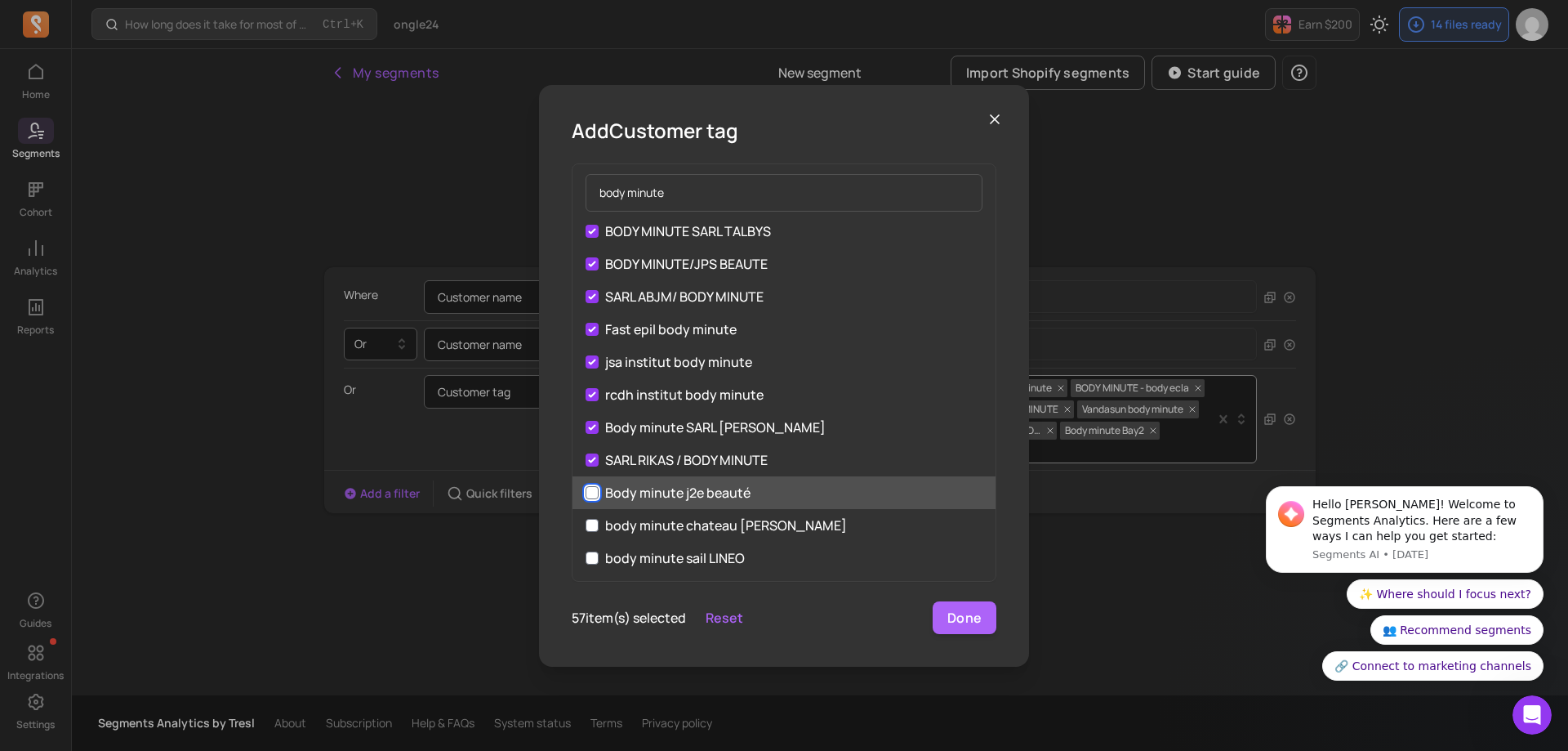
drag, startPoint x: 590, startPoint y: 491, endPoint x: 592, endPoint y: 503, distance: 12.2
click at [590, 492] on input "Body minute j2e beauté" at bounding box center [593, 493] width 13 height 13
checkbox input "true"
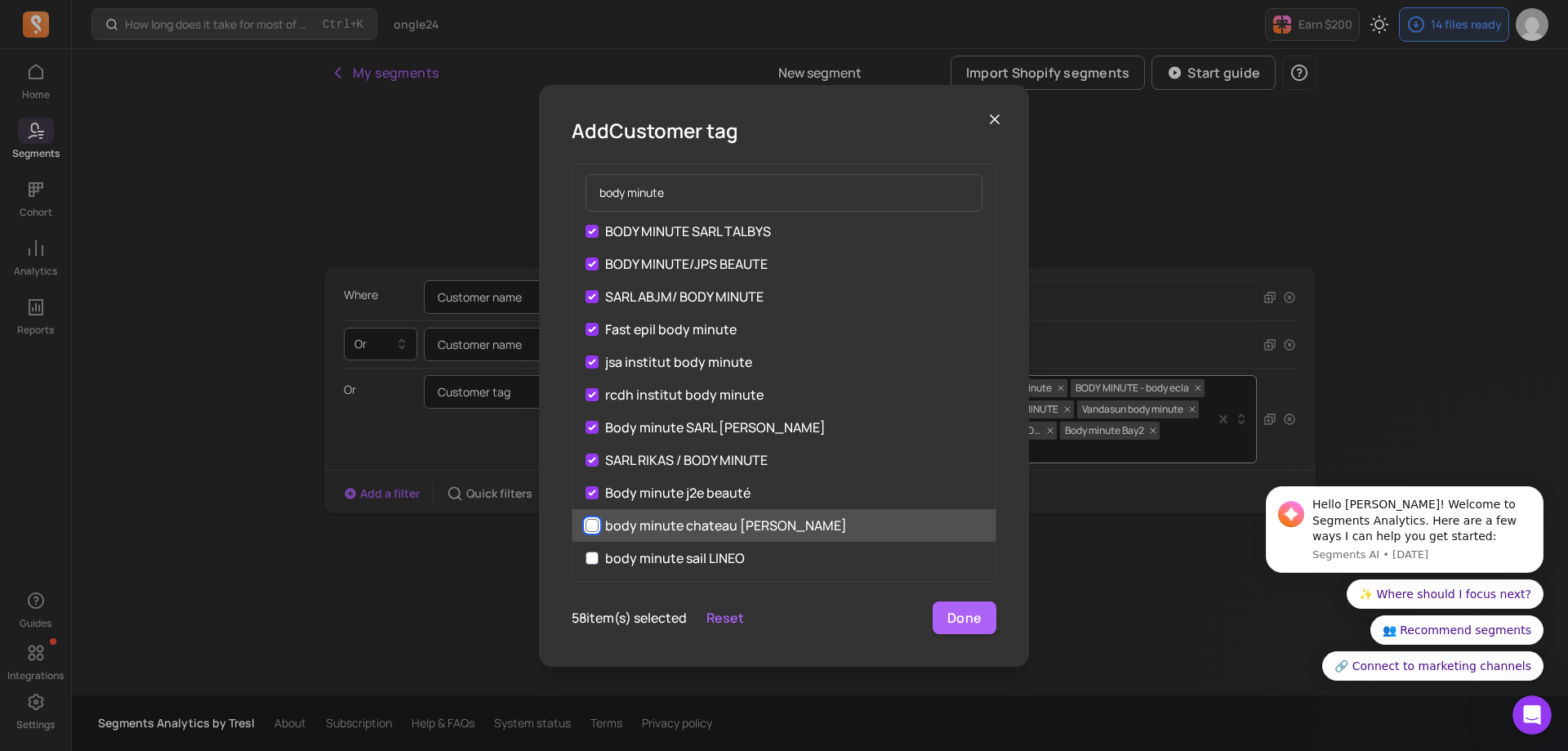
click at [596, 525] on input "body minute chateau [PERSON_NAME]" at bounding box center [593, 525] width 13 height 13
checkbox input "true"
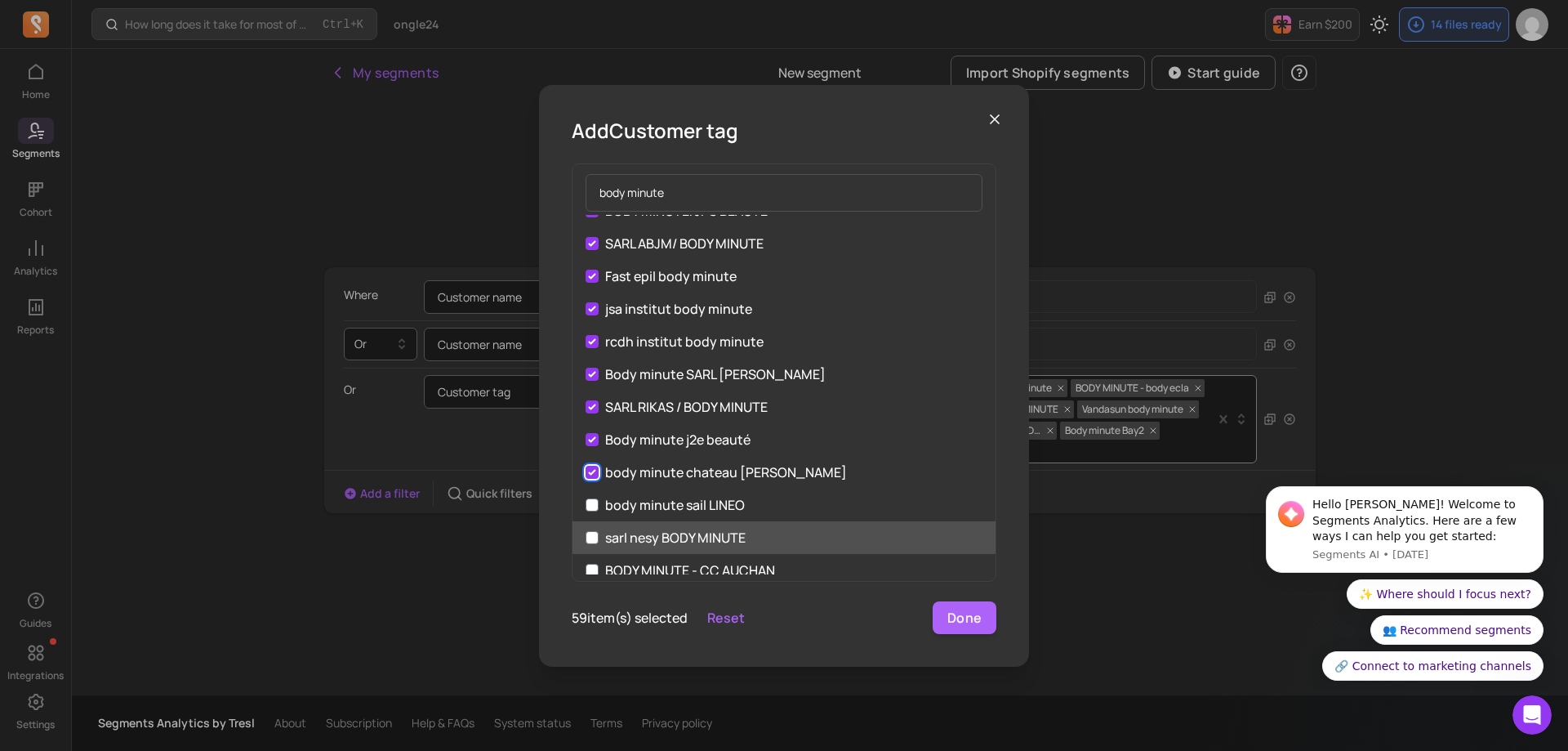
scroll to position [1715, 0]
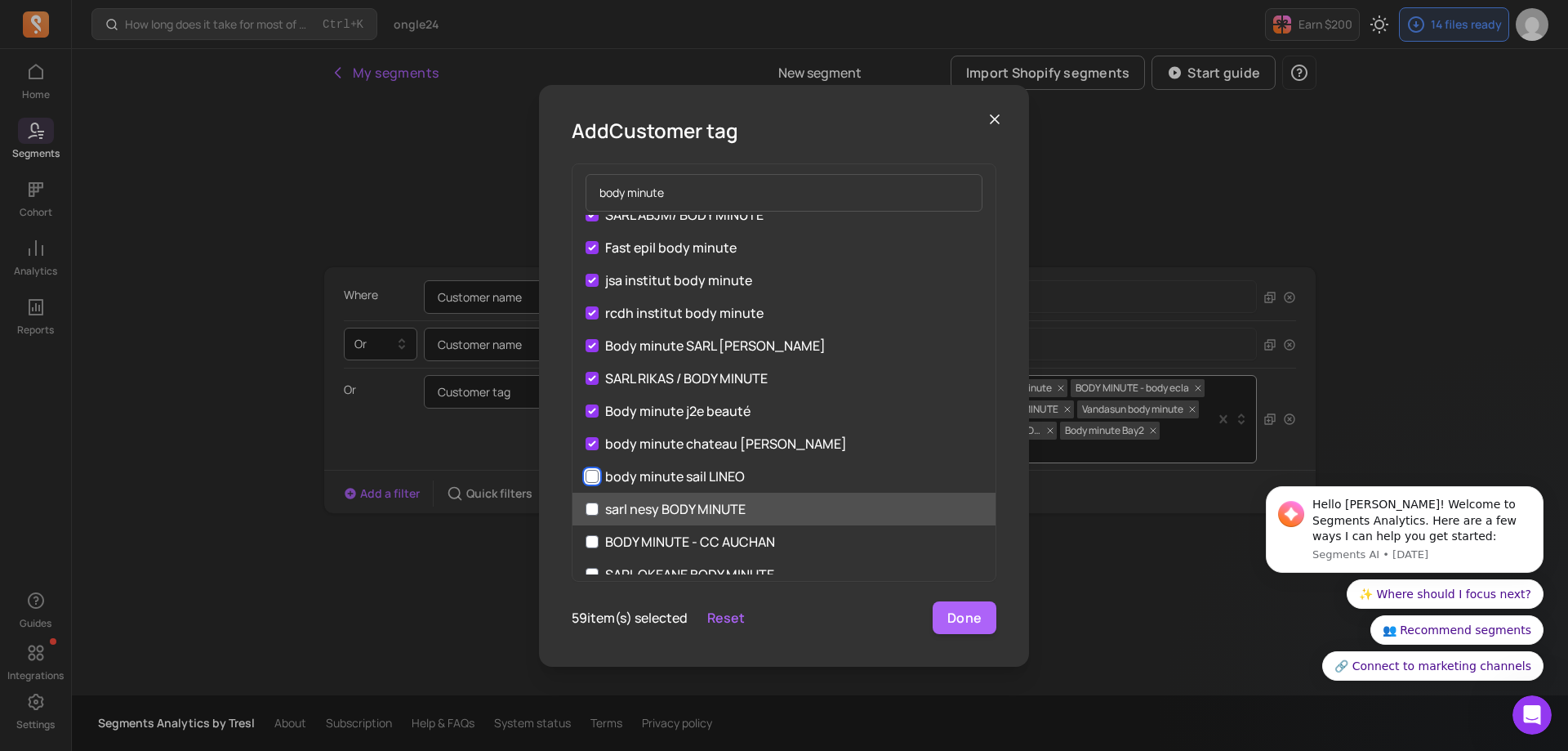
drag, startPoint x: 591, startPoint y: 479, endPoint x: 598, endPoint y: 498, distance: 20.2
click at [592, 479] on input "body minute sail LINEO" at bounding box center [593, 477] width 13 height 13
checkbox input "true"
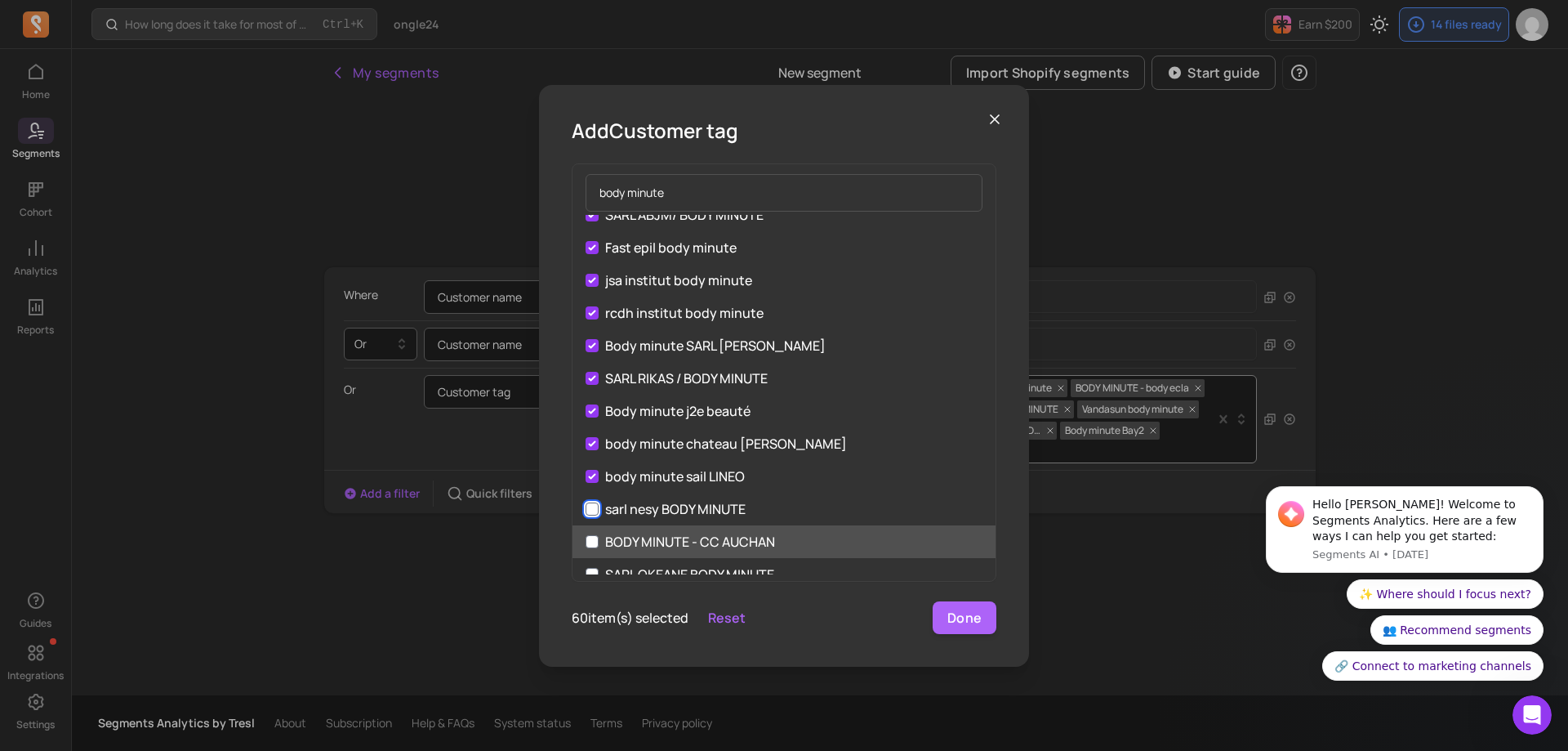
drag, startPoint x: 598, startPoint y: 509, endPoint x: 598, endPoint y: 526, distance: 17.0
click at [598, 510] on input "sarl nesy BODY MINUTE" at bounding box center [593, 509] width 13 height 13
checkbox input "true"
click at [598, 534] on label "BODY MINUTE - CC AUCHAN" at bounding box center [784, 541] width 423 height 33
click at [598, 535] on input "BODY MINUTE - CC AUCHAN" at bounding box center [593, 541] width 13 height 13
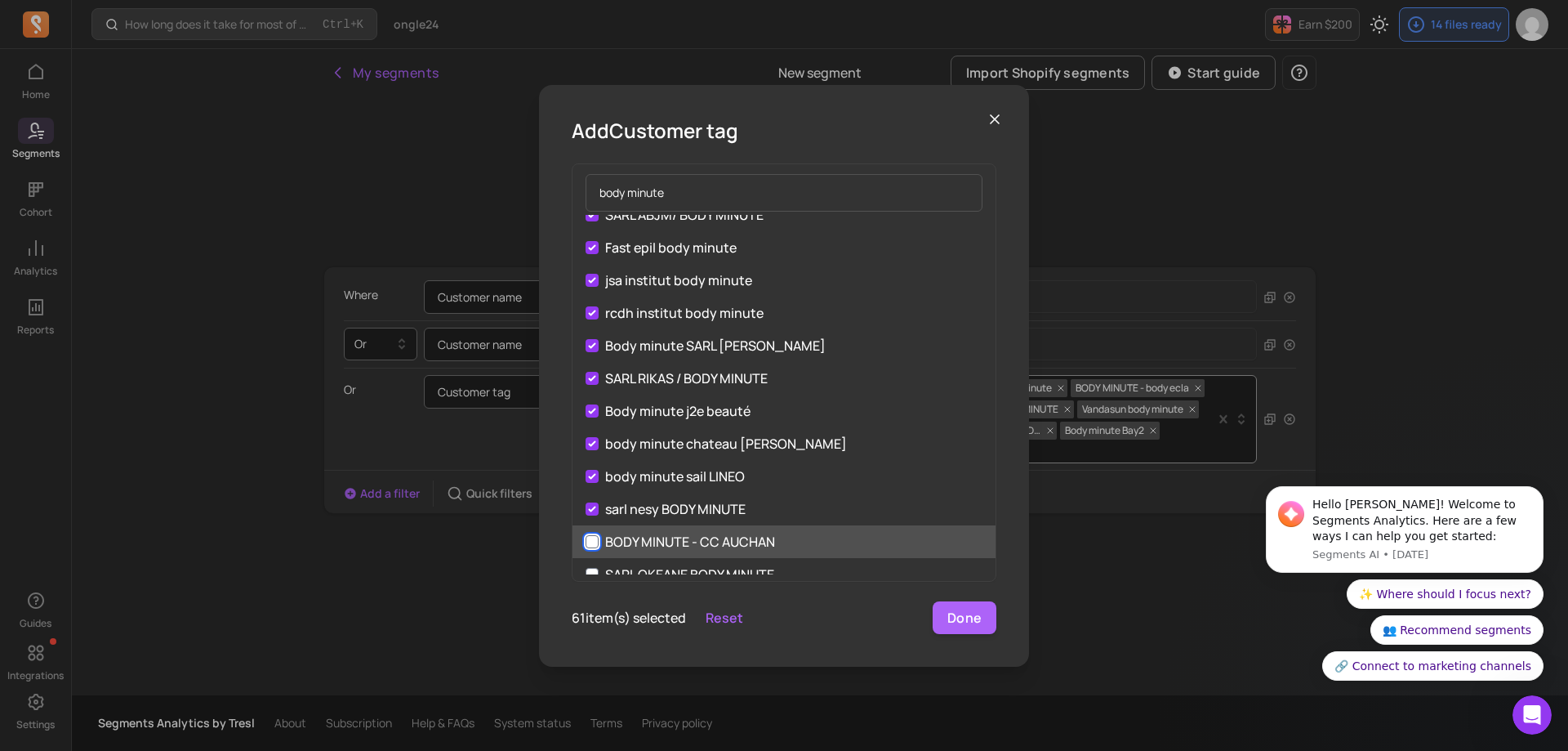
checkbox input "true"
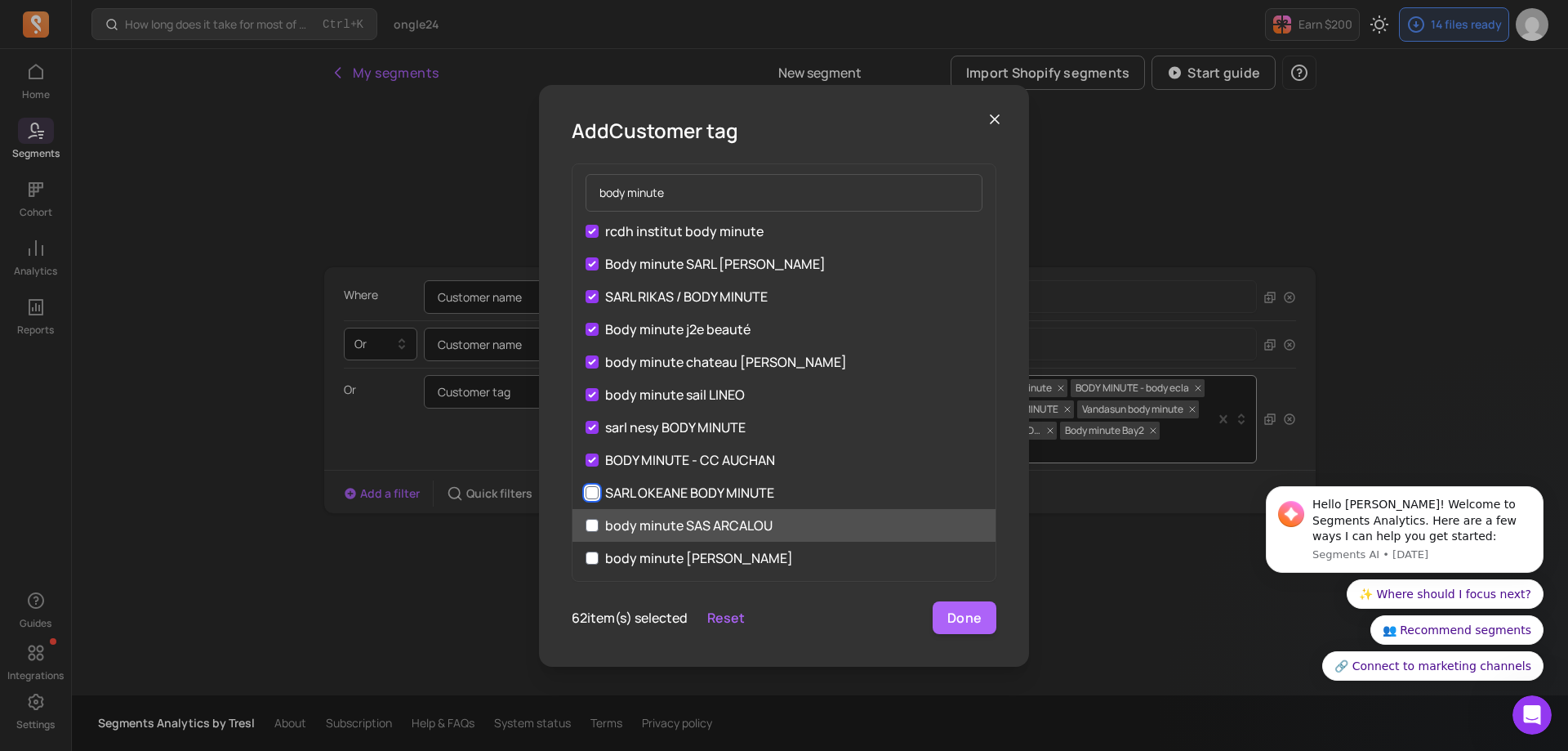
drag, startPoint x: 594, startPoint y: 496, endPoint x: 595, endPoint y: 517, distance: 21.0
click at [594, 497] on input "SARL OKEANE BODY MINUTE" at bounding box center [593, 493] width 13 height 13
checkbox input "true"
click at [595, 522] on input "body minute SAS ARCALOU" at bounding box center [593, 525] width 13 height 13
checkbox input "true"
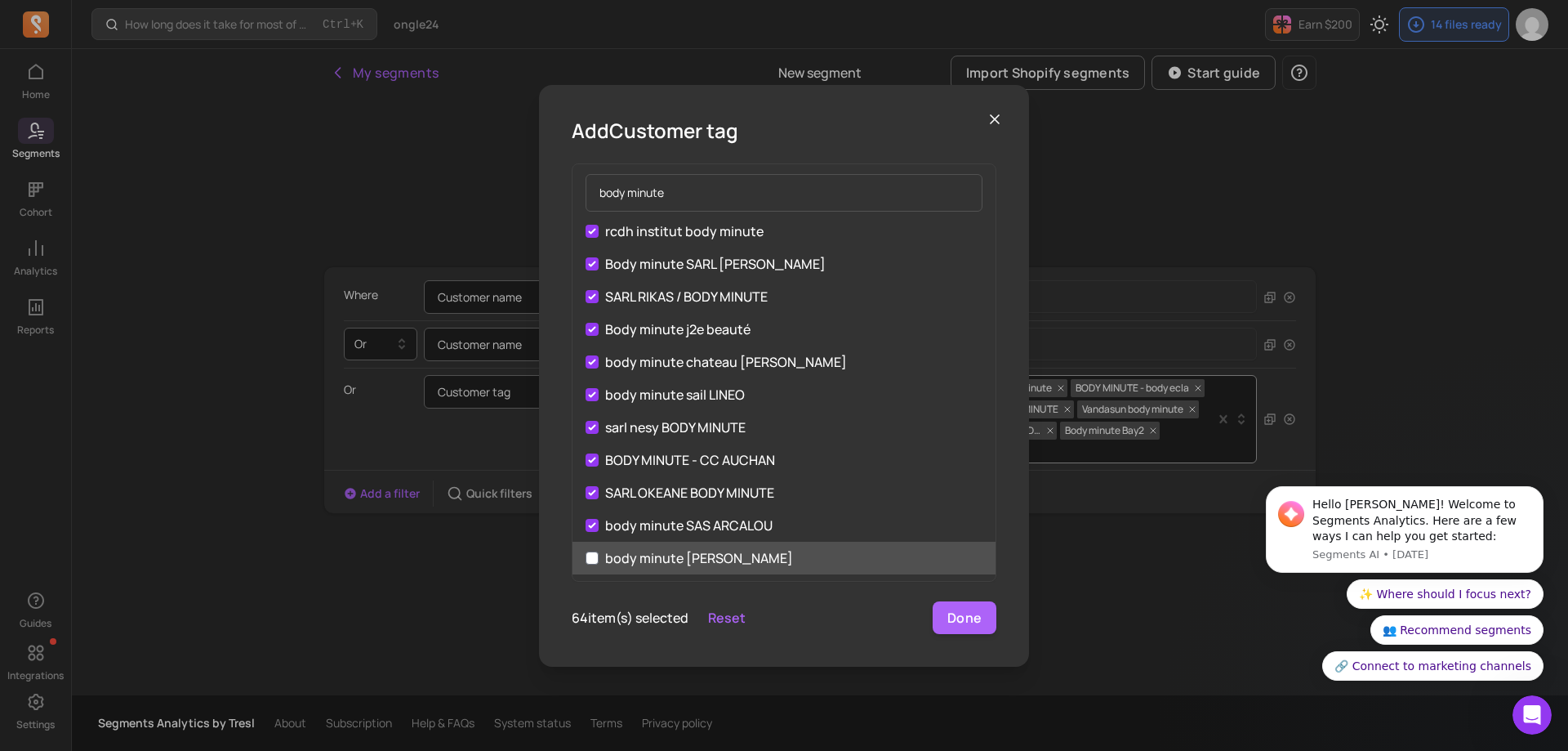
click at [593, 546] on label "body minute [PERSON_NAME]" at bounding box center [784, 557] width 423 height 33
click at [593, 551] on input "body minute [PERSON_NAME]" at bounding box center [593, 558] width 13 height 13
checkbox input "true"
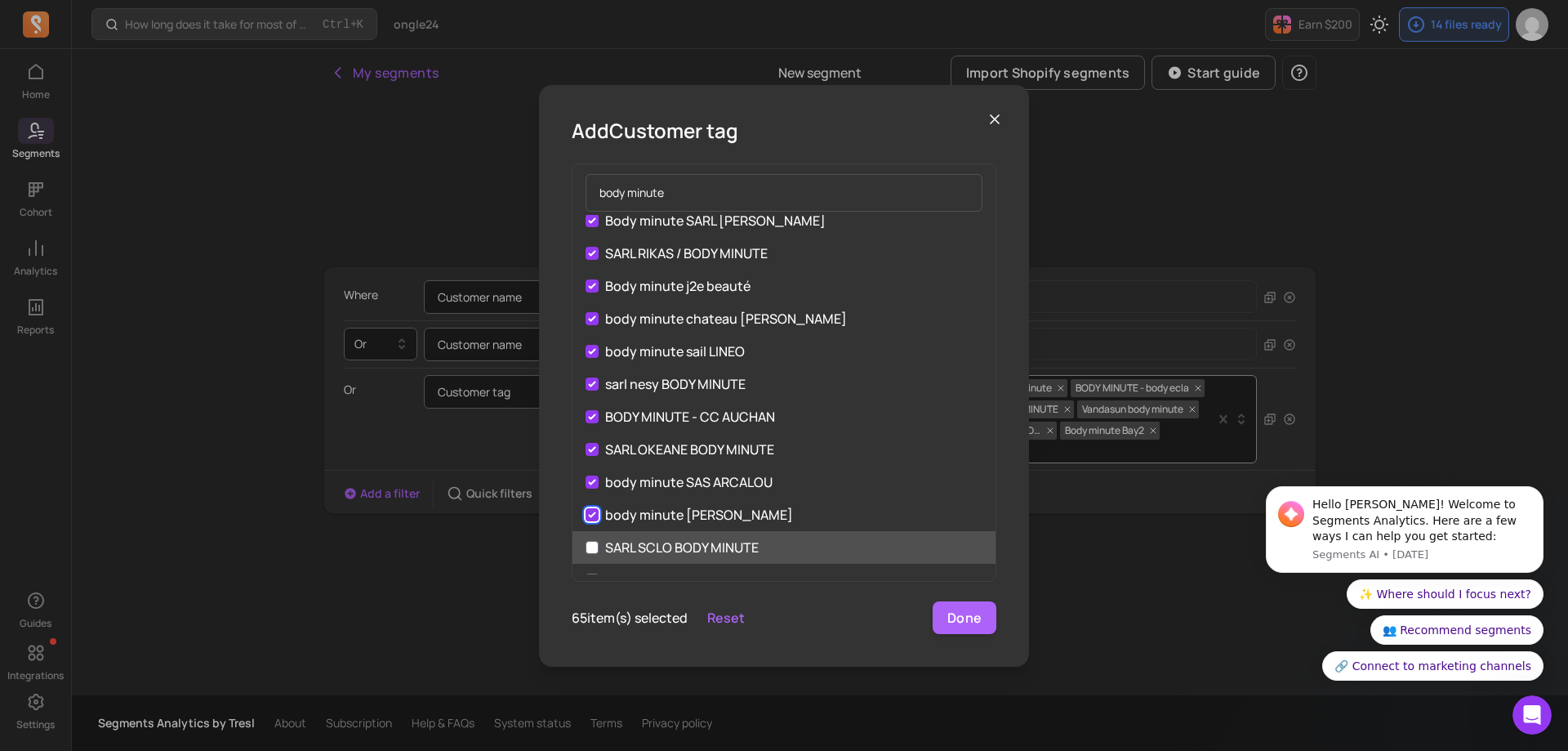
scroll to position [1878, 0]
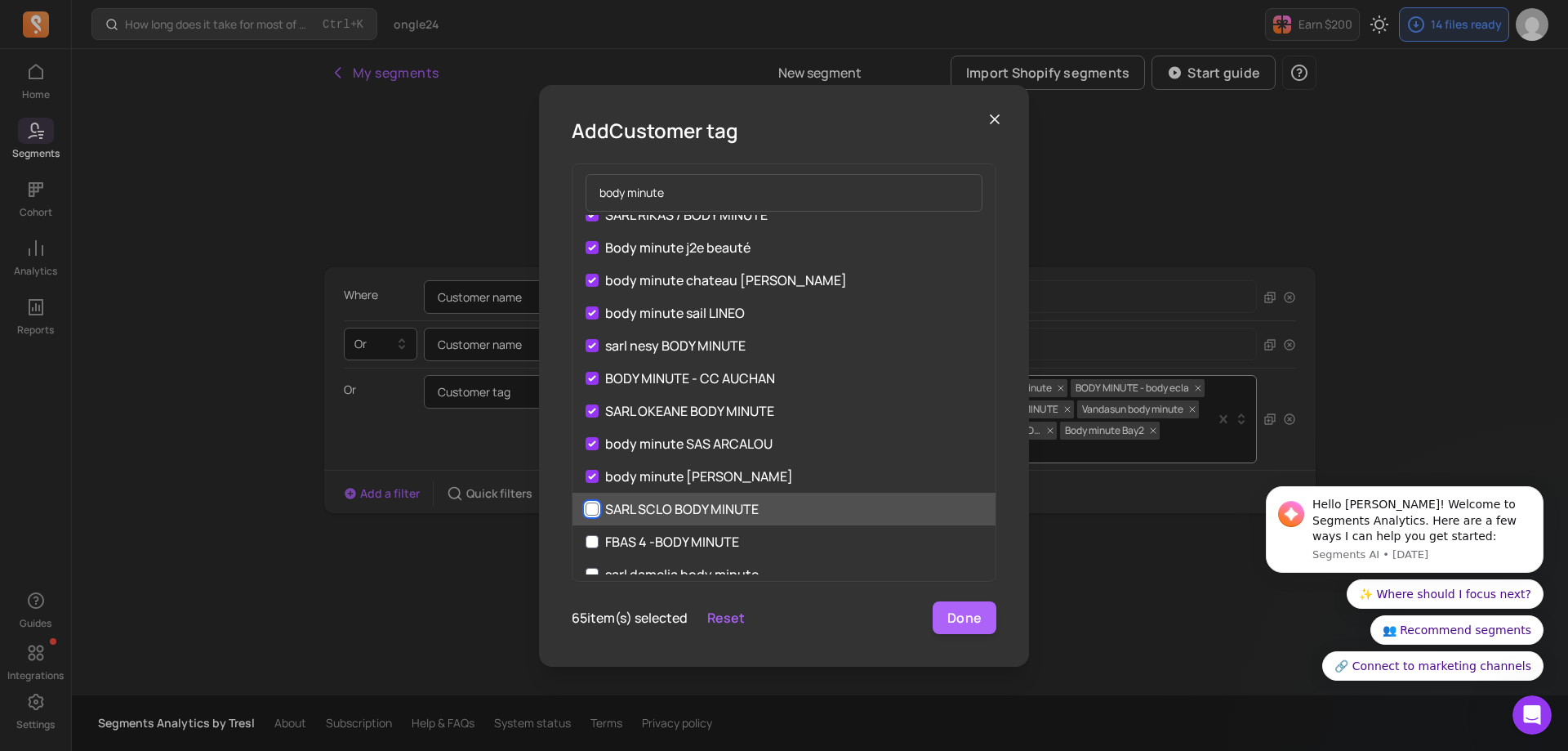
drag, startPoint x: 595, startPoint y: 509, endPoint x: 595, endPoint y: 533, distance: 24.0
click at [596, 509] on input "SARL SCLO BODY MINUTE" at bounding box center [593, 509] width 13 height 13
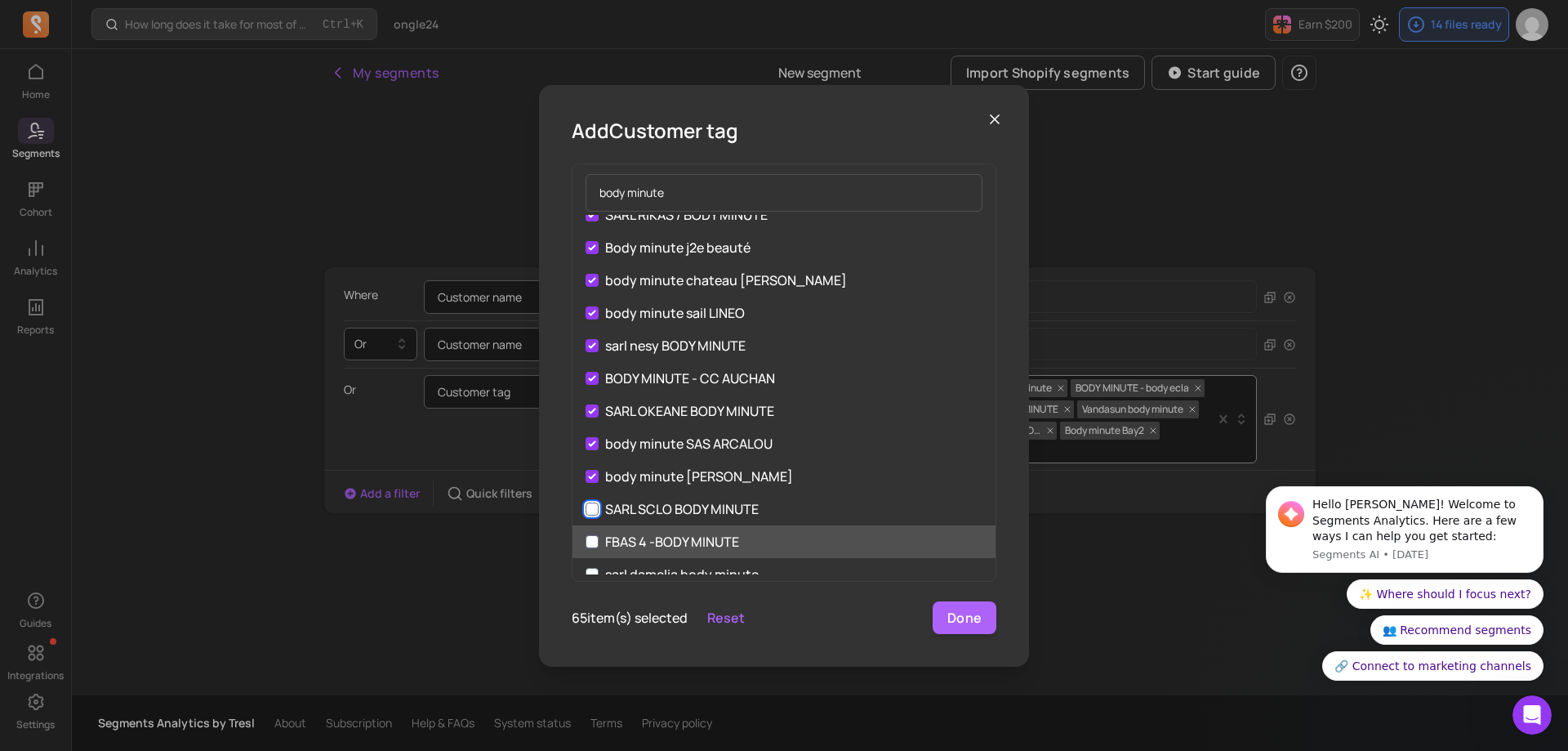
checkbox input "true"
click at [597, 537] on input "FBAS 4 -BODY MINUTE" at bounding box center [593, 541] width 13 height 13
checkbox input "true"
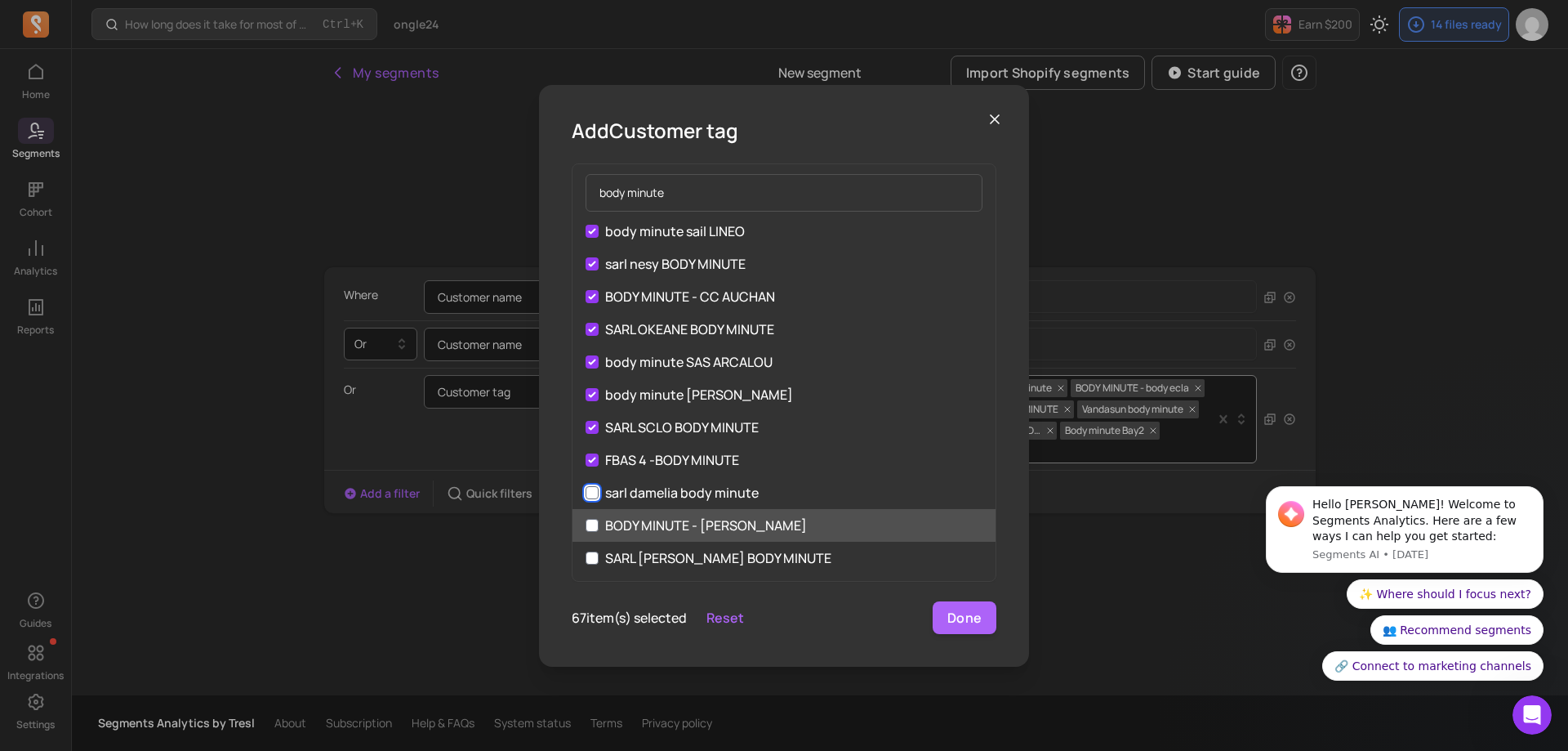
drag, startPoint x: 593, startPoint y: 488, endPoint x: 594, endPoint y: 513, distance: 25.0
click at [593, 489] on input "sarl damelia body minute" at bounding box center [593, 493] width 13 height 13
checkbox input "true"
drag, startPoint x: 593, startPoint y: 519, endPoint x: 593, endPoint y: 533, distance: 14.0
click at [593, 522] on input "BODY MINUTE - [PERSON_NAME]" at bounding box center [593, 525] width 13 height 13
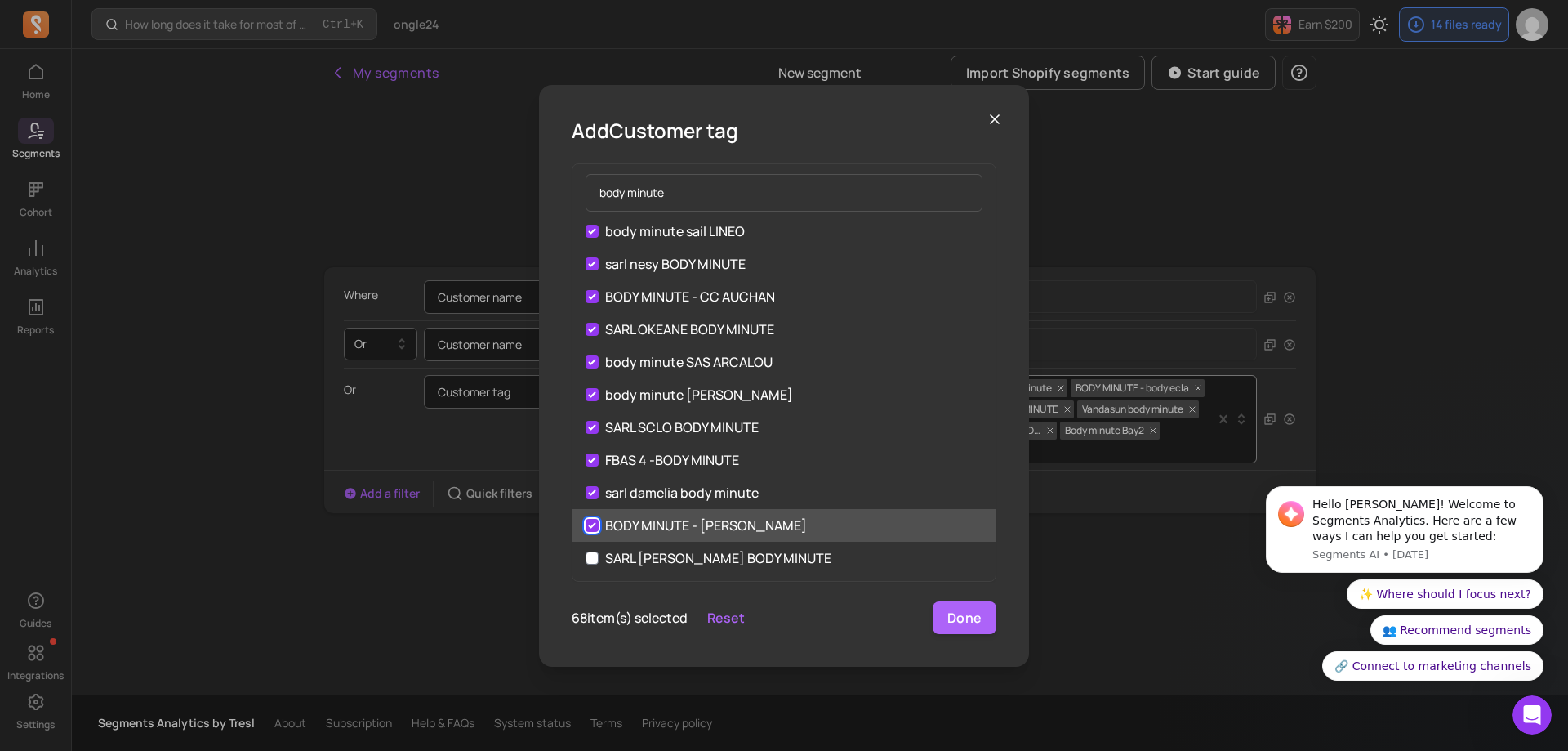
checkbox input "true"
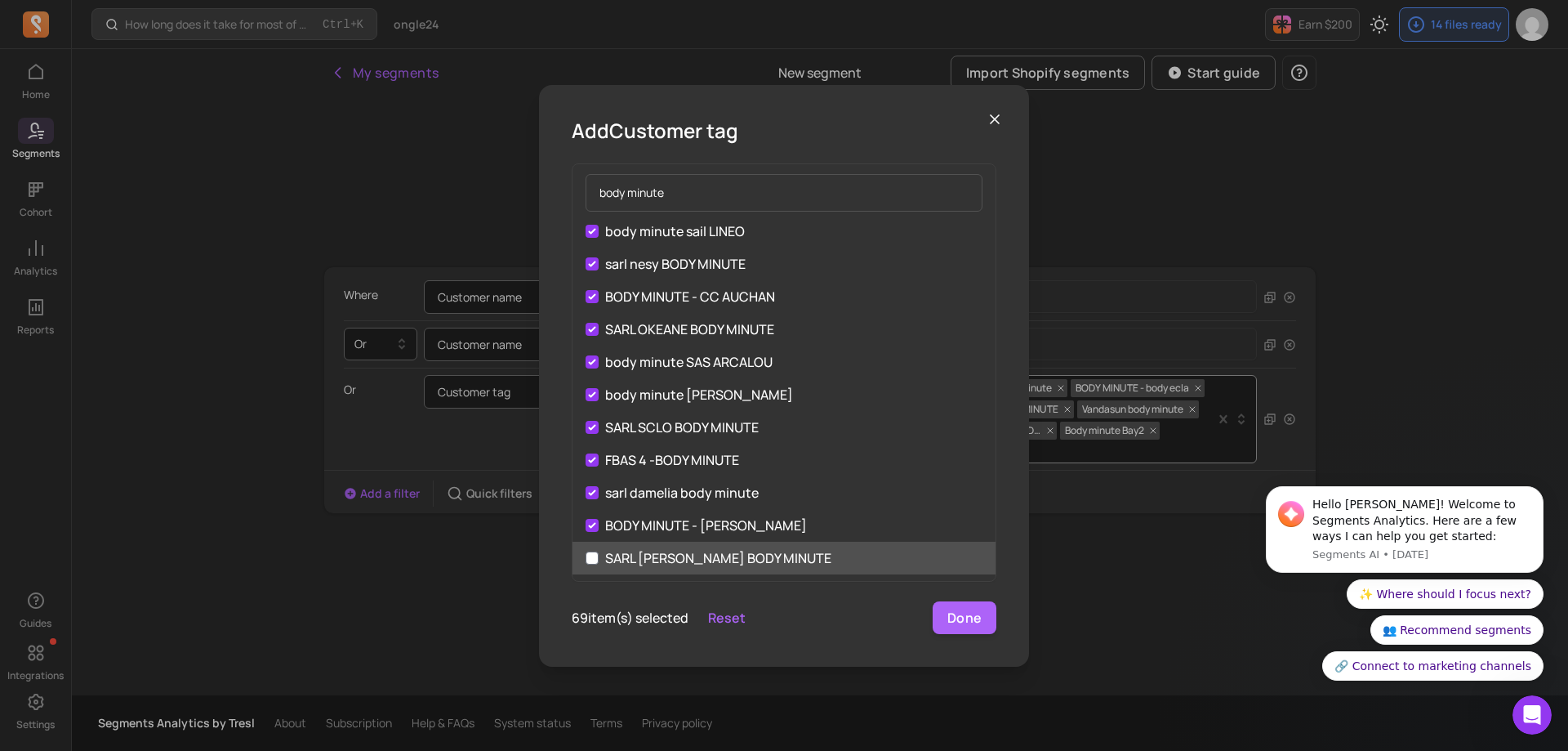
click at [593, 547] on label "SARL [PERSON_NAME] BODY MINUTE" at bounding box center [784, 557] width 423 height 33
click at [593, 551] on input "SARL [PERSON_NAME] BODY MINUTE" at bounding box center [593, 558] width 13 height 13
checkbox input "true"
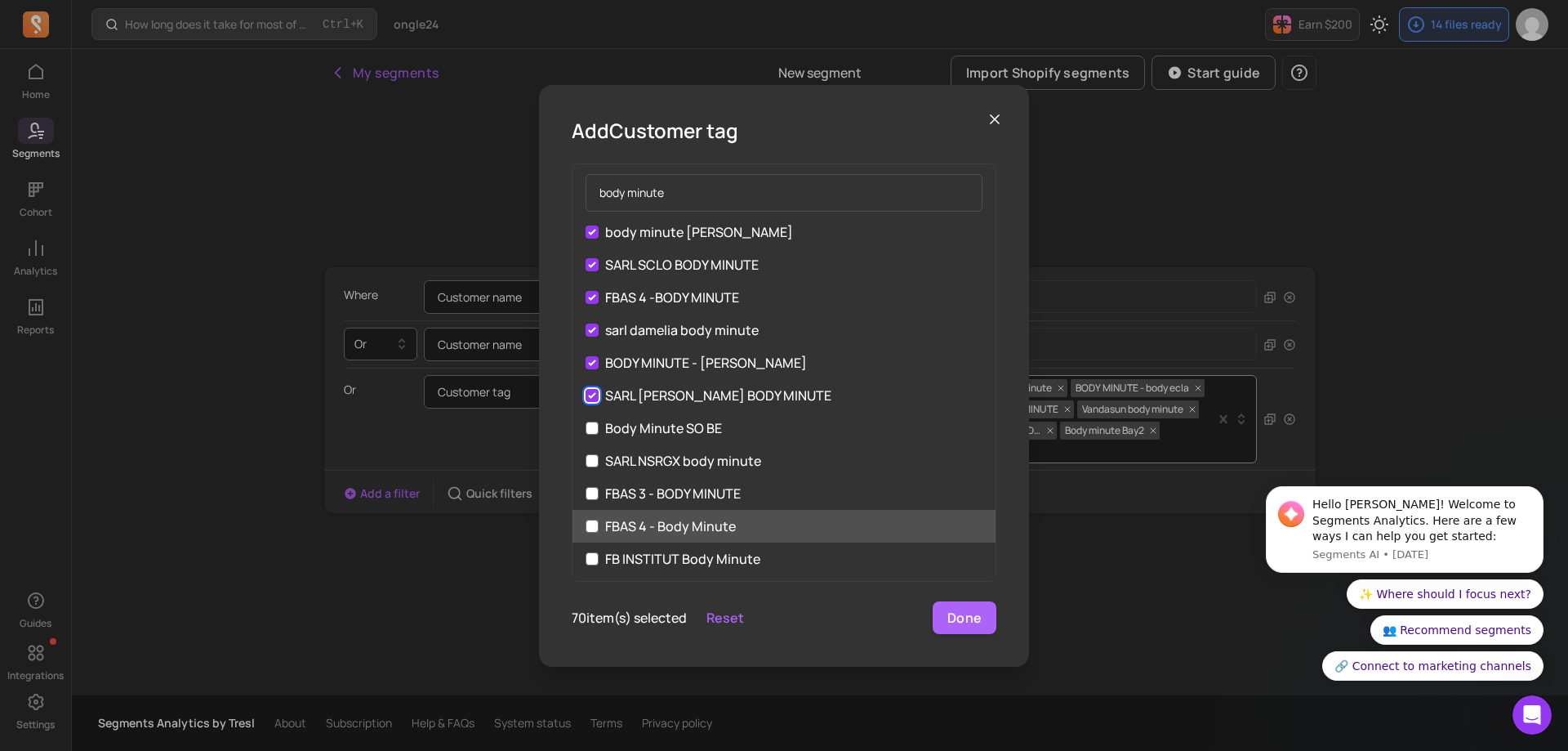
scroll to position [2123, 0]
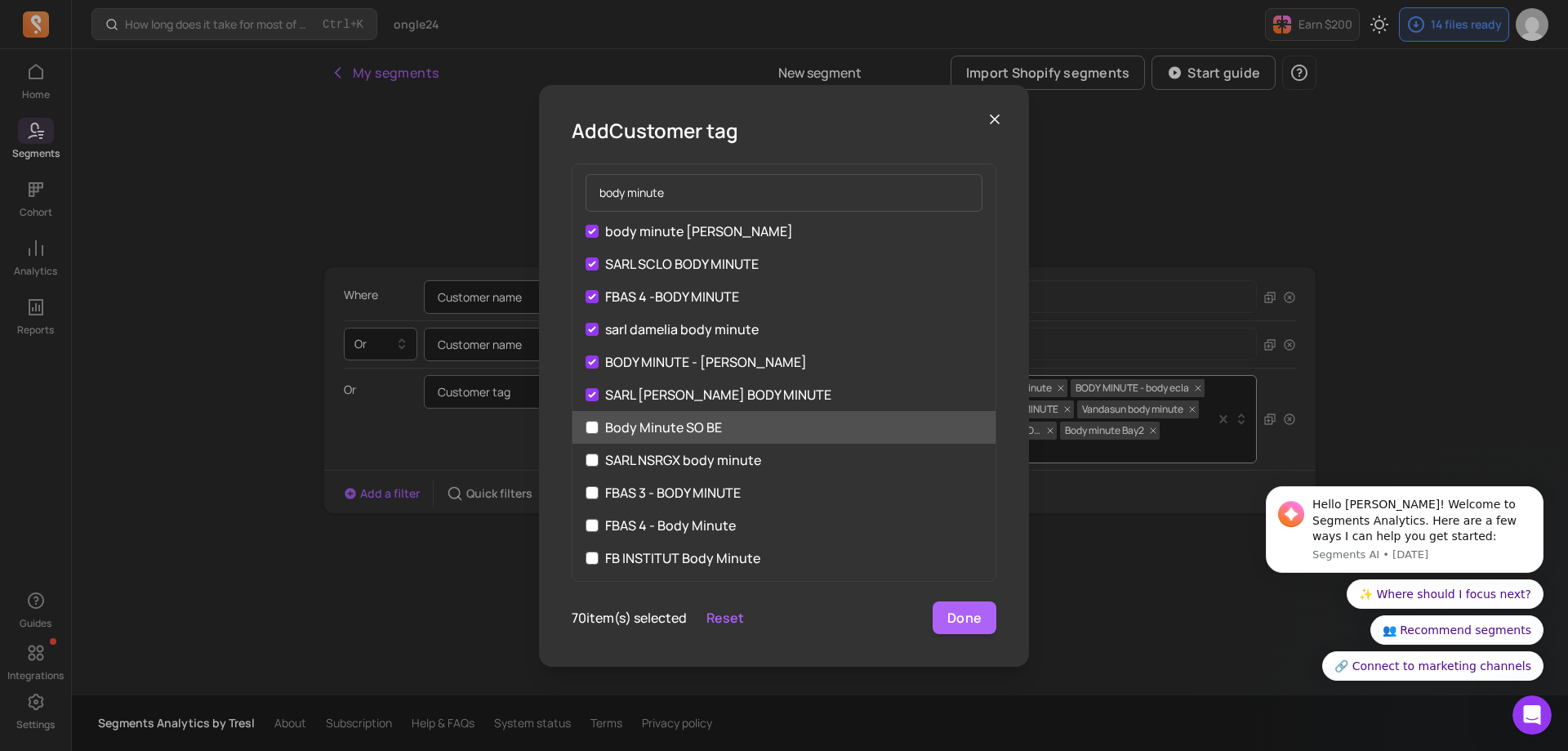
click at [599, 428] on label "Body Minute SO BE" at bounding box center [784, 427] width 423 height 33
click at [598, 428] on input "Body Minute SO BE" at bounding box center [593, 428] width 13 height 13
checkbox input "true"
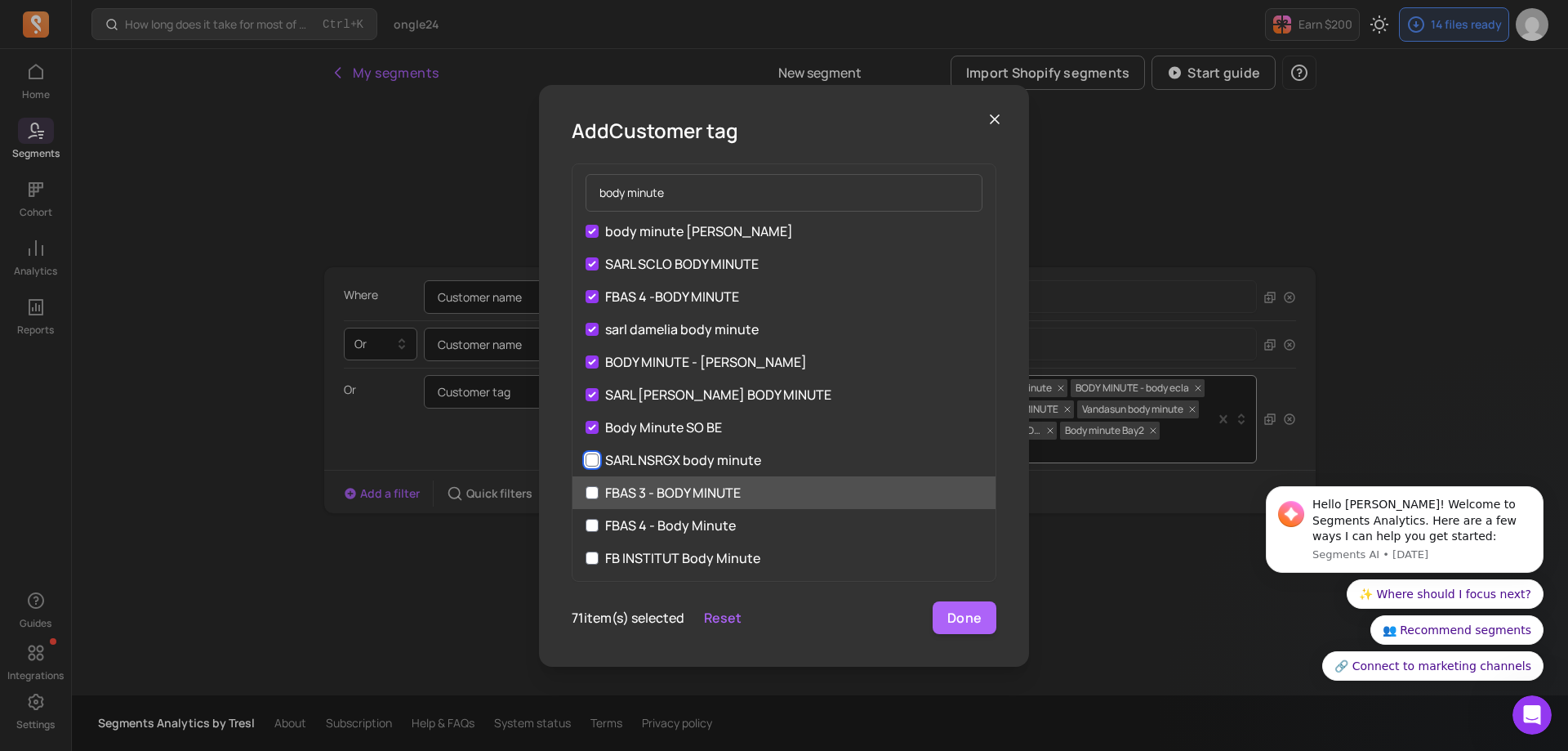
drag, startPoint x: 594, startPoint y: 464, endPoint x: 593, endPoint y: 482, distance: 18.0
click at [594, 467] on label "SARL NSRGX body minute" at bounding box center [784, 460] width 423 height 33
click at [594, 466] on input "SARL NSRGX body minute" at bounding box center [593, 460] width 13 height 13
checkbox input "true"
click at [590, 497] on input "FBAS 3 - BODY MINUTE" at bounding box center [593, 493] width 13 height 13
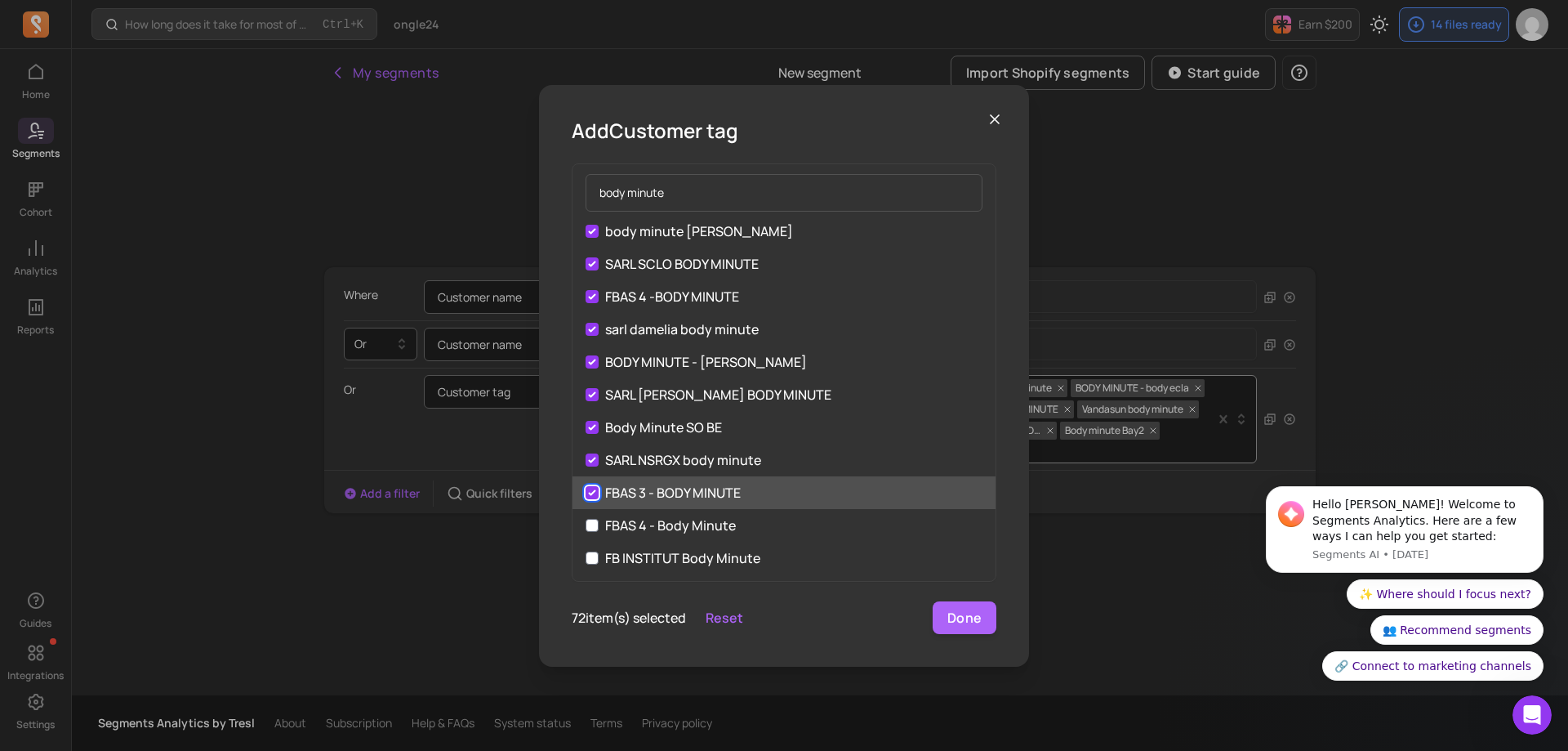
checkbox input "true"
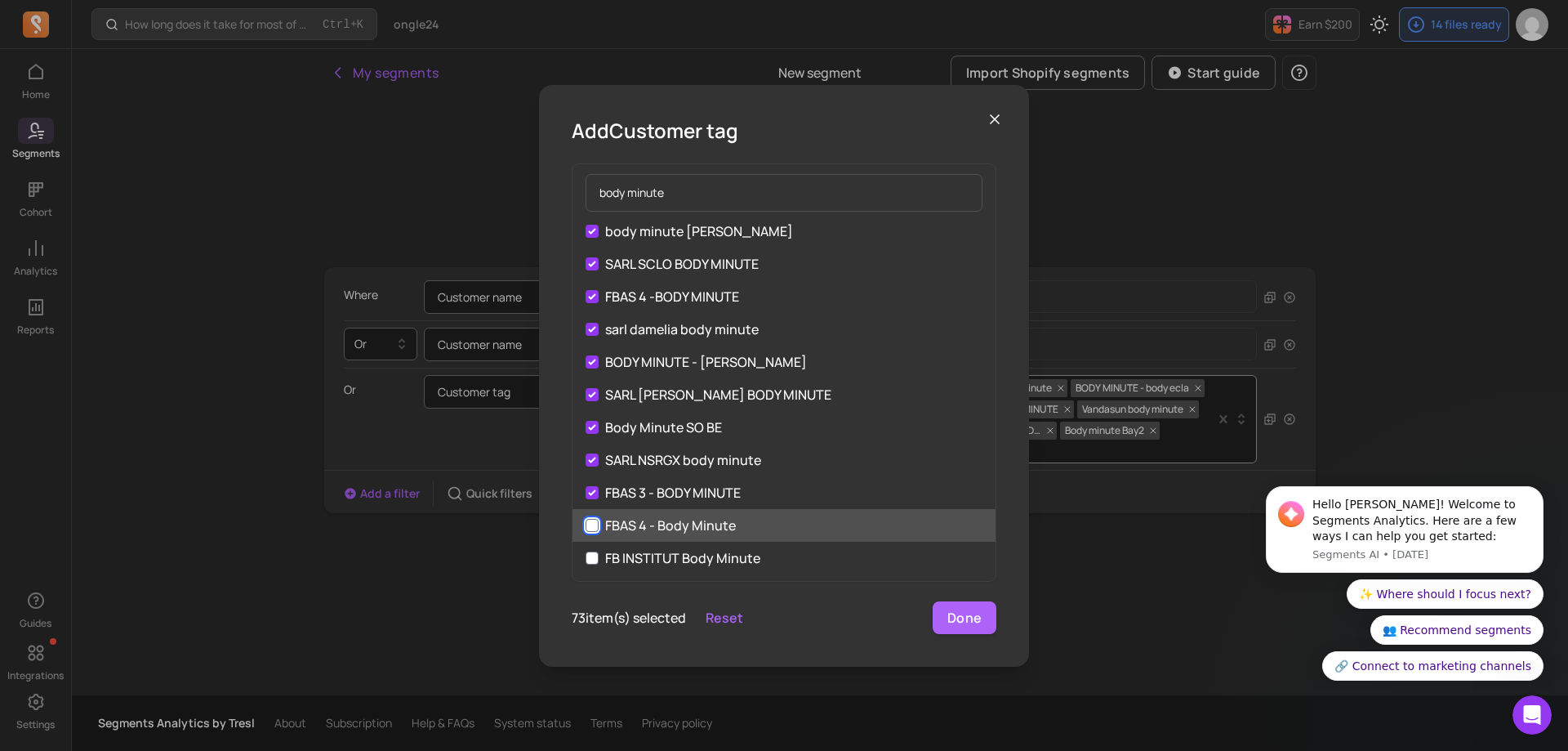
drag, startPoint x: 594, startPoint y: 522, endPoint x: 596, endPoint y: 555, distance: 33.1
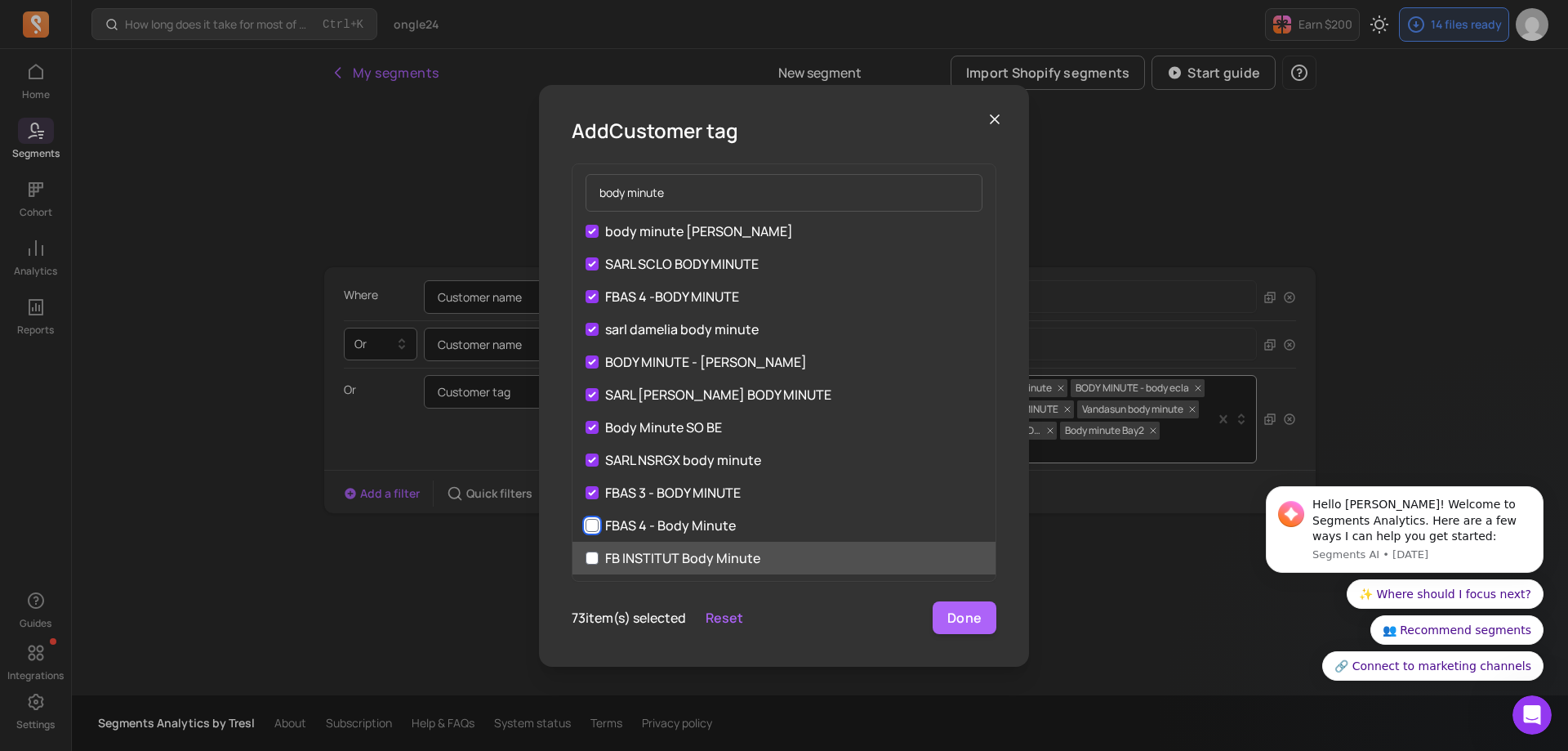
click at [594, 525] on input "FBAS 4 - Body Minute" at bounding box center [593, 525] width 13 height 13
checkbox input "true"
click at [596, 562] on input "FB INSTITUT Body Minute" at bounding box center [593, 558] width 13 height 13
checkbox input "true"
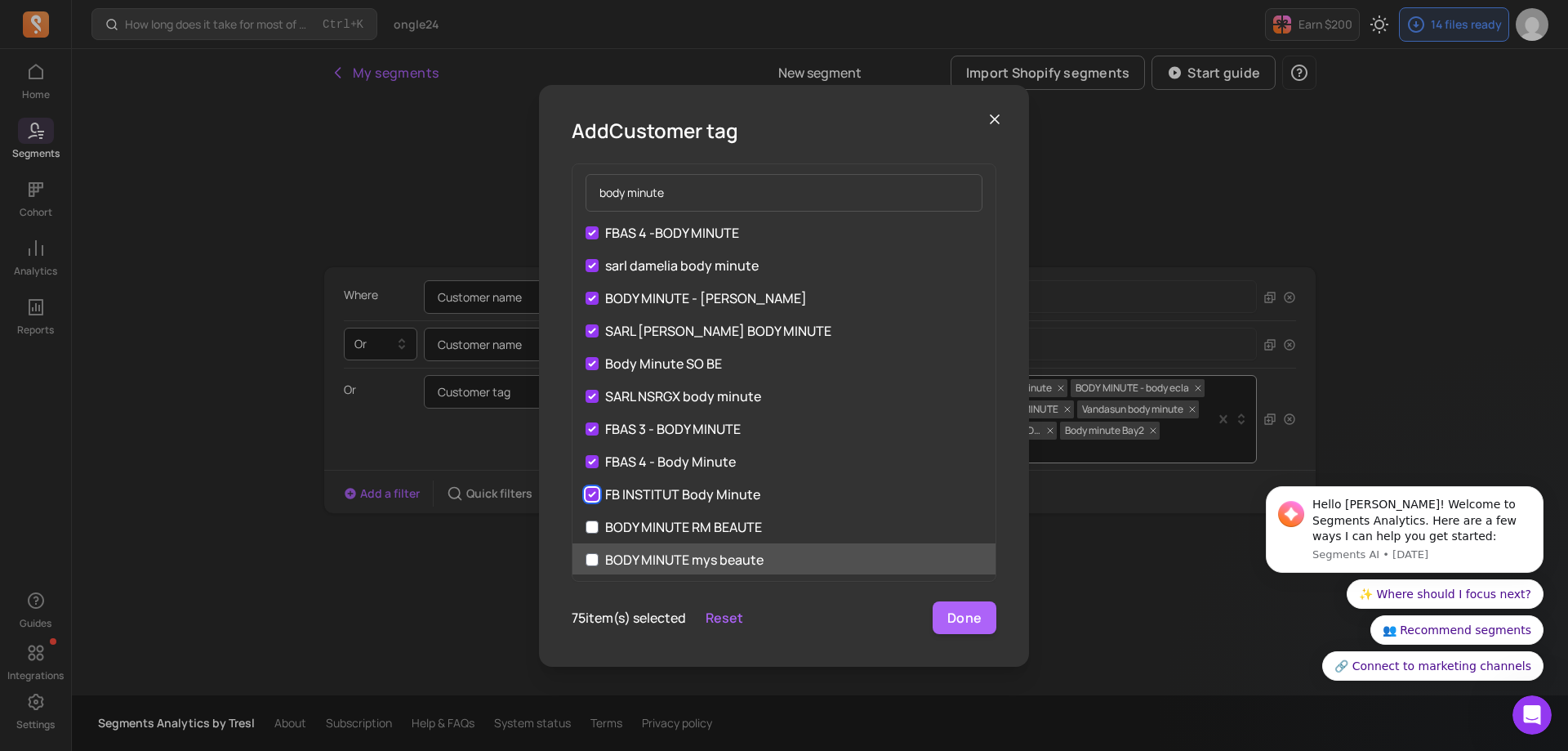
scroll to position [2205, 0]
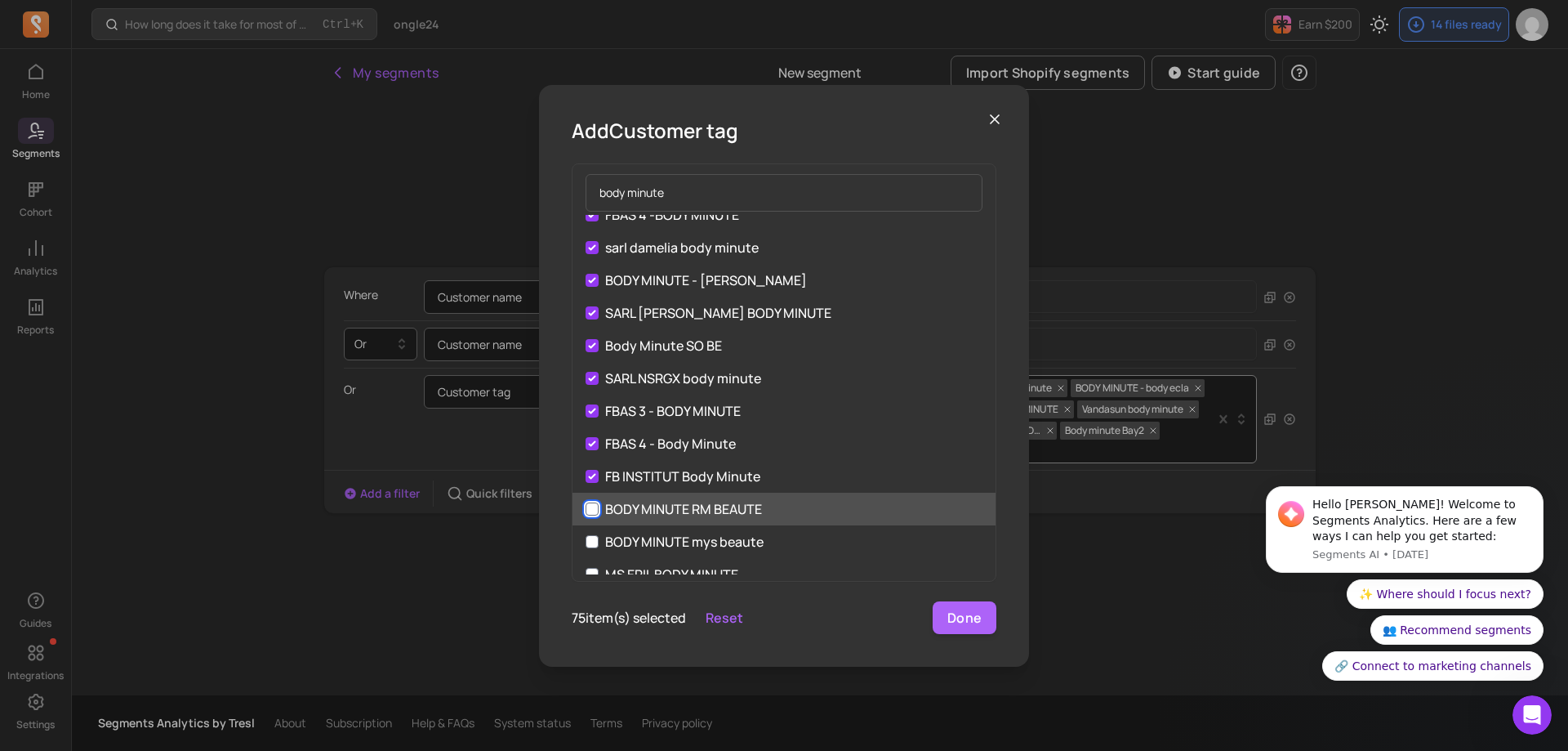
drag, startPoint x: 593, startPoint y: 511, endPoint x: 593, endPoint y: 533, distance: 22.0
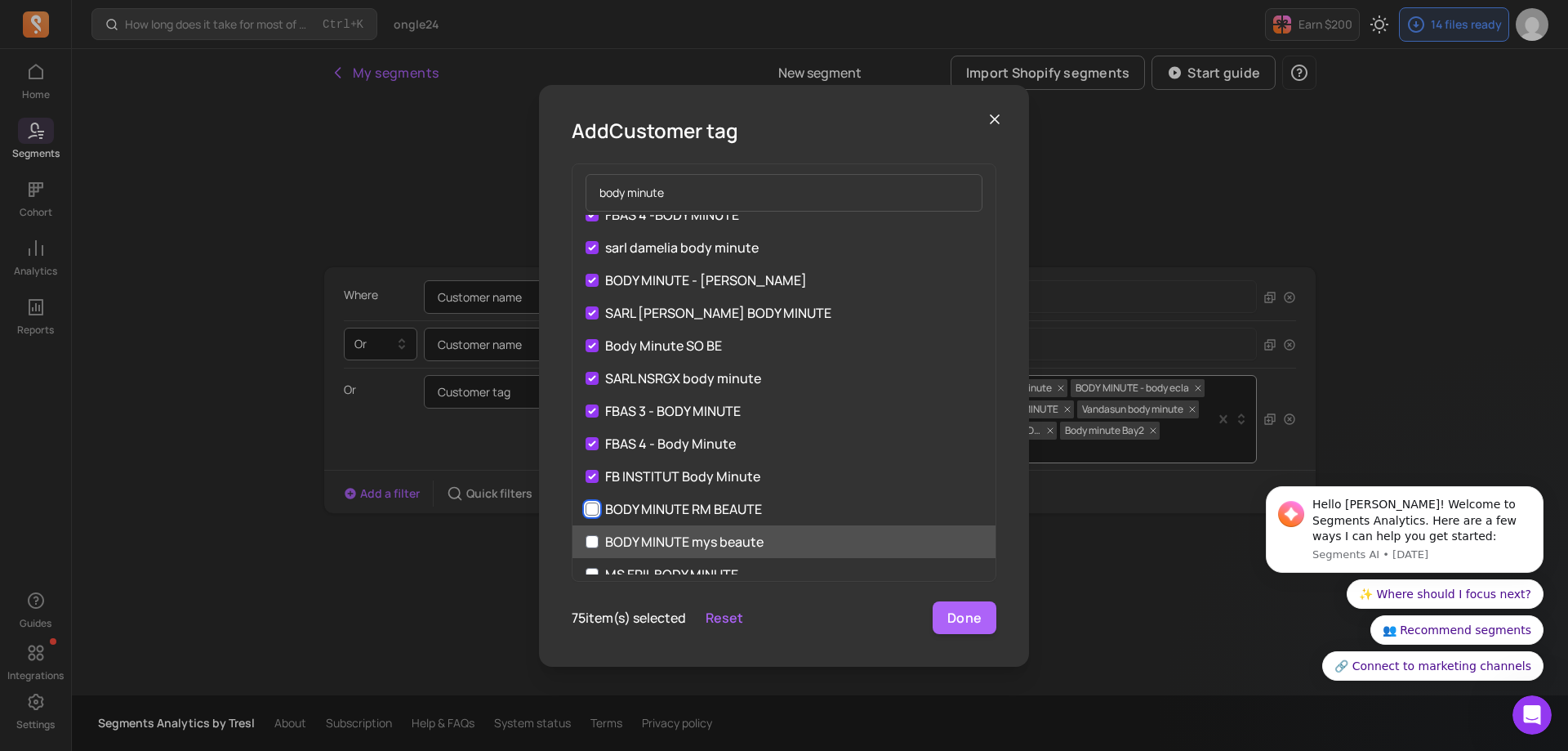
click at [593, 512] on input "BODY MINUTE RM BEAUTE" at bounding box center [593, 509] width 13 height 13
checkbox input "true"
click at [595, 538] on input "BODY MINUTE mys beaute" at bounding box center [593, 541] width 13 height 13
checkbox input "true"
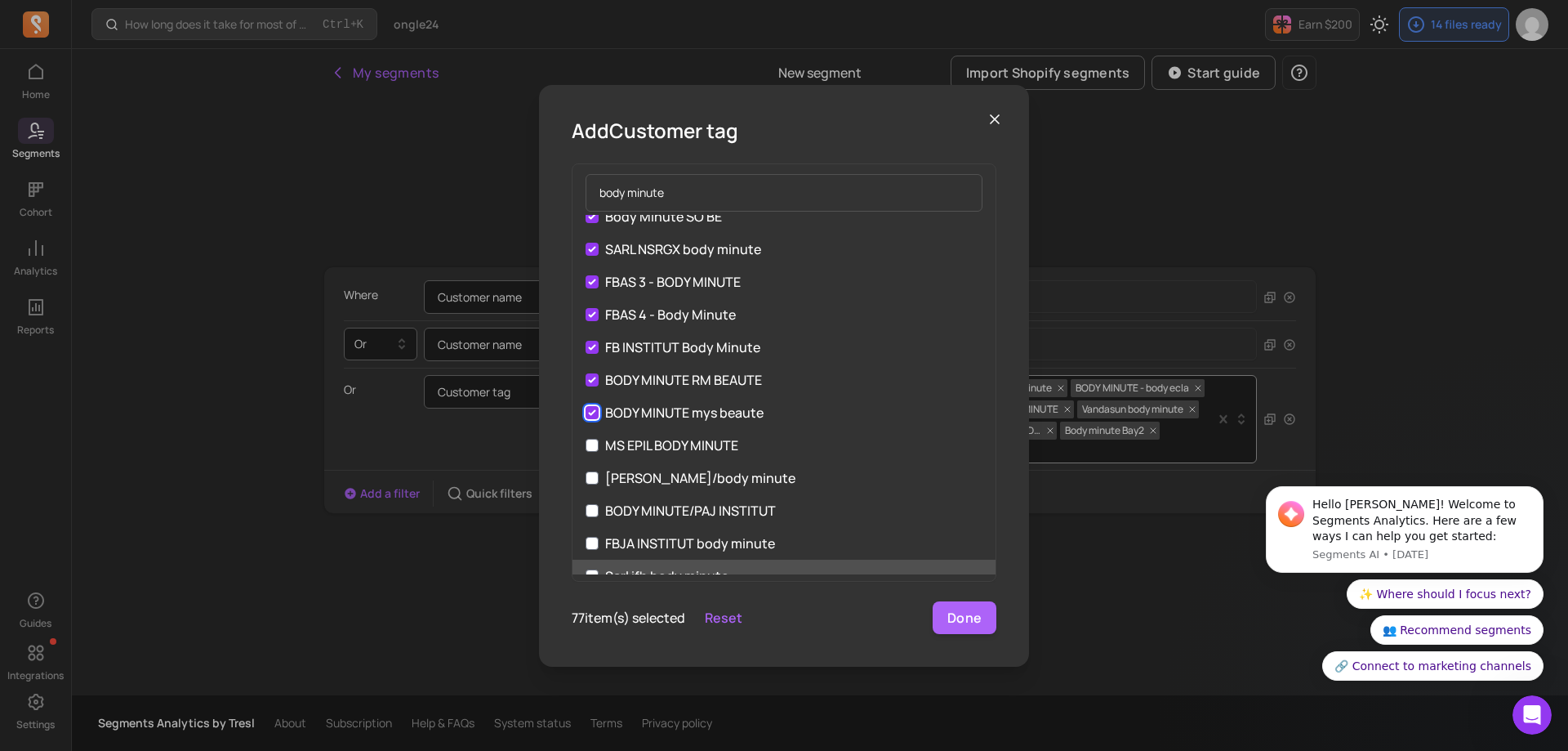
scroll to position [2368, 0]
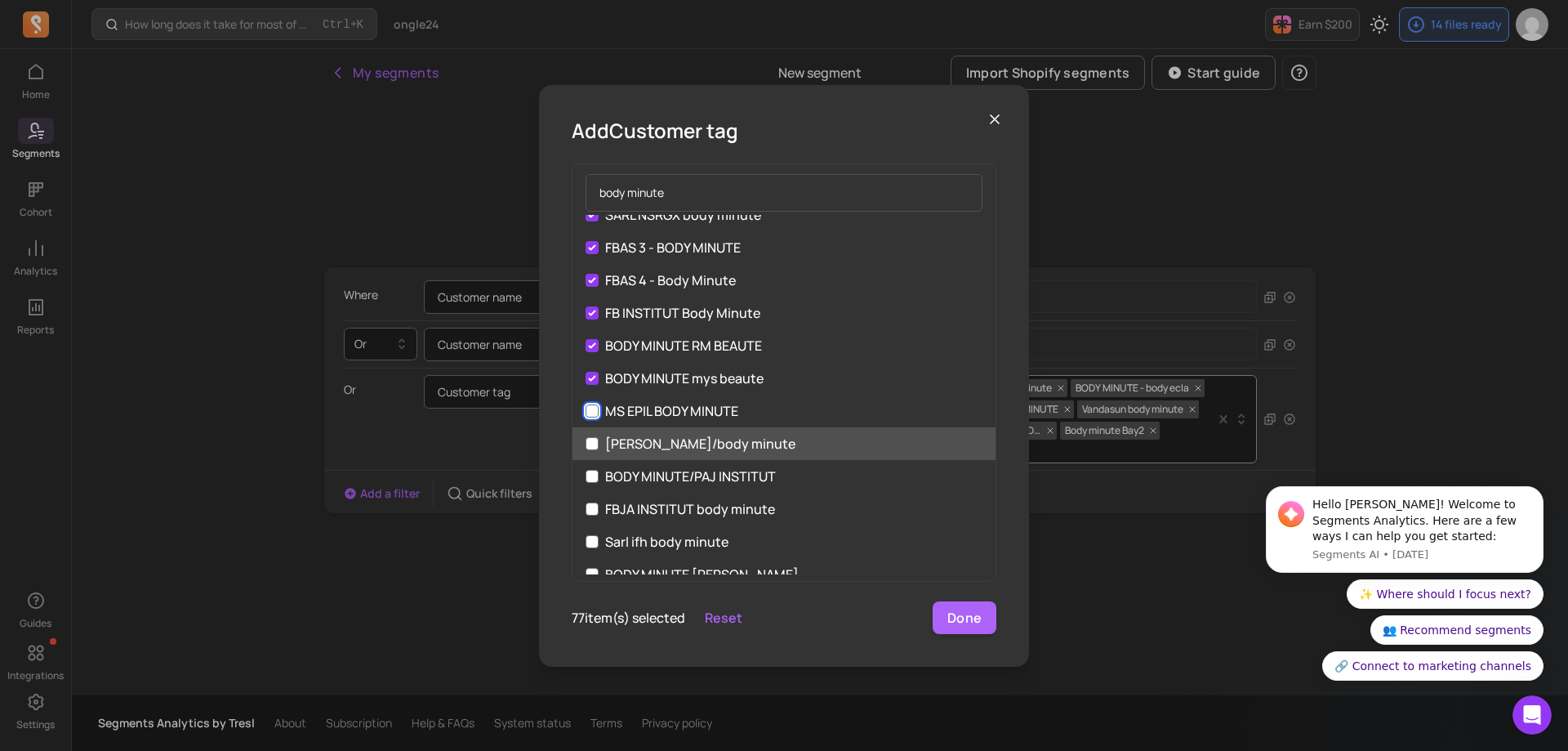
drag, startPoint x: 591, startPoint y: 413, endPoint x: 590, endPoint y: 448, distance: 35.0
click at [591, 415] on input "MS EPIL BODY MINUTE" at bounding box center [593, 411] width 13 height 13
checkbox input "true"
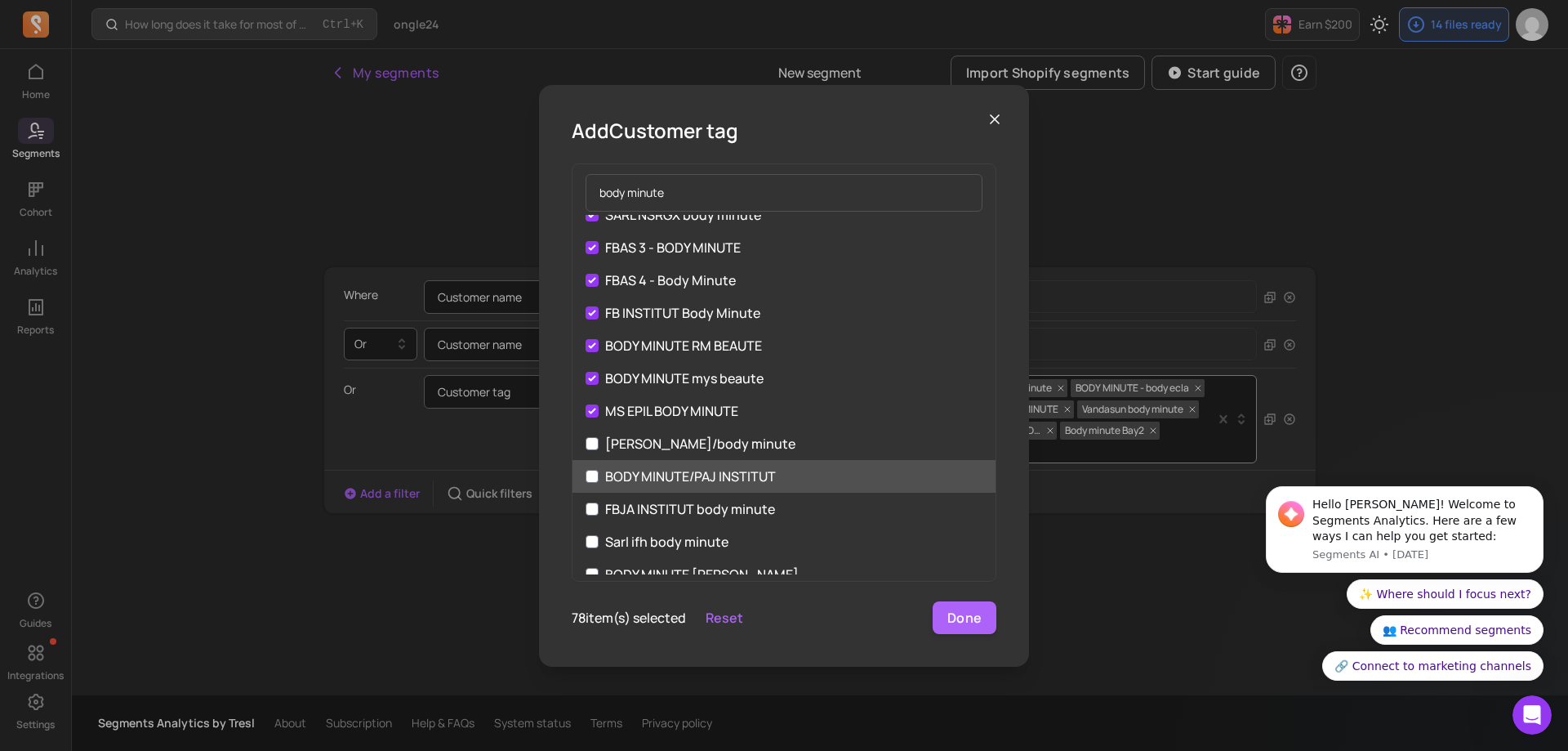
drag, startPoint x: 590, startPoint y: 452, endPoint x: 590, endPoint y: 467, distance: 15.0
click at [590, 454] on label "[PERSON_NAME]/body minute" at bounding box center [784, 443] width 423 height 33
click at [590, 450] on input "[PERSON_NAME]/body minute" at bounding box center [593, 444] width 13 height 13
checkbox input "true"
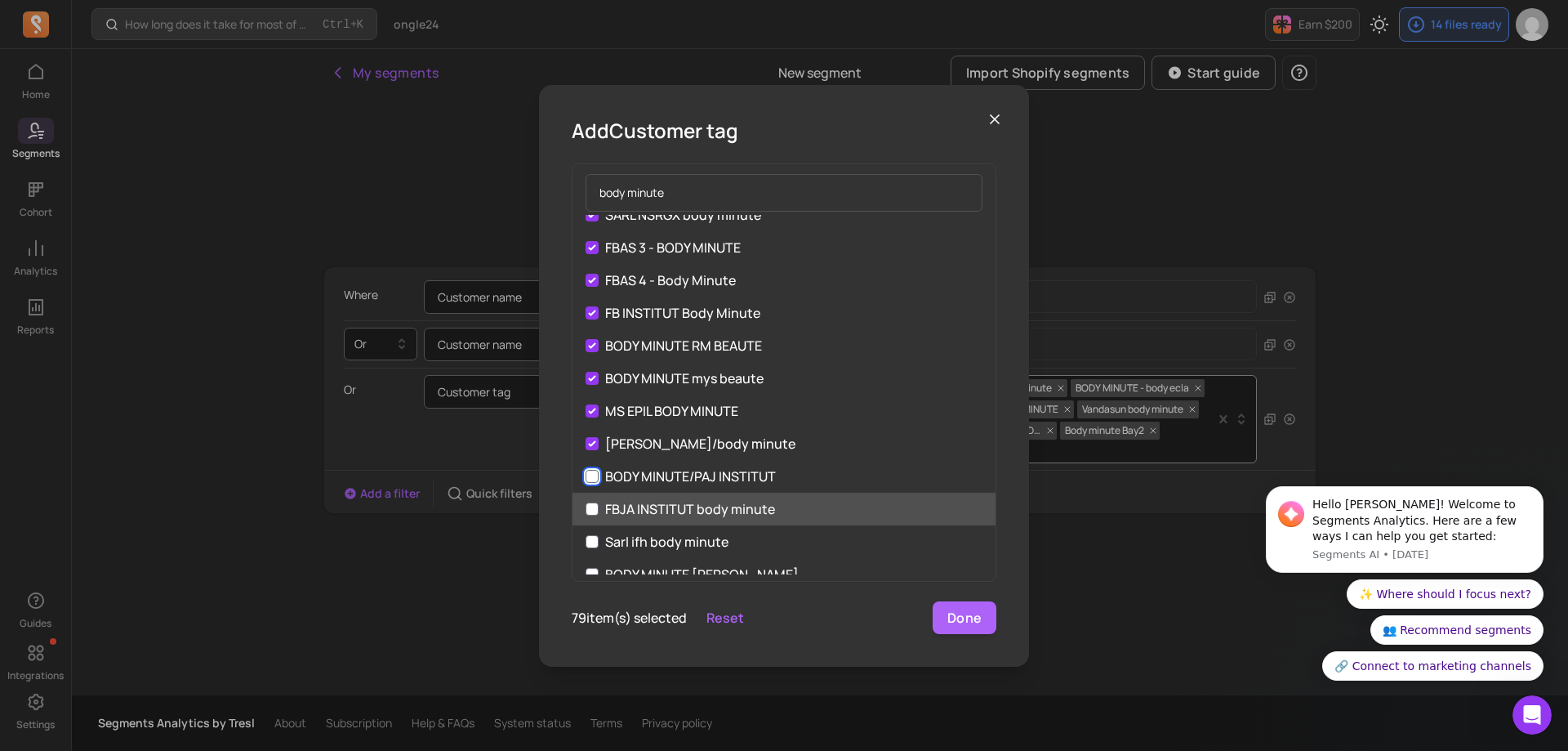
drag, startPoint x: 590, startPoint y: 478, endPoint x: 592, endPoint y: 496, distance: 18.1
click at [591, 479] on input "BODY MINUTE/PAJ INSTITUT" at bounding box center [593, 477] width 13 height 13
checkbox input "true"
click at [591, 506] on input "FBJA INSTITUT body minute" at bounding box center [593, 509] width 13 height 13
checkbox input "true"
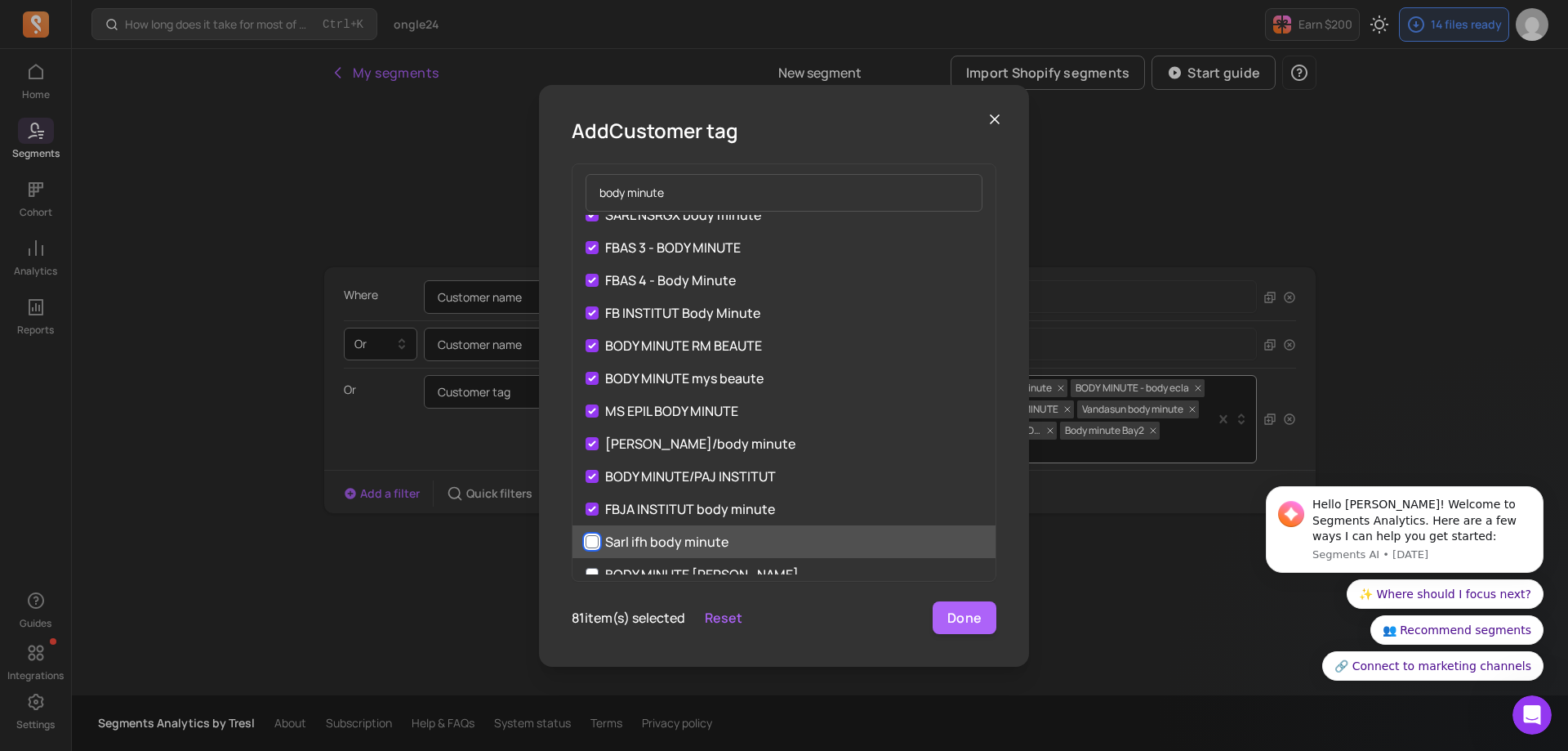
click at [592, 539] on input "Sarl ifh body minute" at bounding box center [593, 541] width 13 height 13
checkbox input "true"
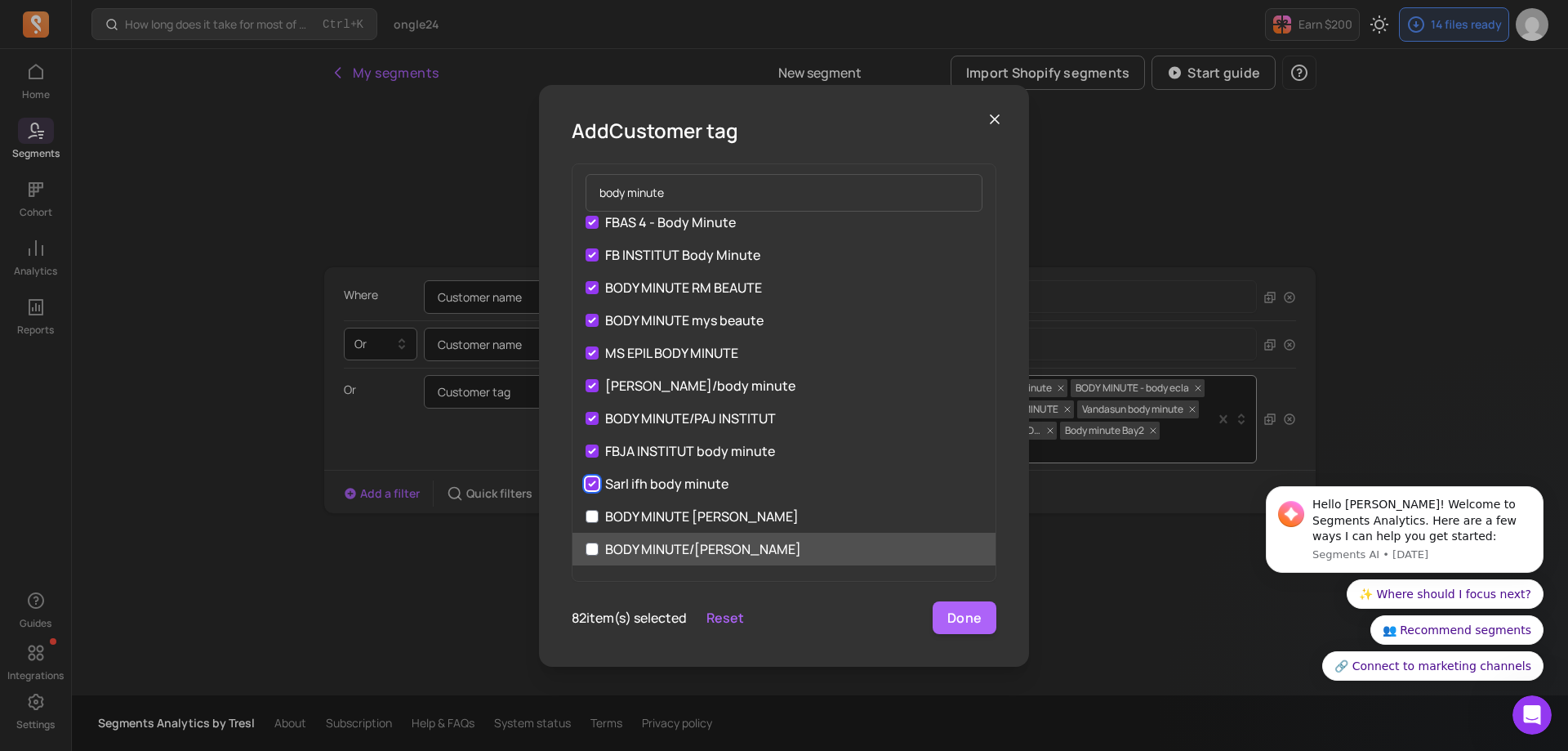
scroll to position [2451, 0]
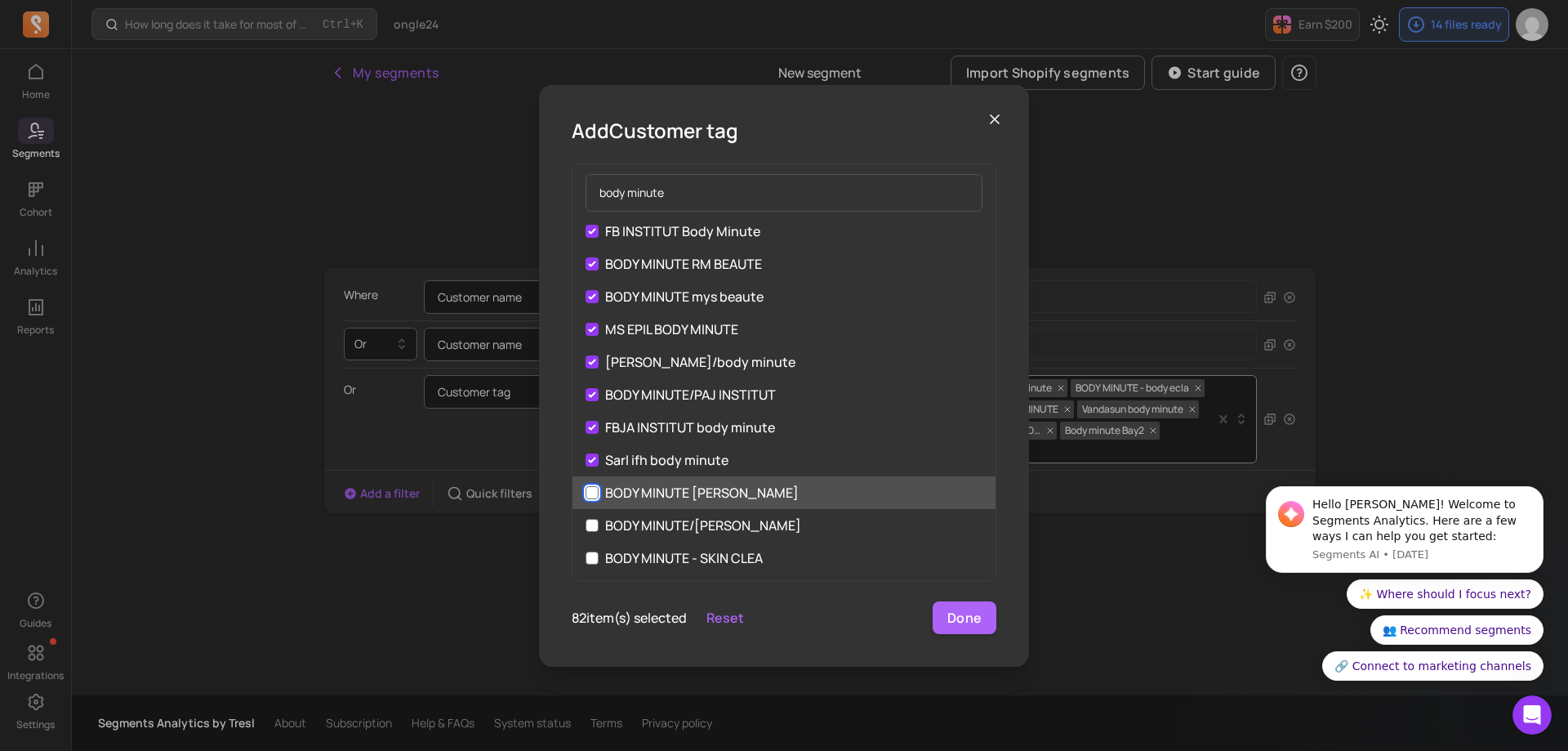
drag, startPoint x: 593, startPoint y: 492, endPoint x: 589, endPoint y: 515, distance: 23.3
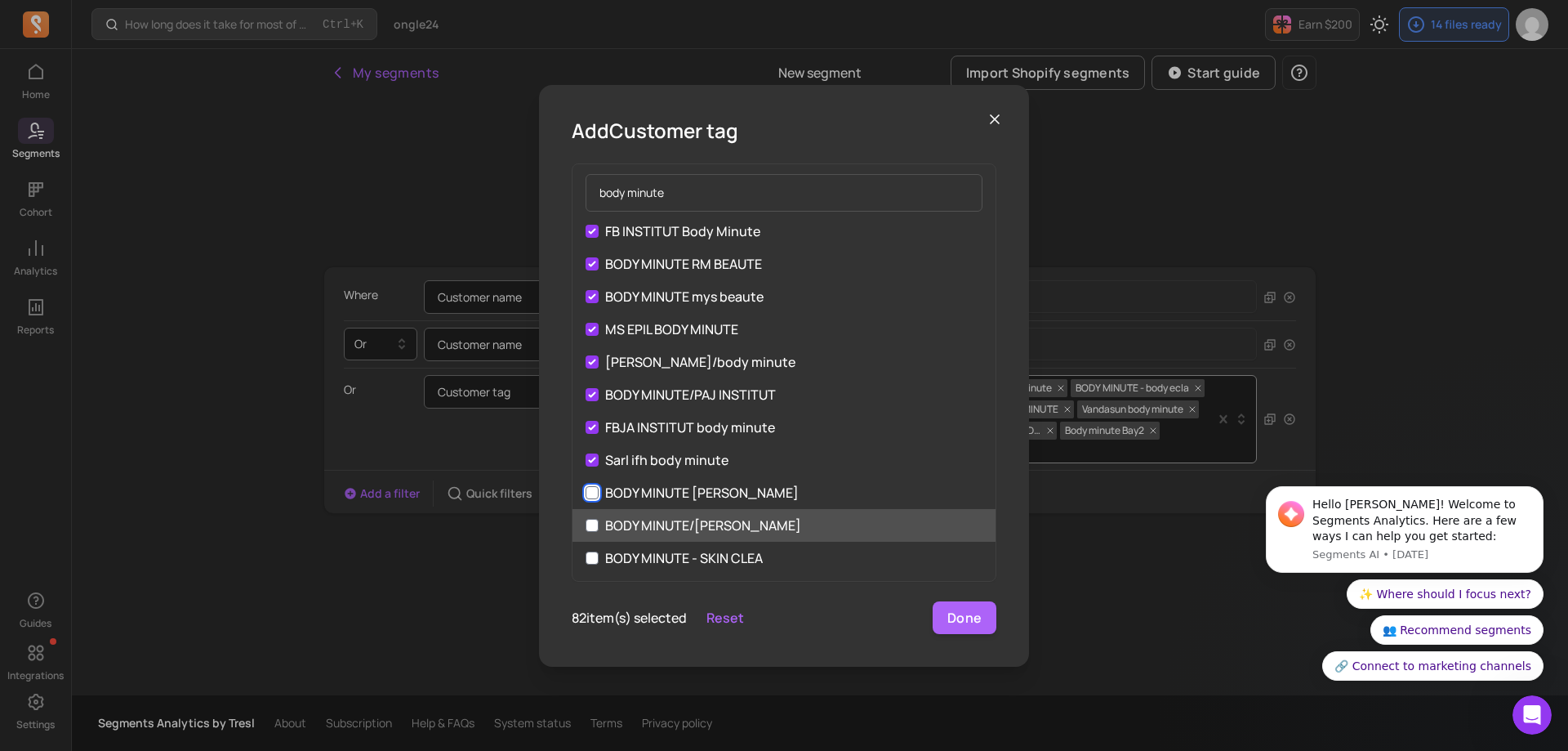
click at [593, 493] on input "BODY MINUTE [PERSON_NAME]" at bounding box center [593, 493] width 13 height 13
checkbox input "true"
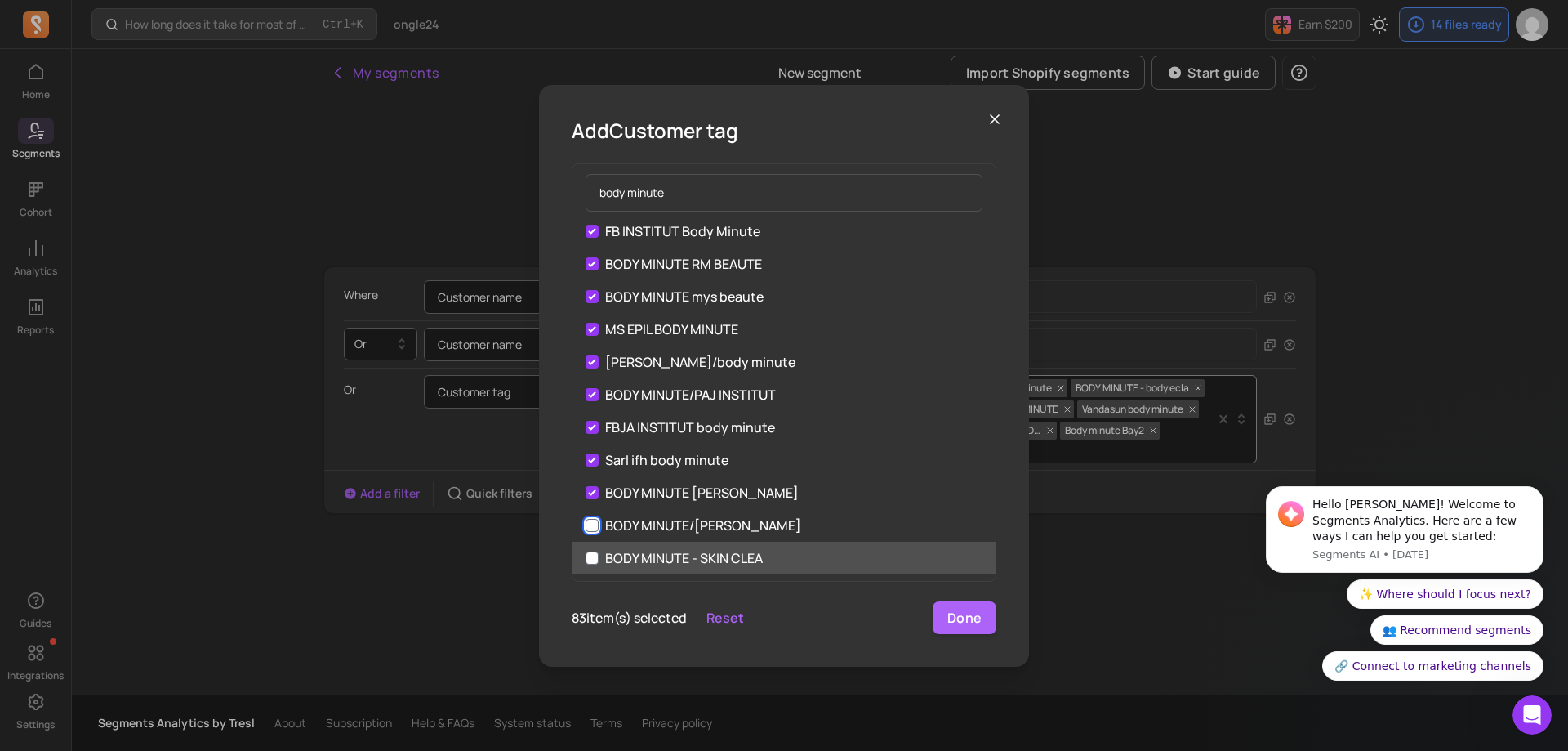
drag, startPoint x: 593, startPoint y: 525, endPoint x: 595, endPoint y: 546, distance: 21.1
click at [593, 528] on input "BODY MINUTE/[PERSON_NAME]" at bounding box center [593, 525] width 13 height 13
checkbox input "true"
click at [594, 557] on input "BODY MINUTE - SKIN CLEA" at bounding box center [593, 558] width 13 height 13
checkbox input "true"
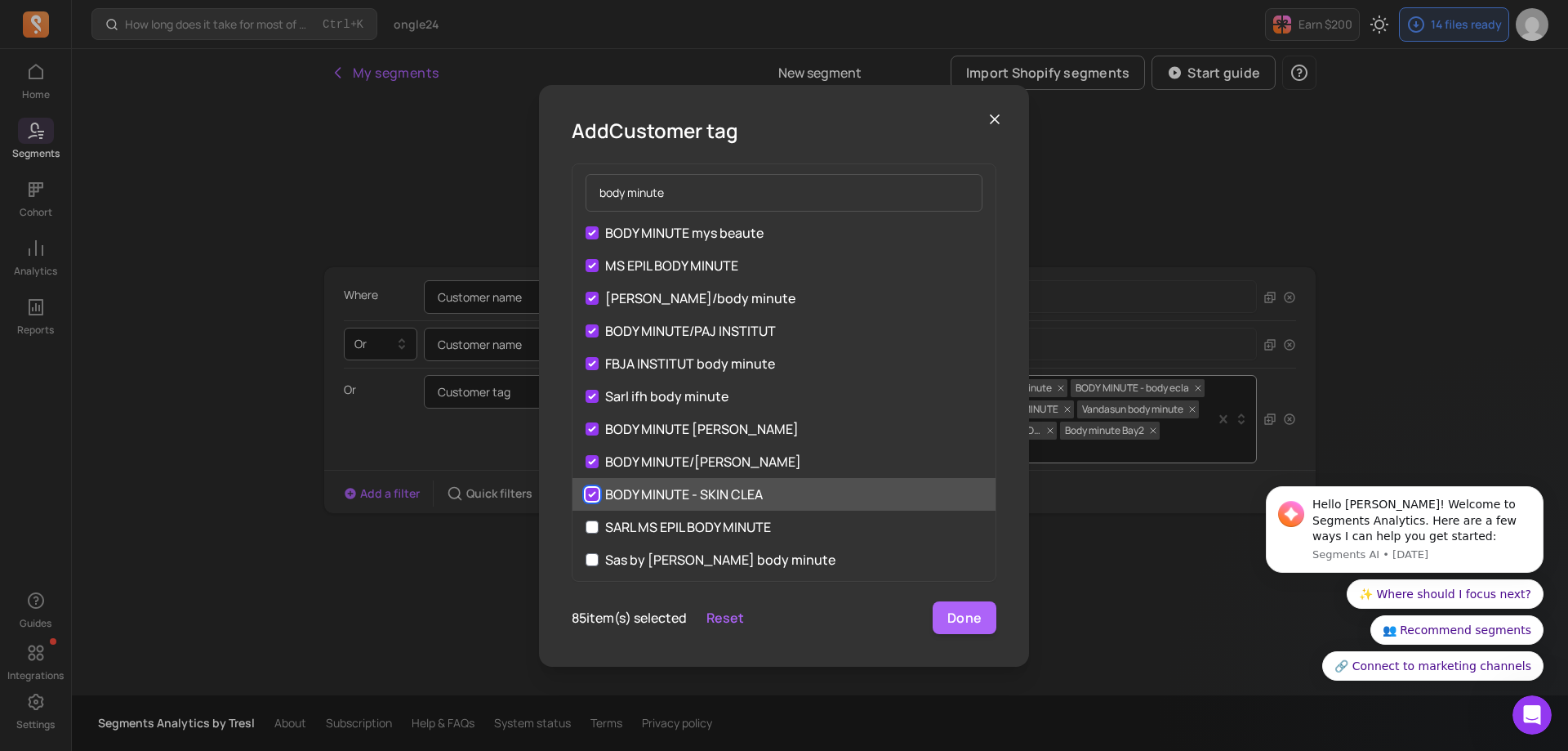
scroll to position [2533, 0]
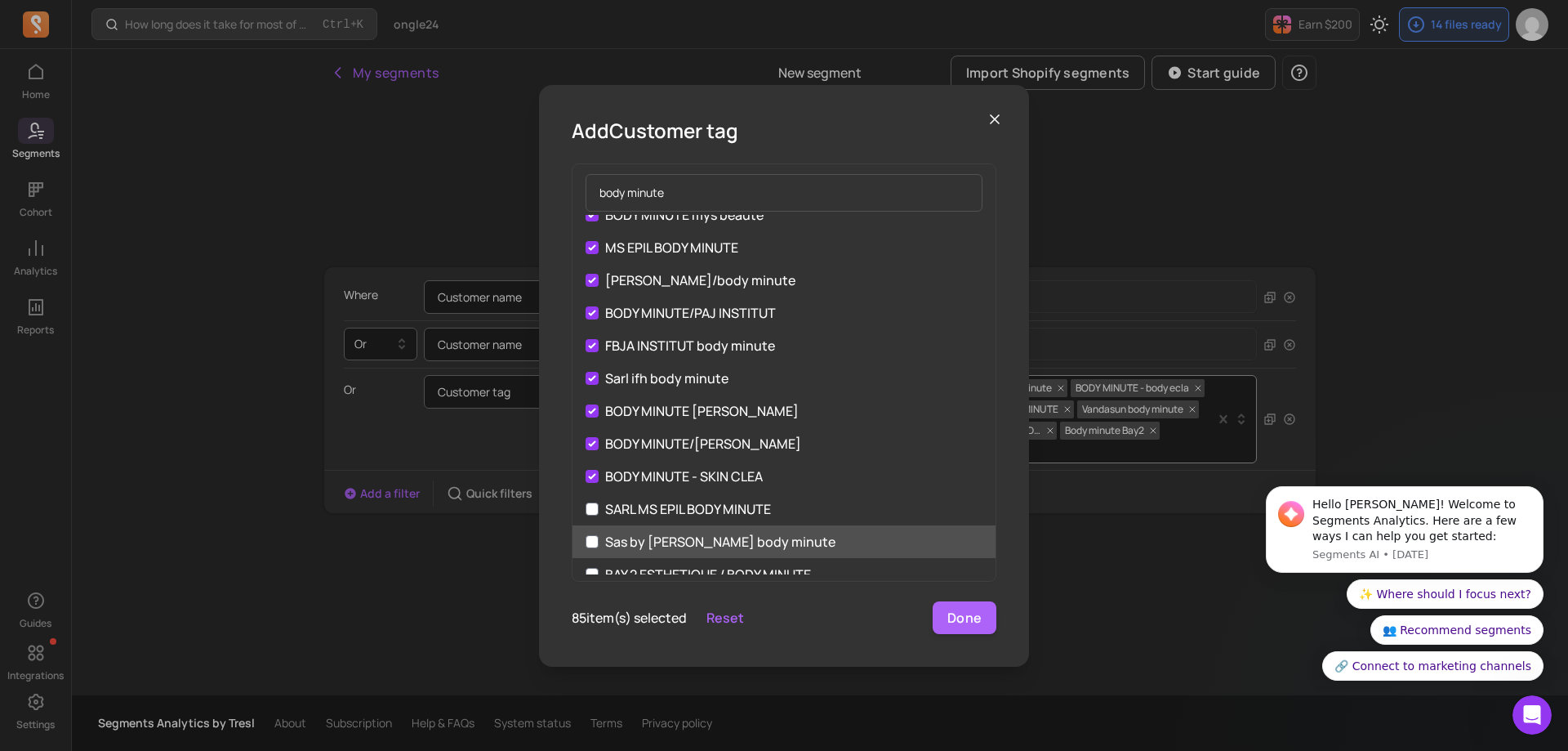
drag, startPoint x: 602, startPoint y: 510, endPoint x: 598, endPoint y: 534, distance: 24.3
click at [601, 515] on label "SARL MS EPIL BODY MINUTE" at bounding box center [784, 509] width 423 height 33
drag, startPoint x: 596, startPoint y: 542, endPoint x: 609, endPoint y: 547, distance: 13.9
click at [596, 543] on input "Sas by [PERSON_NAME] body minute" at bounding box center [593, 541] width 13 height 13
checkbox input "true"
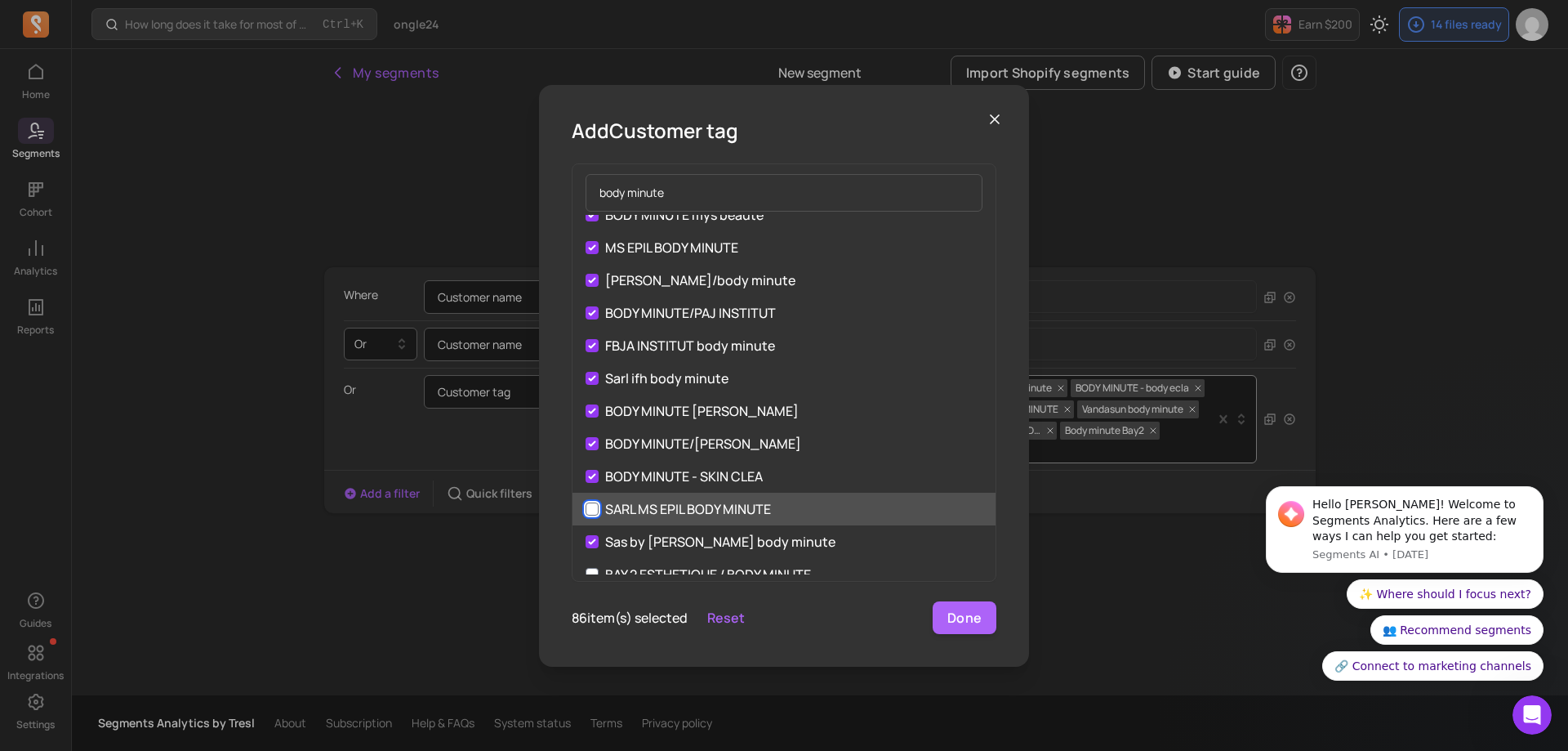
click at [591, 509] on input "SARL MS EPIL BODY MINUTE" at bounding box center [593, 509] width 13 height 13
checkbox input "true"
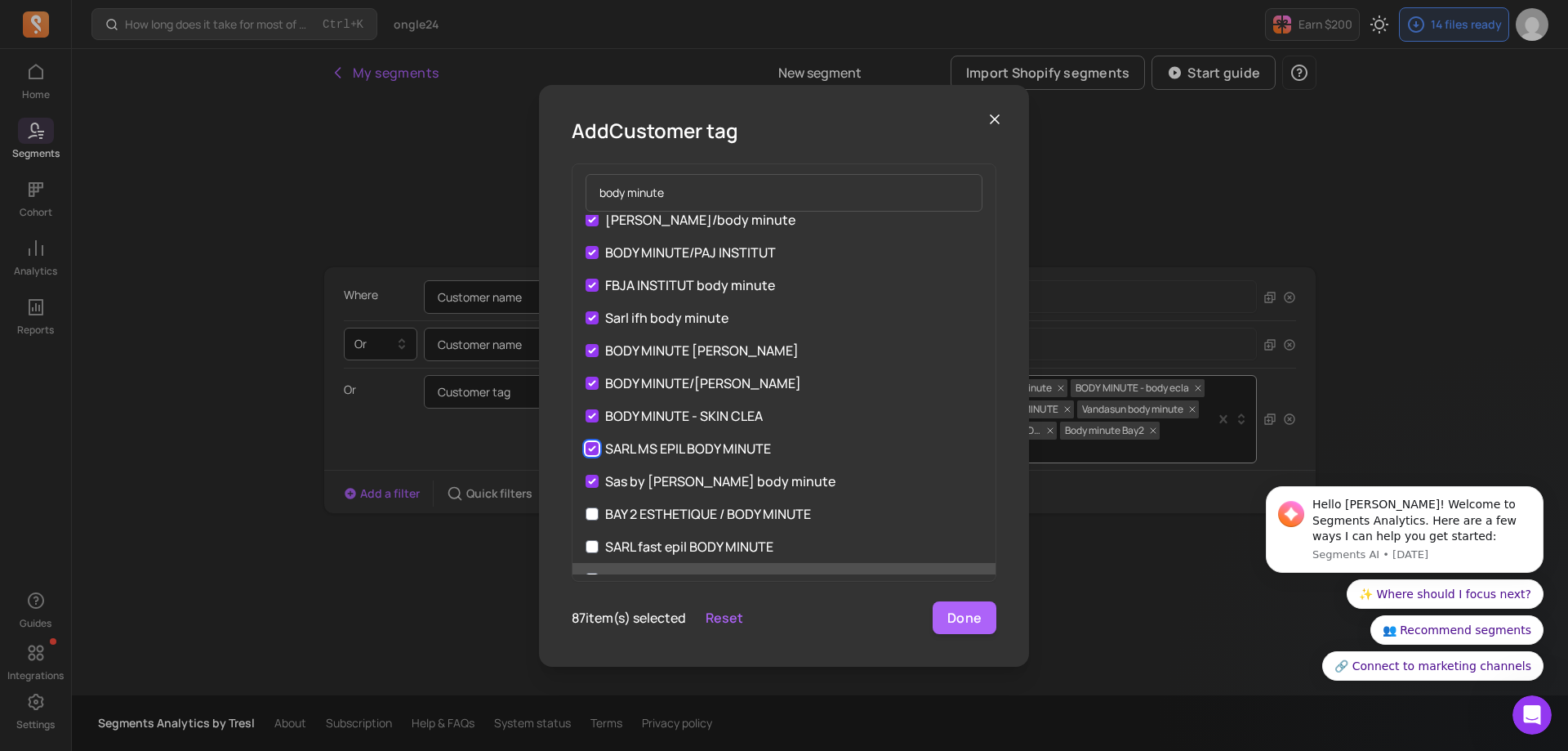
scroll to position [2696, 0]
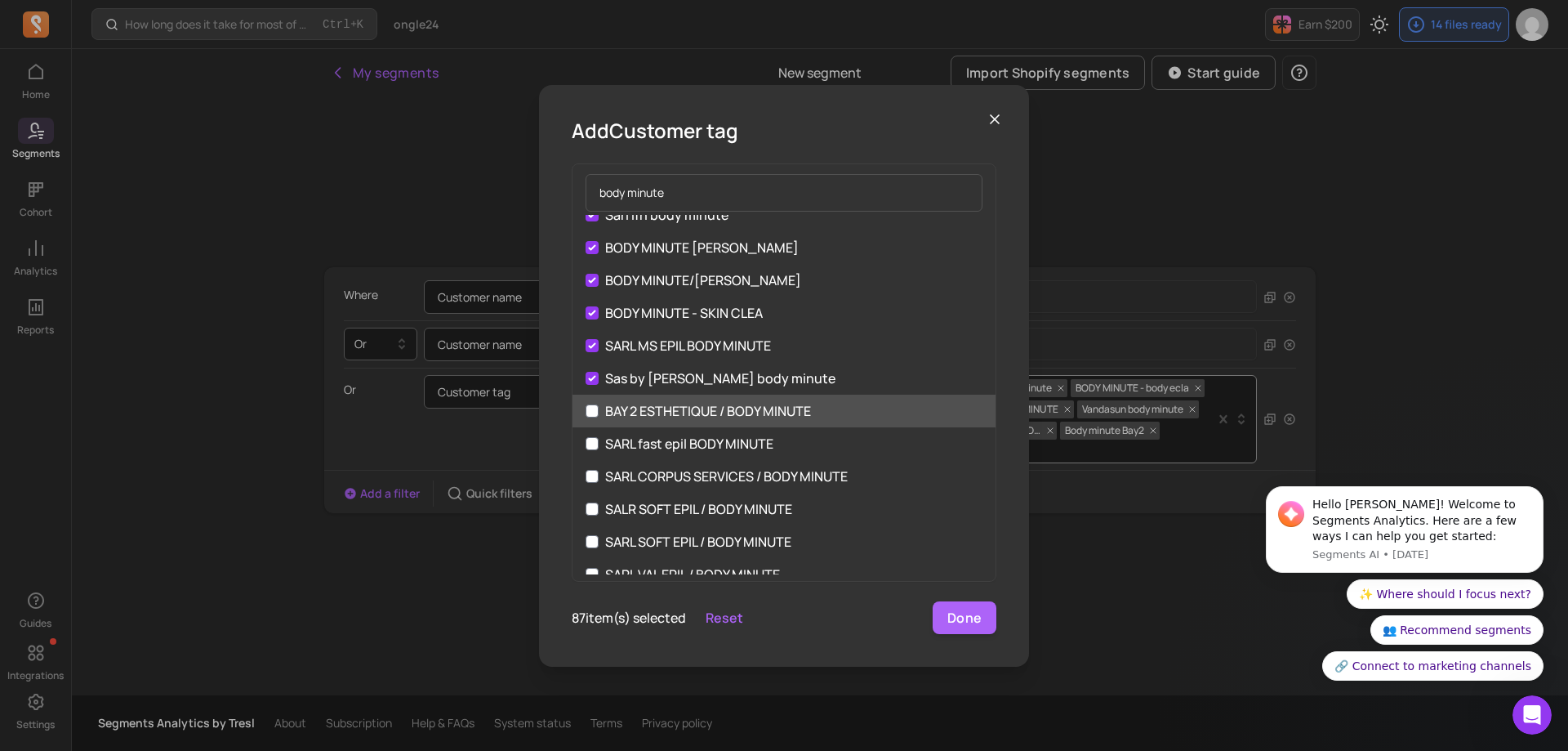
click at [598, 417] on label "BAY 2 ESTHETIQUE / BODY MINUTE" at bounding box center [784, 411] width 423 height 33
click at [598, 417] on input "BAY 2 ESTHETIQUE / BODY MINUTE" at bounding box center [593, 411] width 13 height 13
checkbox input "true"
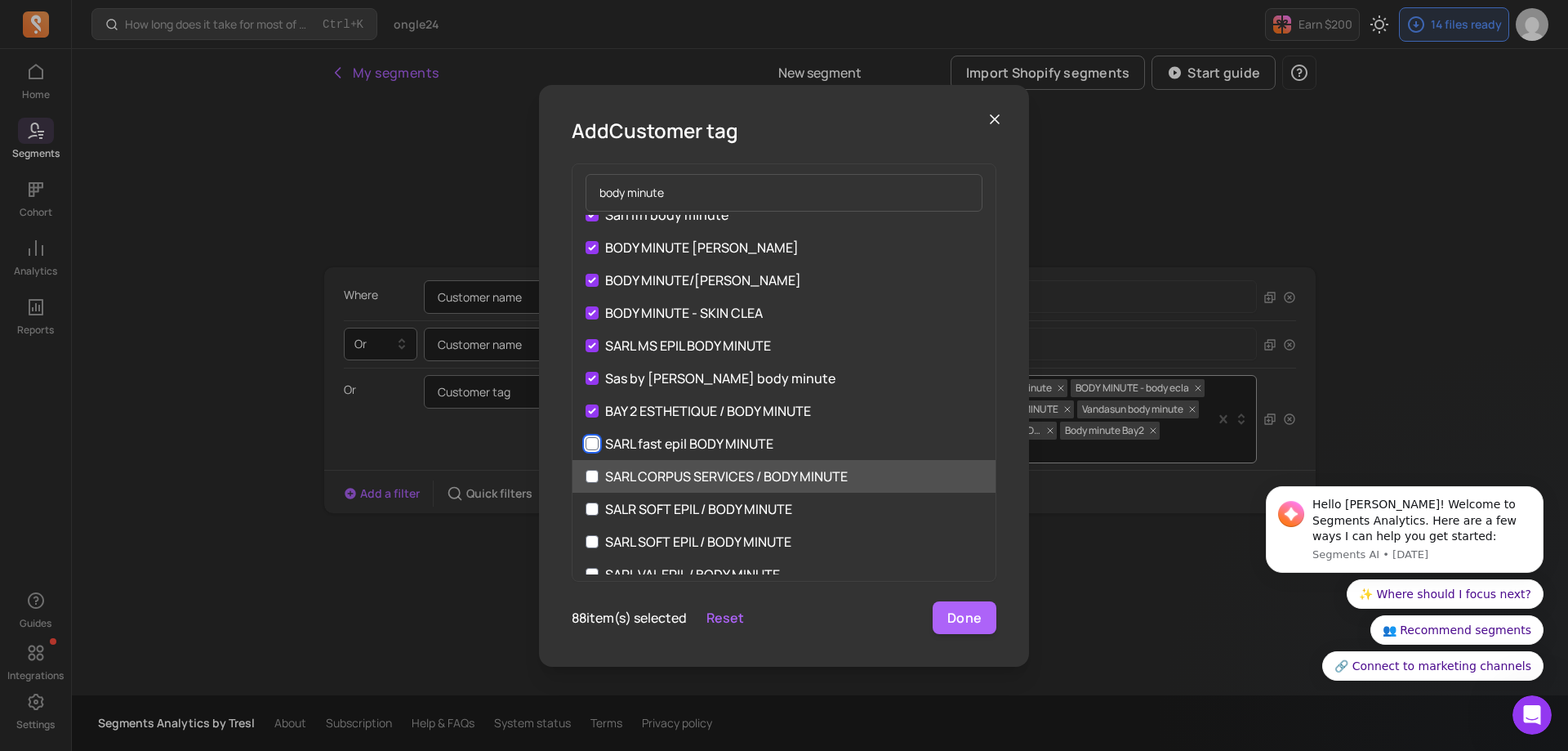
drag, startPoint x: 591, startPoint y: 441, endPoint x: 588, endPoint y: 465, distance: 24.2
click at [591, 443] on input "SARL fast epil BODY MINUTE" at bounding box center [593, 444] width 13 height 13
checkbox input "true"
drag, startPoint x: 588, startPoint y: 484, endPoint x: 594, endPoint y: 496, distance: 13.4
click at [589, 485] on label "SARL CORPUS SERVICES / BODY MINUTE" at bounding box center [784, 476] width 423 height 33
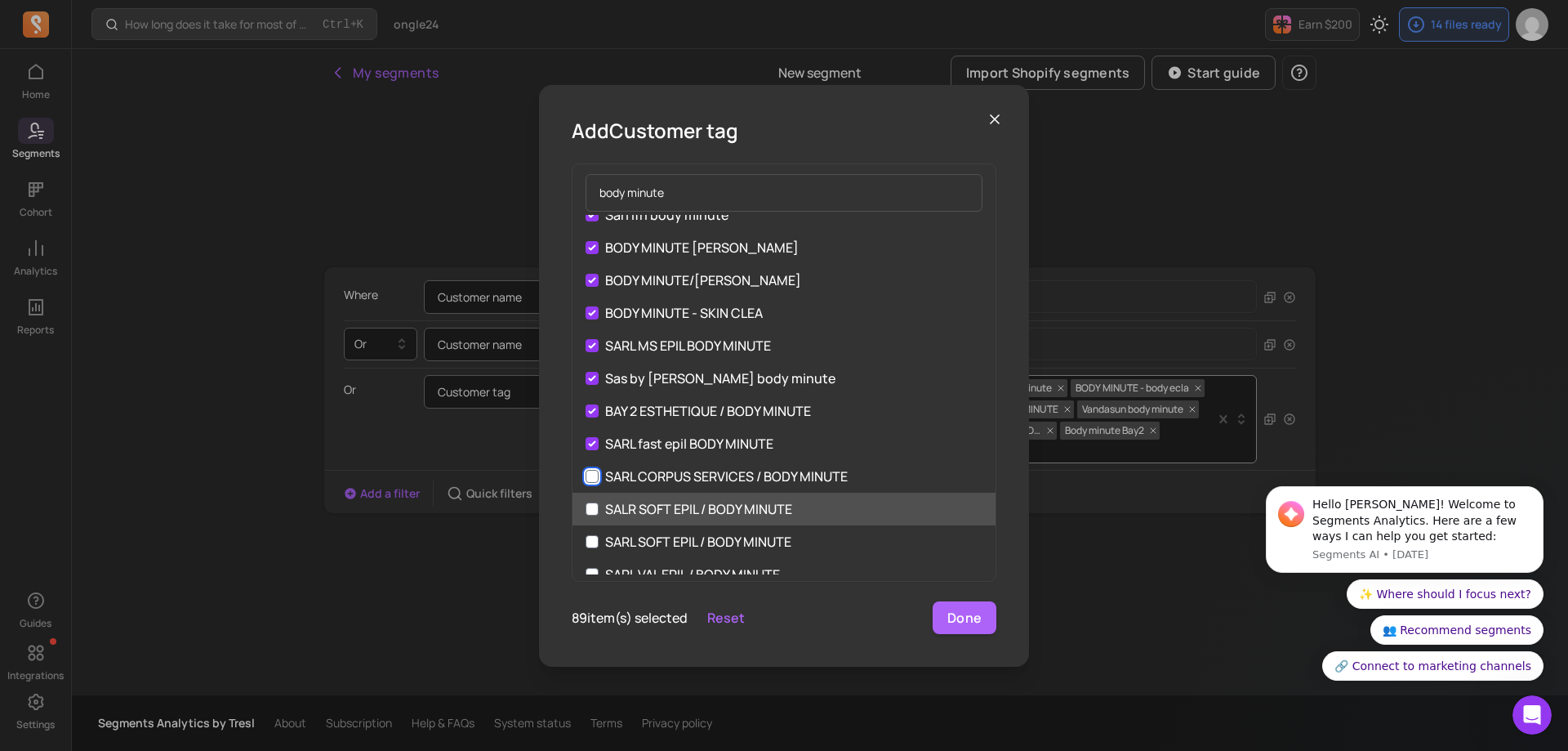
click at [589, 482] on input "SARL CORPUS SERVICES / BODY MINUTE" at bounding box center [593, 477] width 13 height 13
checkbox input "true"
click at [595, 511] on input "SALR SOFT EPIL / BODY MINUTE" at bounding box center [593, 509] width 13 height 13
checkbox input "true"
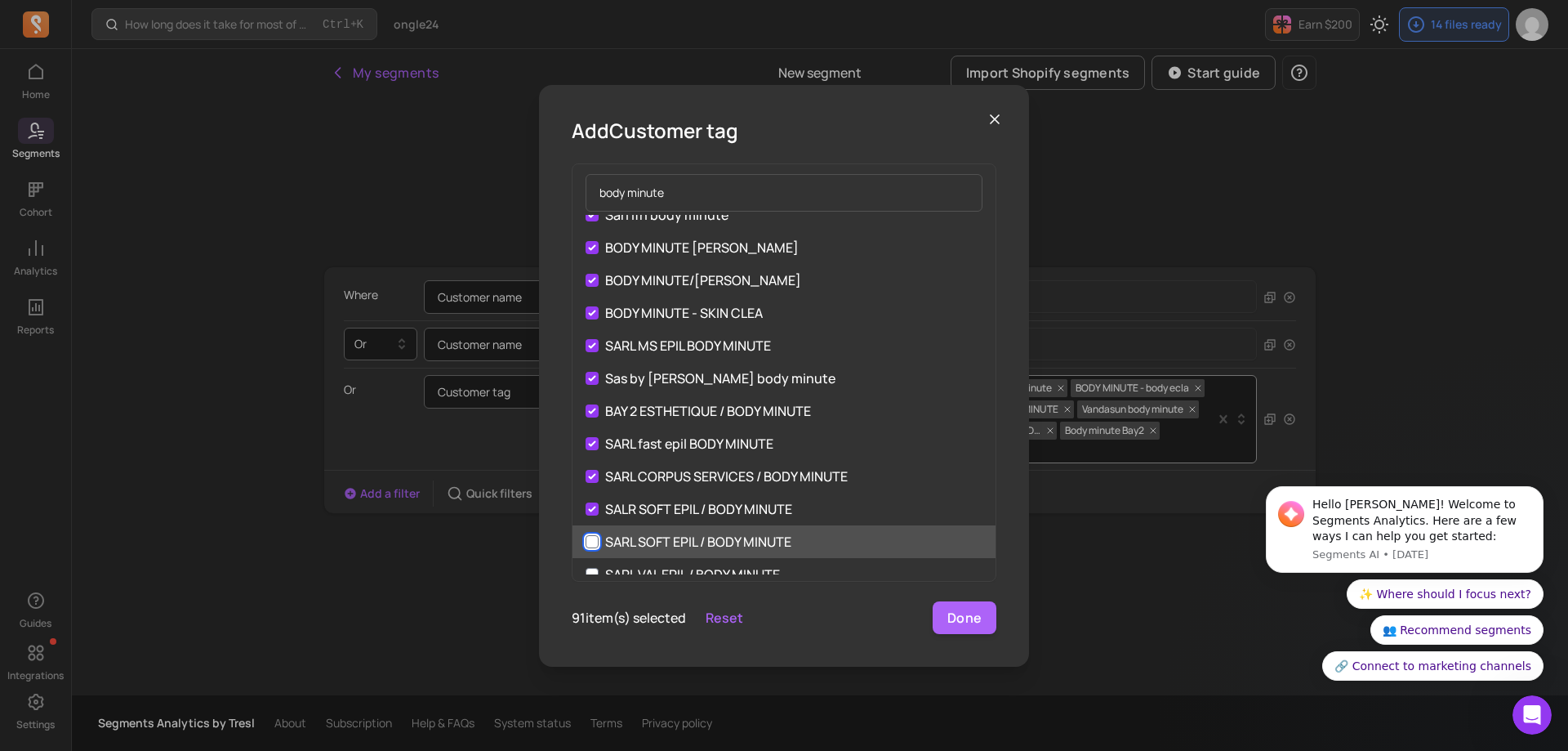
click at [593, 538] on input "SARL SOFT EPIL / BODY MINUTE" at bounding box center [593, 541] width 13 height 13
checkbox input "true"
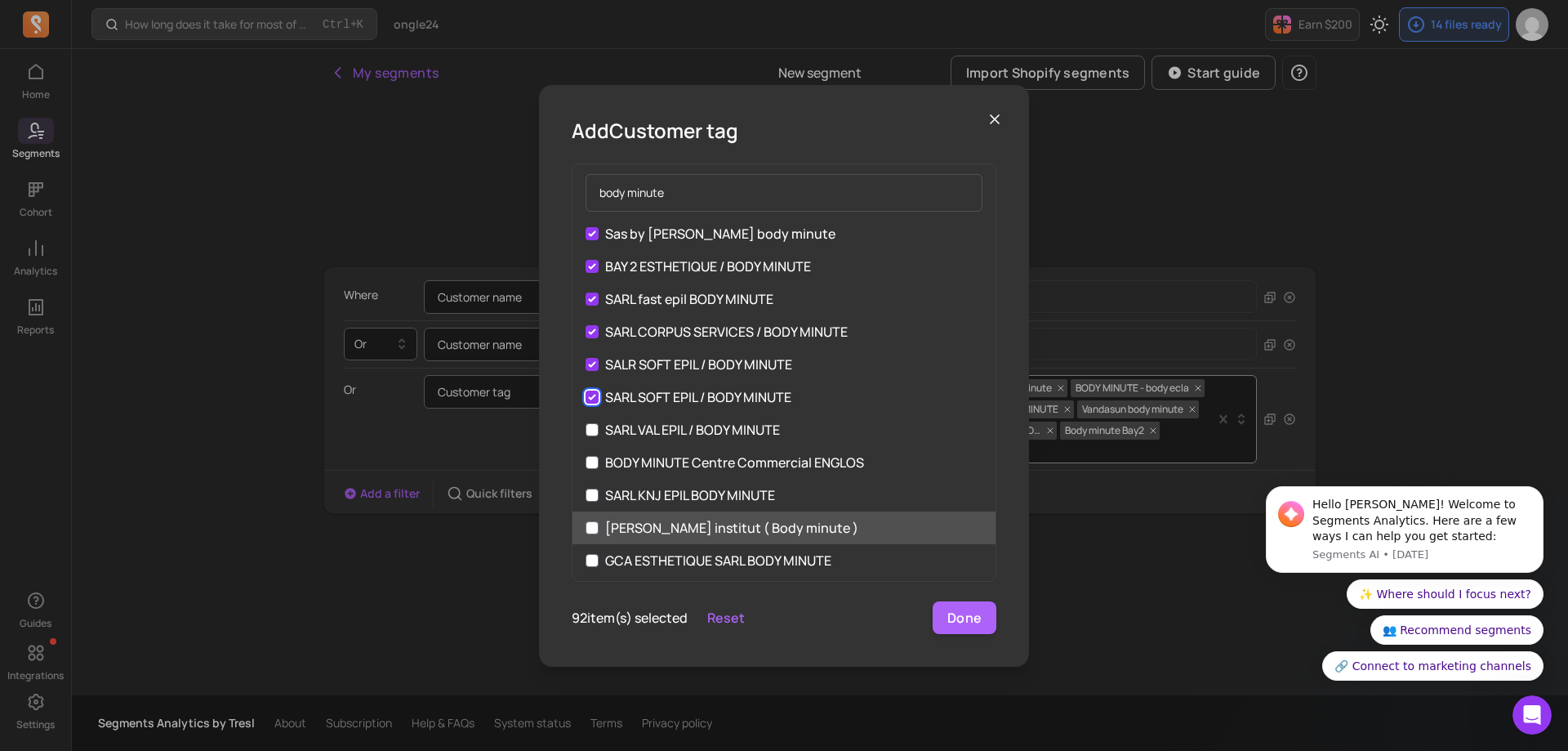
scroll to position [2859, 0]
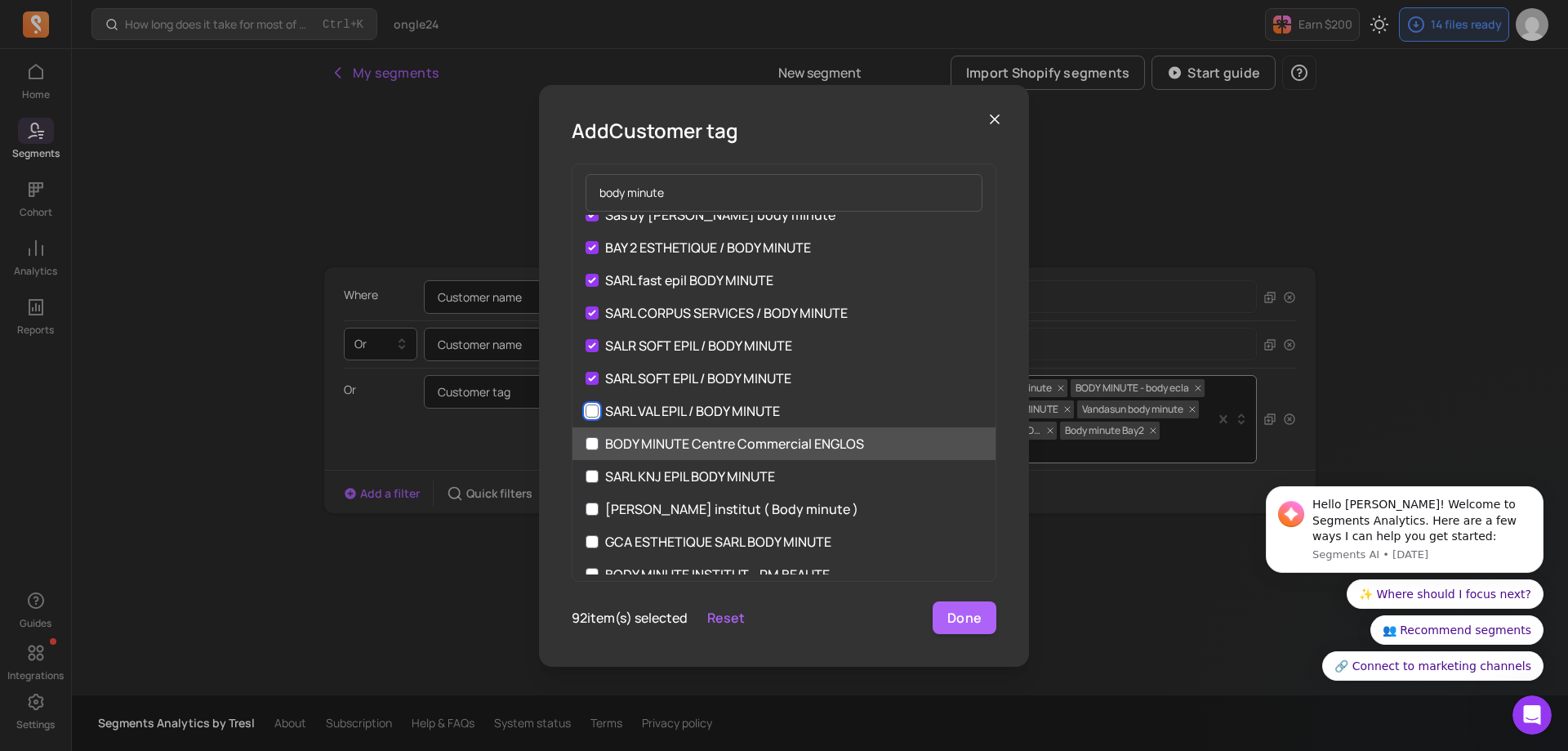
drag, startPoint x: 597, startPoint y: 415, endPoint x: 596, endPoint y: 445, distance: 30.0
click at [597, 417] on input "SARL VAL EPIL / BODY MINUTE" at bounding box center [593, 411] width 13 height 13
checkbox input "true"
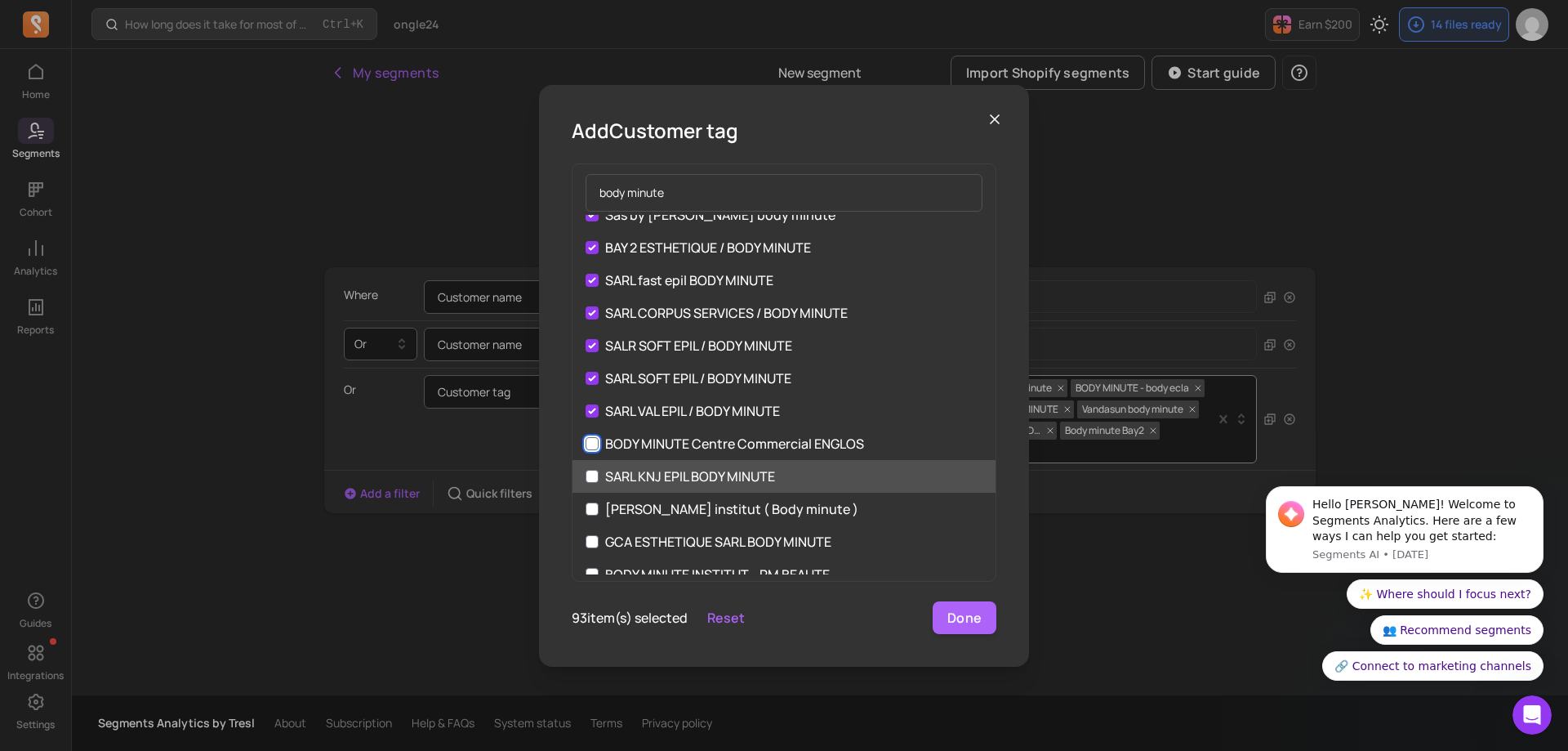
drag, startPoint x: 596, startPoint y: 445, endPoint x: 592, endPoint y: 471, distance: 26.3
click at [596, 448] on input "BODY MINUTE Centre Commercial ENGLOS" at bounding box center [593, 444] width 13 height 13
checkbox input "true"
click at [592, 479] on input "SARL KNJ EPIL BODY MINUTE" at bounding box center [593, 477] width 13 height 13
checkbox input "true"
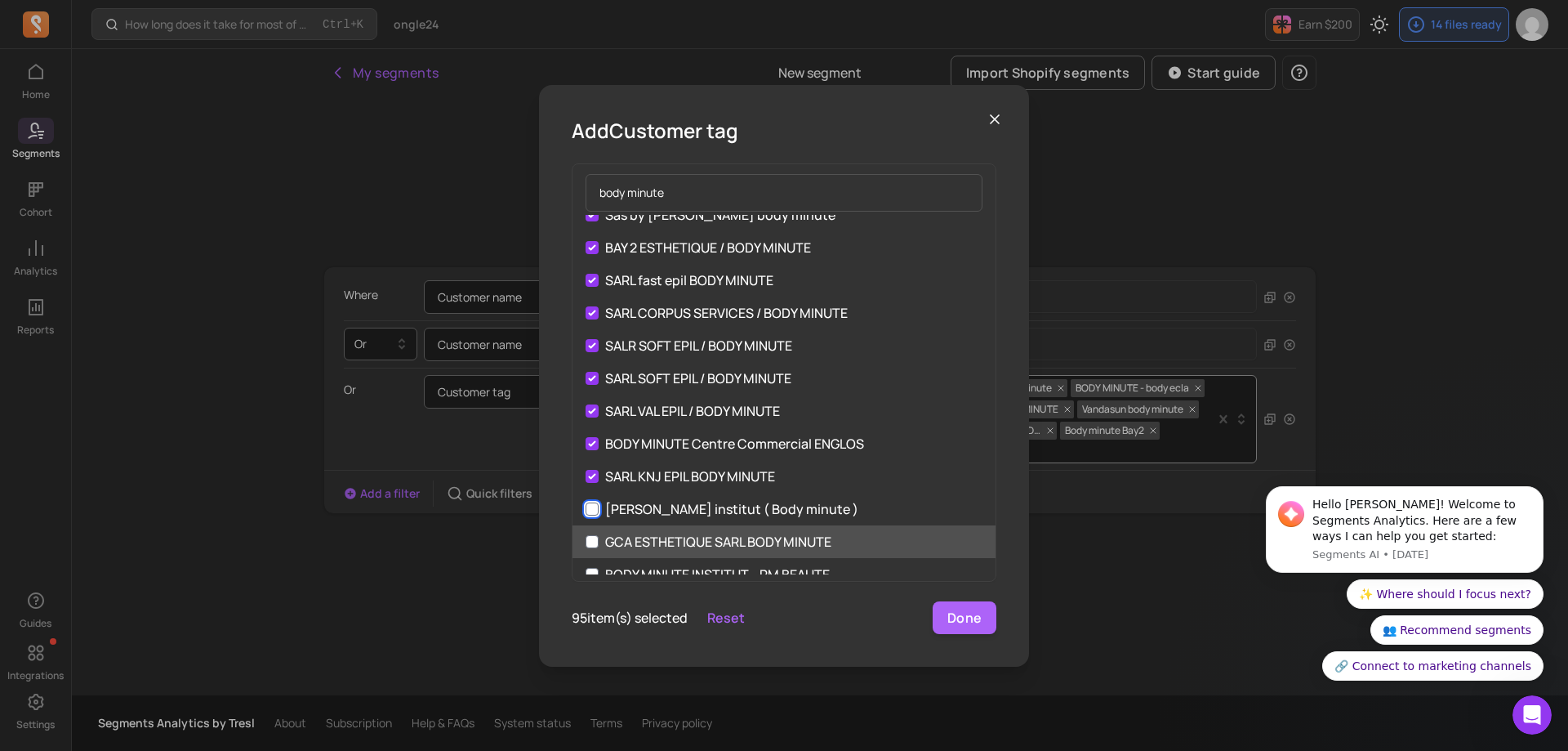
drag, startPoint x: 594, startPoint y: 513, endPoint x: 588, endPoint y: 533, distance: 20.9
click at [593, 516] on label "[PERSON_NAME] institut ( Body minute )" at bounding box center [784, 509] width 423 height 33
click at [593, 515] on input "[PERSON_NAME] institut ( Body minute )" at bounding box center [593, 509] width 13 height 13
checkbox input "true"
drag
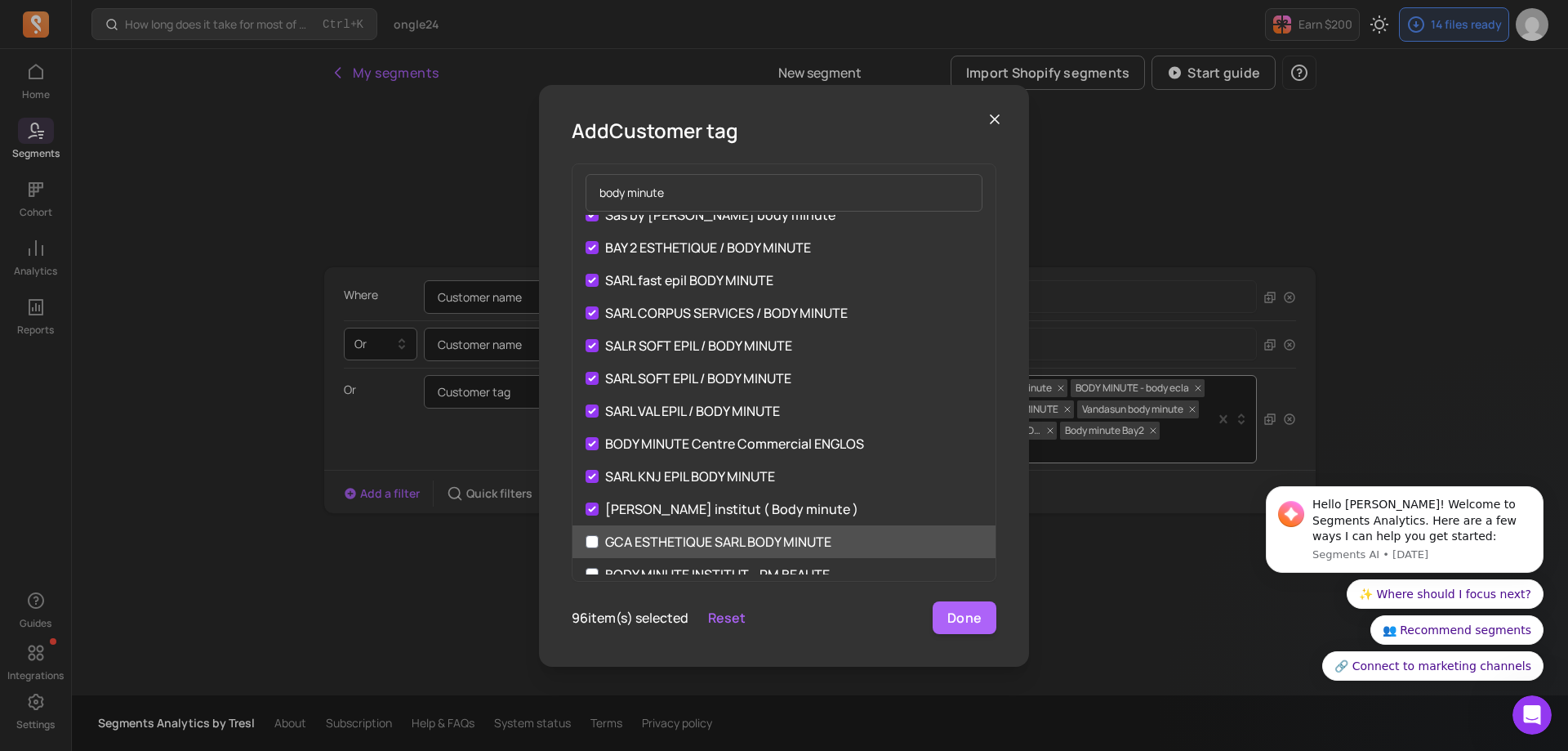
click at [589, 535] on label "GCA ESTHETIQUE SARL BODY MINUTE" at bounding box center [784, 541] width 423 height 33
click at [589, 535] on input "GCA ESTHETIQUE SARL BODY MINUTE" at bounding box center [593, 541] width 13 height 13
checkbox input "true"
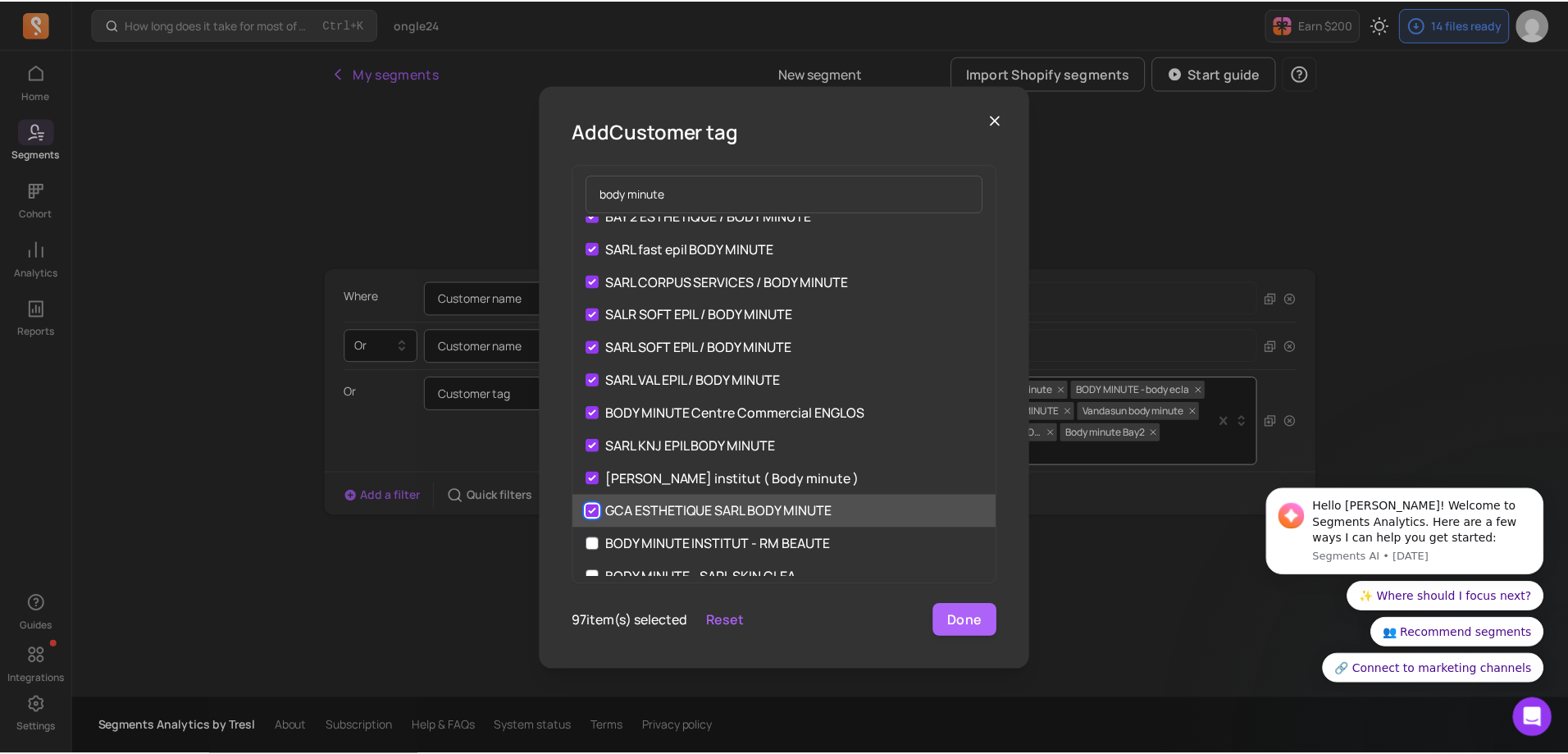
scroll to position [2920, 0]
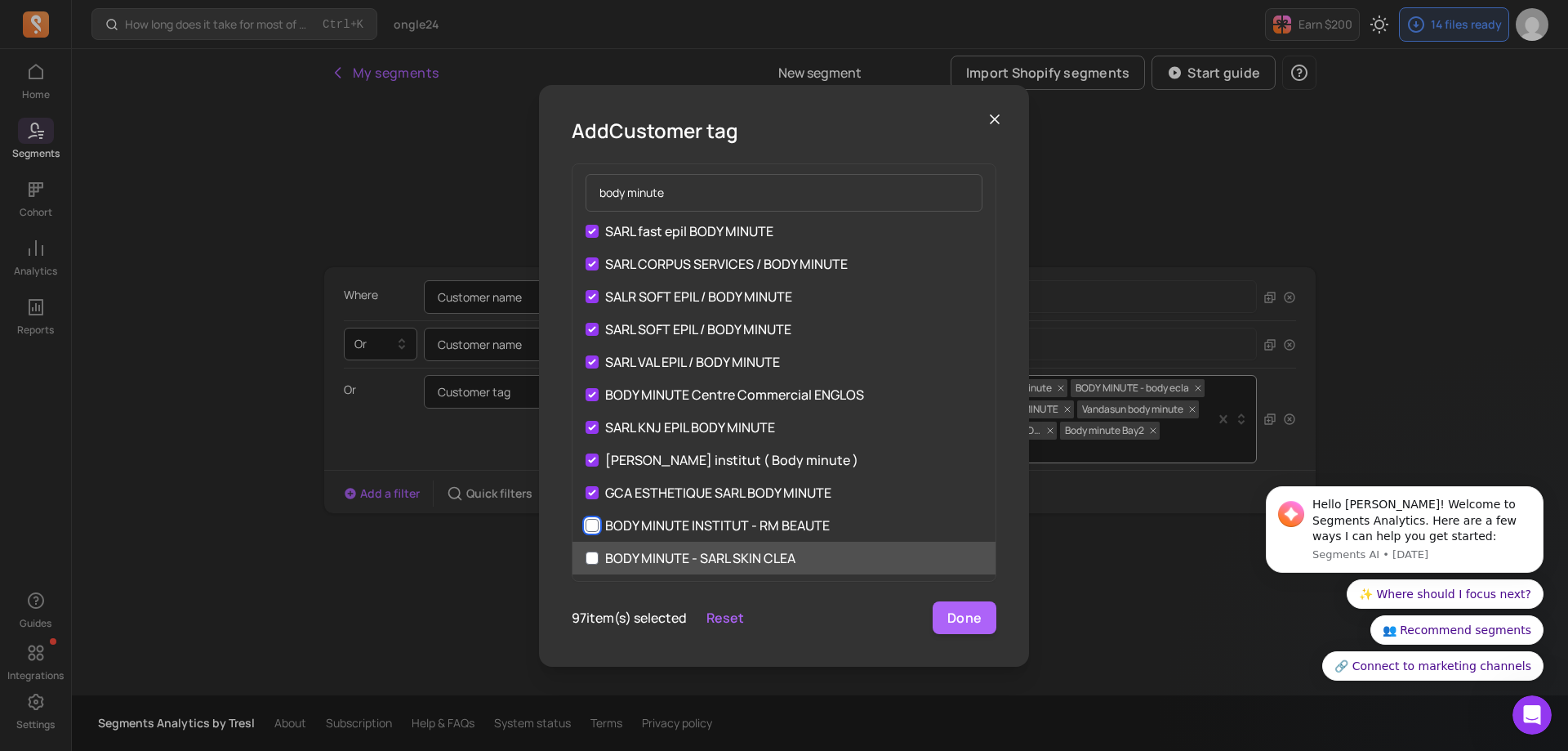
click at [594, 524] on input "BODY MINUTE INSTITUT - RM BEAUTE" at bounding box center [593, 525] width 13 height 13
checkbox input "true"
click at [598, 558] on label "BODY MINUTE - SARL SKIN CLEA" at bounding box center [784, 557] width 423 height 33
click at [598, 558] on input "BODY MINUTE - SARL SKIN CLEA" at bounding box center [593, 558] width 13 height 13
checkbox input "true"
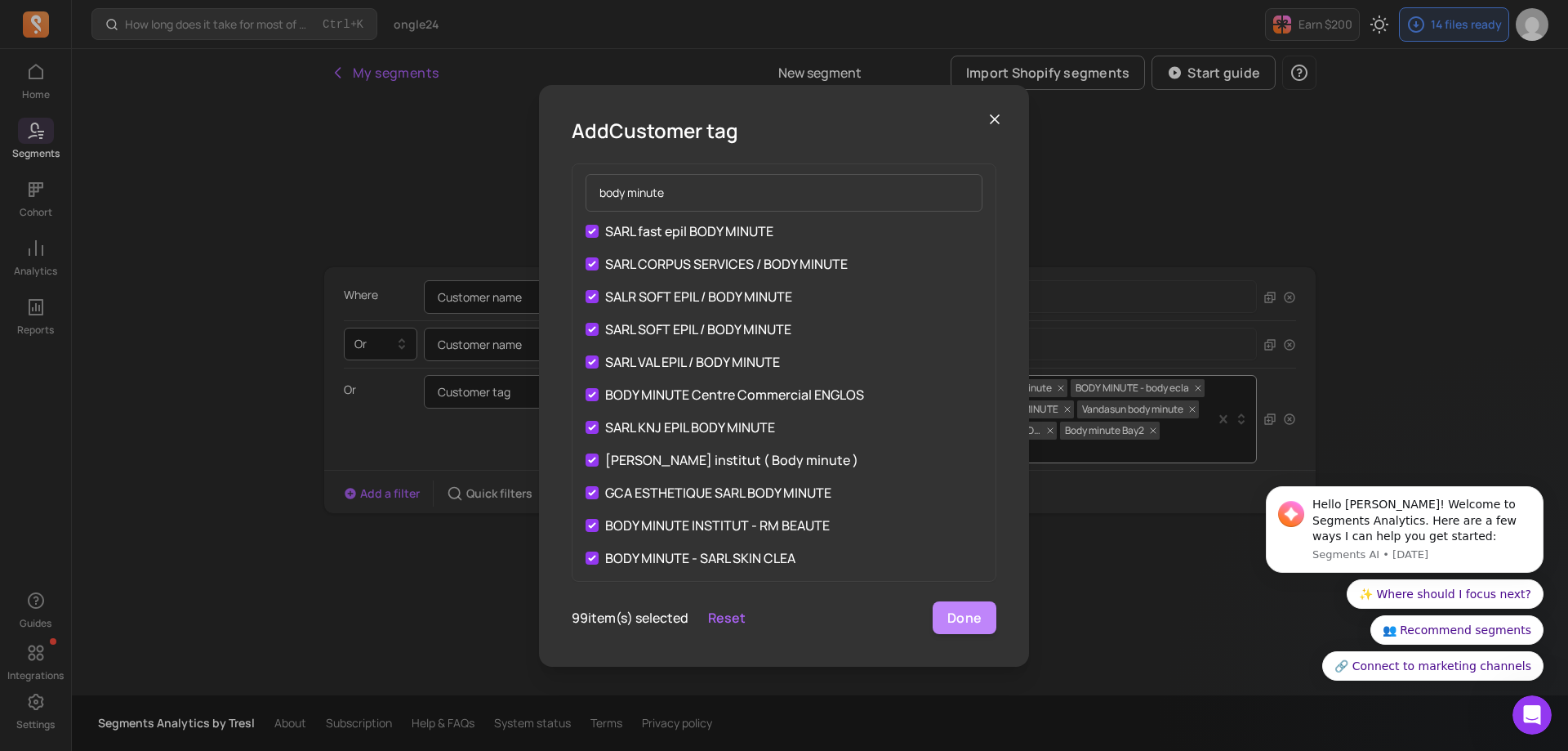
click at [970, 624] on button "Done" at bounding box center [965, 617] width 64 height 33
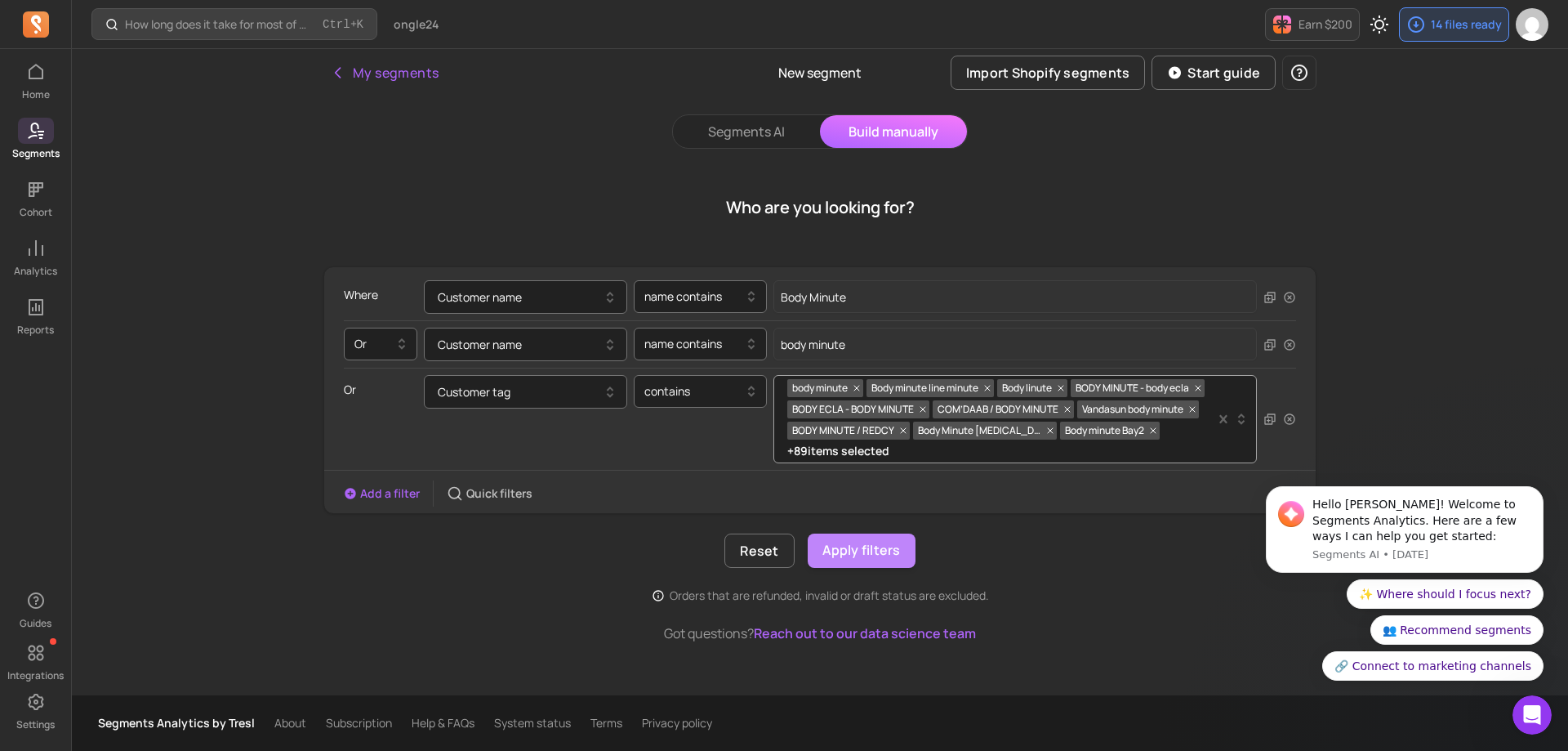
click at [869, 560] on button "Apply filters" at bounding box center [861, 551] width 108 height 35
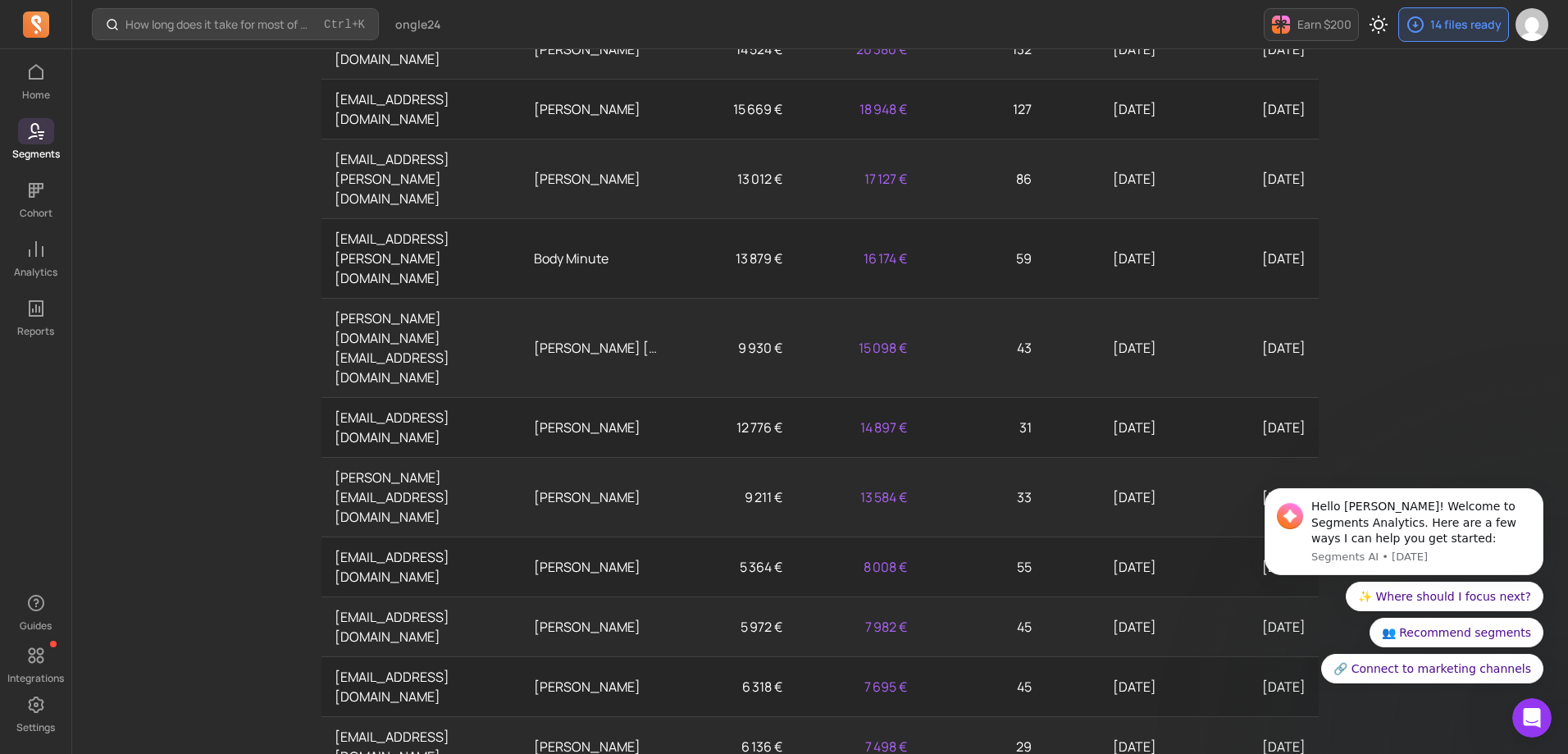
scroll to position [1066, 0]
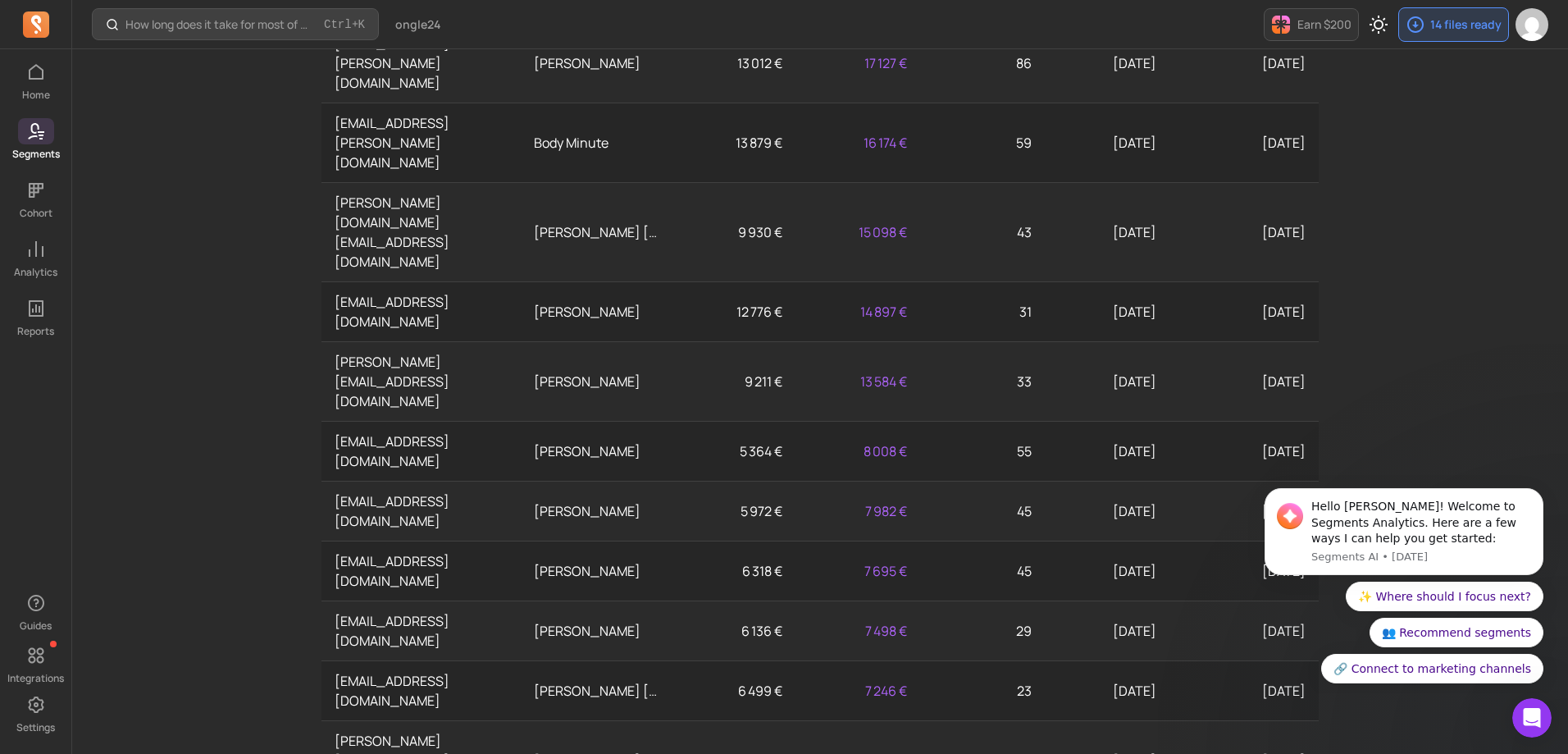
click at [165, 367] on div "How long does it take for most of my customers to buy again? Ctrl + K ongle24 E…" at bounding box center [820, 151] width 1496 height 2434
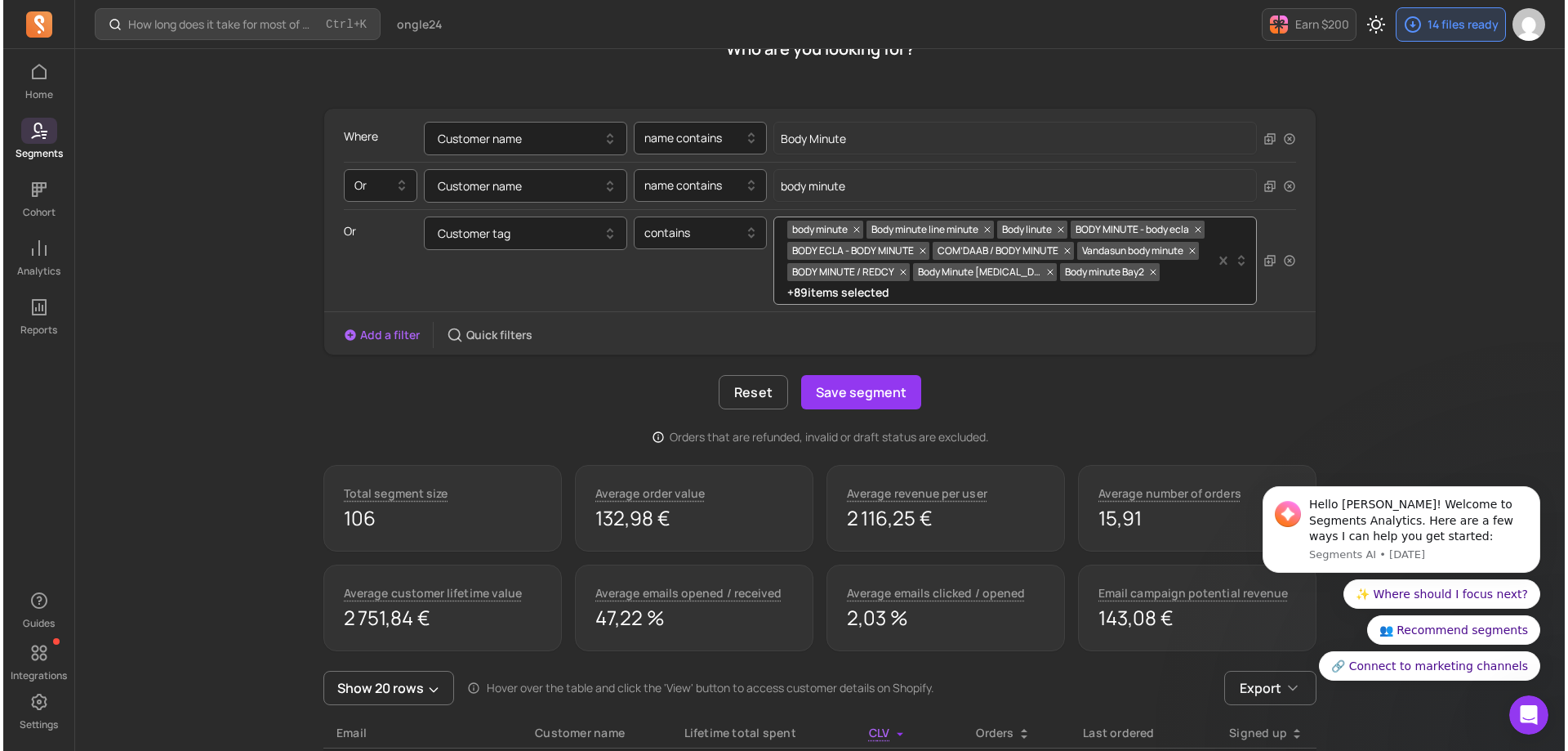
scroll to position [103, 0]
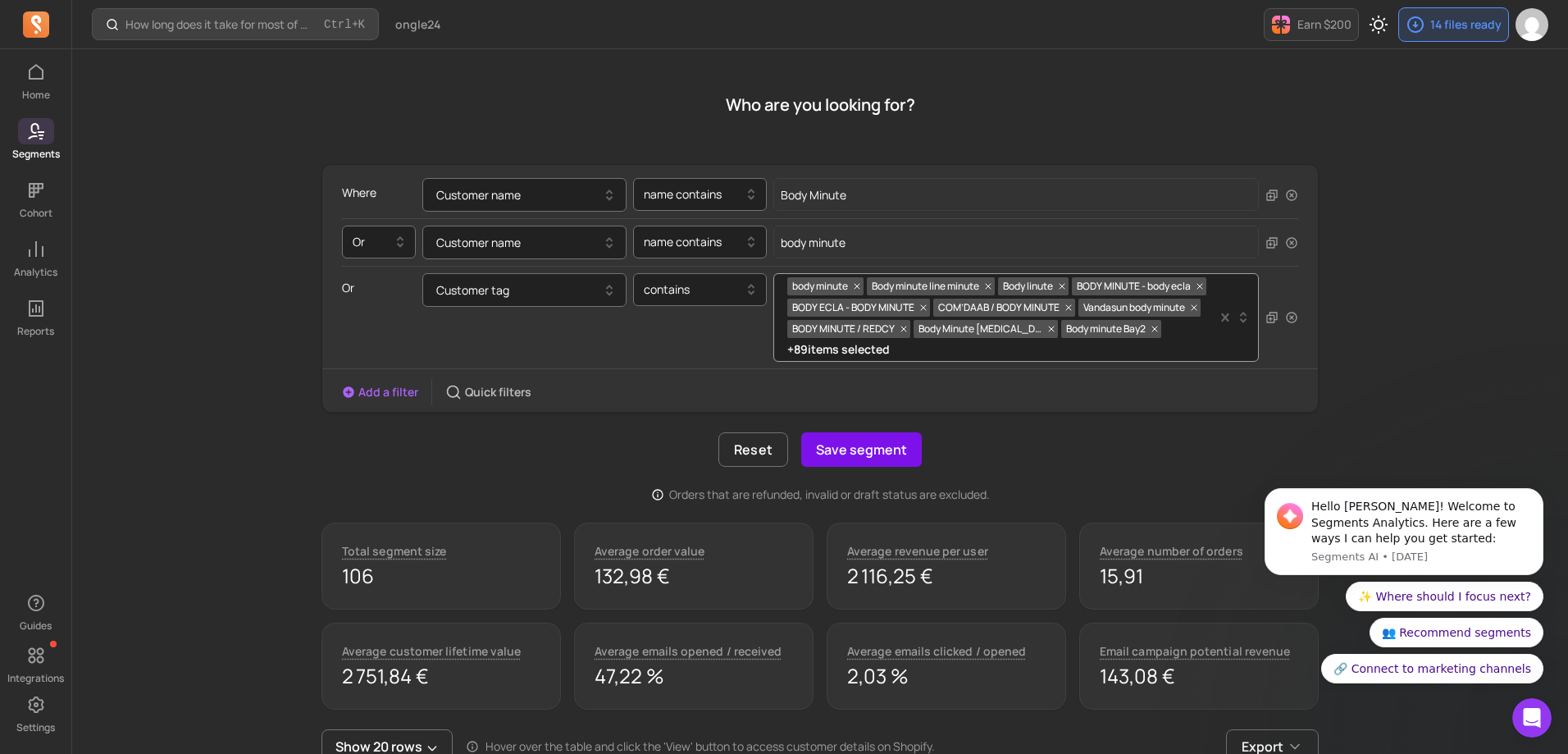
click at [877, 450] on button "Save segment" at bounding box center [861, 449] width 121 height 35
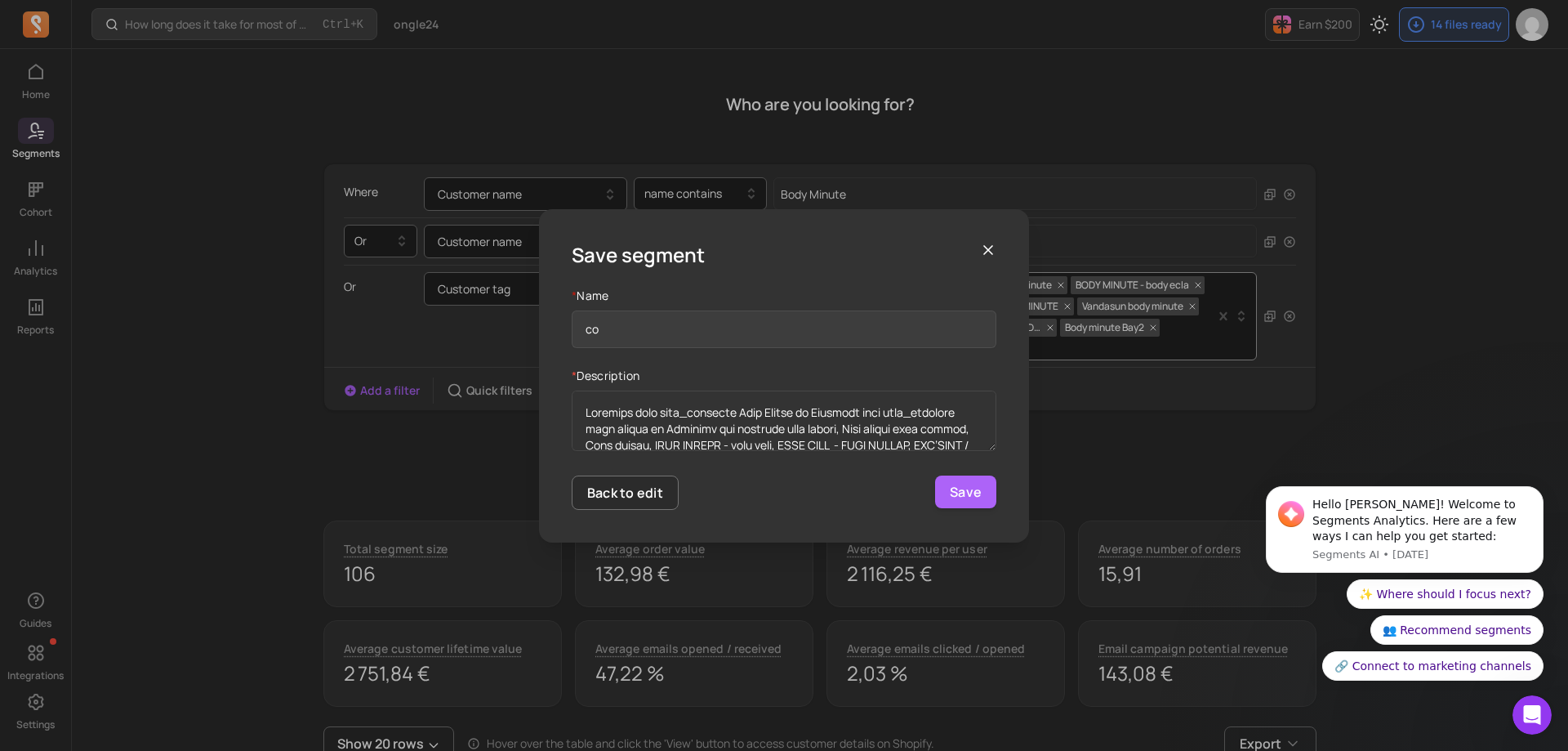
type input "c"
type input "Company Beauty Minute"
click at [959, 493] on button "Save" at bounding box center [965, 492] width 61 height 33
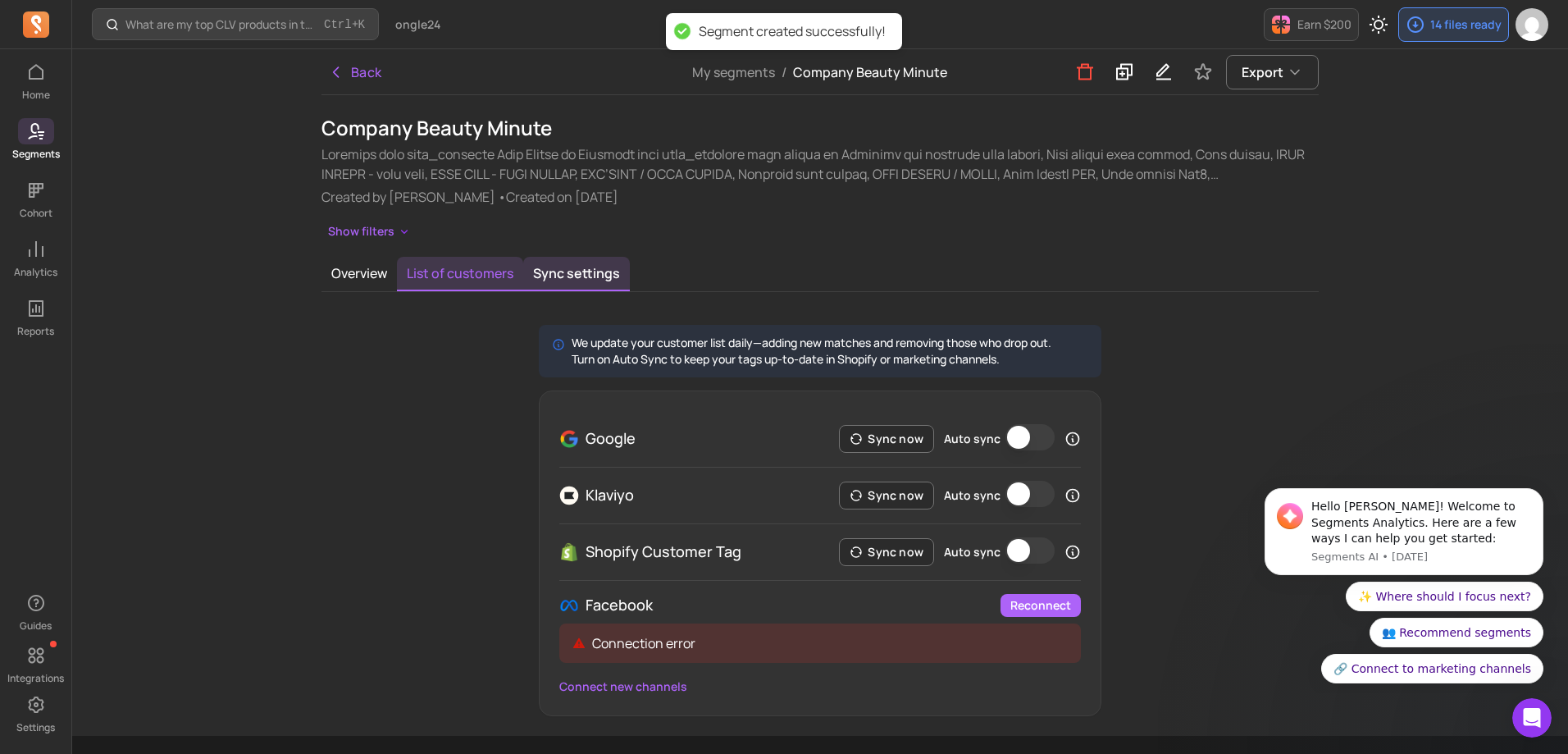
click at [457, 276] on button "List of customers" at bounding box center [460, 274] width 126 height 35
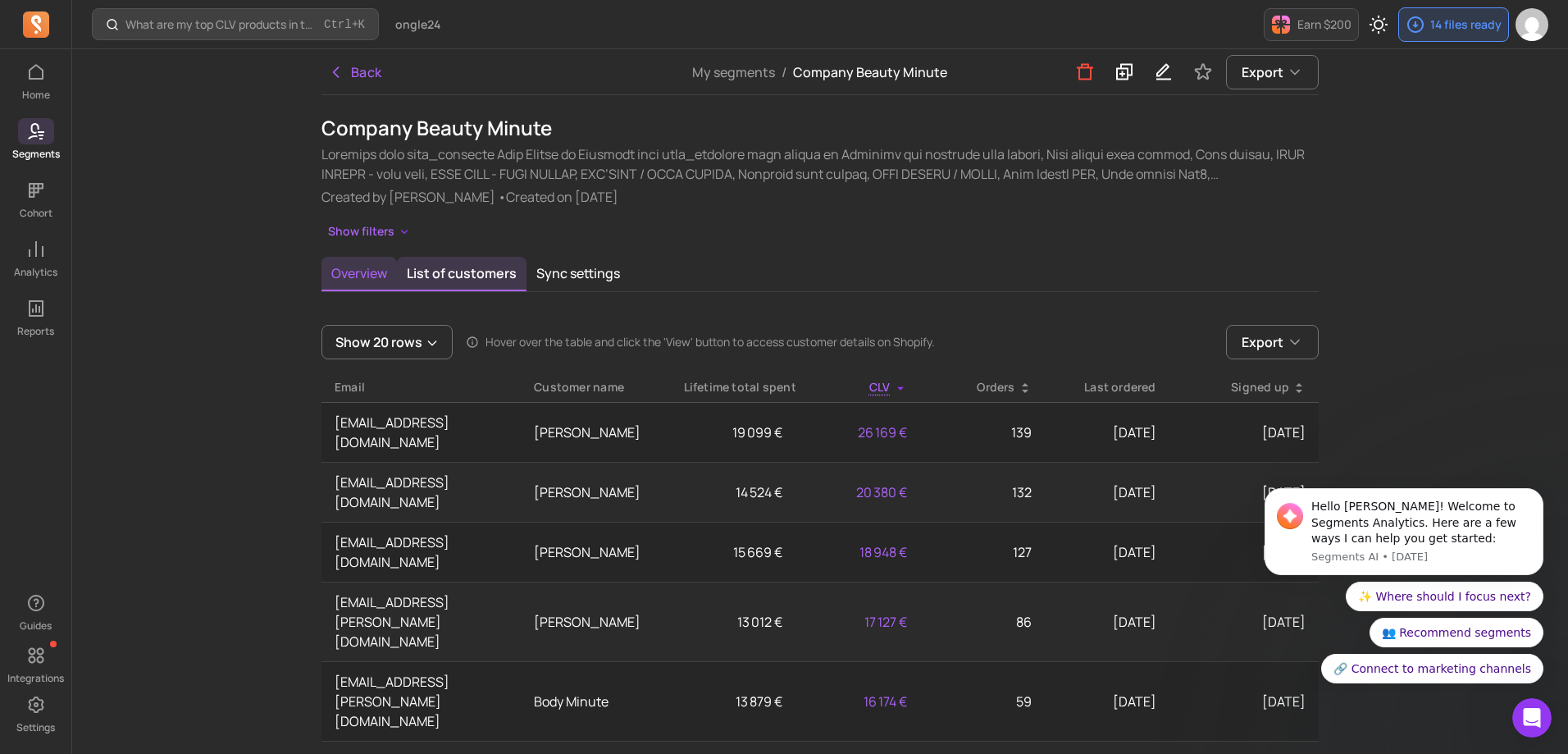
click at [352, 276] on button "Overview" at bounding box center [358, 274] width 75 height 35
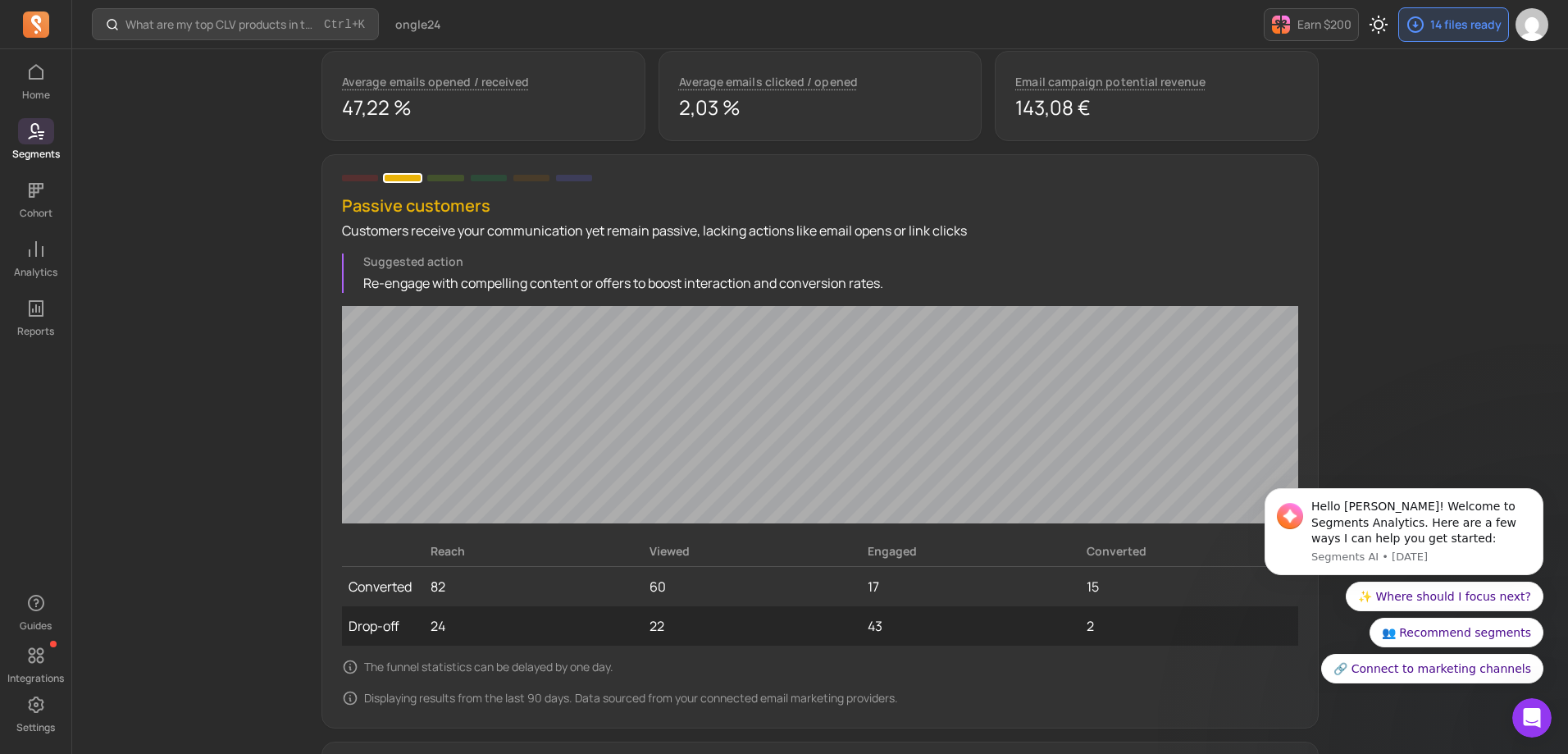
scroll to position [1167, 0]
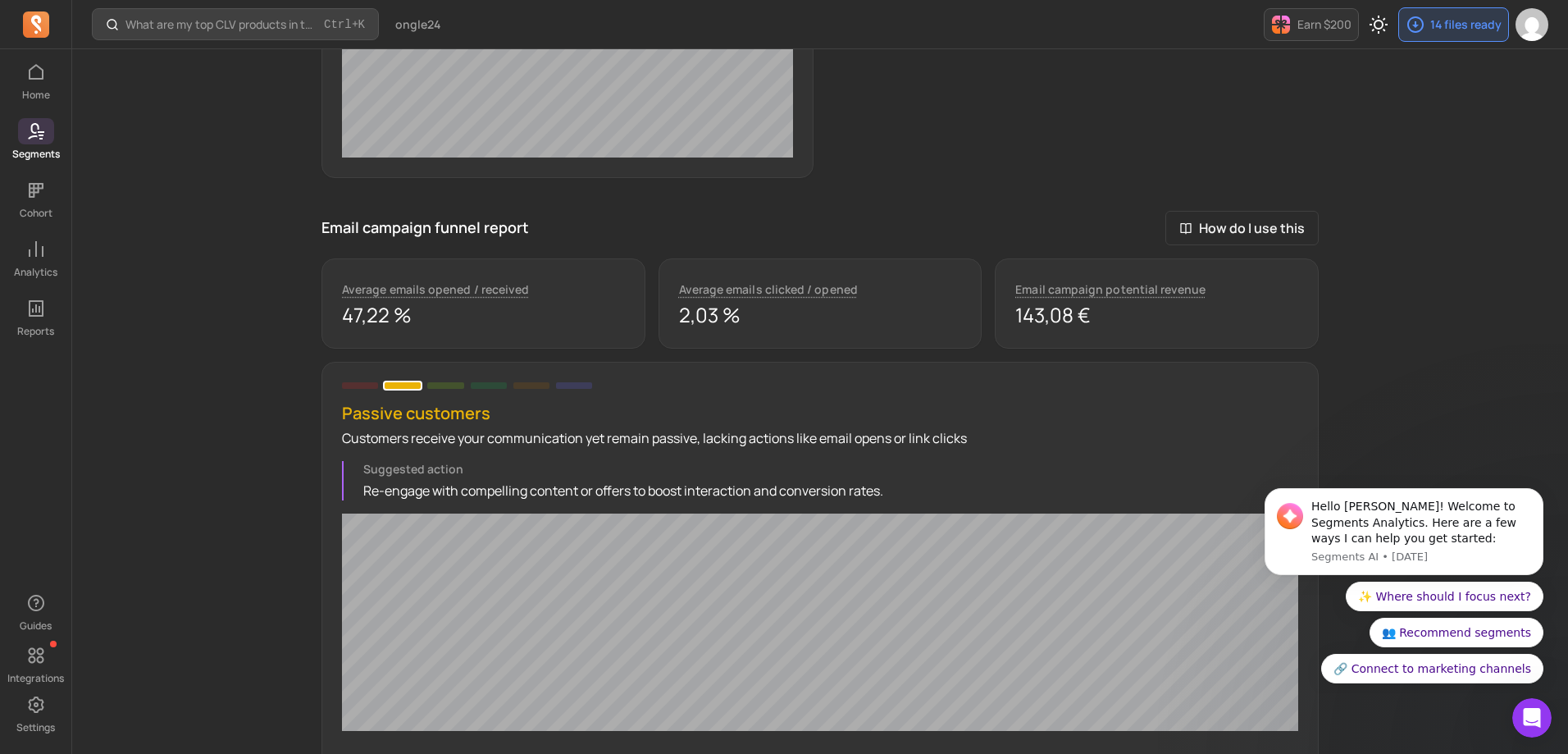
click at [367, 389] on div "Passive customers Customers receive your communication yet remain passive, lack…" at bounding box center [820, 441] width 956 height 118
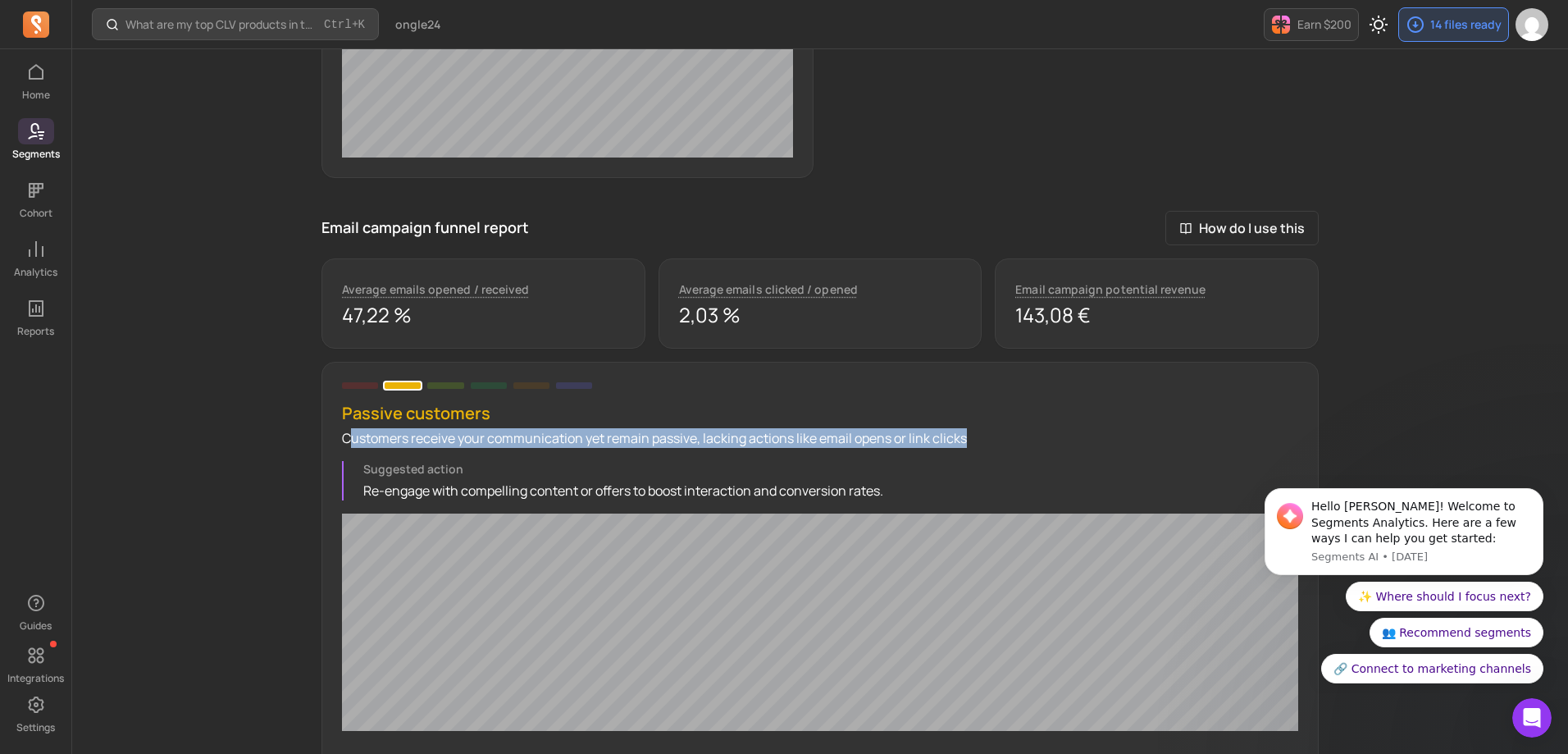
drag, startPoint x: 350, startPoint y: 437, endPoint x: 981, endPoint y: 437, distance: 631.0
click at [981, 437] on p "Customers receive your communication yet remain passive, lacking actions like e…" at bounding box center [820, 437] width 956 height 19
click at [766, 442] on p "Customers receive your communication yet remain passive, lacking actions like e…" at bounding box center [820, 437] width 956 height 19
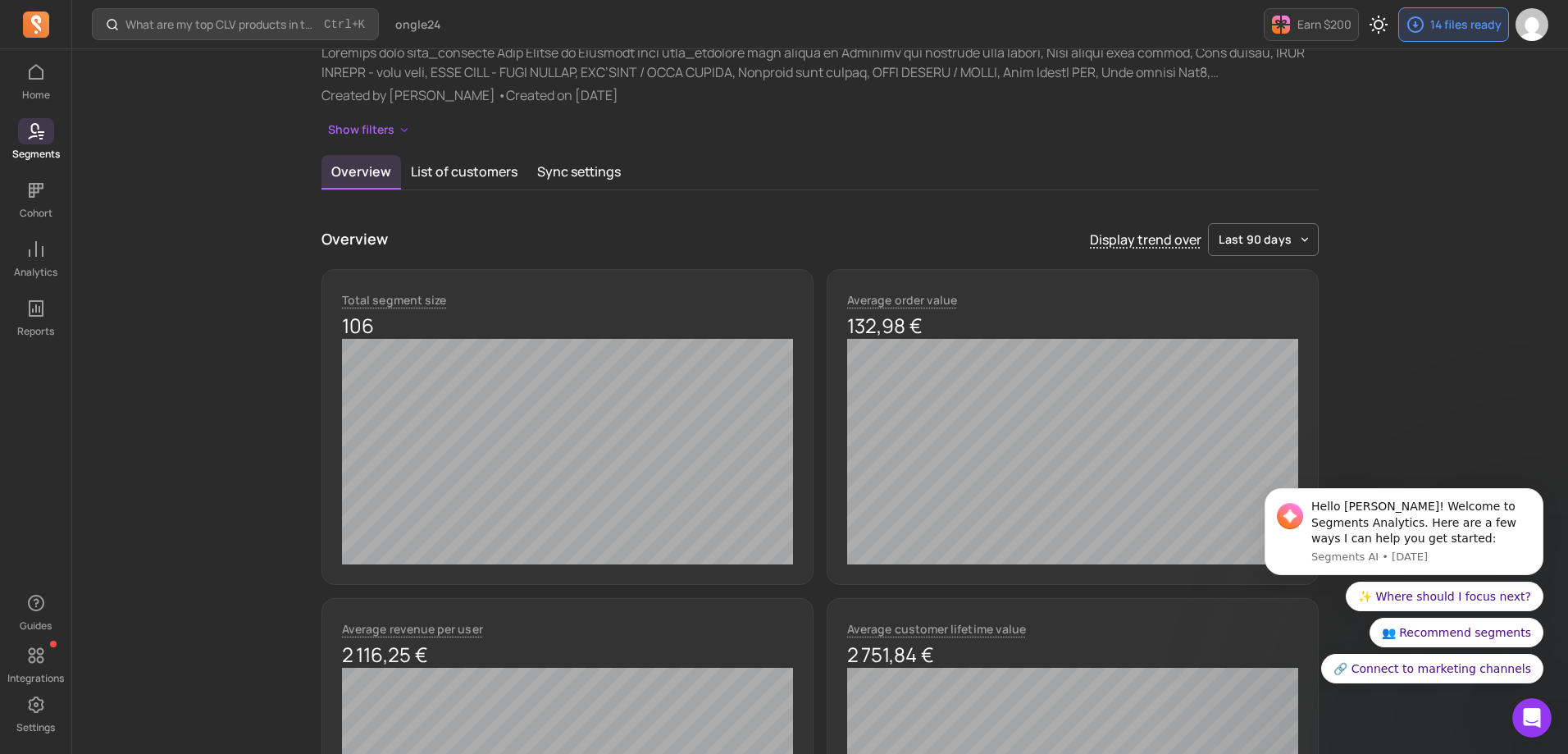
scroll to position [0, 0]
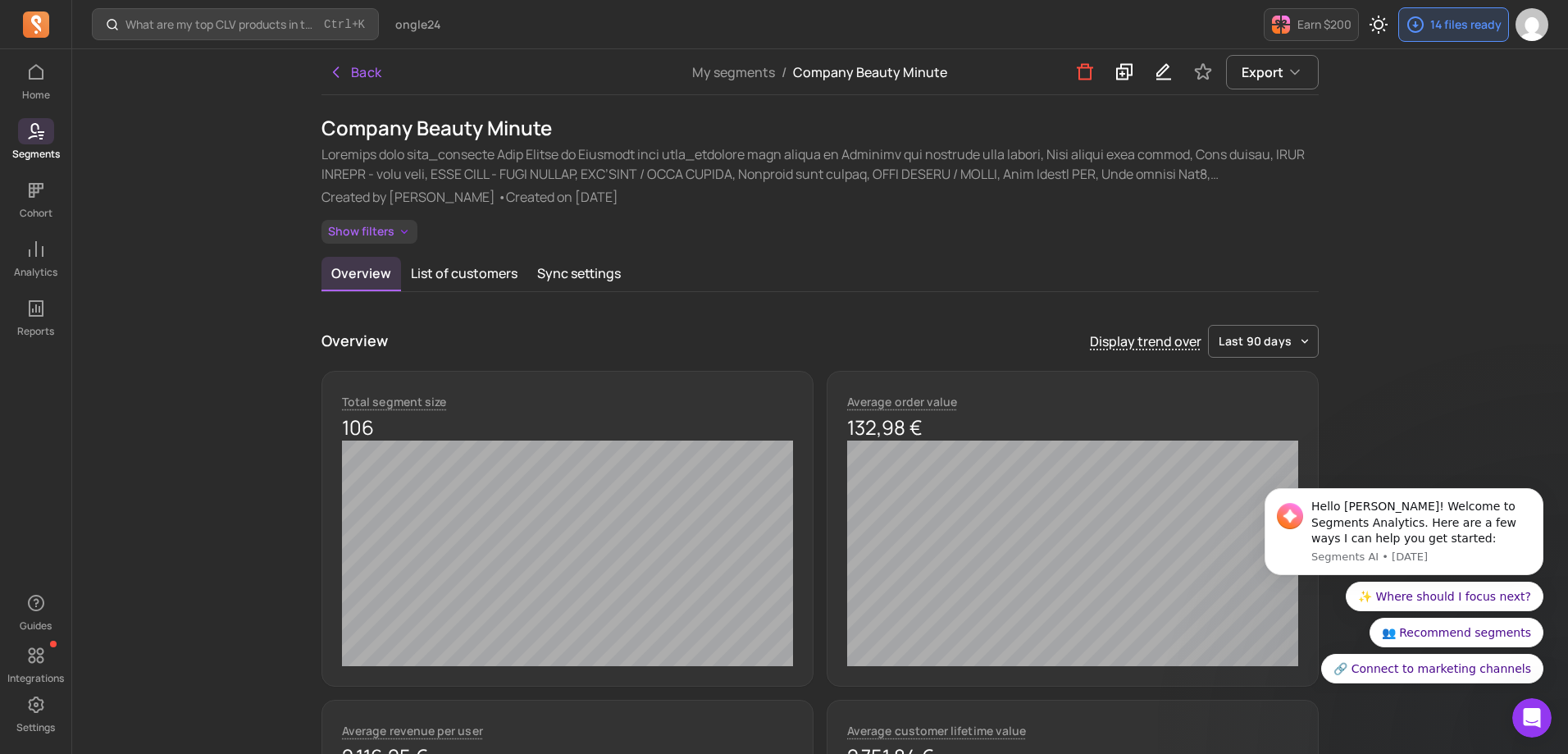
click at [402, 233] on icon "button" at bounding box center [404, 232] width 7 height 4
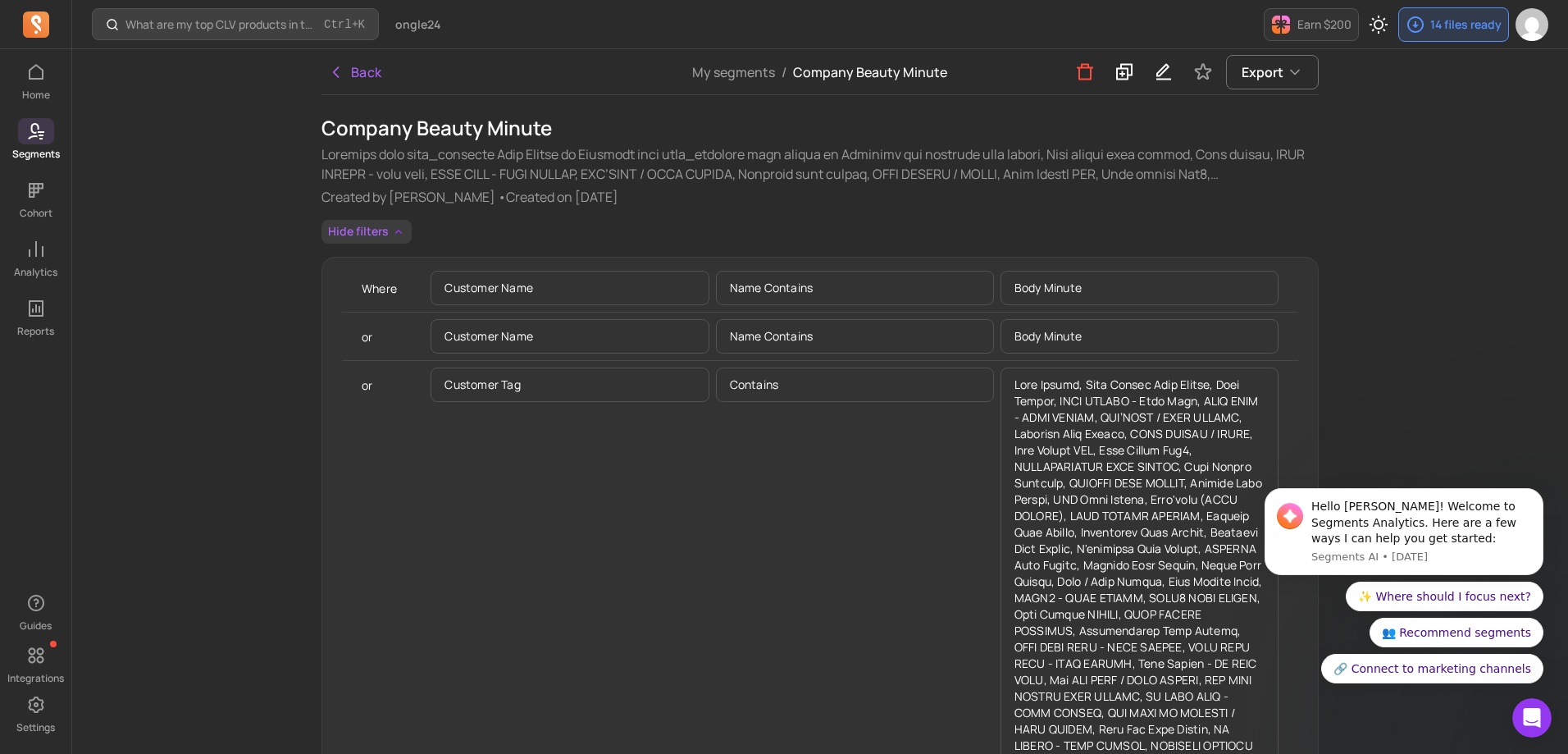
click at [402, 233] on icon "button" at bounding box center [399, 232] width 14 height 14
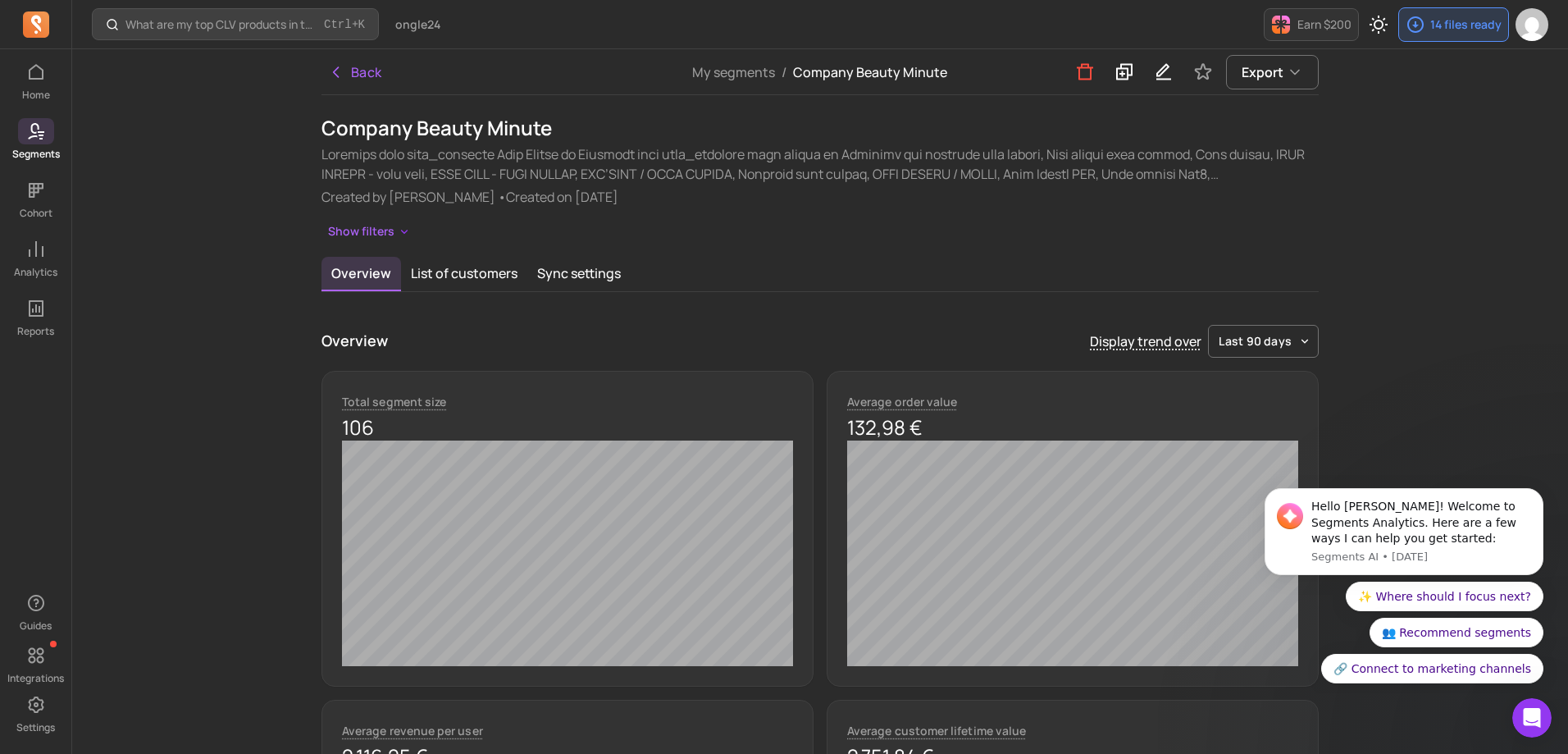
click at [1294, 349] on button "last 90 days" at bounding box center [1263, 341] width 111 height 33
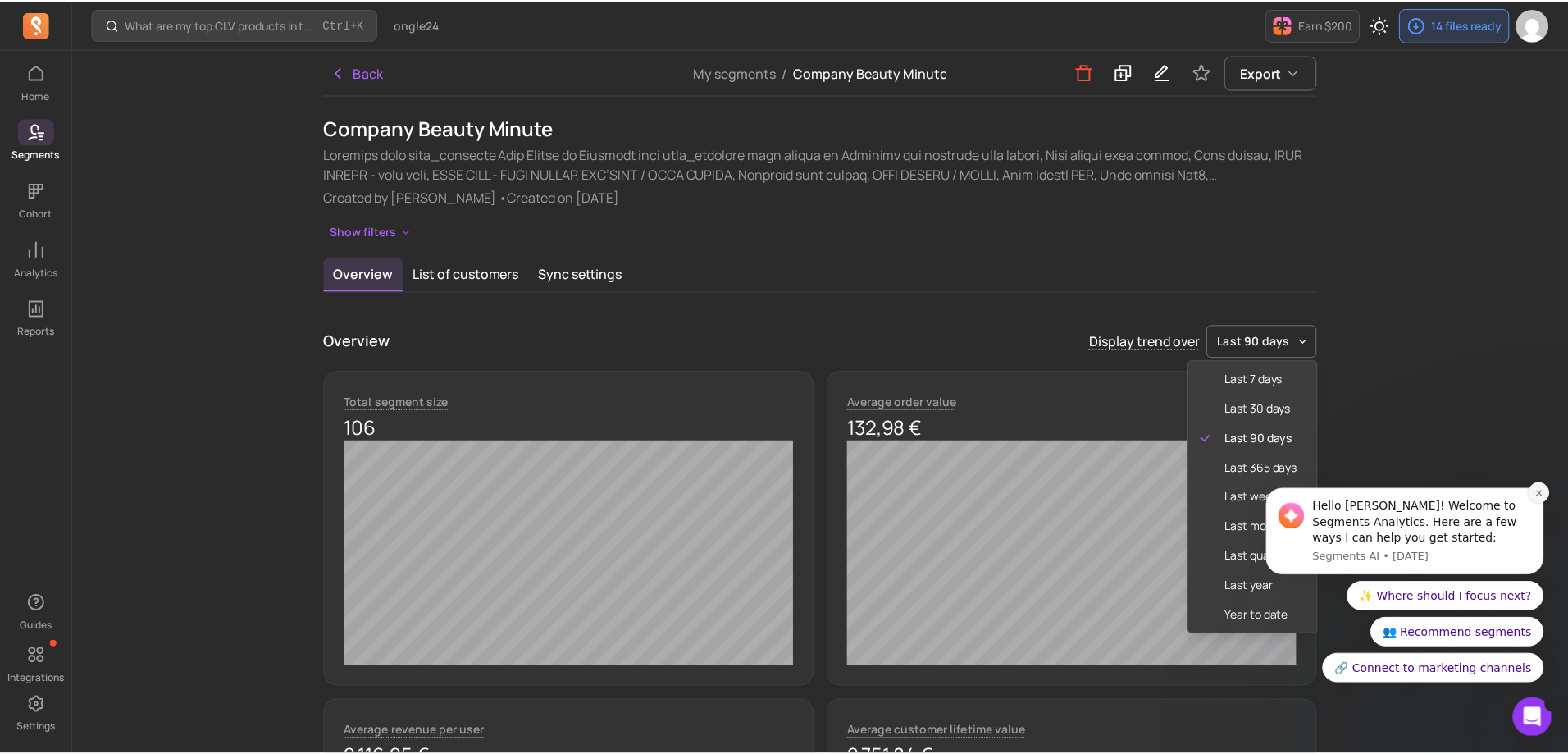
drag, startPoint x: 1534, startPoint y: 489, endPoint x: 2688, endPoint y: 950, distance: 1242.7
click at [1535, 489] on icon "Dismiss notification" at bounding box center [1539, 492] width 9 height 9
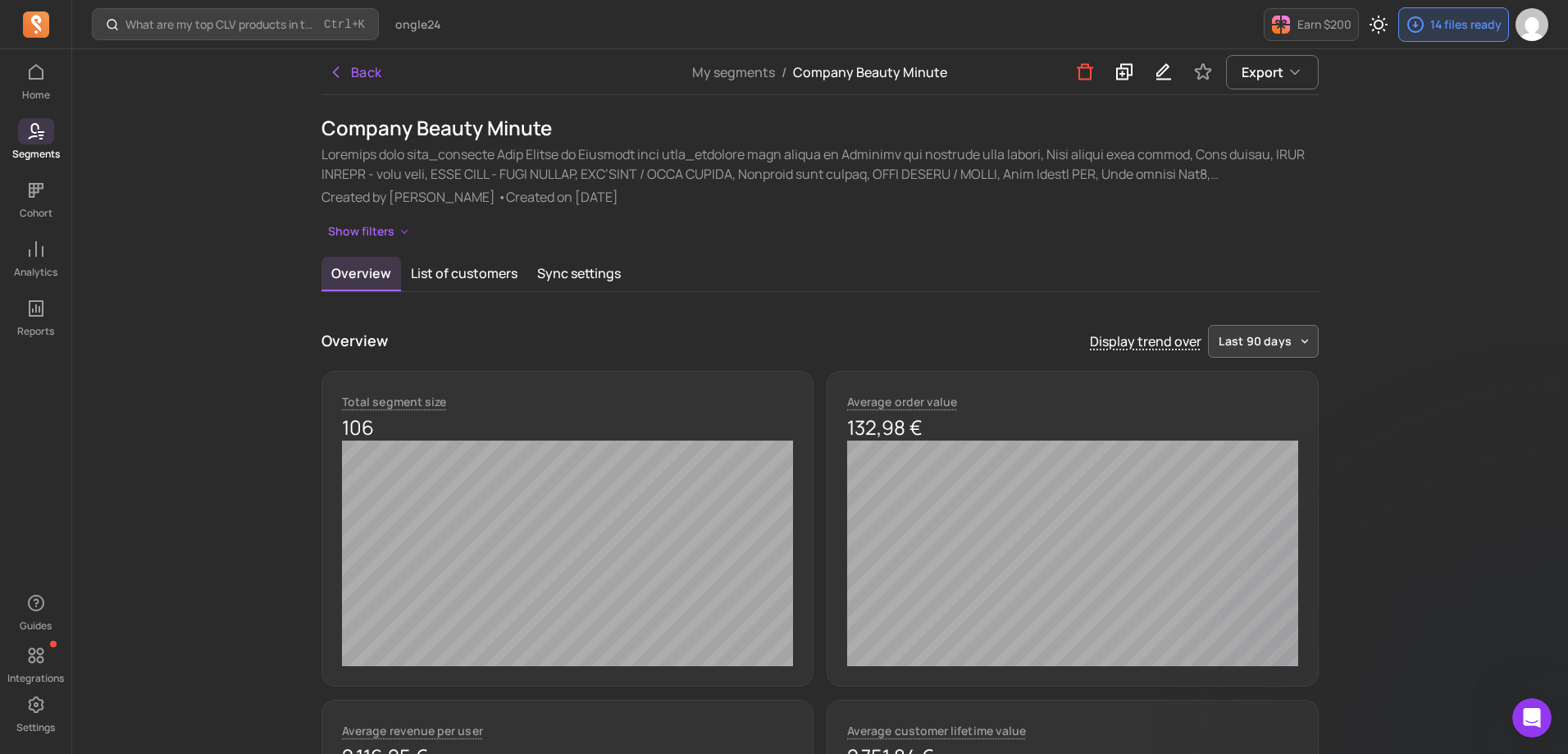
click at [1302, 348] on button "last 90 days" at bounding box center [1263, 341] width 111 height 33
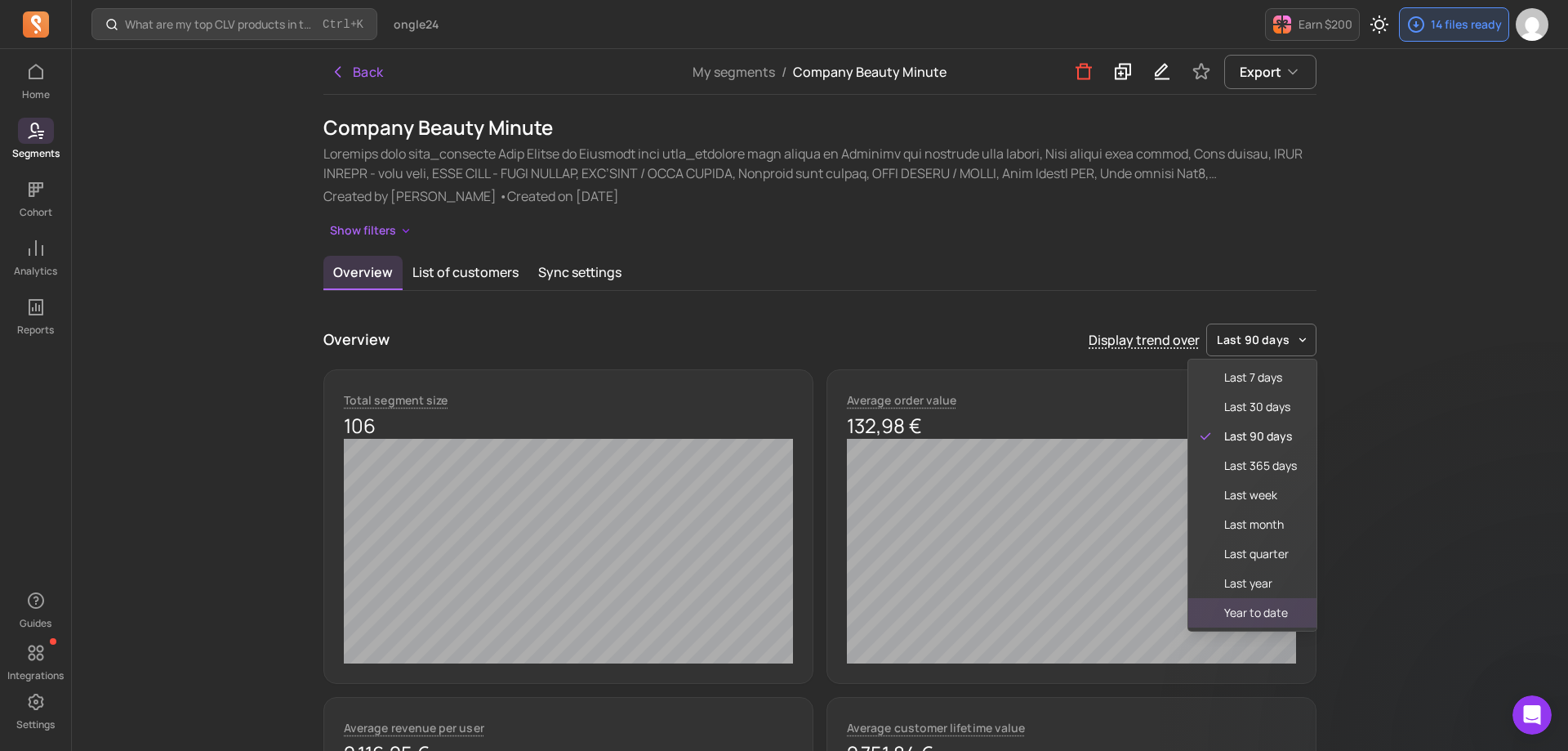
click at [1280, 612] on span "year to date" at bounding box center [1260, 612] width 72 height 16
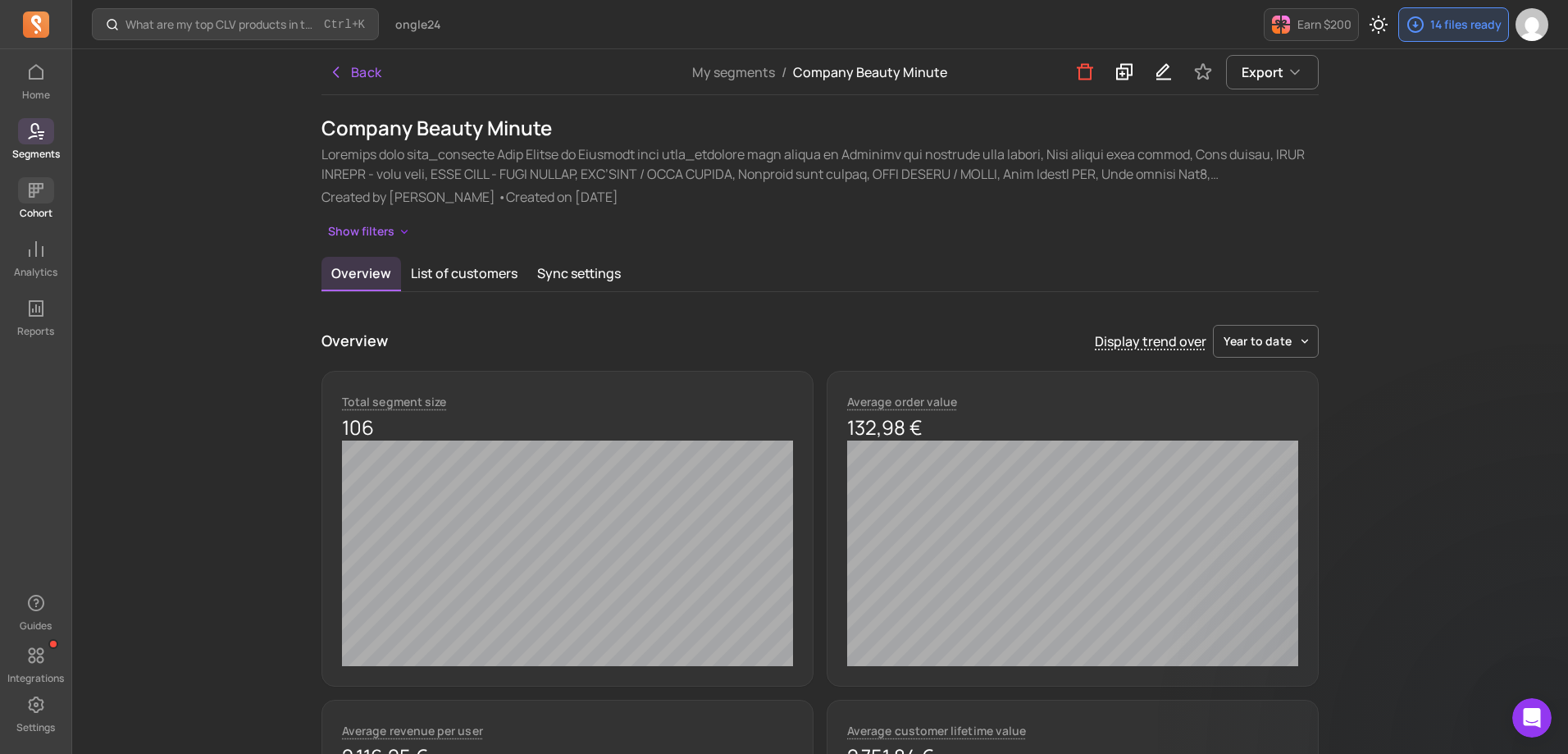
click at [30, 199] on icon at bounding box center [36, 189] width 19 height 19
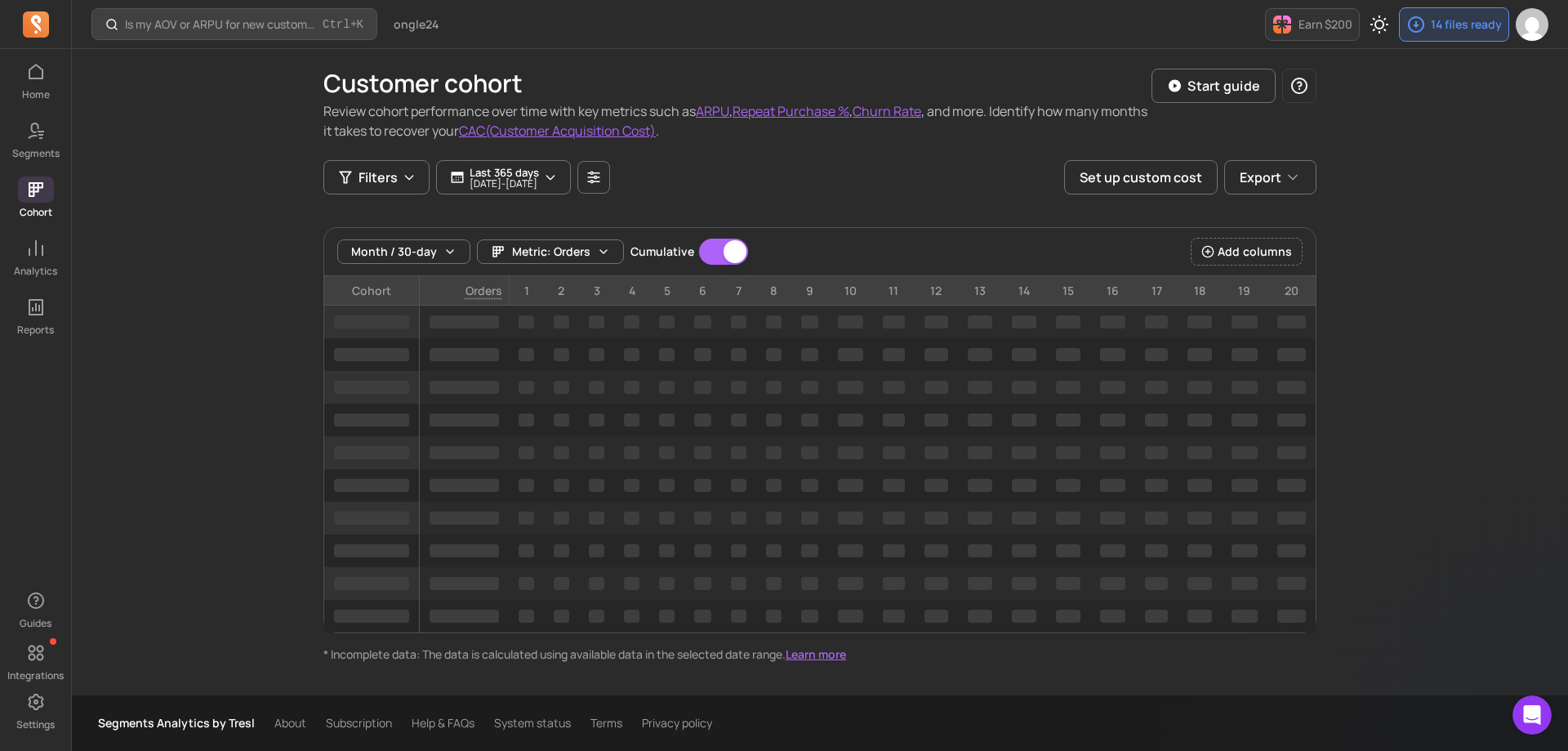
click at [881, 178] on div "Filters Last 365 days [DATE] - [DATE] Set up custom cost Export" at bounding box center [820, 177] width 993 height 35
click at [571, 173] on button "Last 365 days [DATE] - [DATE]" at bounding box center [503, 177] width 135 height 35
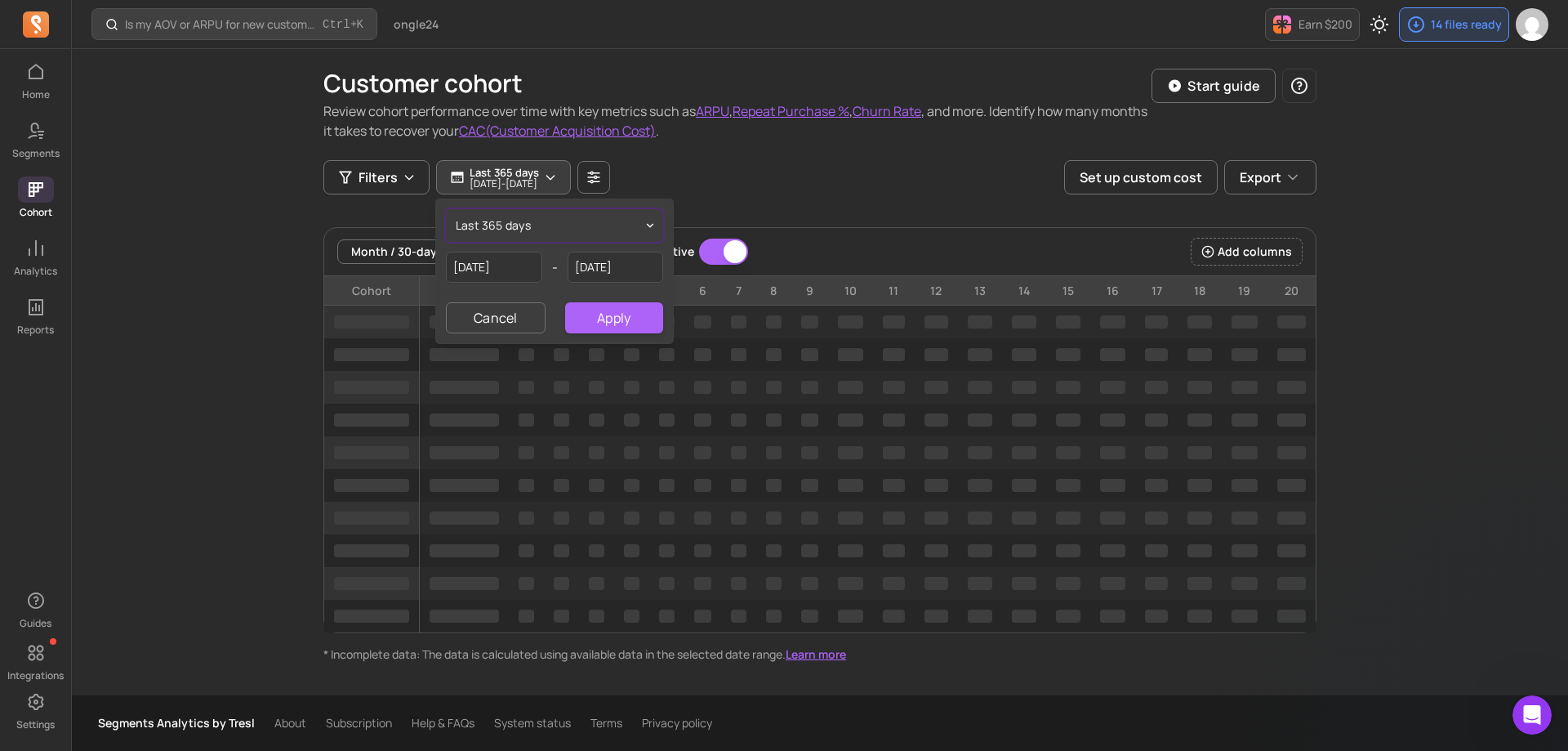
click at [639, 218] on button "last 365 days" at bounding box center [555, 225] width 217 height 33
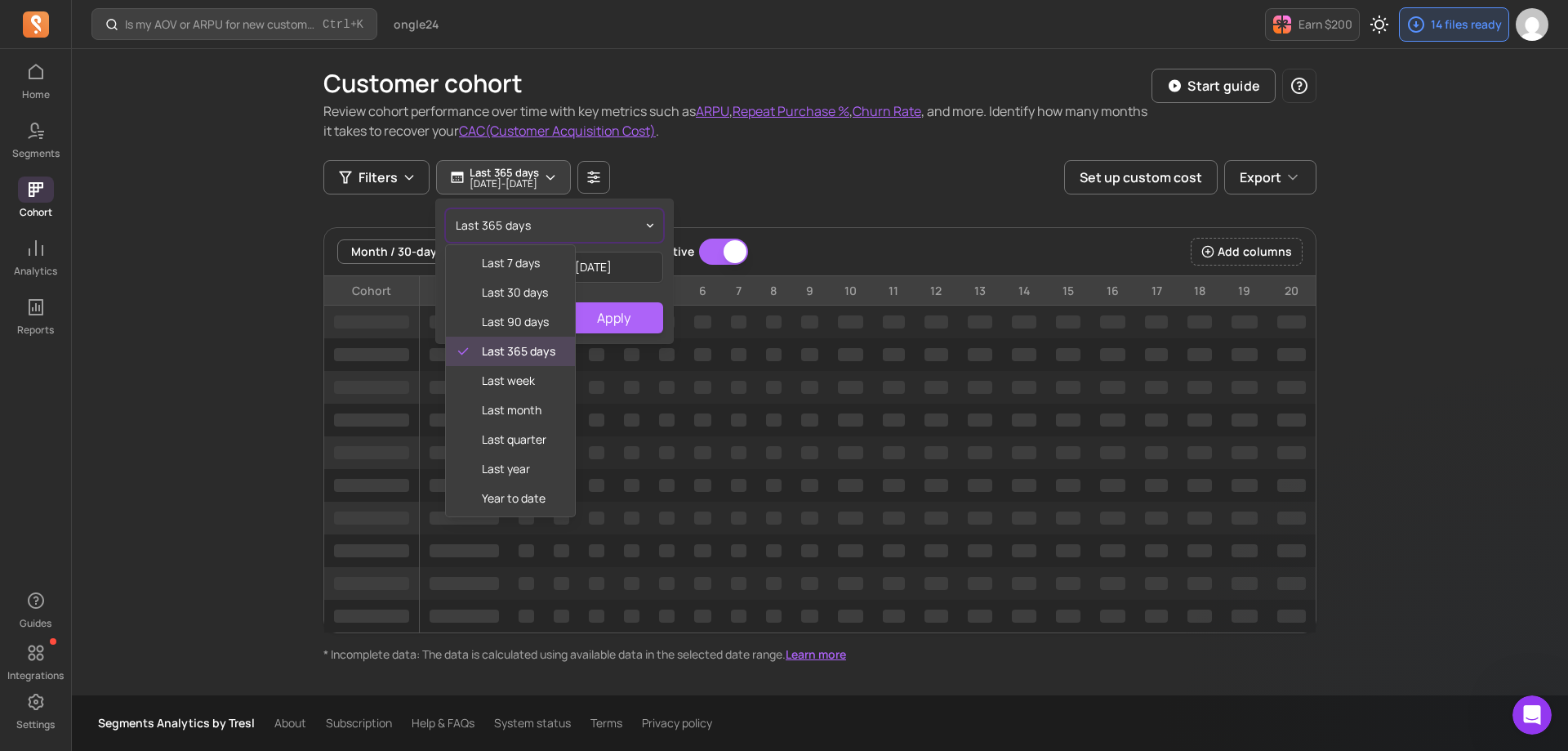
click at [638, 218] on button "last 365 days" at bounding box center [555, 225] width 217 height 33
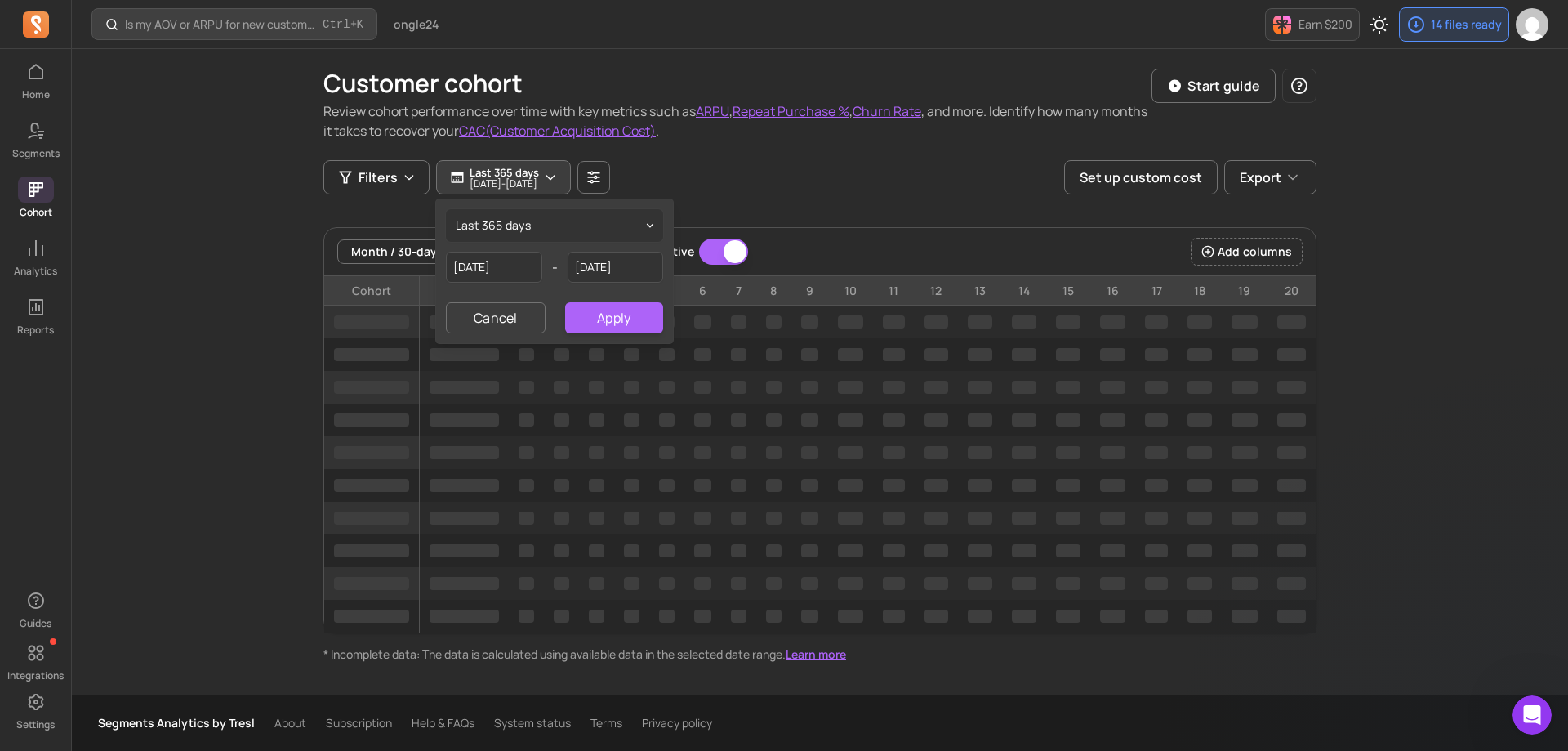
click at [870, 184] on div "Filters Last 365 days [DATE] - [DATE] last 365 days [DATE] - [DATE] Cancel Appl…" at bounding box center [820, 177] width 993 height 35
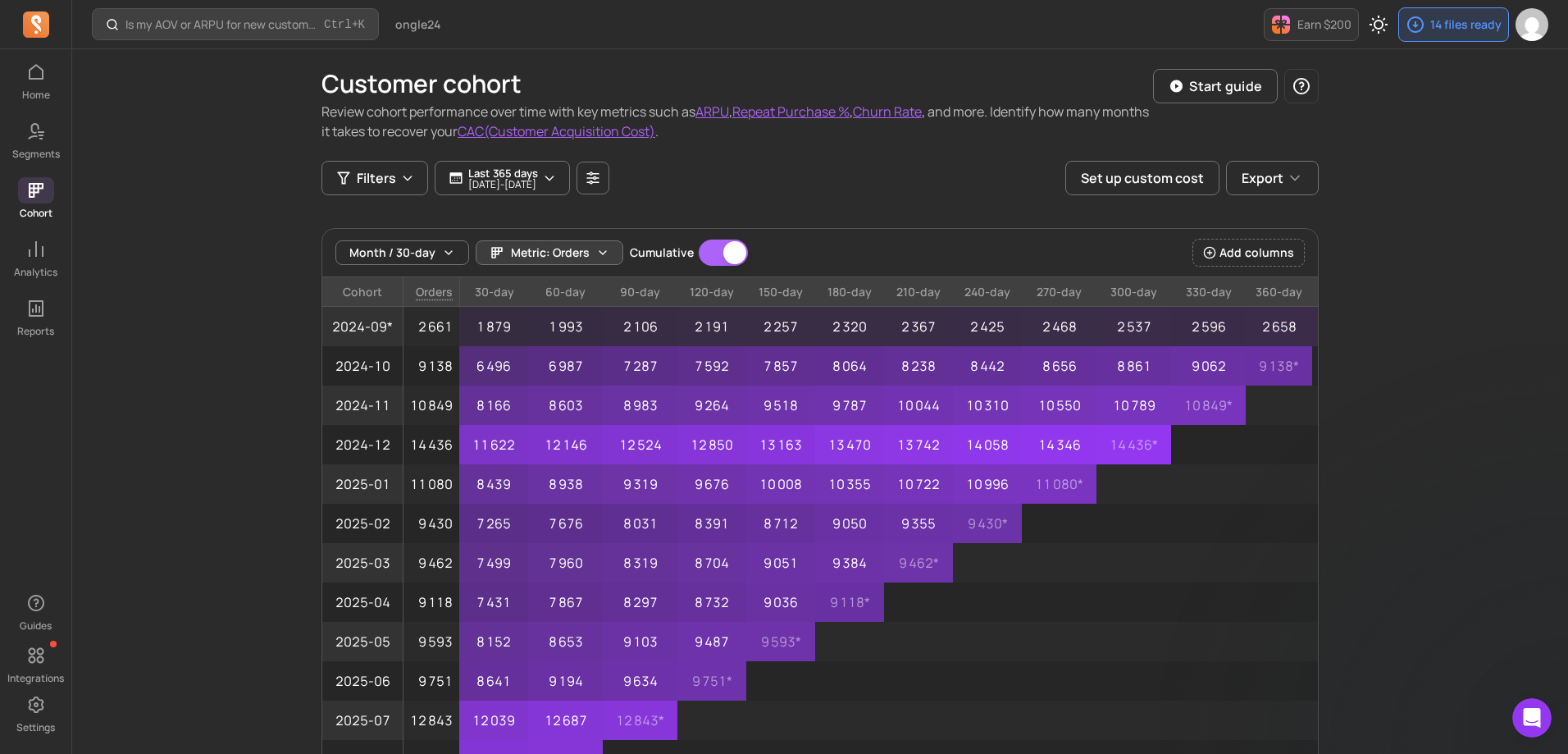
click at [607, 250] on button "Metric: Orders" at bounding box center [549, 252] width 148 height 25
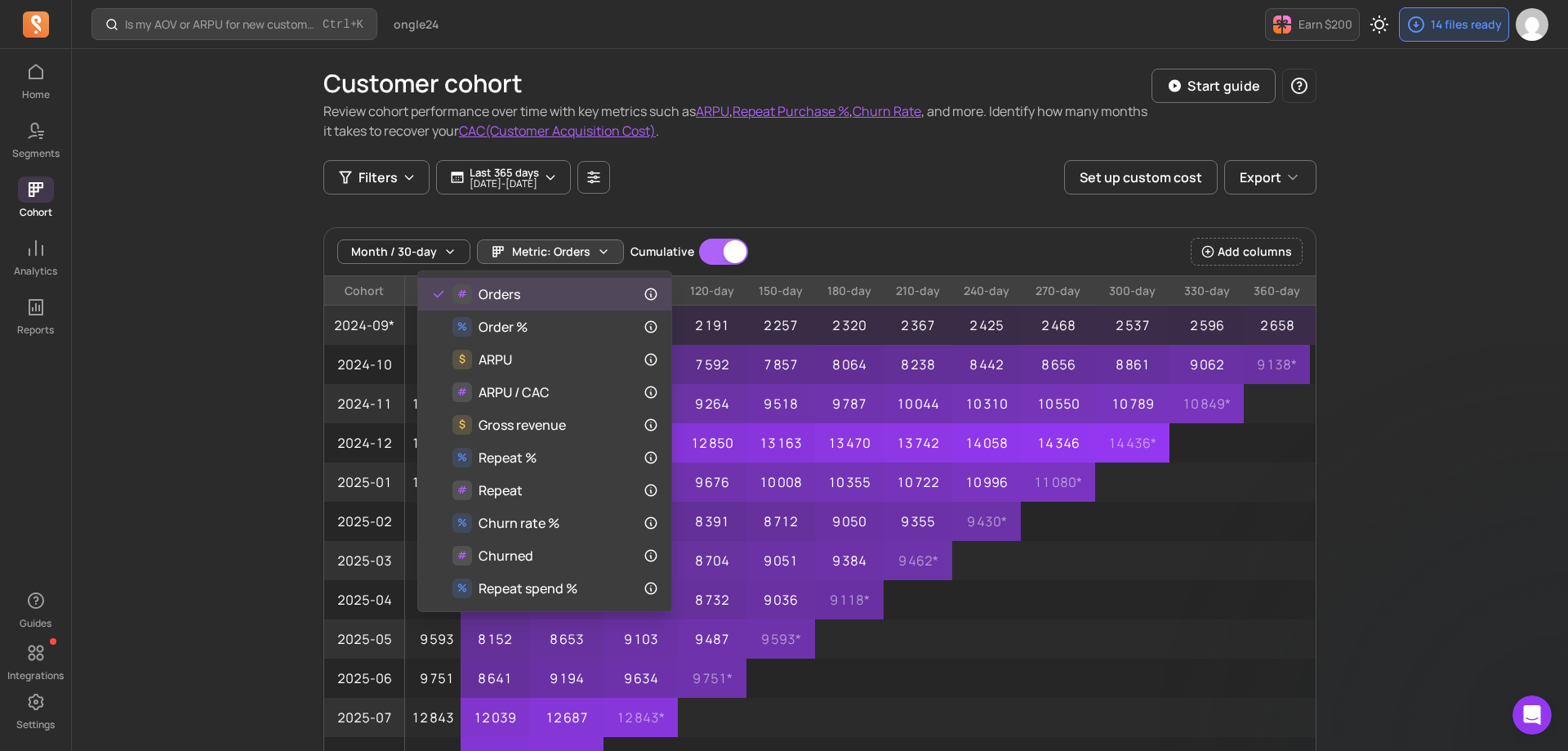
click at [604, 249] on button "Metric: Orders" at bounding box center [550, 251] width 147 height 24
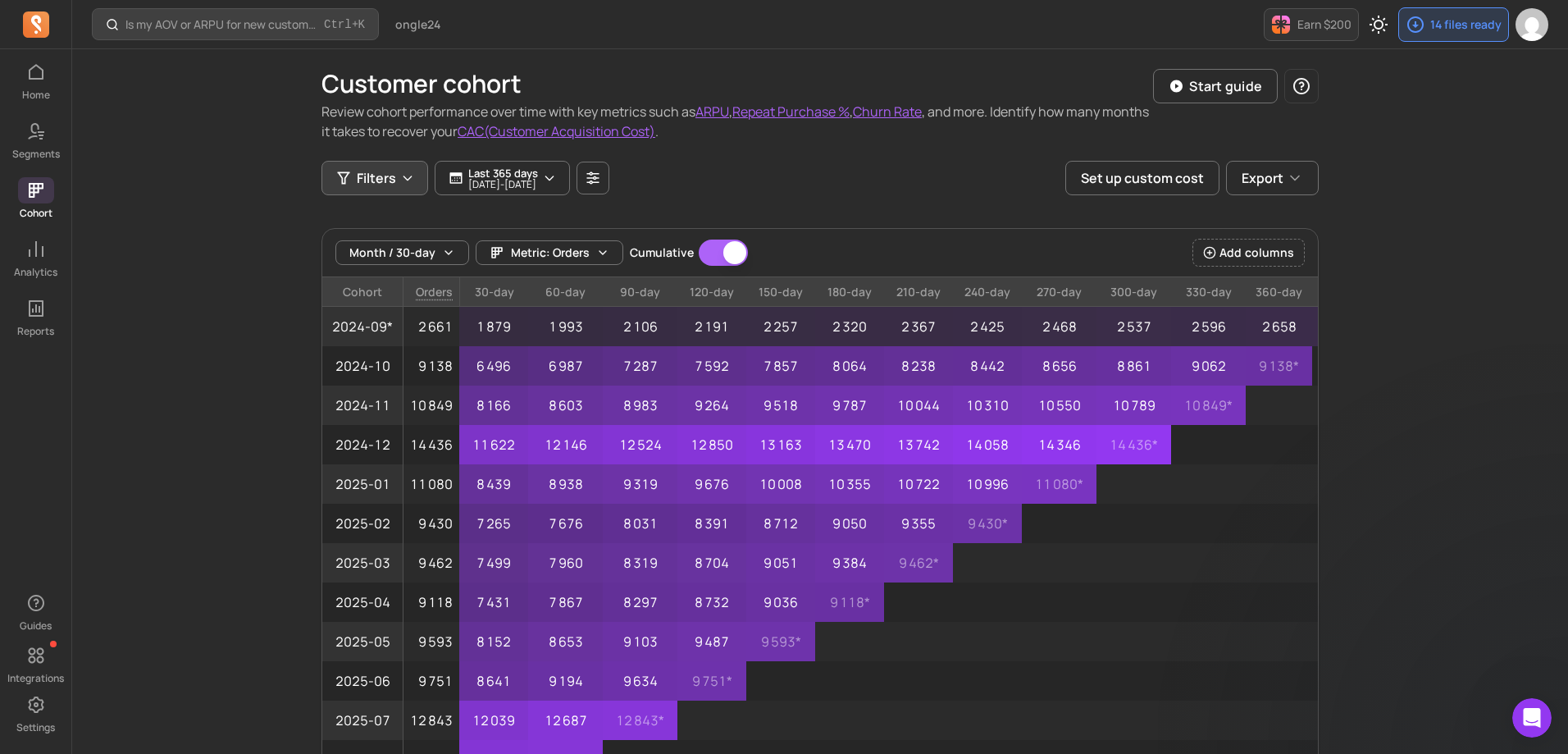
click at [402, 179] on icon "button" at bounding box center [407, 178] width 14 height 14
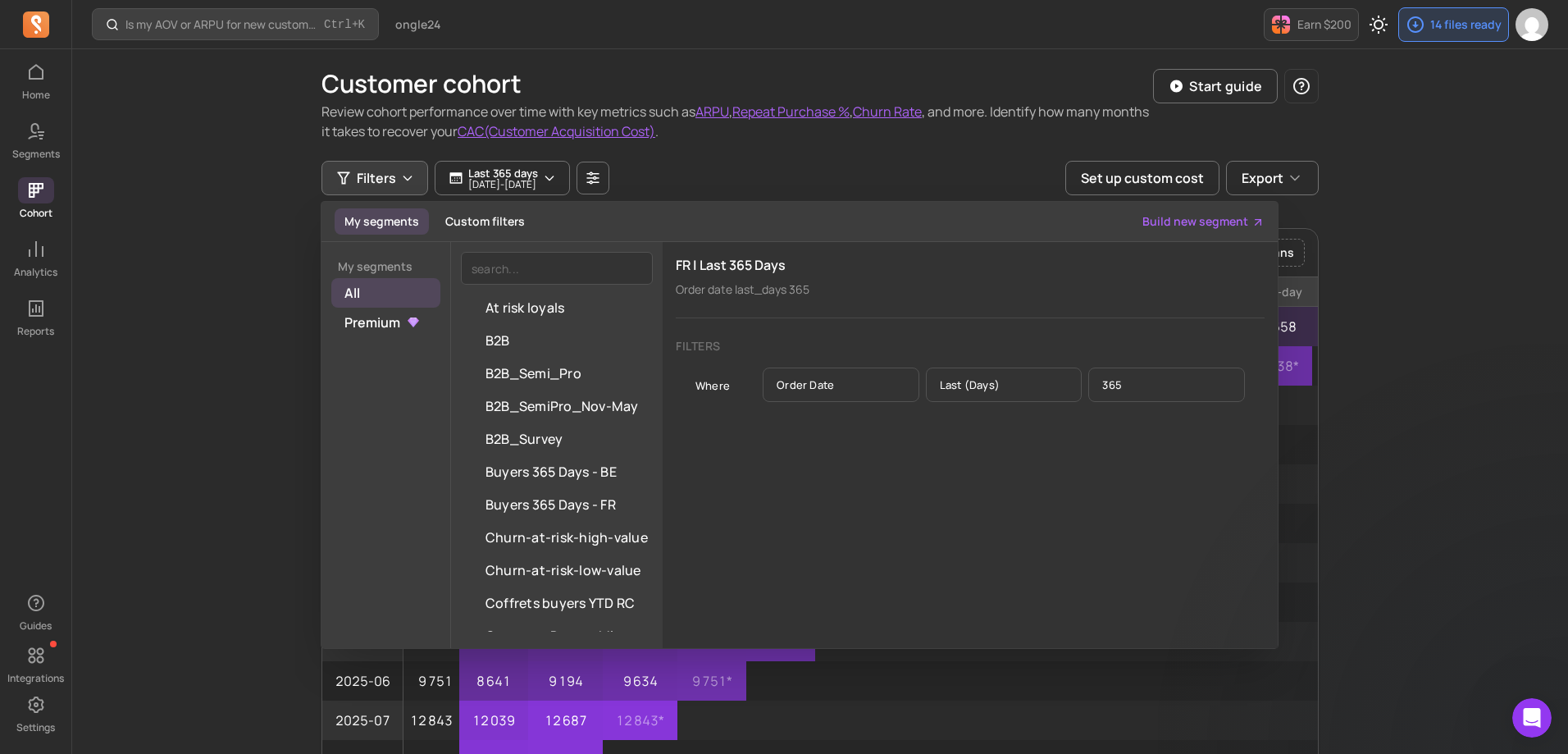
scroll to position [342, 0]
click at [527, 260] on input "search" at bounding box center [556, 268] width 192 height 33
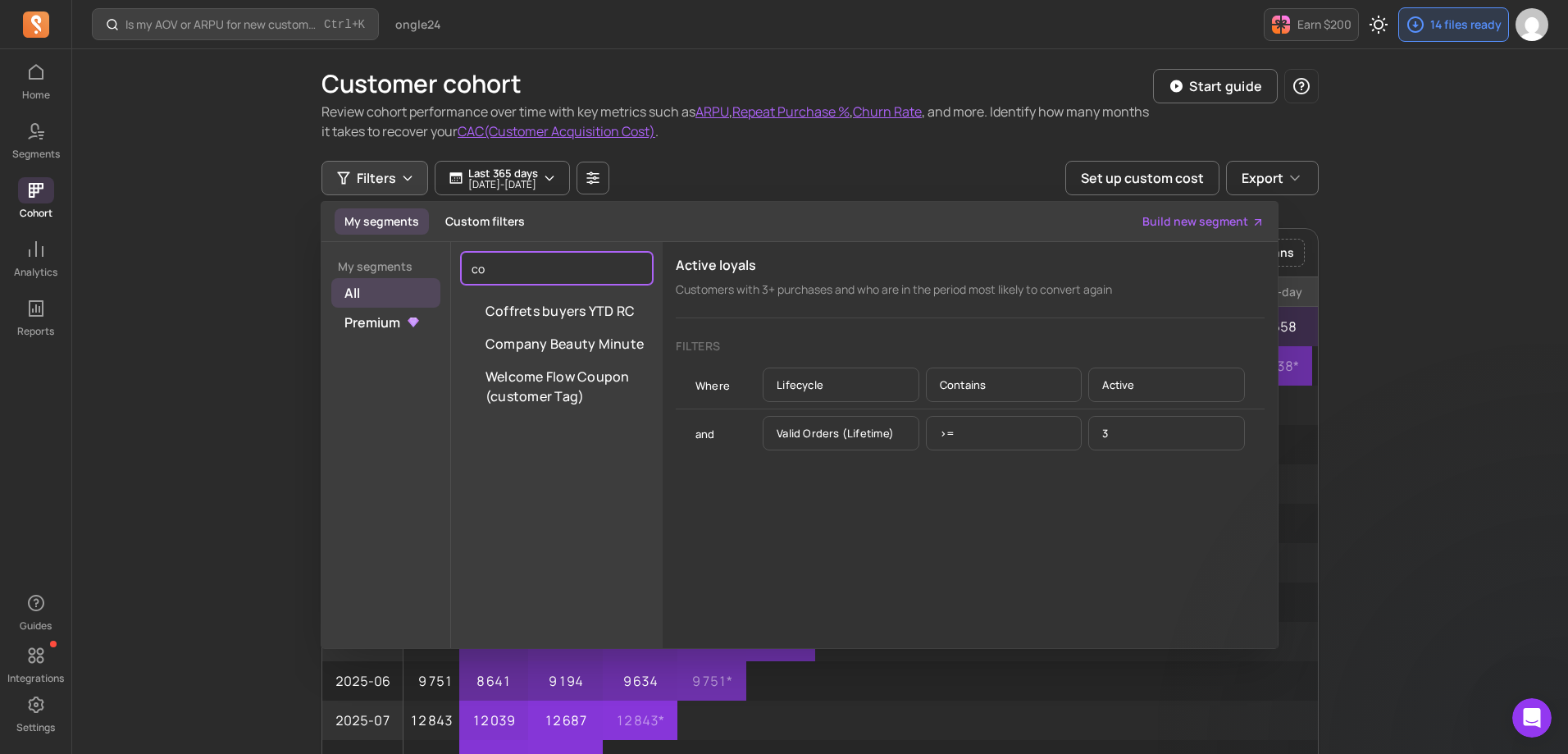
scroll to position [0, 0]
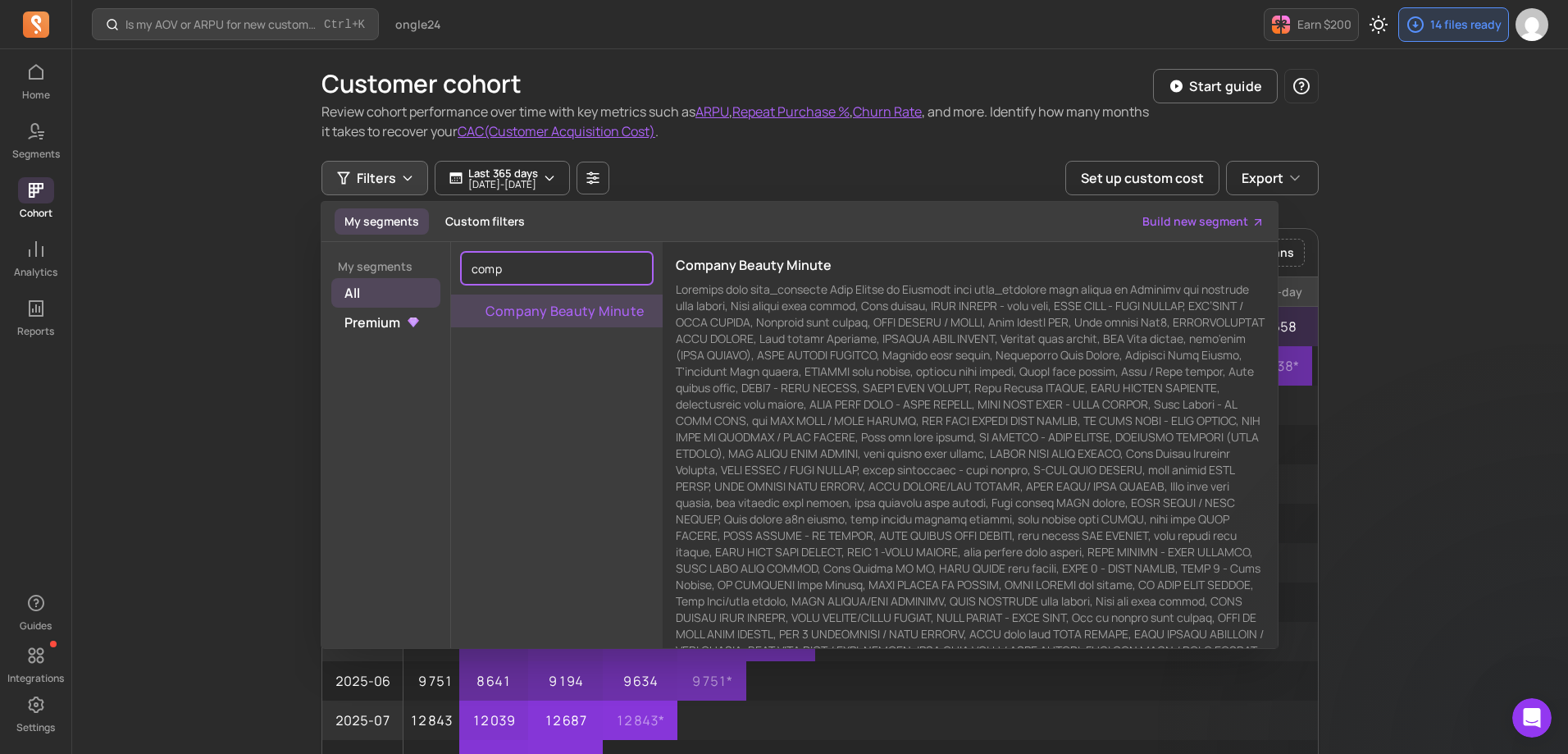
type input "comp"
click at [564, 319] on button "Company Beauty Minute" at bounding box center [557, 310] width 211 height 33
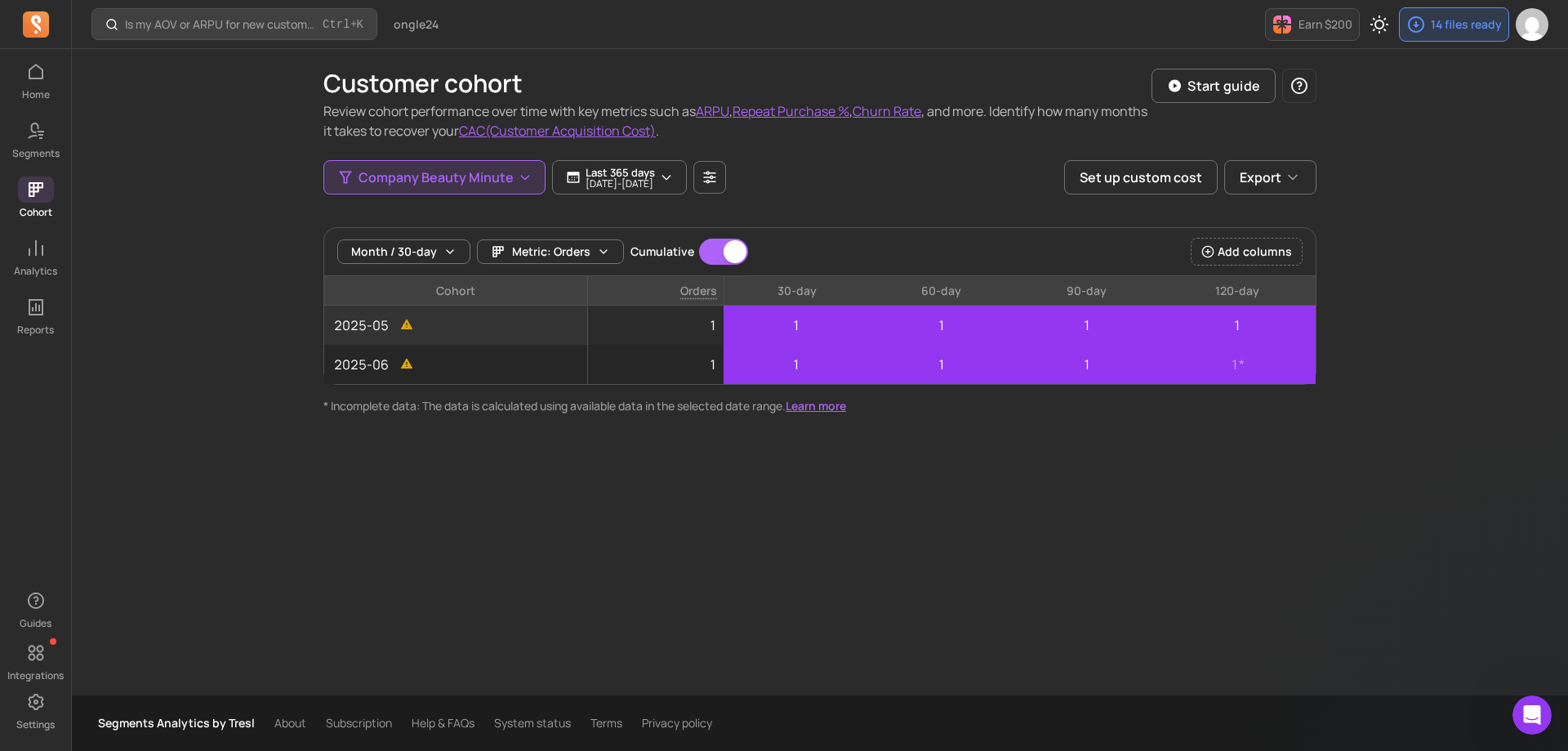
click at [1289, 429] on div "Customer cohort Review cohort performance over time with key metrics such as AR…" at bounding box center [820, 371] width 1045 height 646
click at [448, 246] on icon "button" at bounding box center [450, 252] width 13 height 13
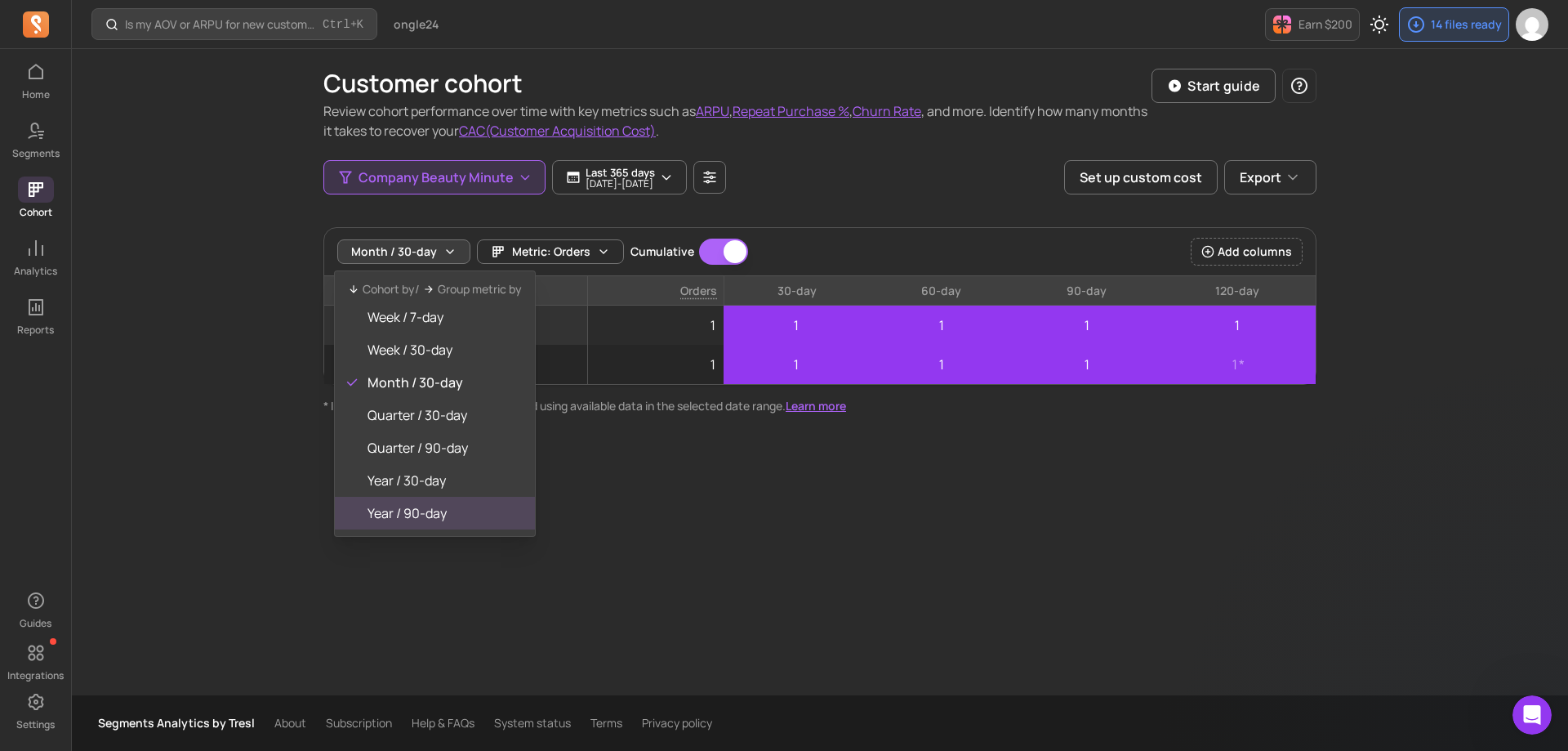
click at [439, 509] on span "Year / 90-day" at bounding box center [444, 513] width 154 height 19
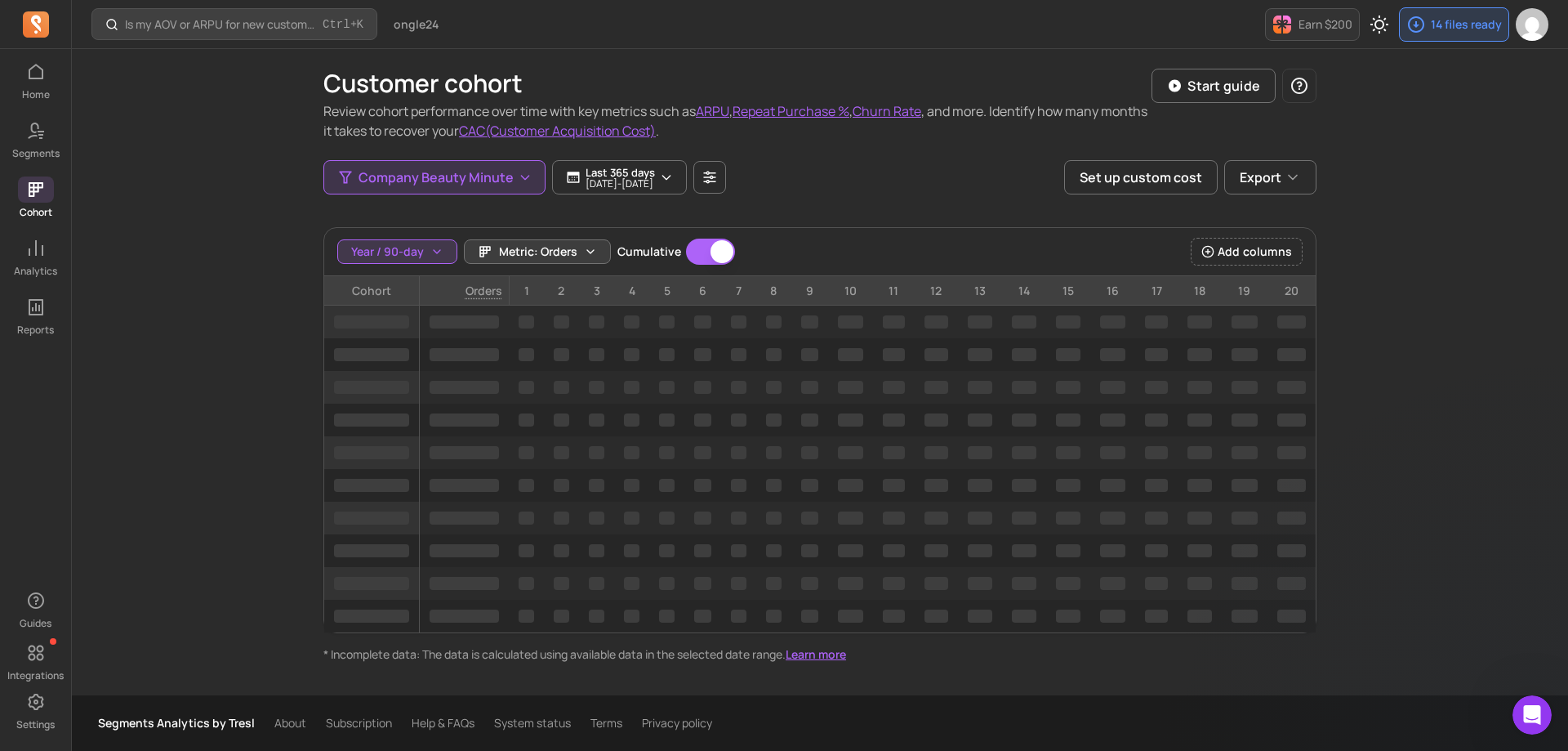
click at [584, 250] on icon "button" at bounding box center [591, 252] width 13 height 13
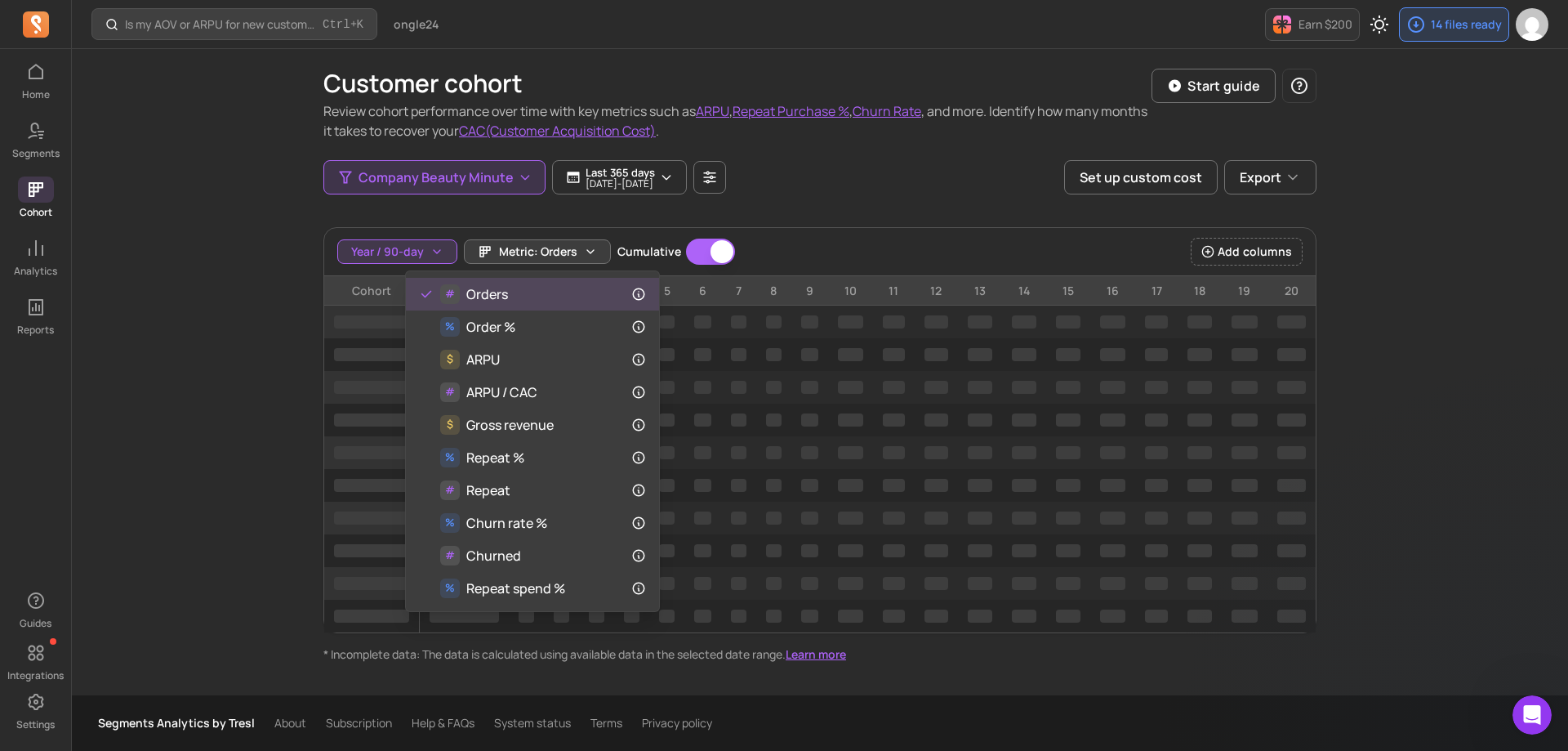
click at [584, 250] on icon "button" at bounding box center [591, 252] width 13 height 13
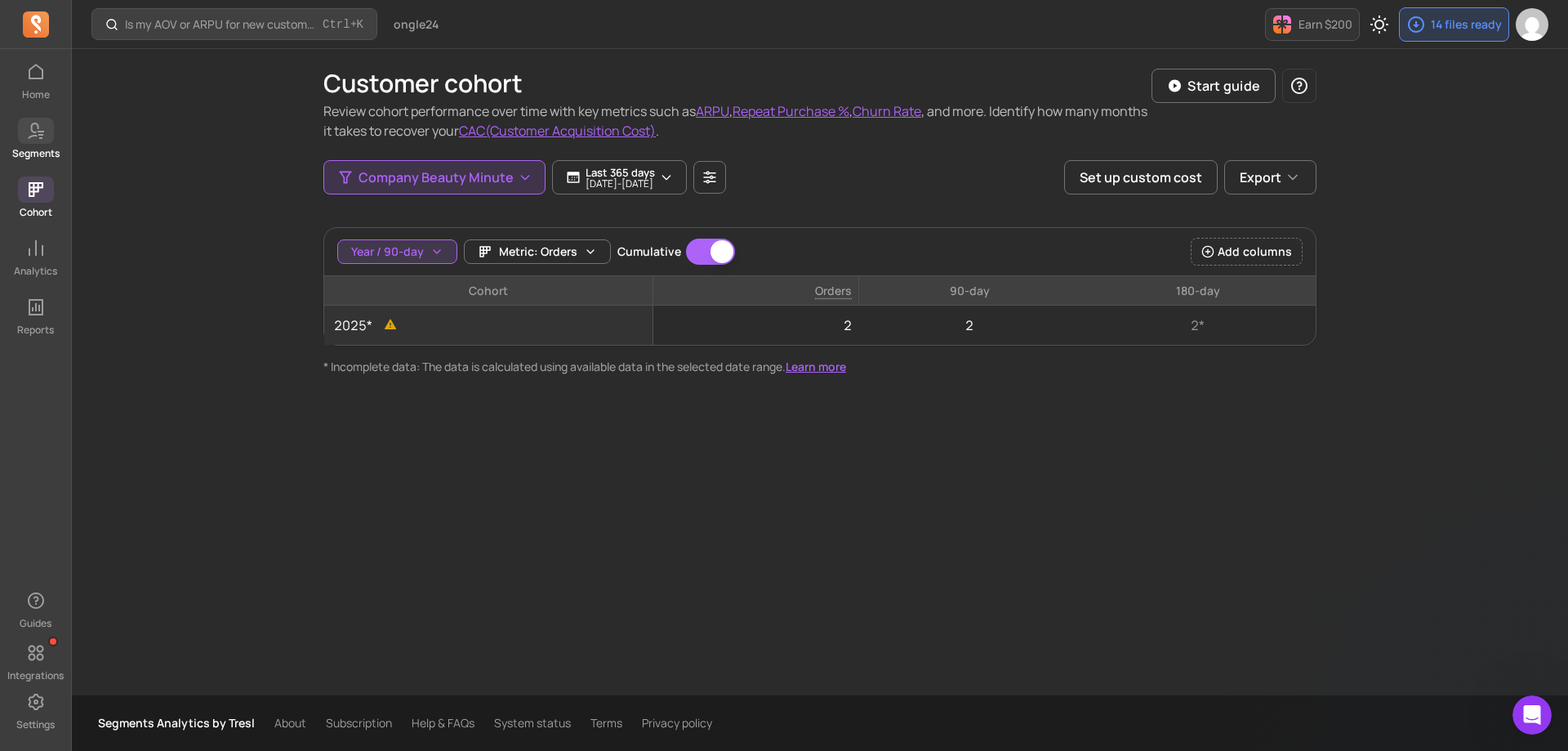
click at [40, 130] on icon at bounding box center [35, 130] width 19 height 19
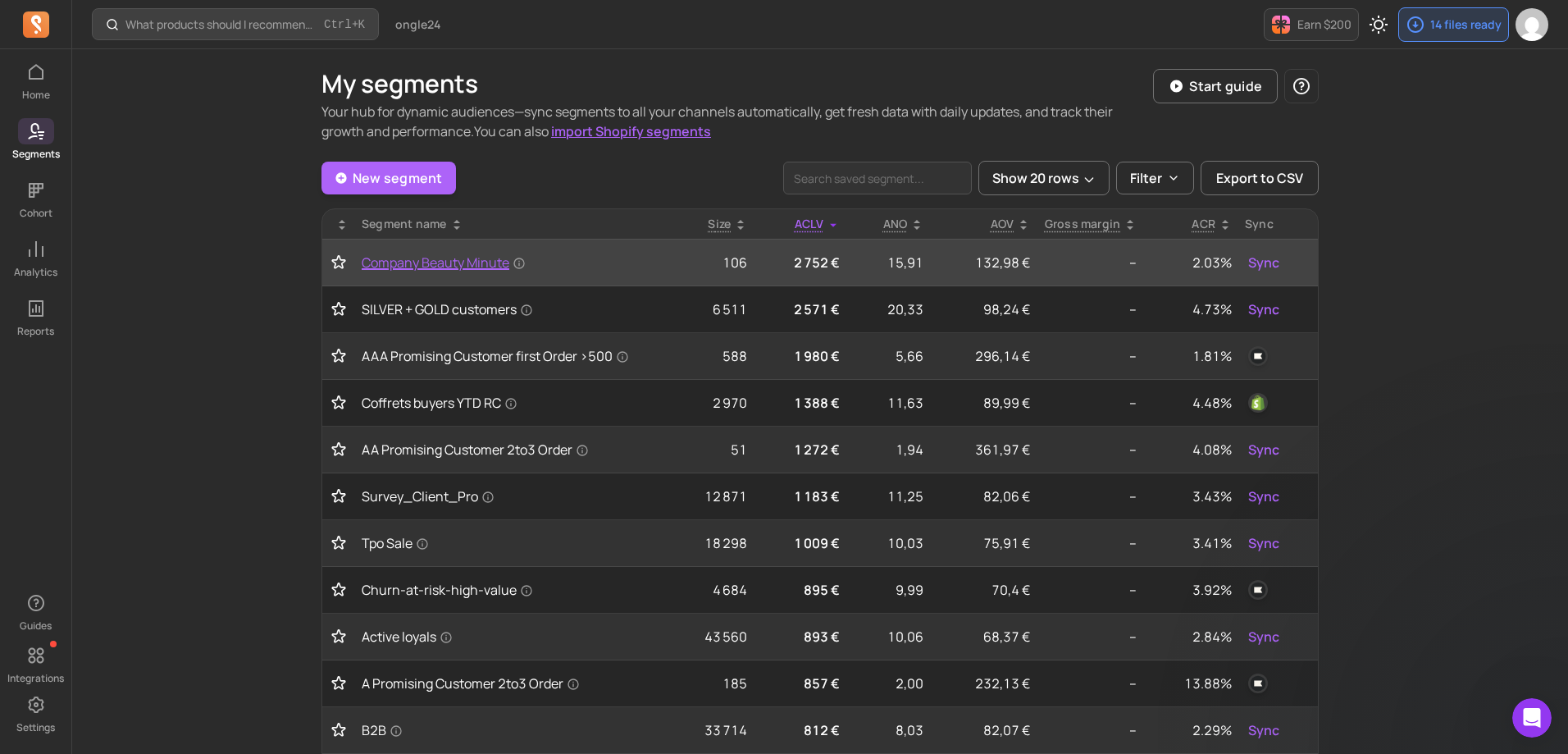
click at [452, 265] on span "Company Beauty Minute" at bounding box center [444, 262] width 164 height 19
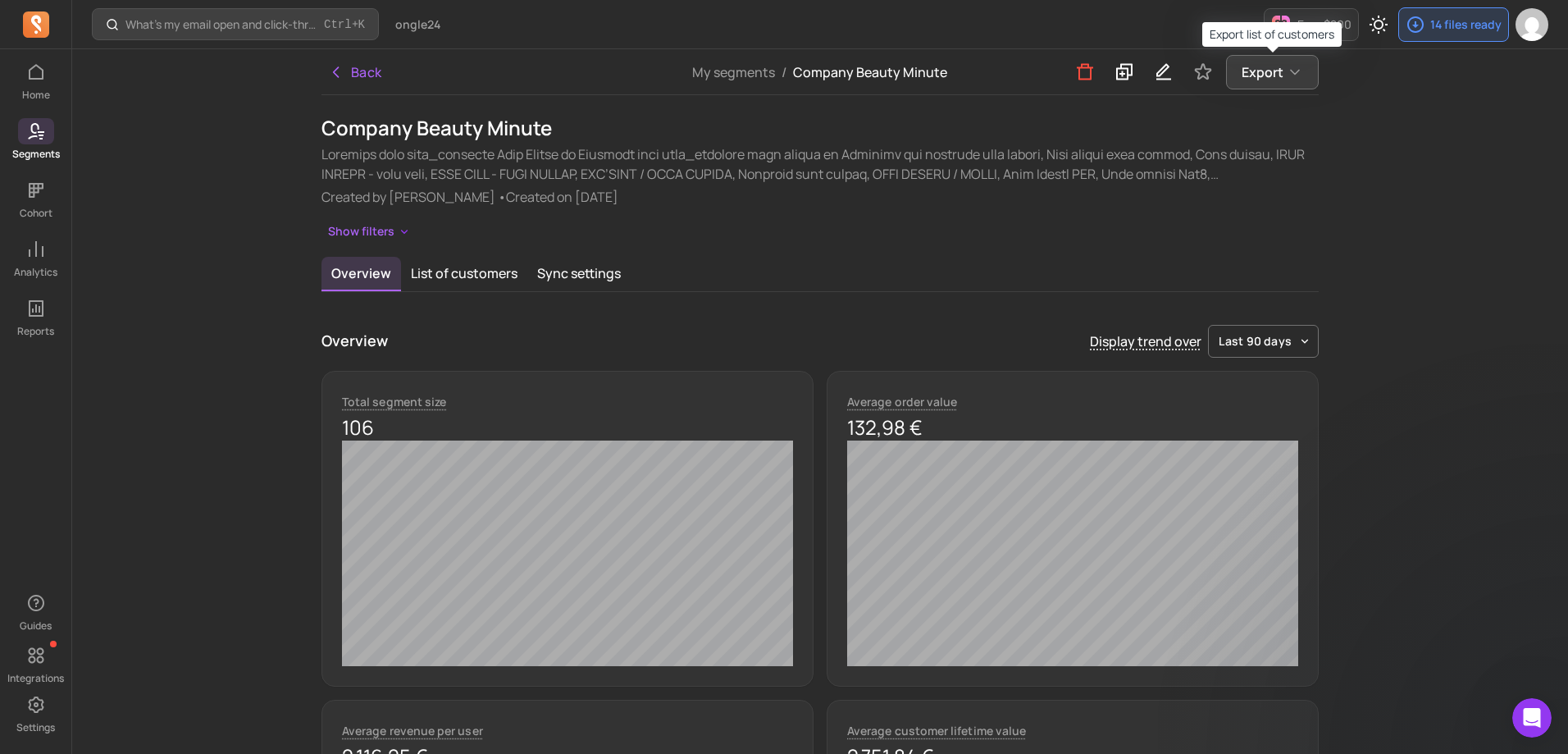
click at [1308, 80] on button "Export" at bounding box center [1272, 72] width 93 height 35
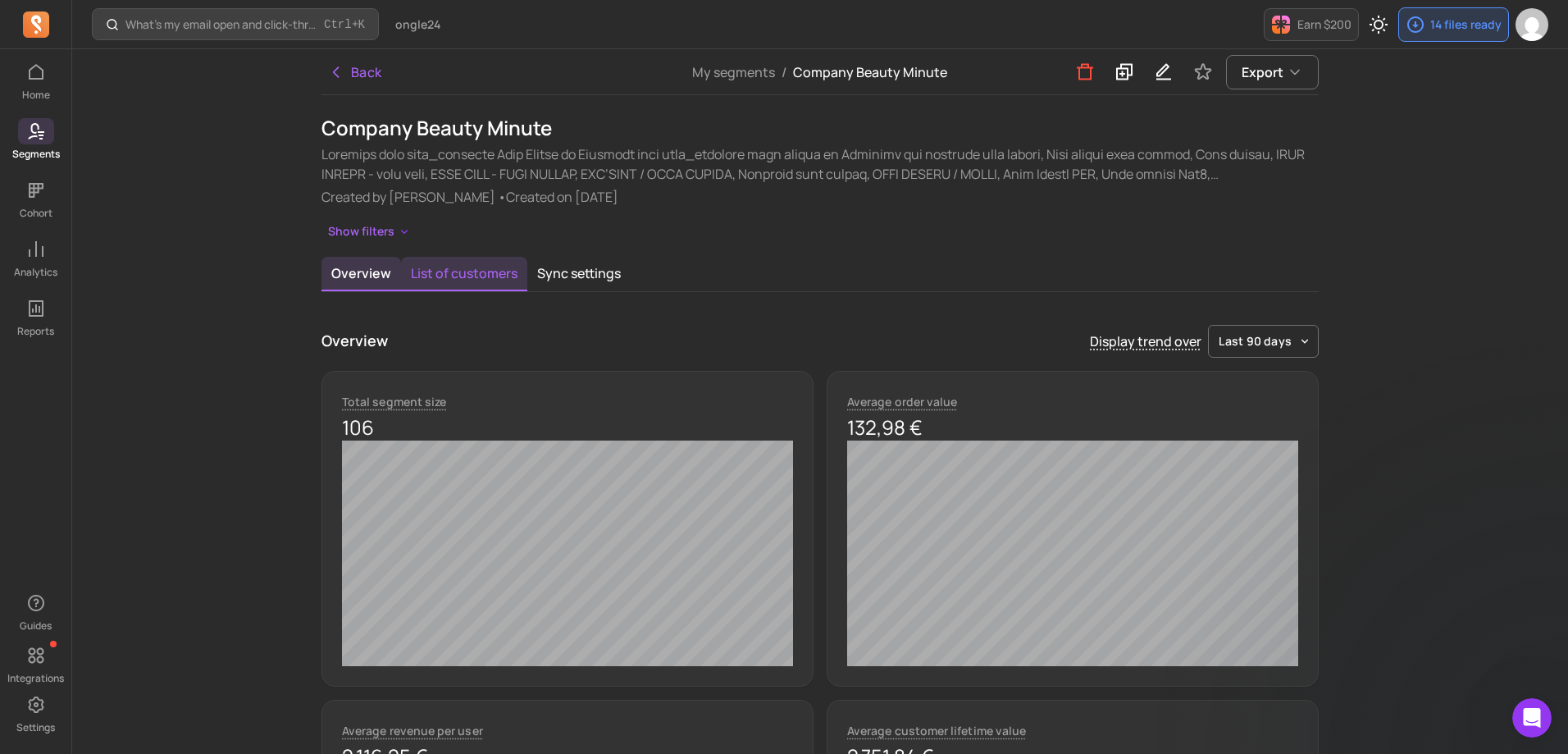
drag, startPoint x: 463, startPoint y: 269, endPoint x: 472, endPoint y: 270, distance: 9.1
click at [462, 269] on button "List of customers" at bounding box center [463, 274] width 126 height 35
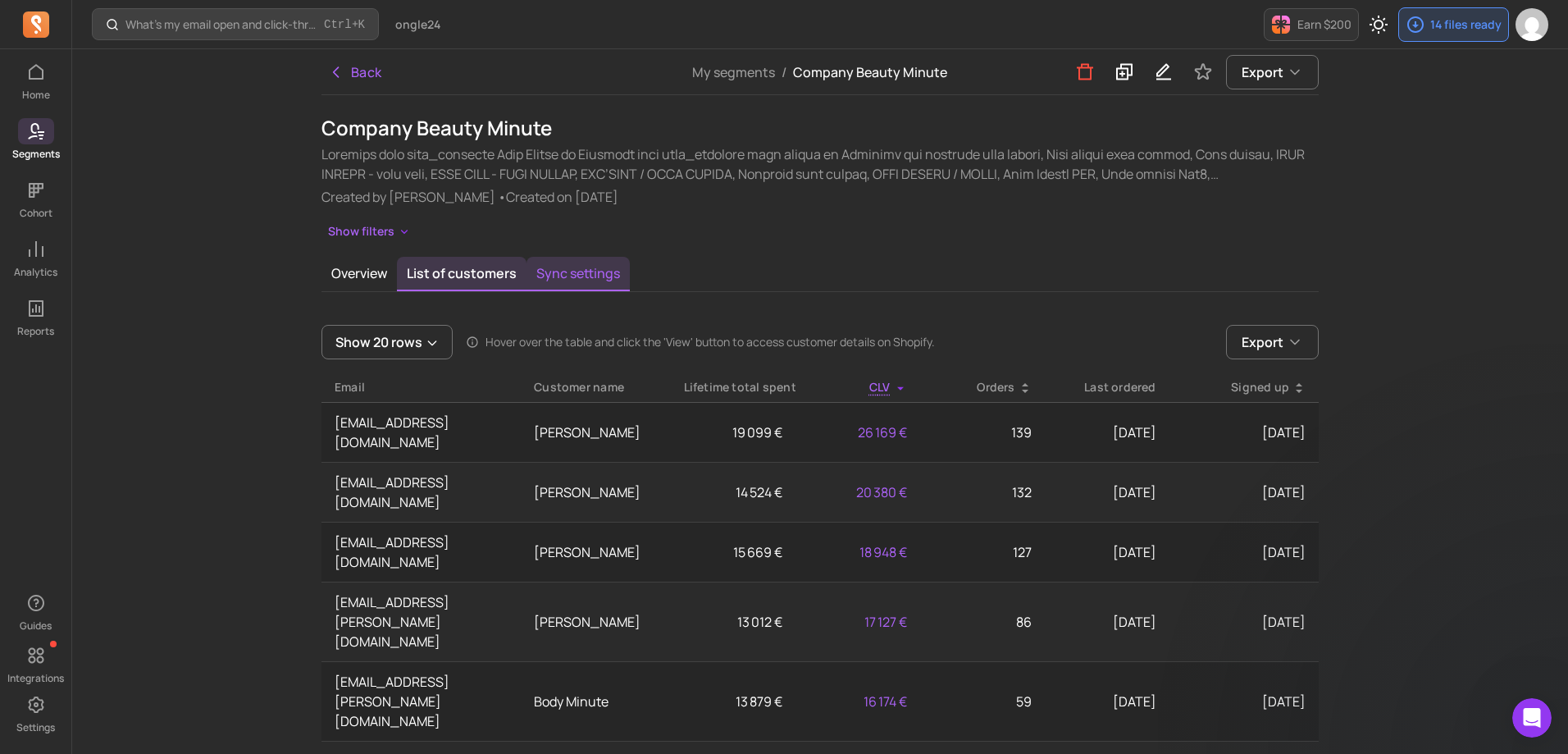
click at [576, 265] on button "Sync settings" at bounding box center [578, 274] width 103 height 35
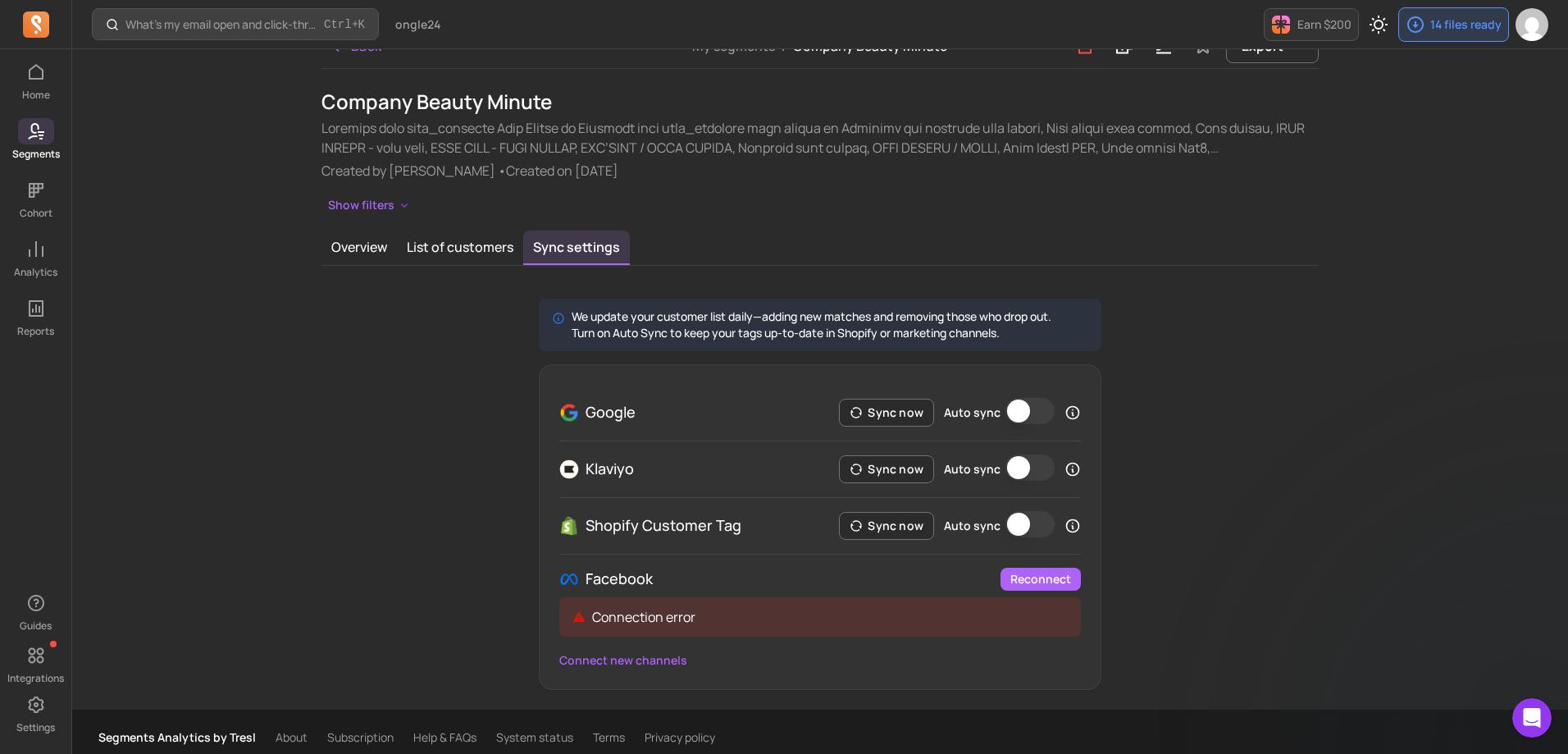
scroll to position [38, 0]
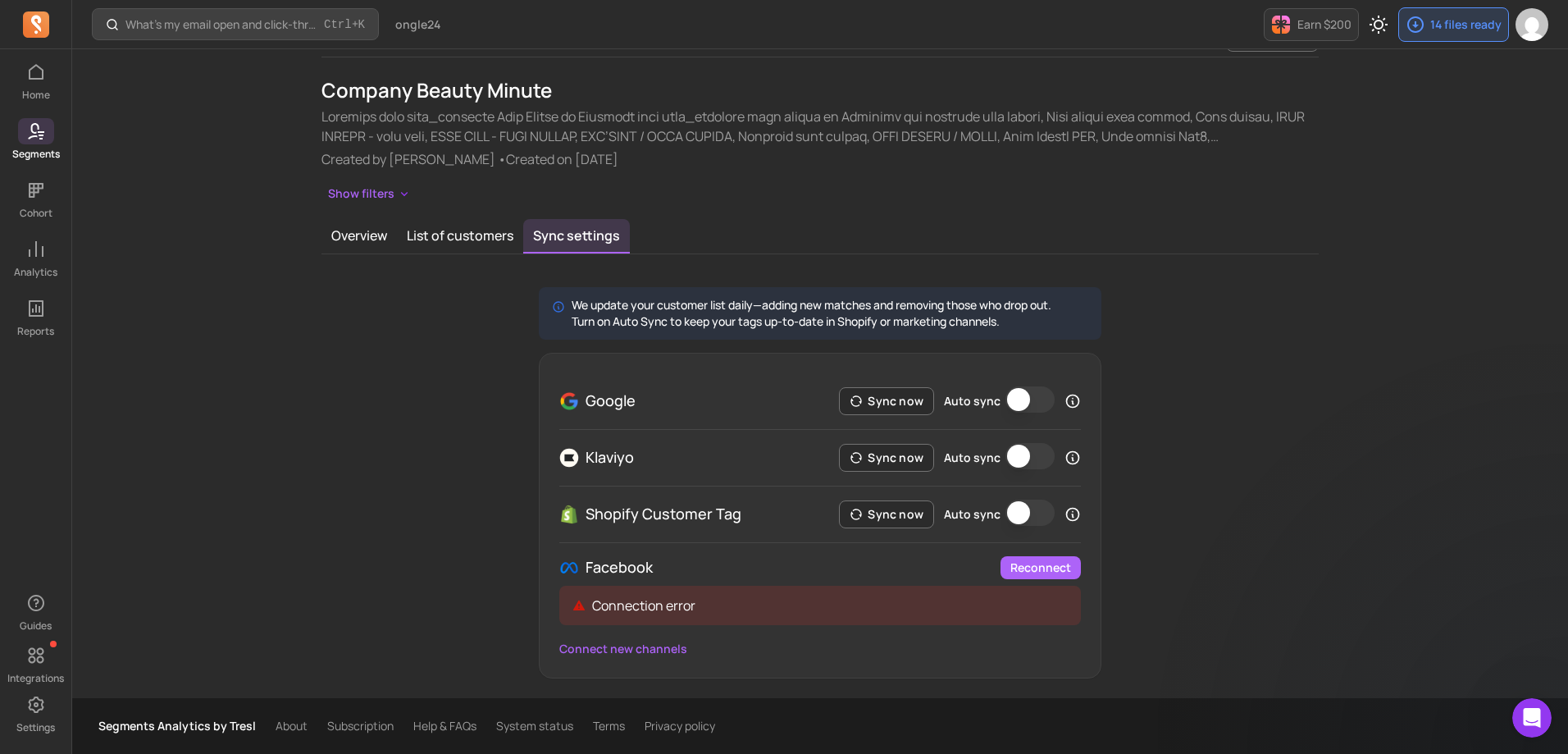
click at [1347, 566] on div "What’s my email open and click-through rate? Ctrl + K ongle24 Earn $200 14 file…" at bounding box center [820, 358] width 1496 height 791
click at [1034, 513] on button "Auto sync" at bounding box center [1030, 512] width 49 height 26
click at [891, 516] on button "Sync now" at bounding box center [886, 514] width 96 height 28
click at [1298, 283] on div "Overview List of customers Sync settings We update your customer list daily—add…" at bounding box center [820, 448] width 997 height 459
click at [458, 232] on button "List of customers" at bounding box center [460, 236] width 126 height 35
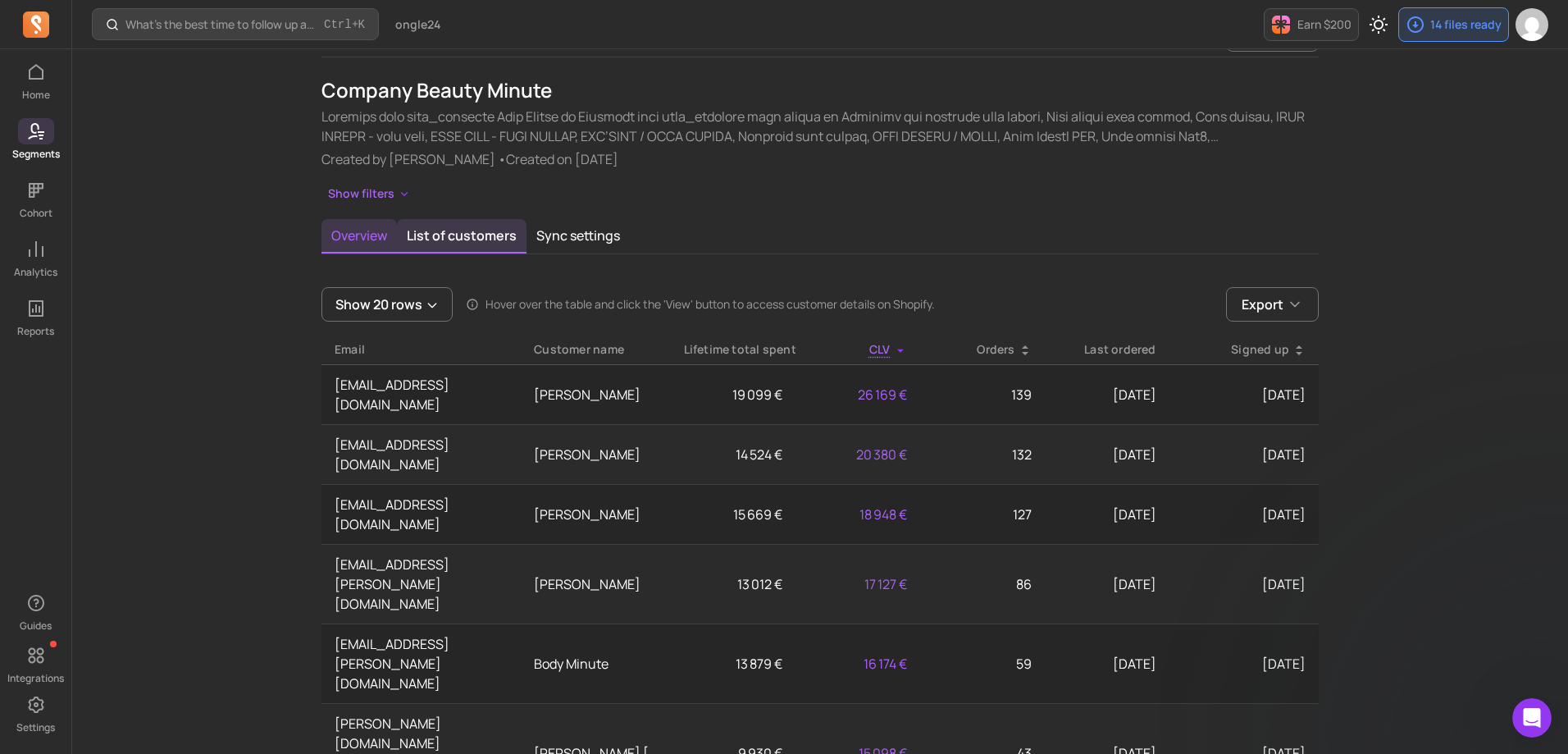
click at [339, 236] on button "Overview" at bounding box center [358, 236] width 75 height 35
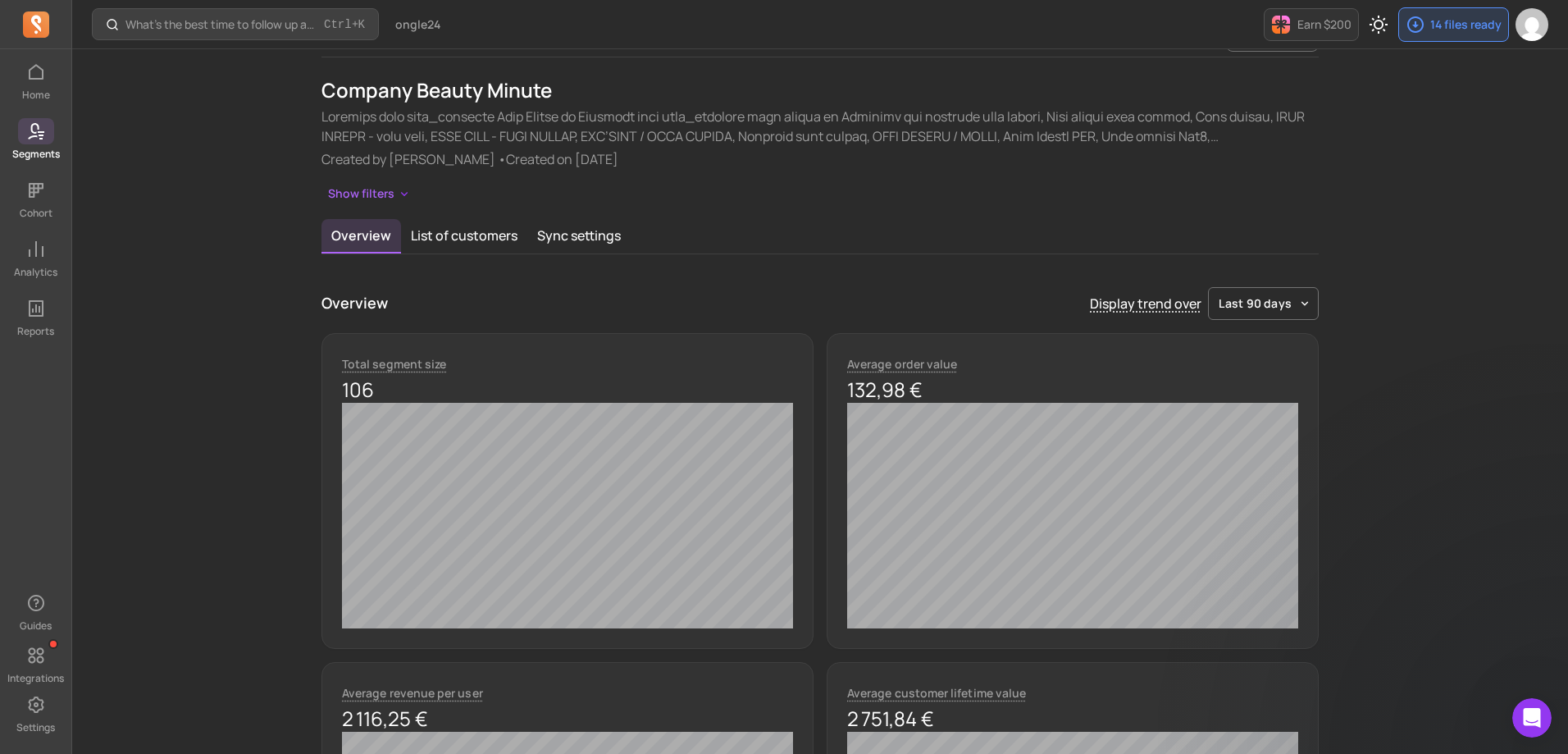
click at [41, 125] on icon at bounding box center [36, 131] width 19 height 19
